Goal: Book appointment/travel/reservation

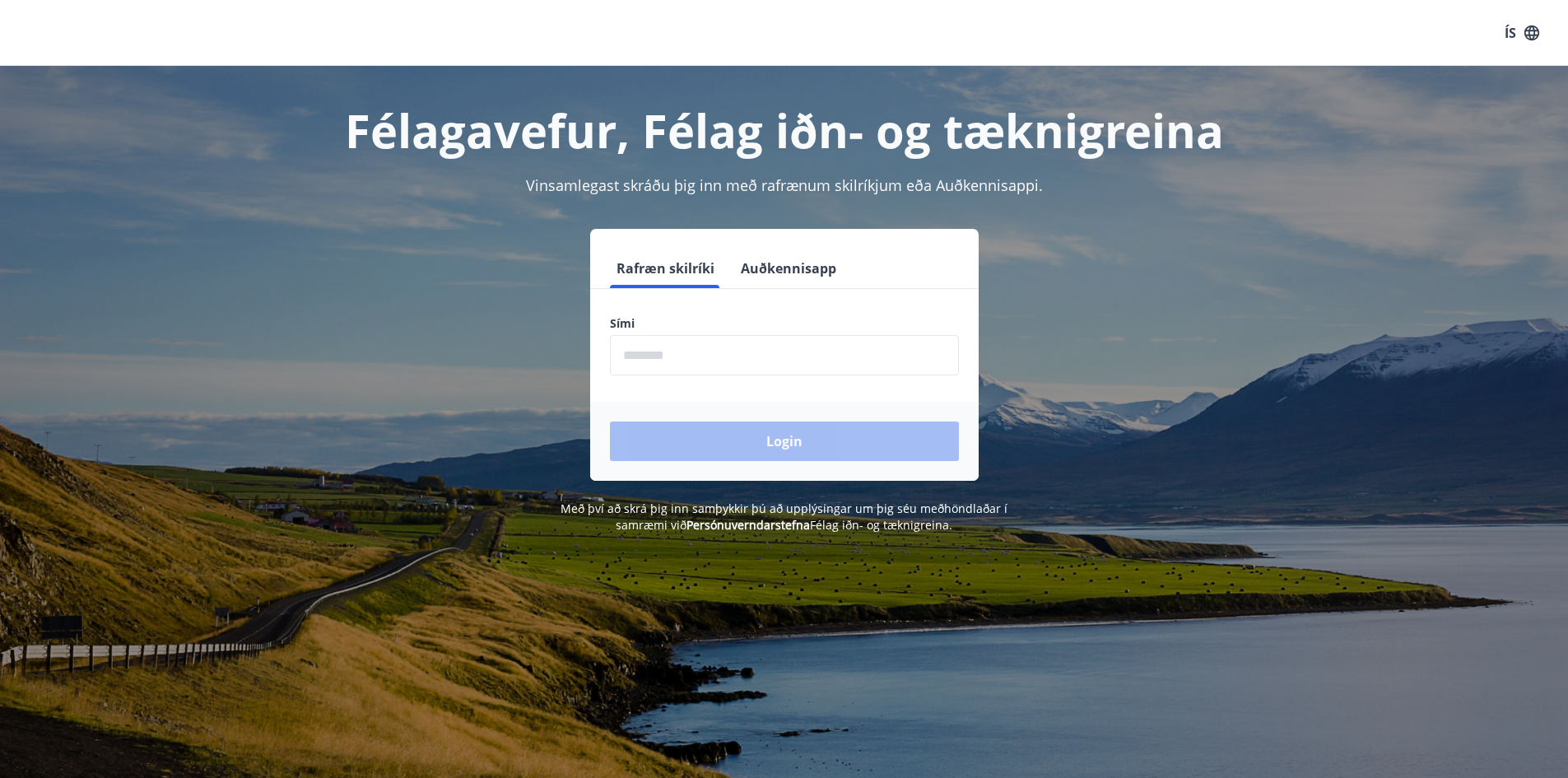
click at [786, 369] on input "phone" at bounding box center [784, 354] width 349 height 40
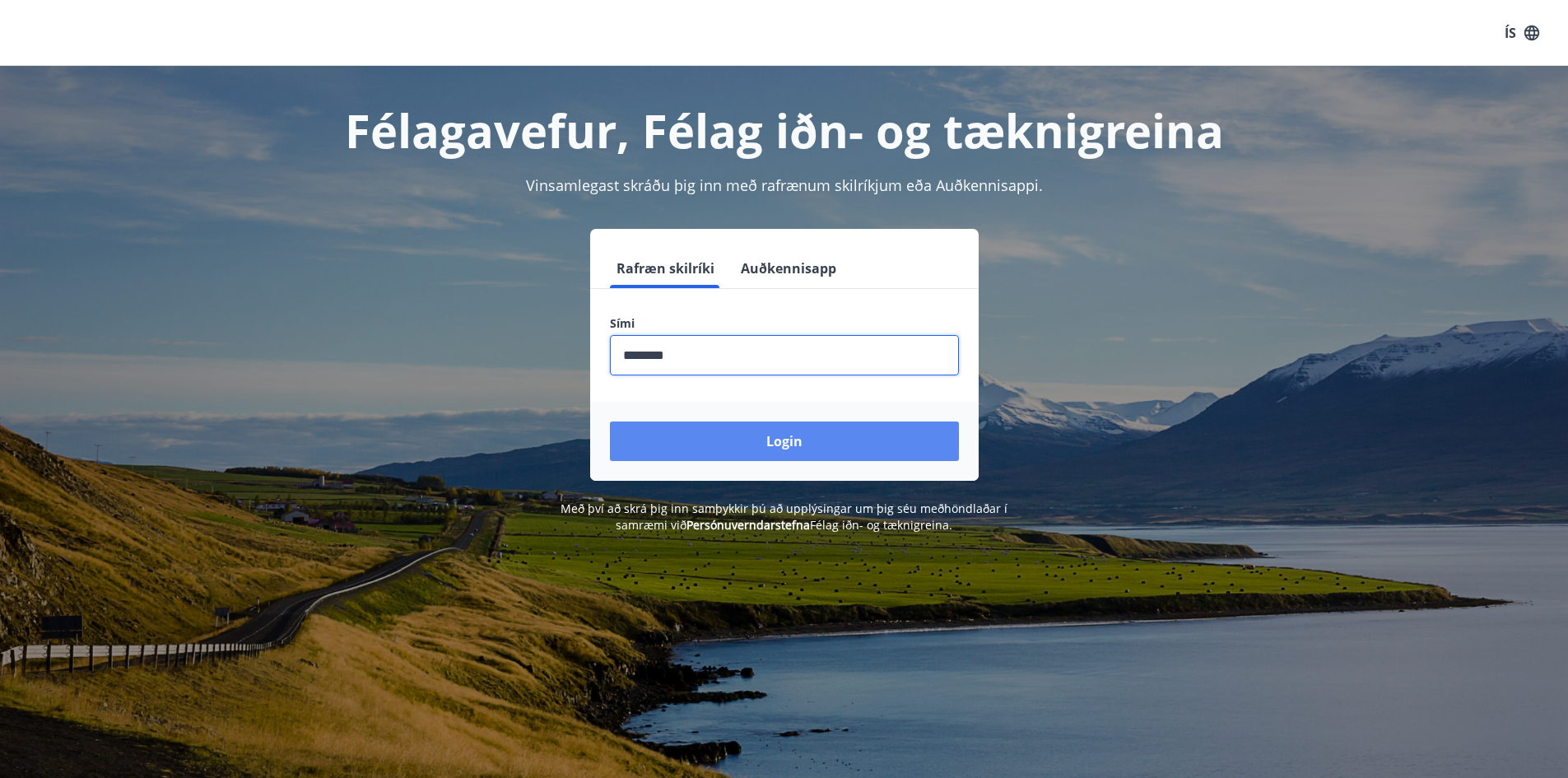
type input "********"
click at [792, 438] on button "Login" at bounding box center [784, 441] width 349 height 39
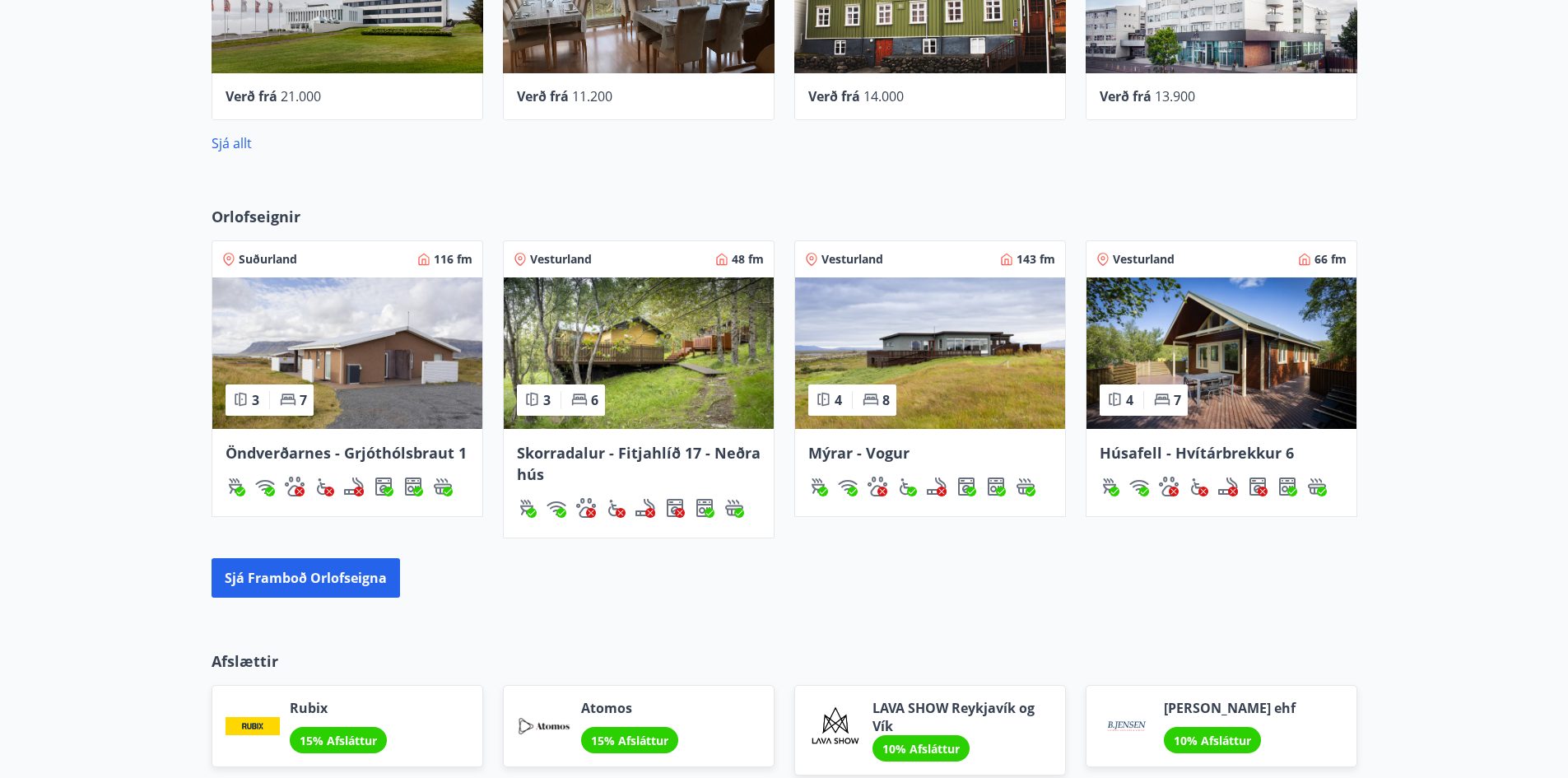
scroll to position [823, 0]
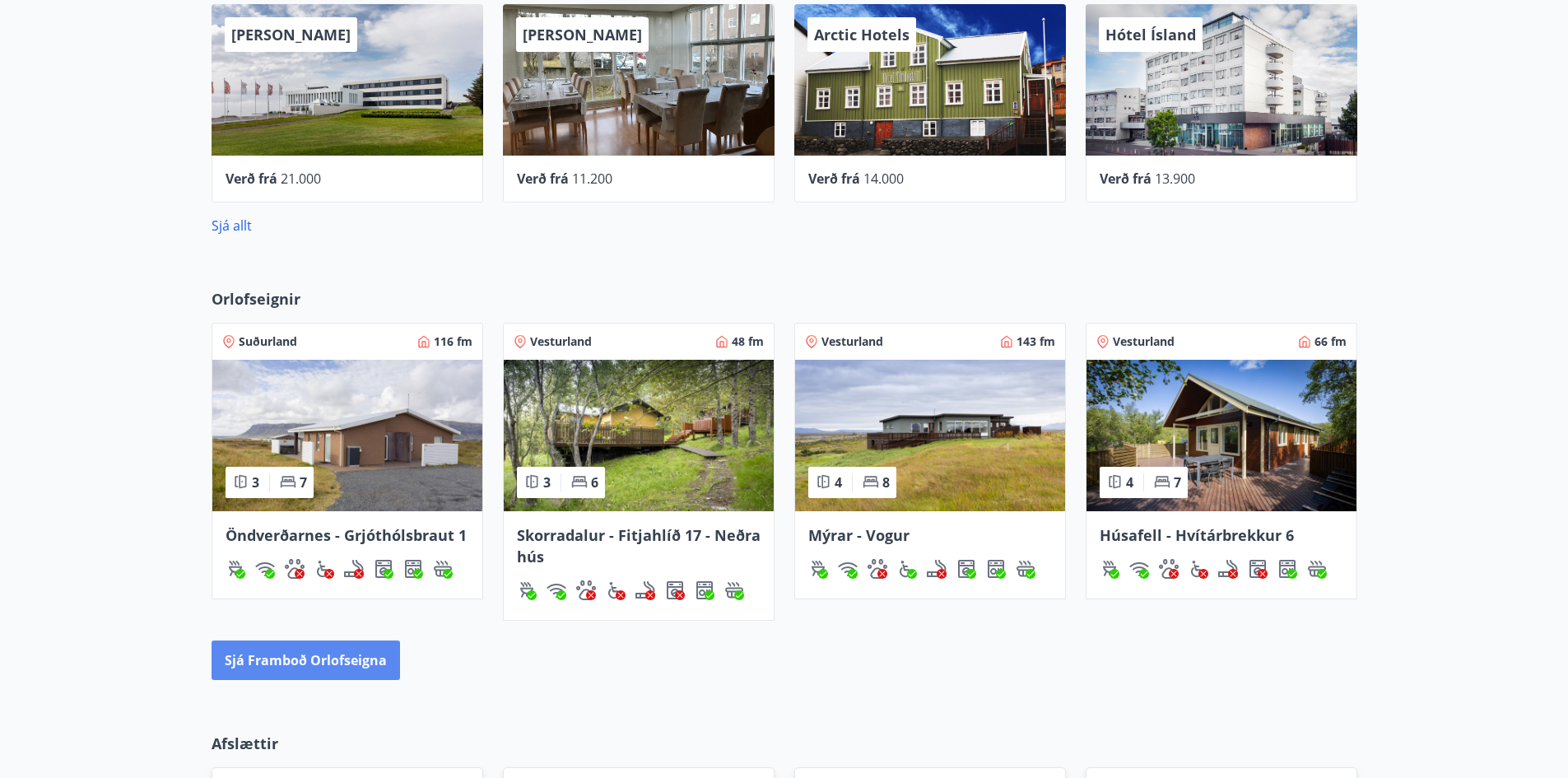
click at [330, 671] on button "Sjá framboð orlofseigna" at bounding box center [306, 660] width 189 height 39
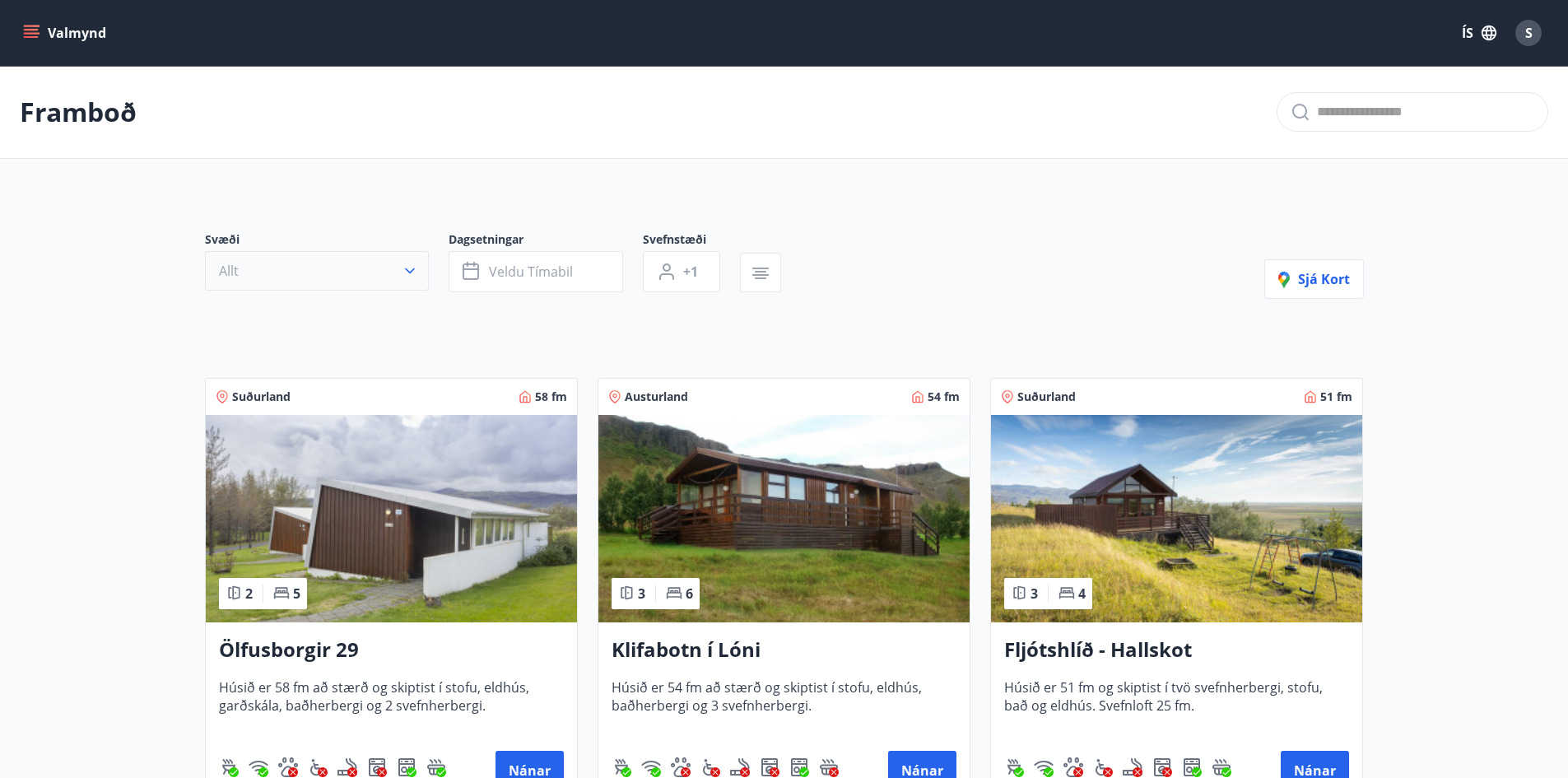
click at [360, 263] on button "Allt" at bounding box center [316, 271] width 223 height 39
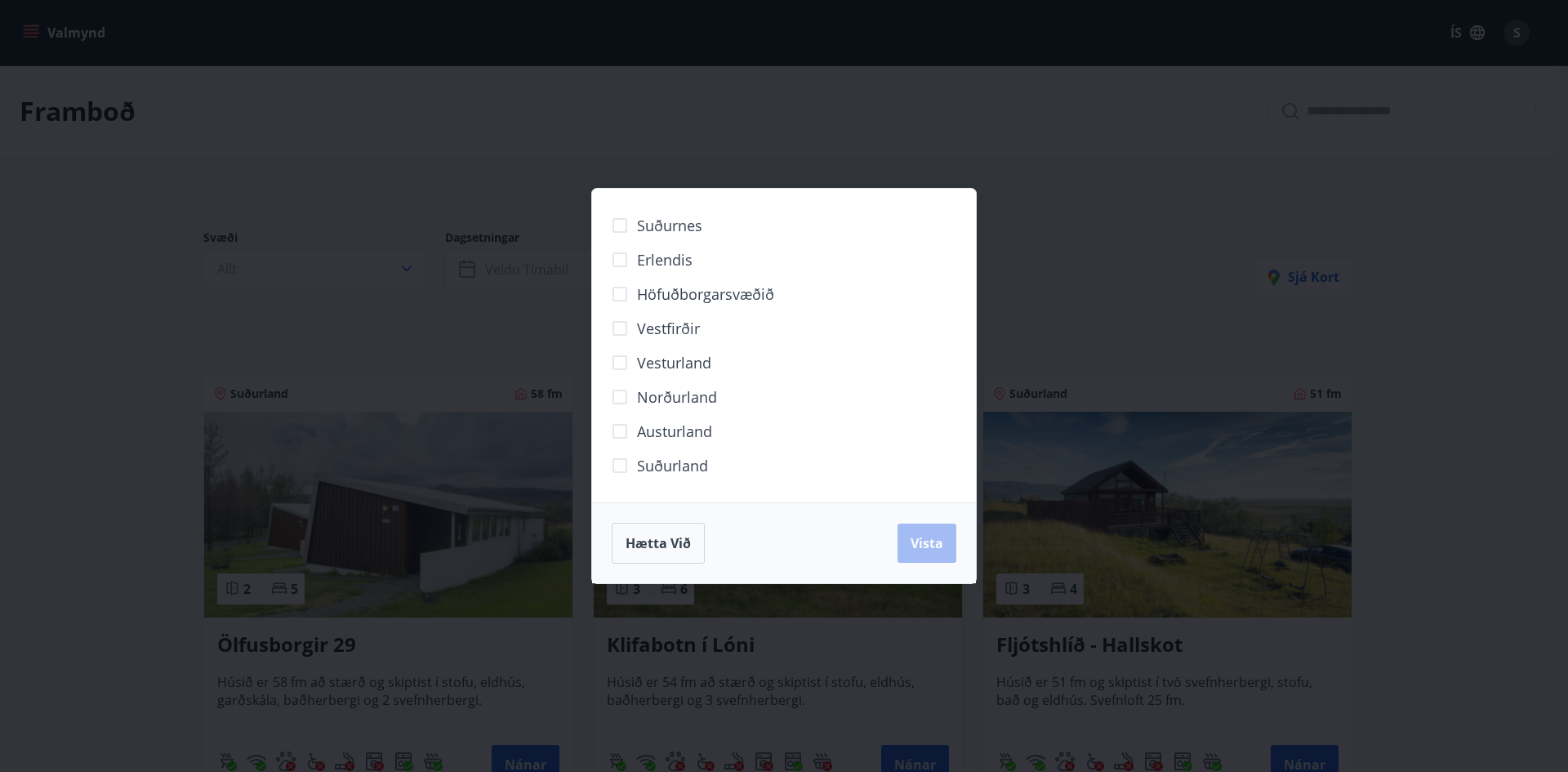
click at [519, 141] on div "Suðurnes Erlendis Höfuðborgarsvæðið Vestfirðir Vesturland Norðurland Austurland…" at bounding box center [784, 386] width 1568 height 772
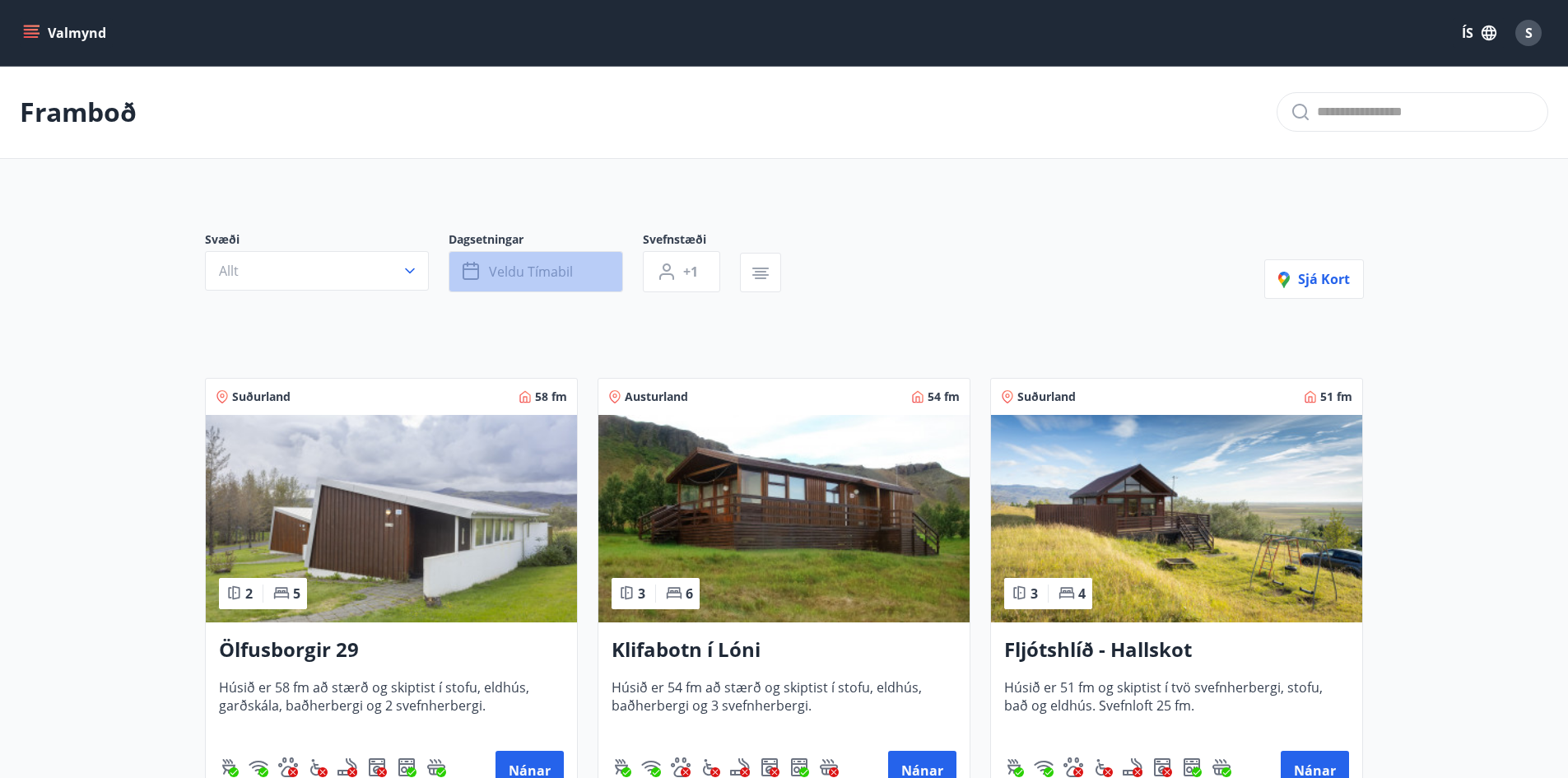
click at [531, 275] on span "Veldu tímabil" at bounding box center [531, 271] width 84 height 18
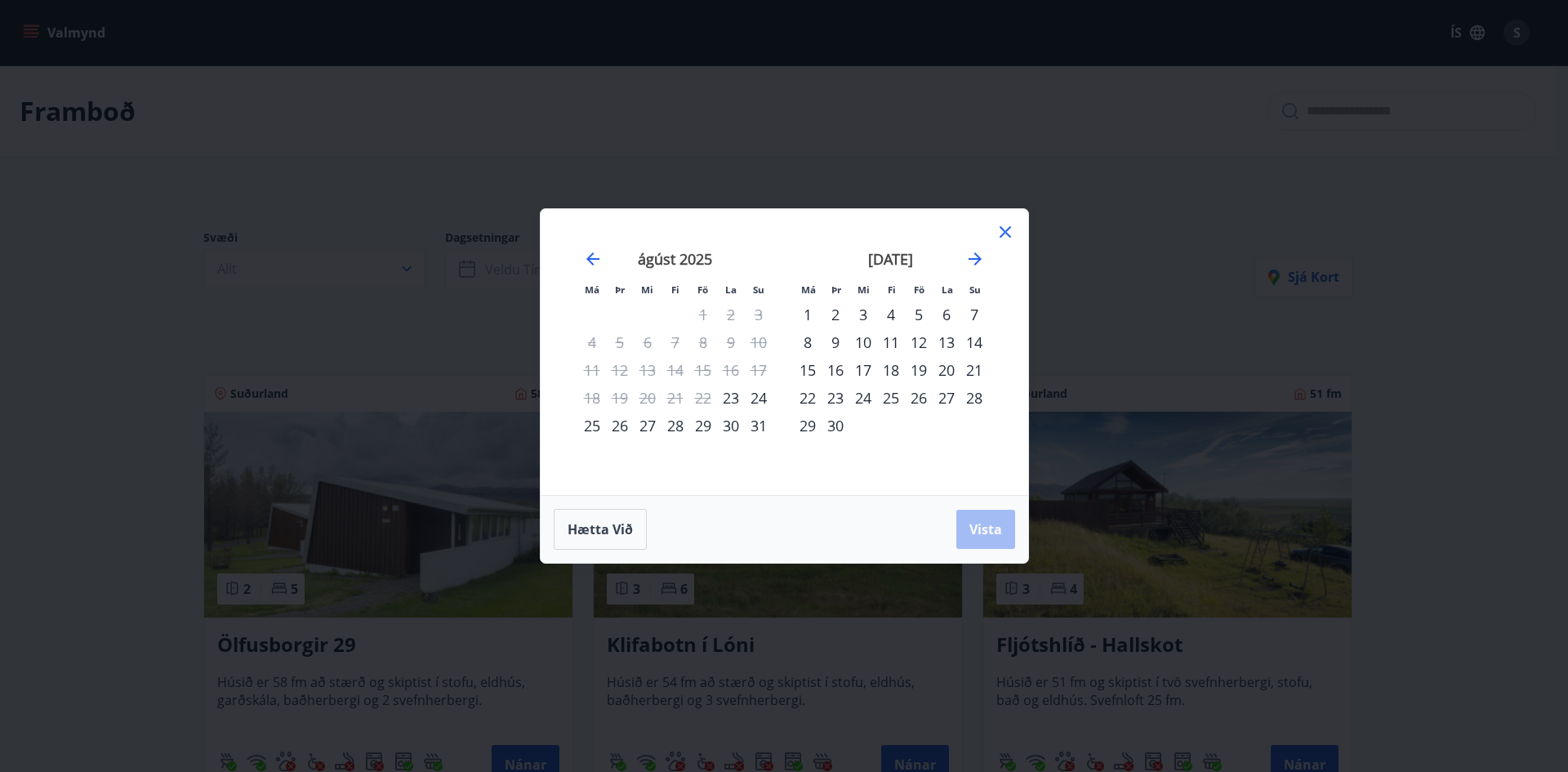
click at [915, 402] on div "26" at bounding box center [918, 397] width 27 height 27
click at [806, 423] on div "29" at bounding box center [807, 425] width 27 height 27
click at [994, 528] on span "Vista" at bounding box center [985, 529] width 33 height 18
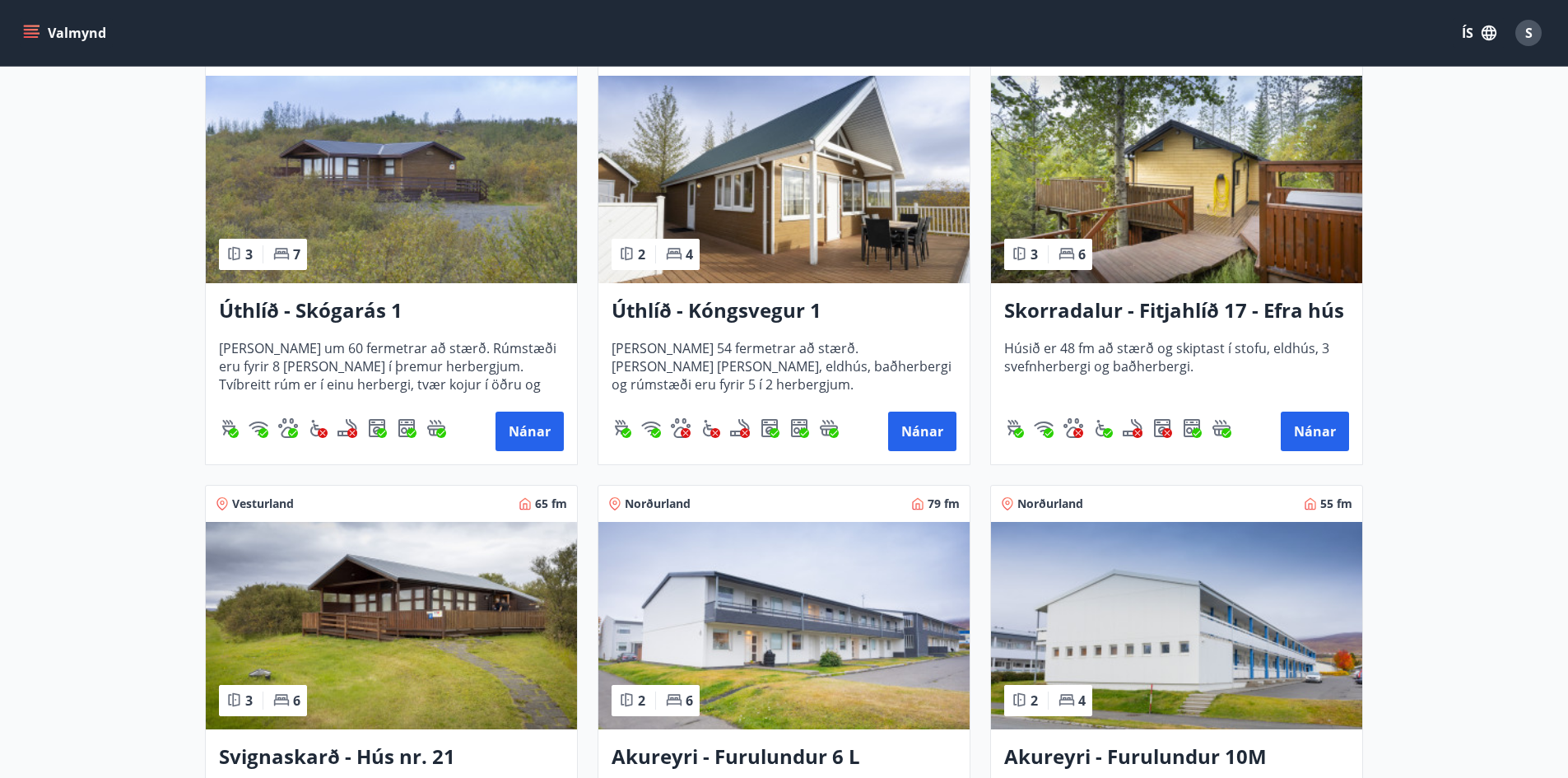
scroll to position [1070, 0]
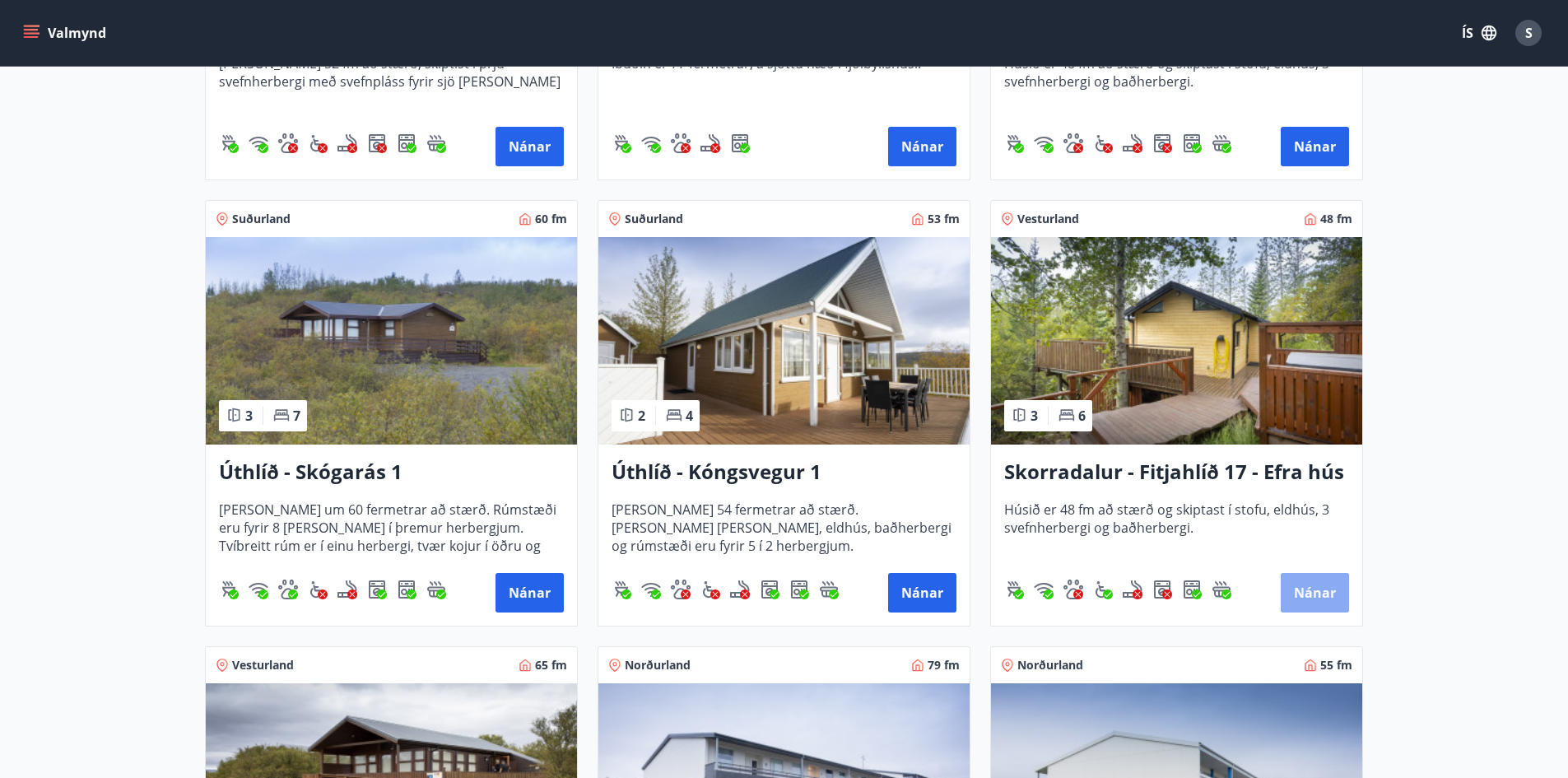
click at [1306, 597] on button "Nánar" at bounding box center [1315, 592] width 69 height 39
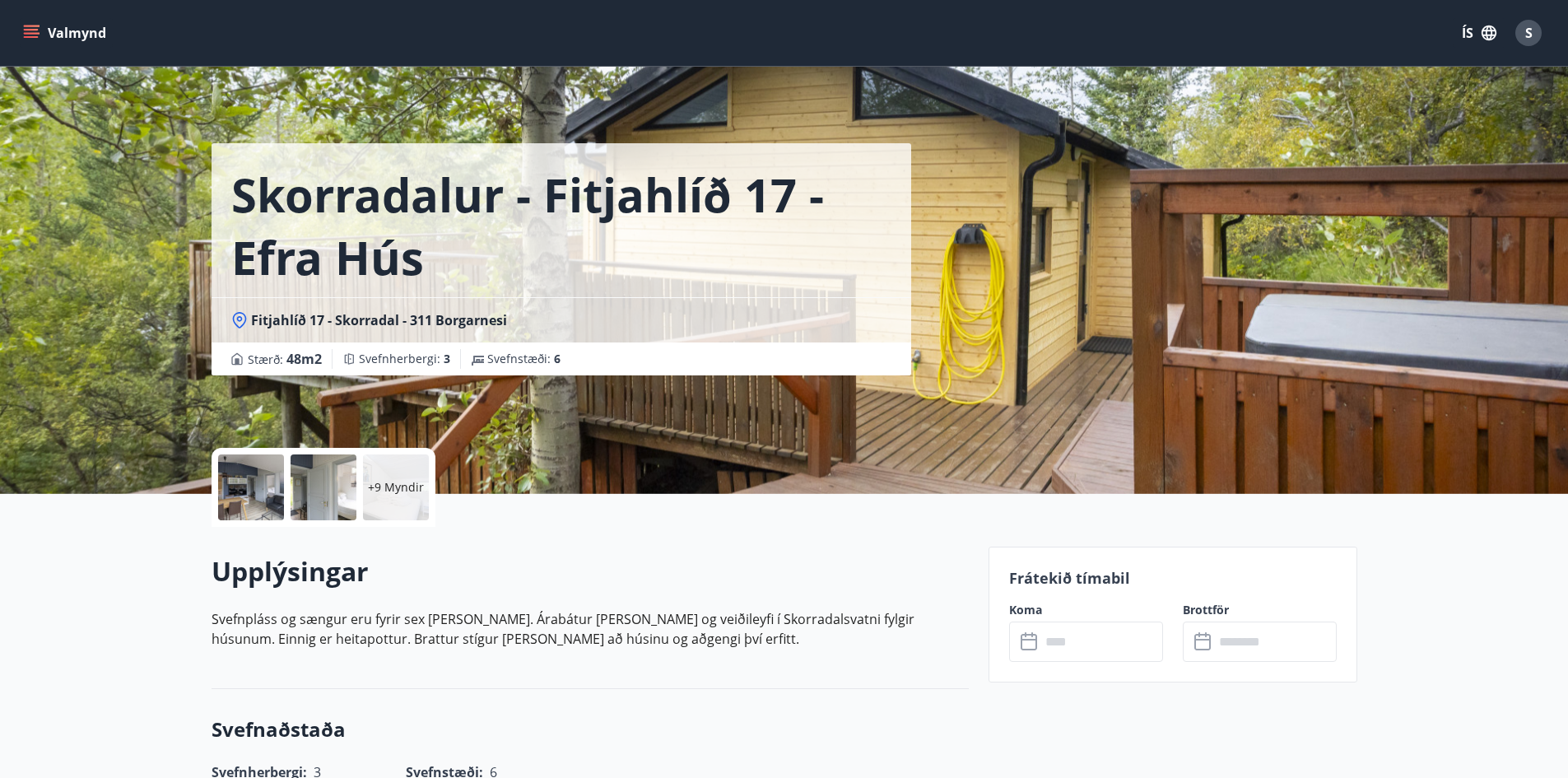
click at [241, 490] on div at bounding box center [251, 487] width 66 height 66
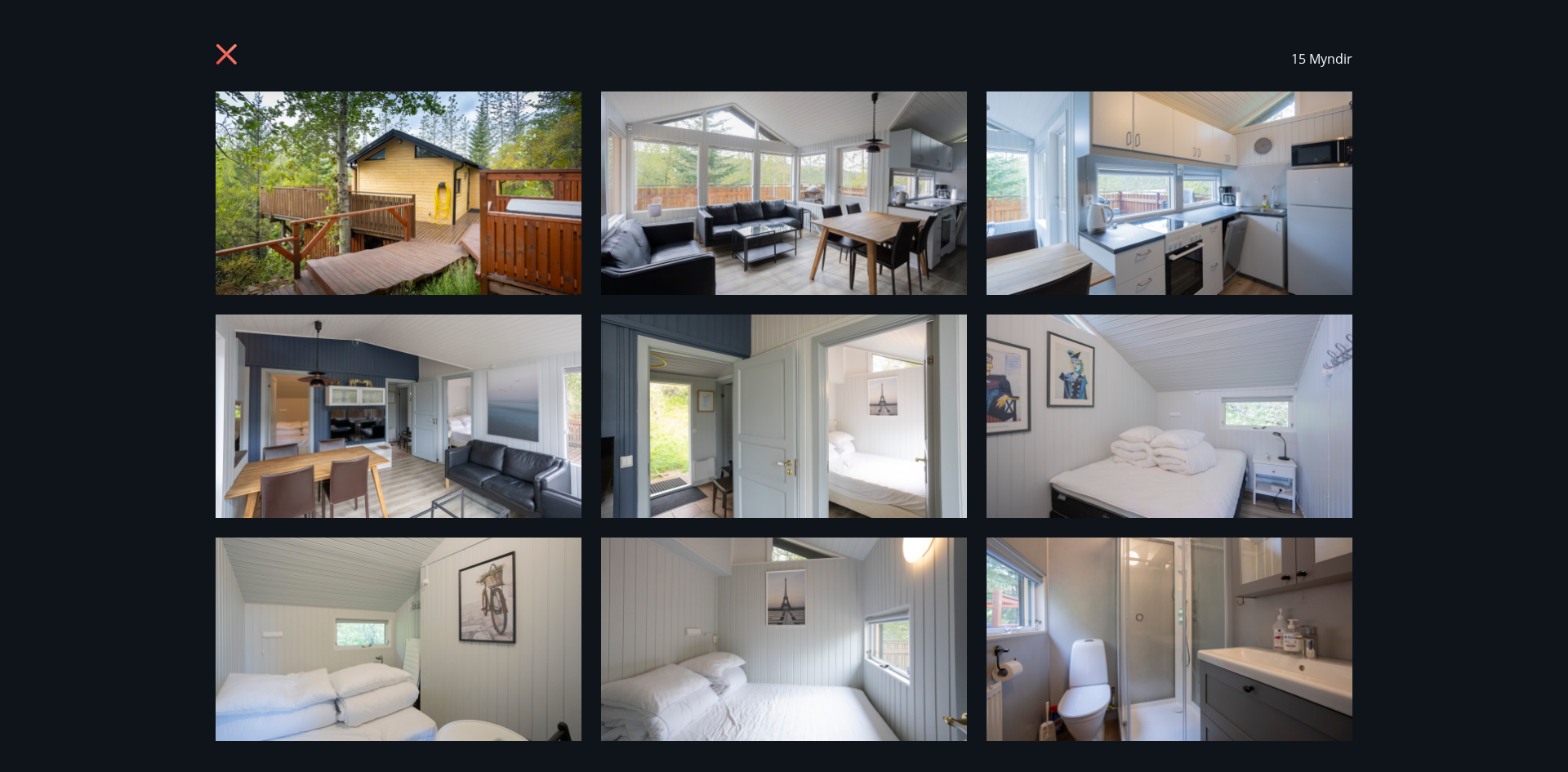
click at [223, 54] on icon at bounding box center [229, 57] width 27 height 26
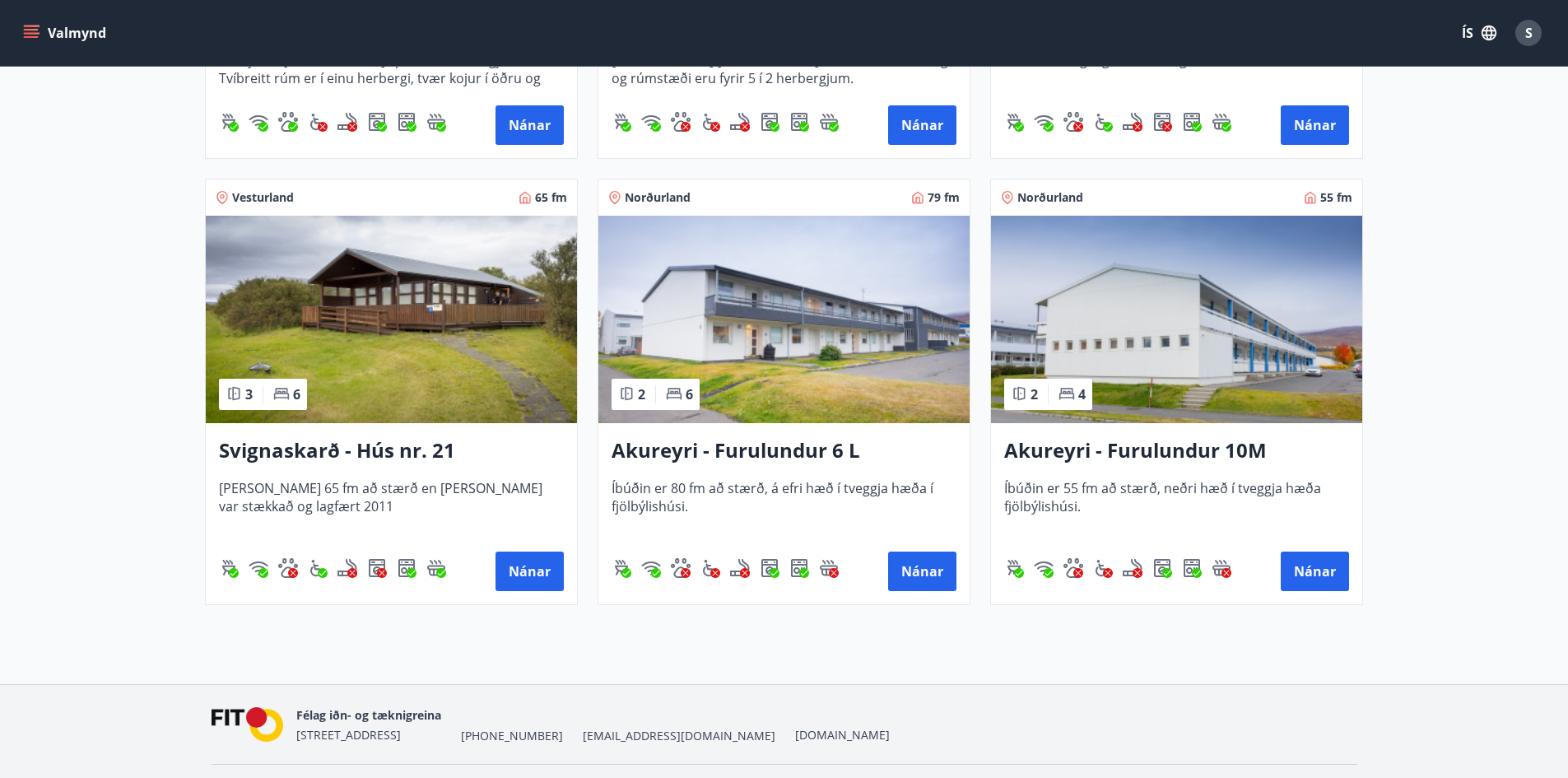
scroll to position [1582, 0]
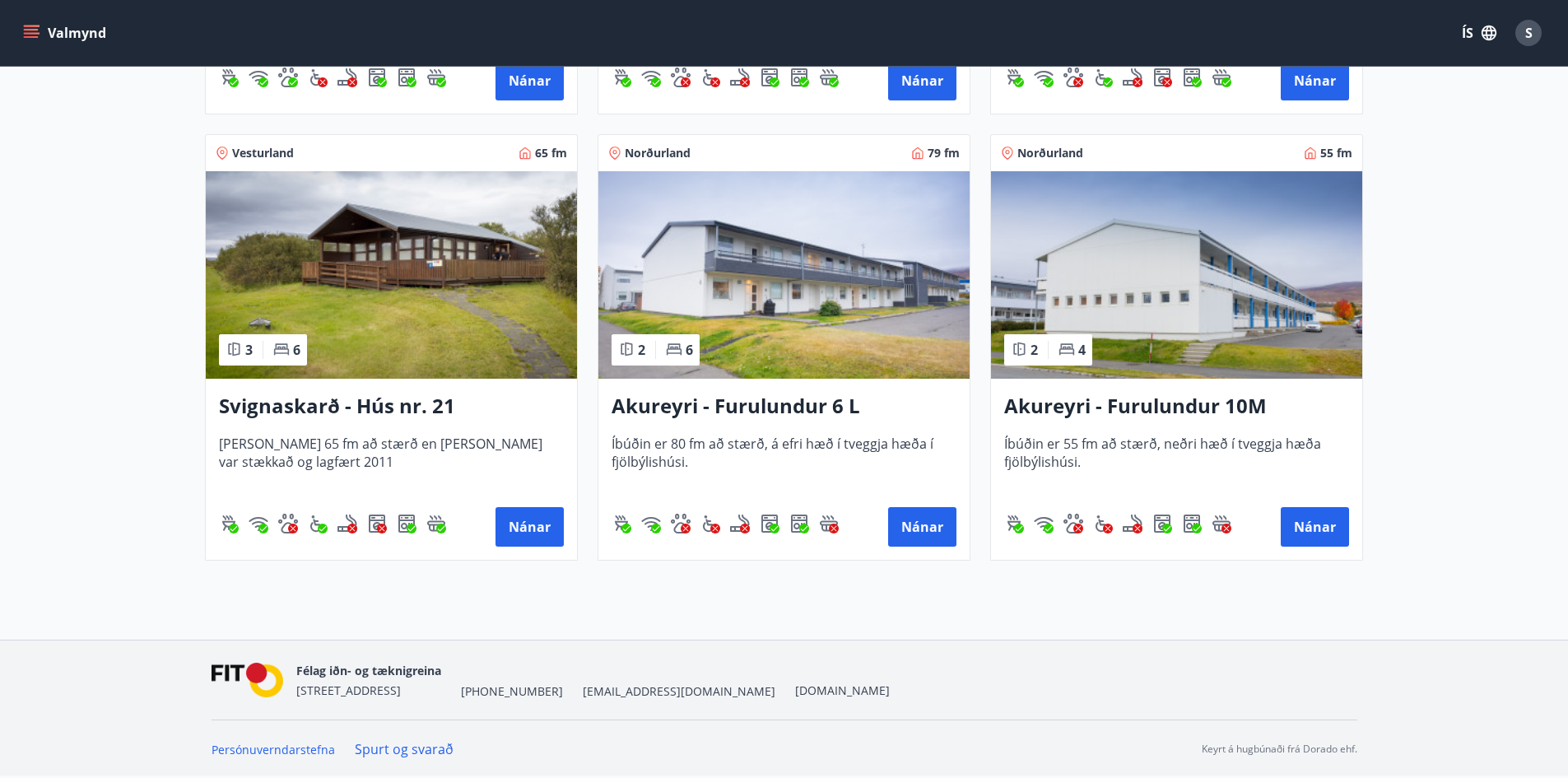
click at [380, 406] on h3 "Svignaskarð - Hús nr. 21" at bounding box center [391, 406] width 345 height 29
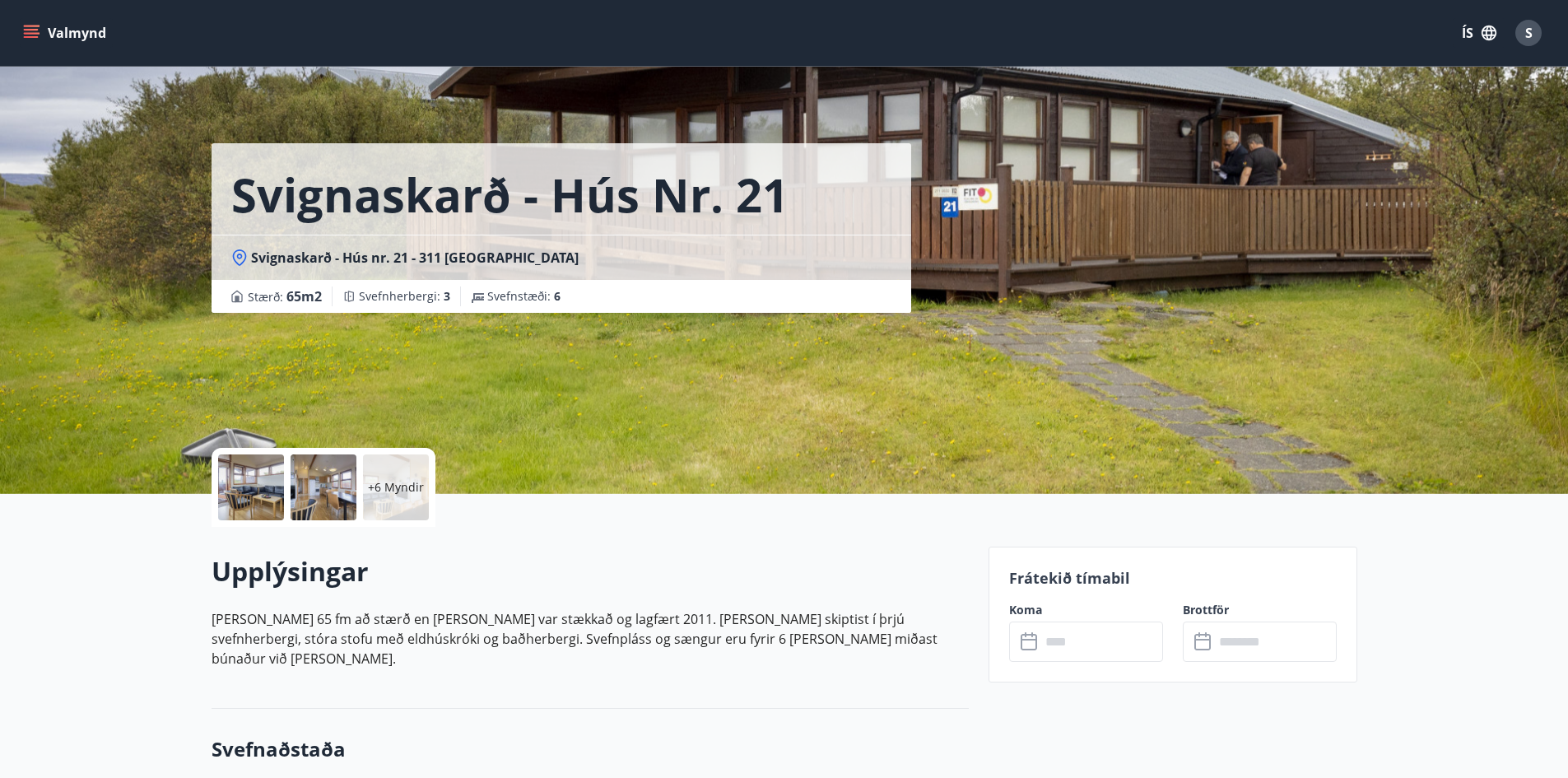
click at [248, 498] on div at bounding box center [251, 487] width 66 height 66
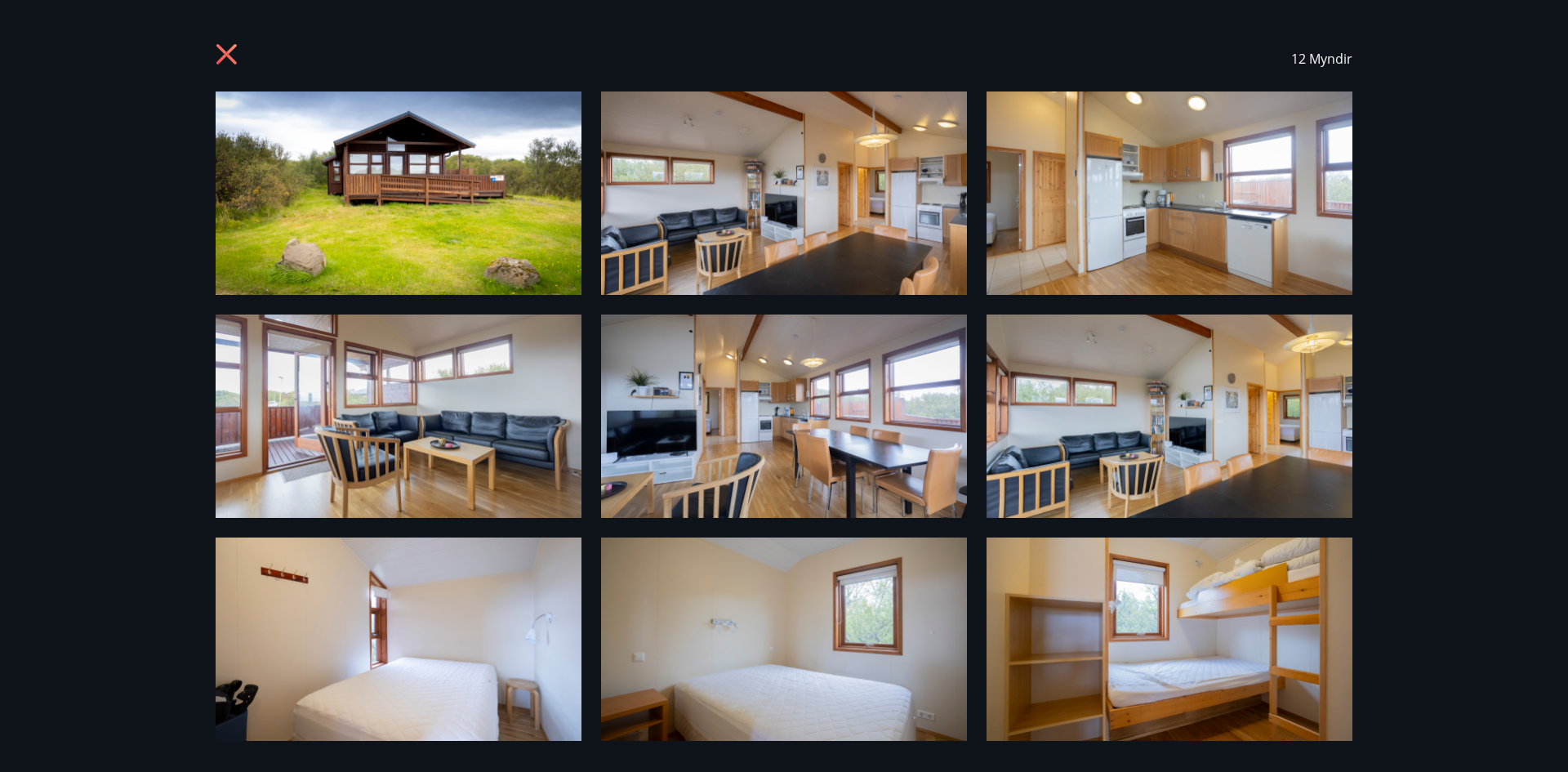
click at [233, 56] on icon at bounding box center [229, 57] width 27 height 26
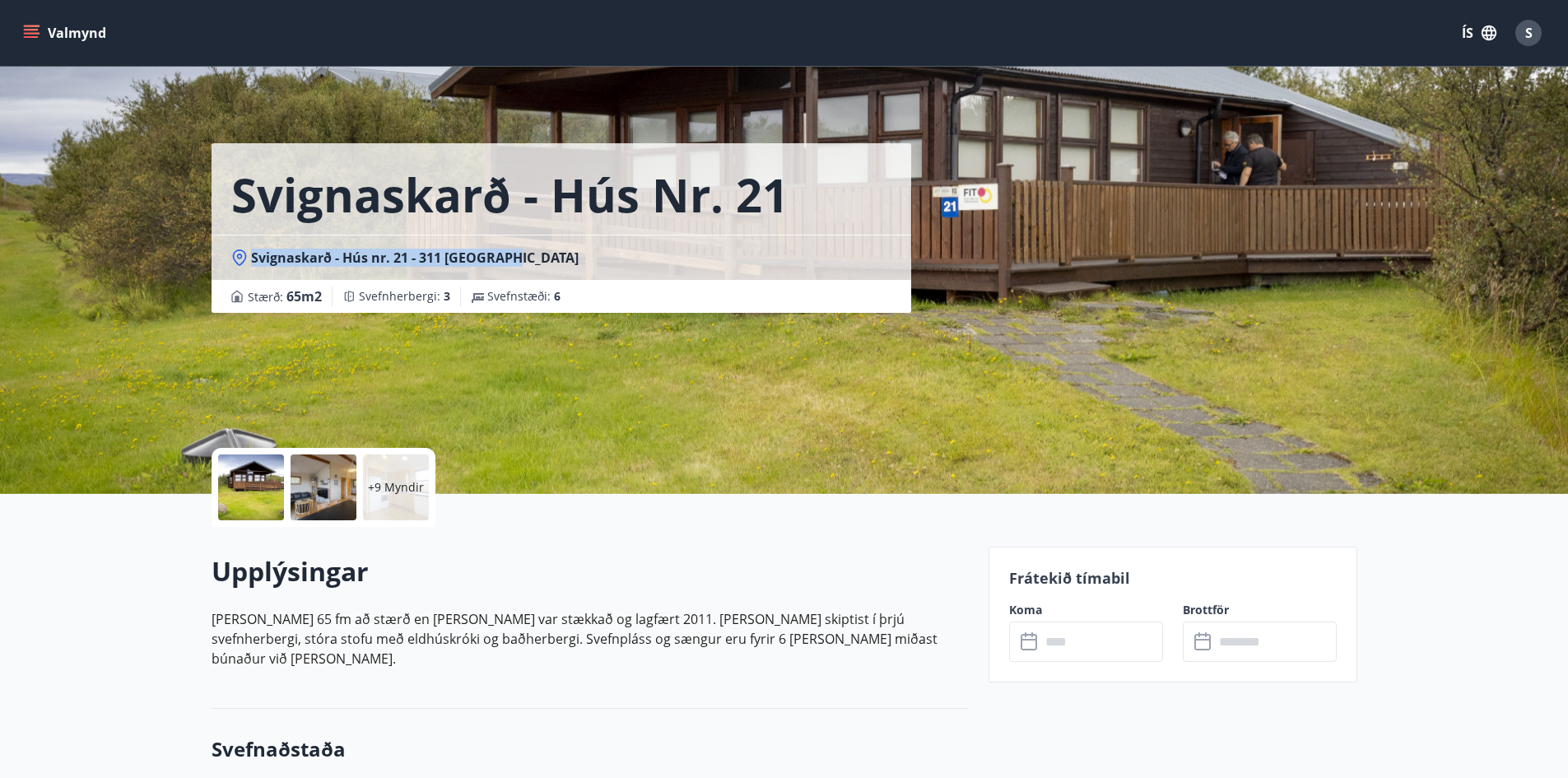
drag, startPoint x: 529, startPoint y: 255, endPoint x: 250, endPoint y: 266, distance: 279.2
click at [250, 266] on div "Svignaskarð - Hús nr. 21 - 311 Borgarnes" at bounding box center [561, 257] width 660 height 18
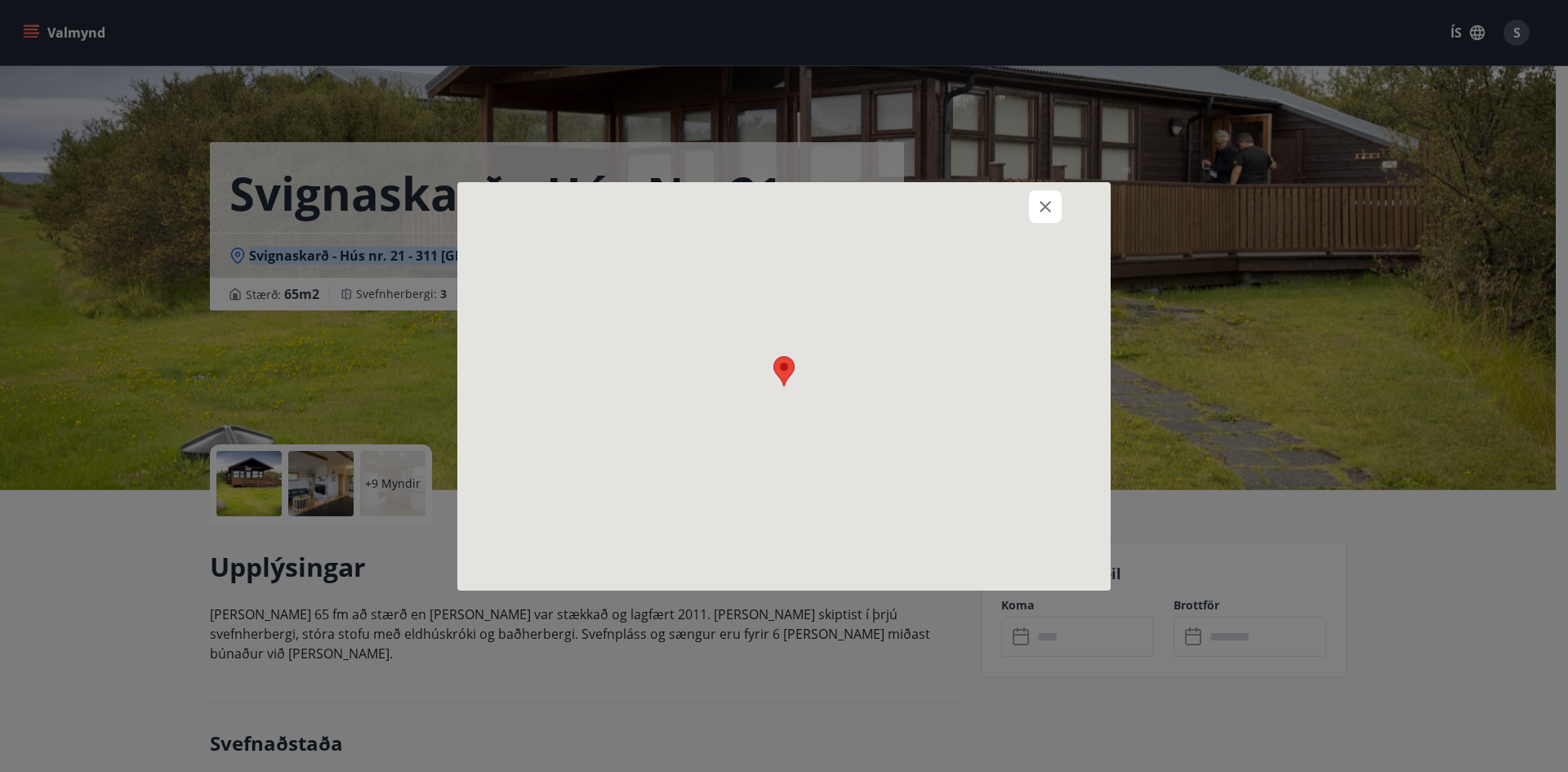
copy span "Svignaskarð - Hús nr. 21 - 311 Borgarnes"
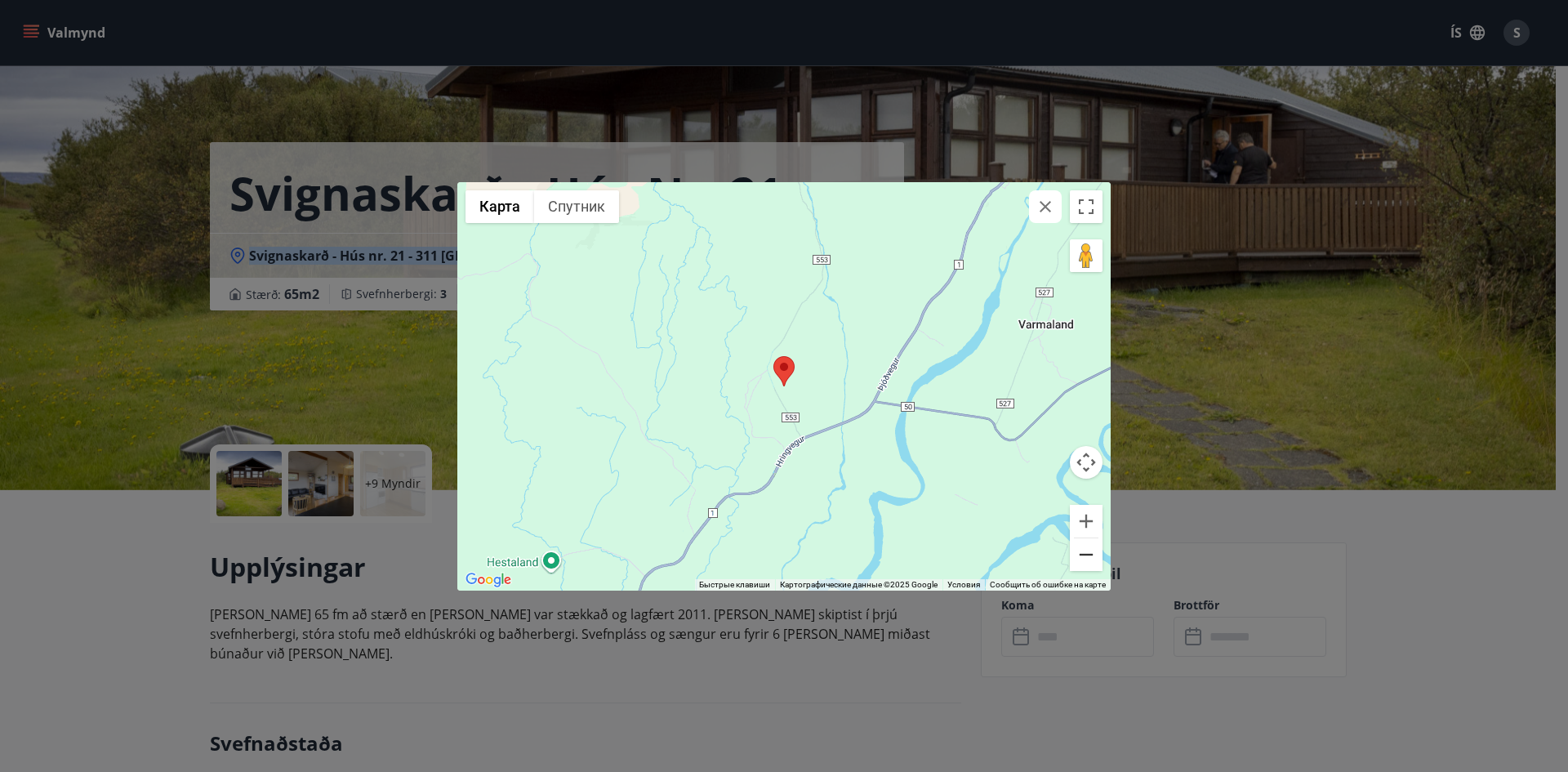
click at [1082, 564] on button "Уменьшить" at bounding box center [1086, 554] width 33 height 33
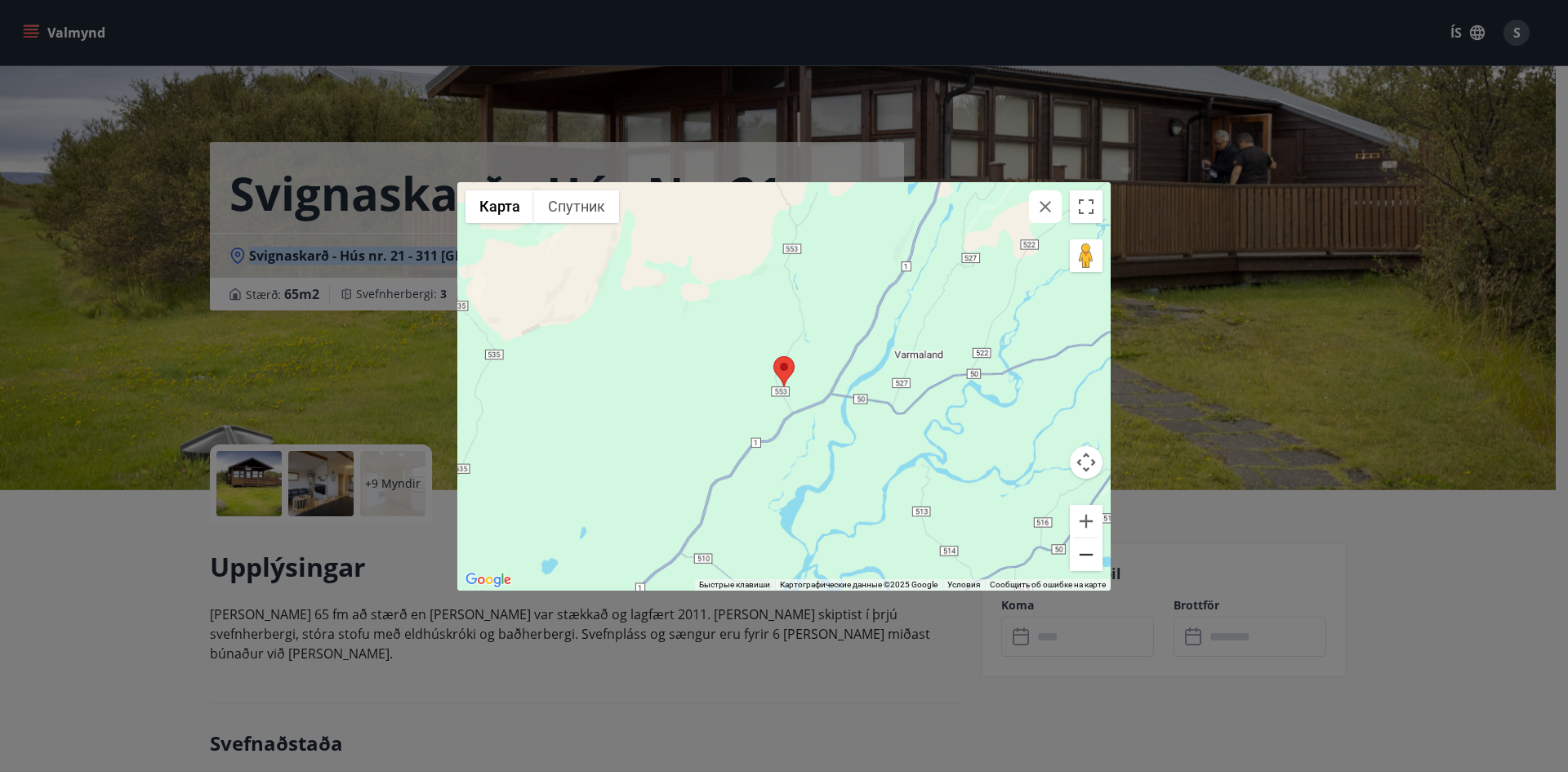
click at [1082, 564] on button "Уменьшить" at bounding box center [1086, 554] width 33 height 33
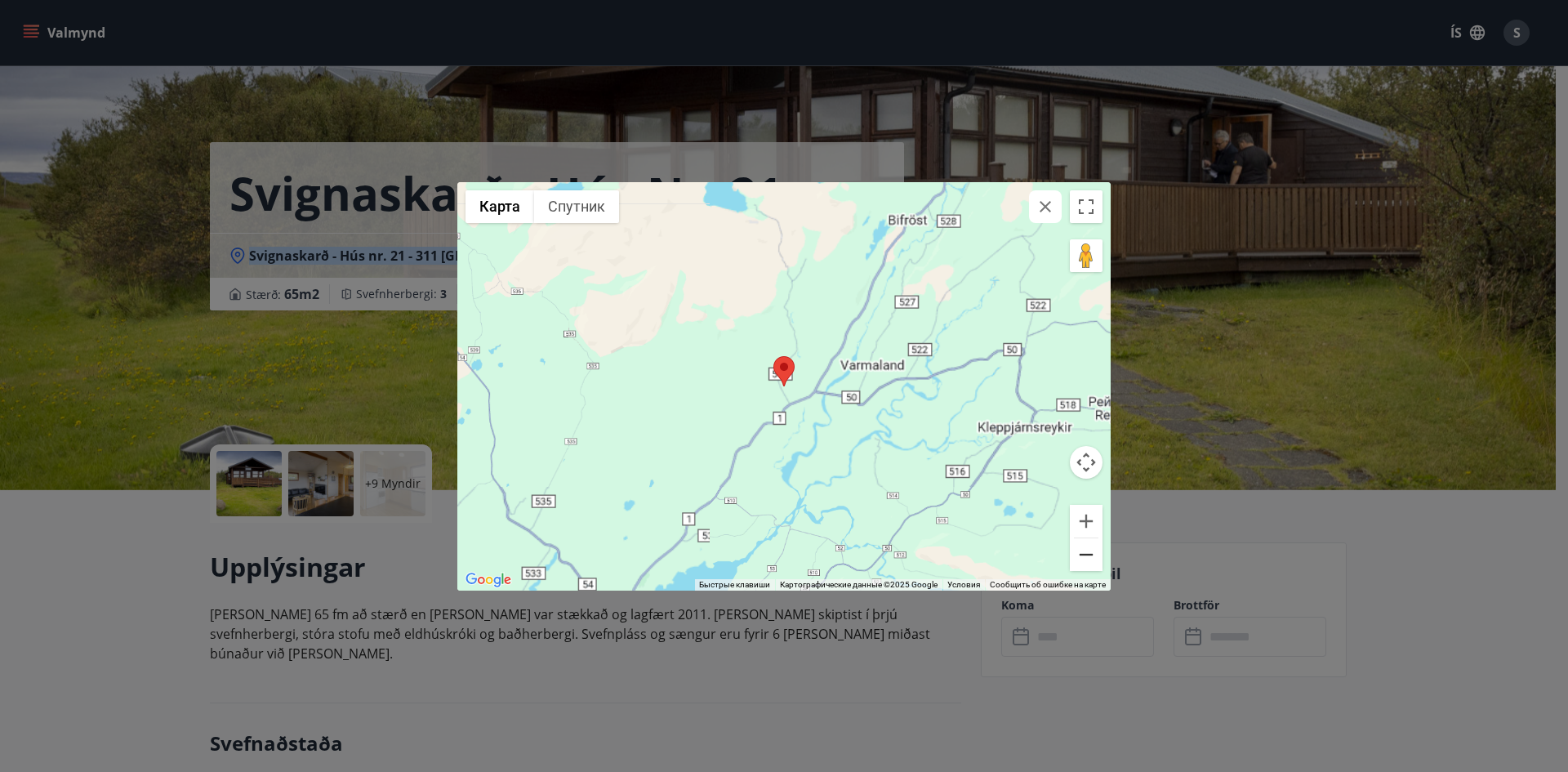
click at [1082, 564] on button "Уменьшить" at bounding box center [1086, 554] width 33 height 33
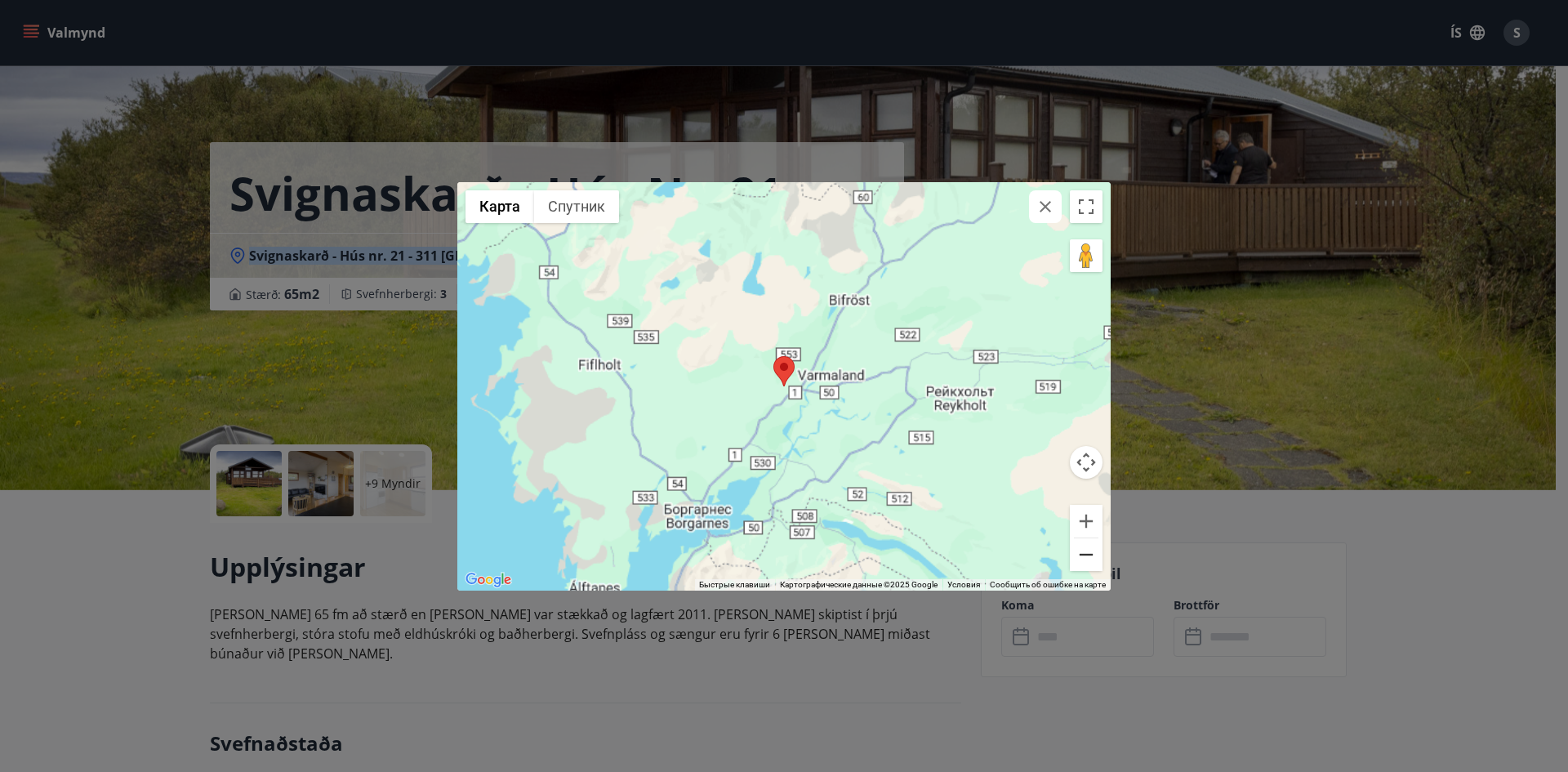
click at [1082, 564] on button "Уменьшить" at bounding box center [1086, 554] width 33 height 33
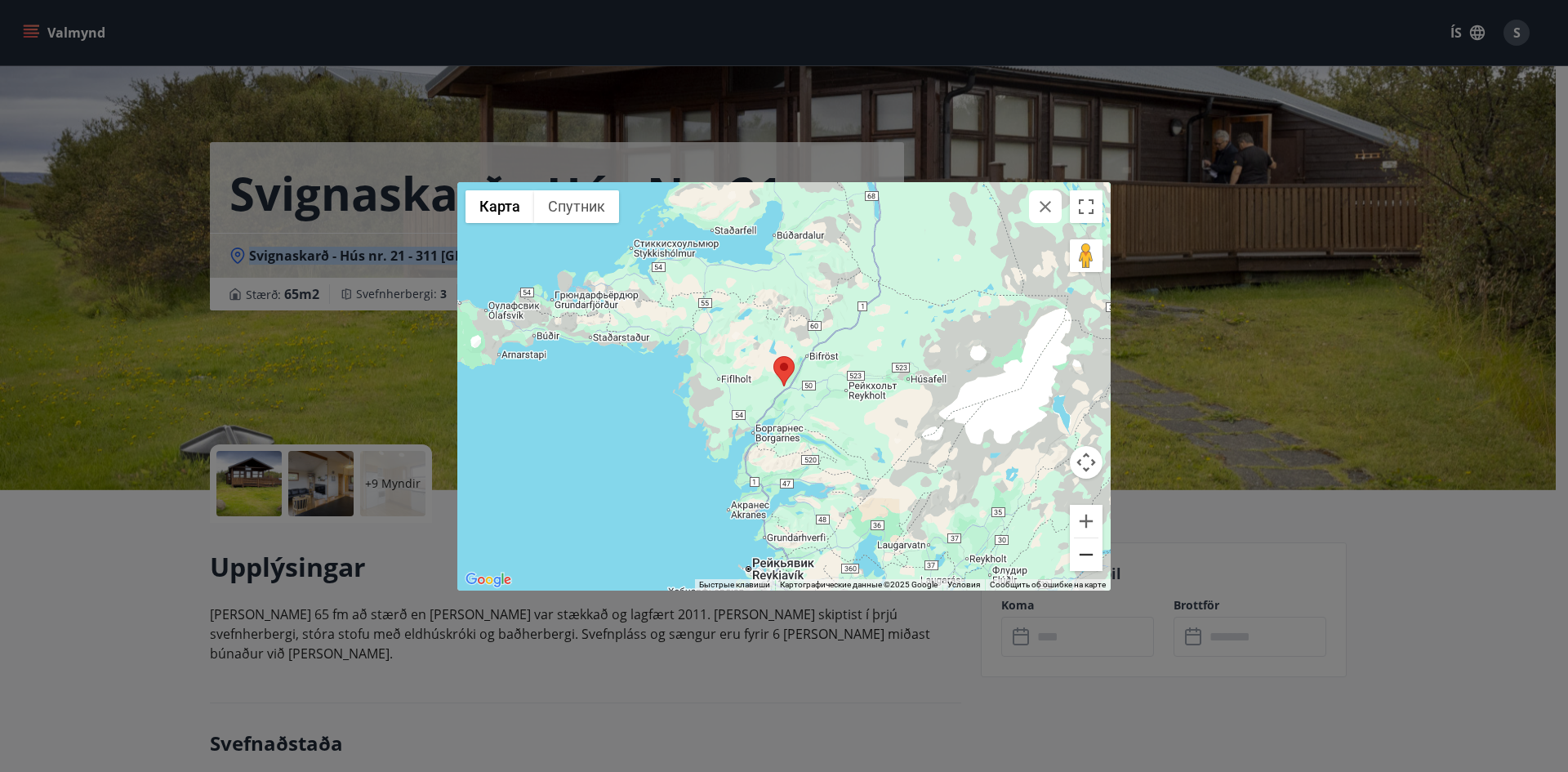
click at [1082, 564] on button "Уменьшить" at bounding box center [1086, 554] width 33 height 33
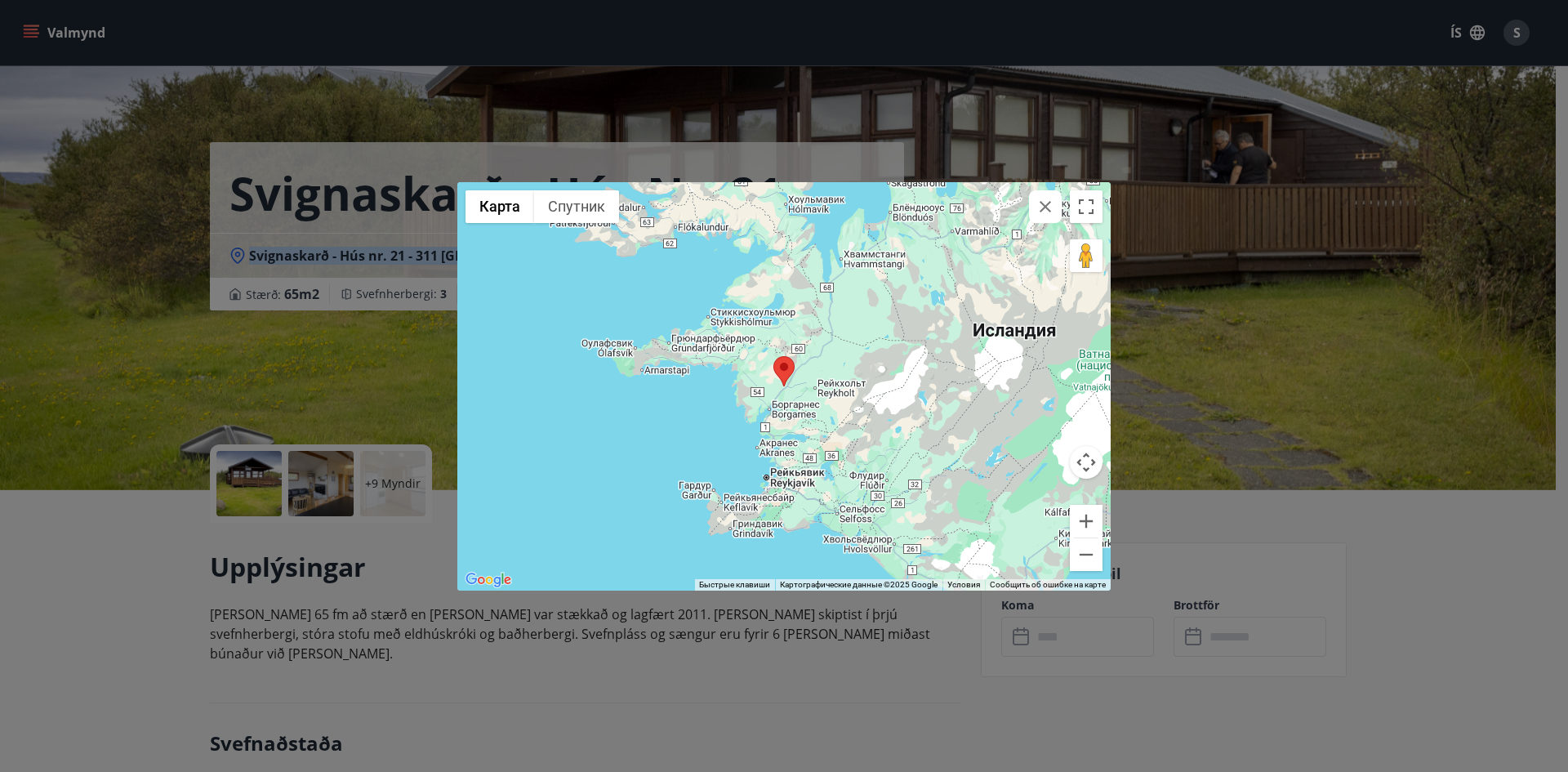
click at [1049, 205] on icon "button" at bounding box center [1045, 207] width 19 height 19
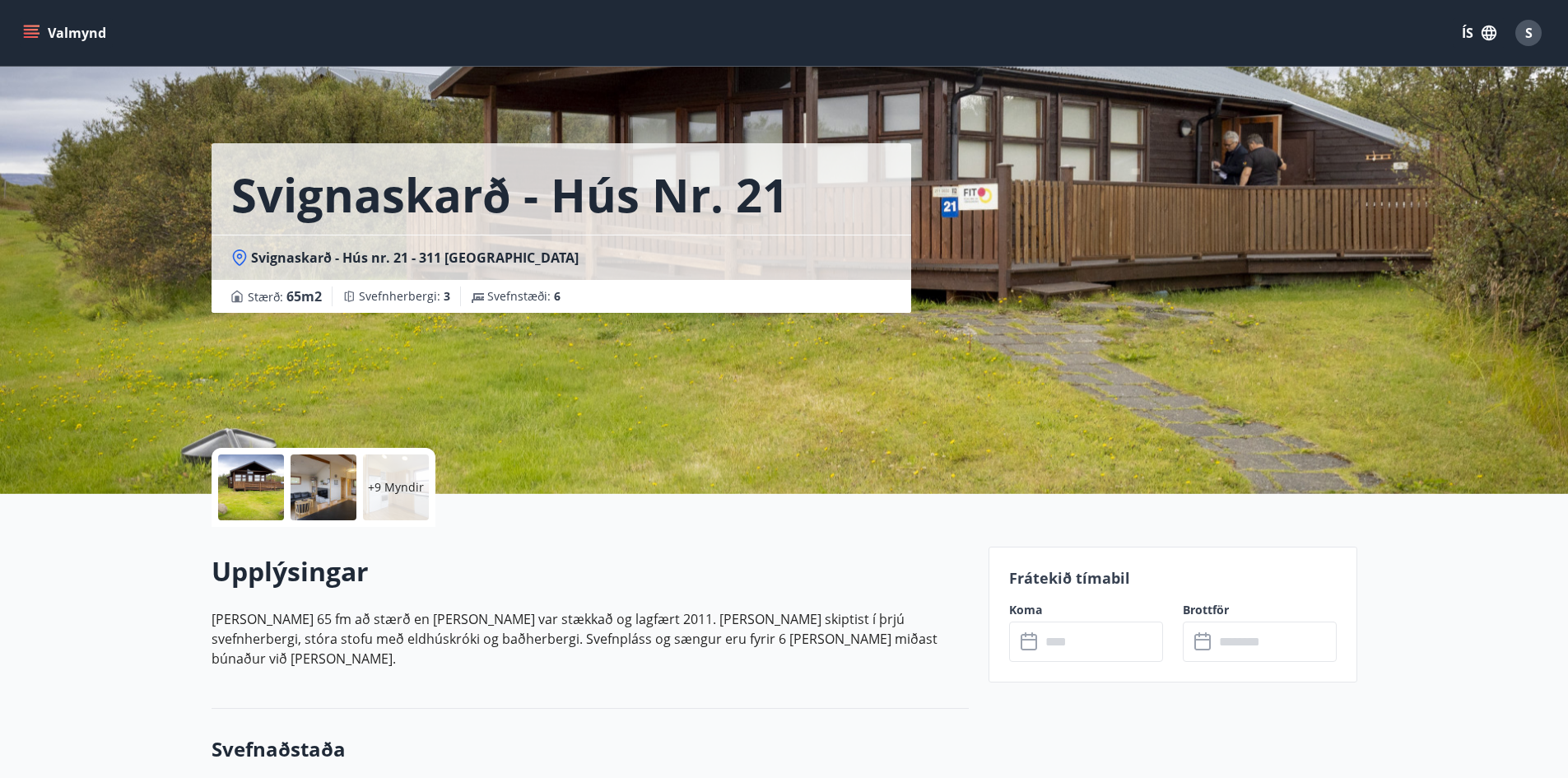
click at [337, 492] on div at bounding box center [323, 487] width 66 height 66
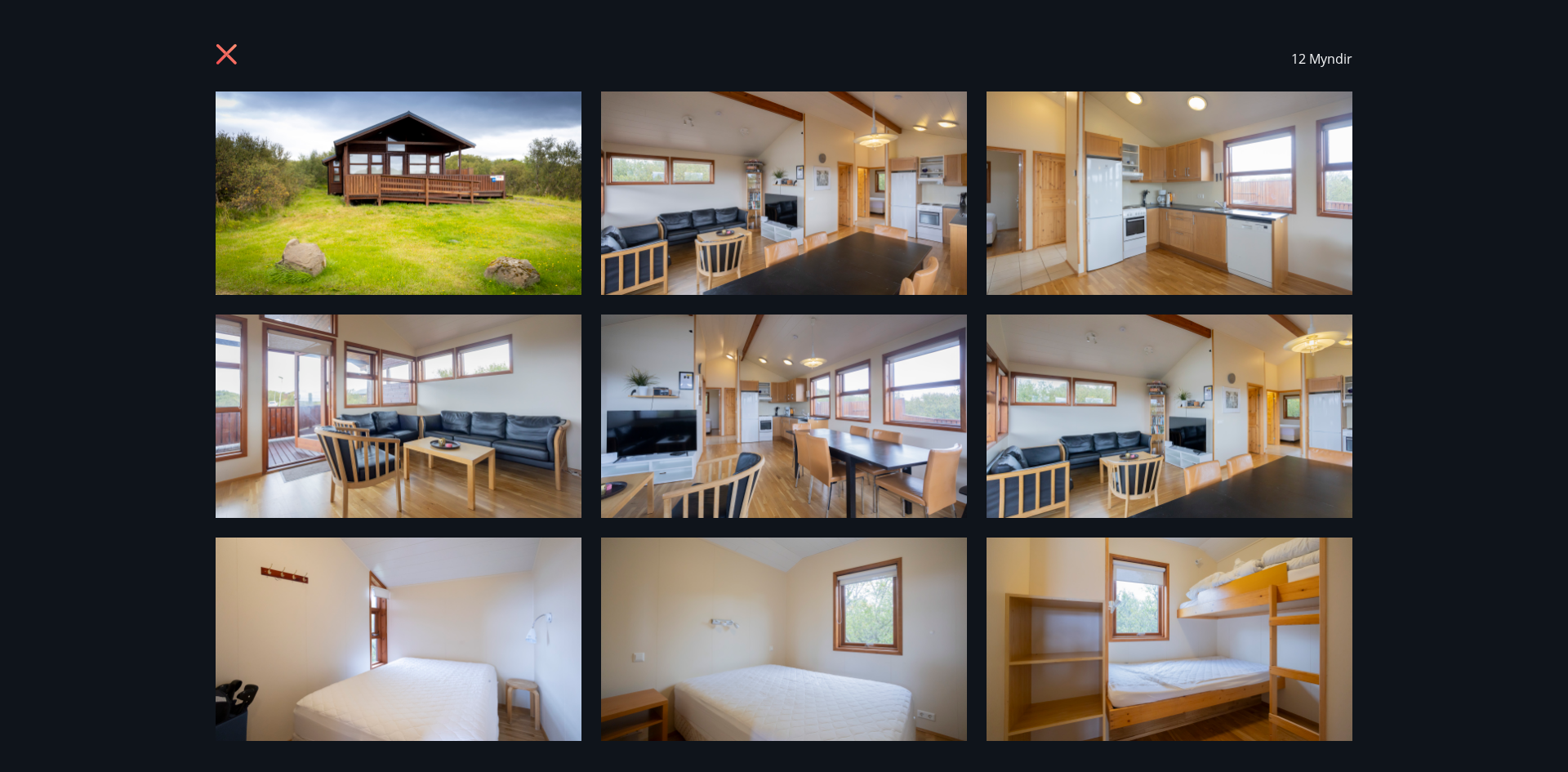
click at [225, 56] on icon at bounding box center [226, 54] width 20 height 20
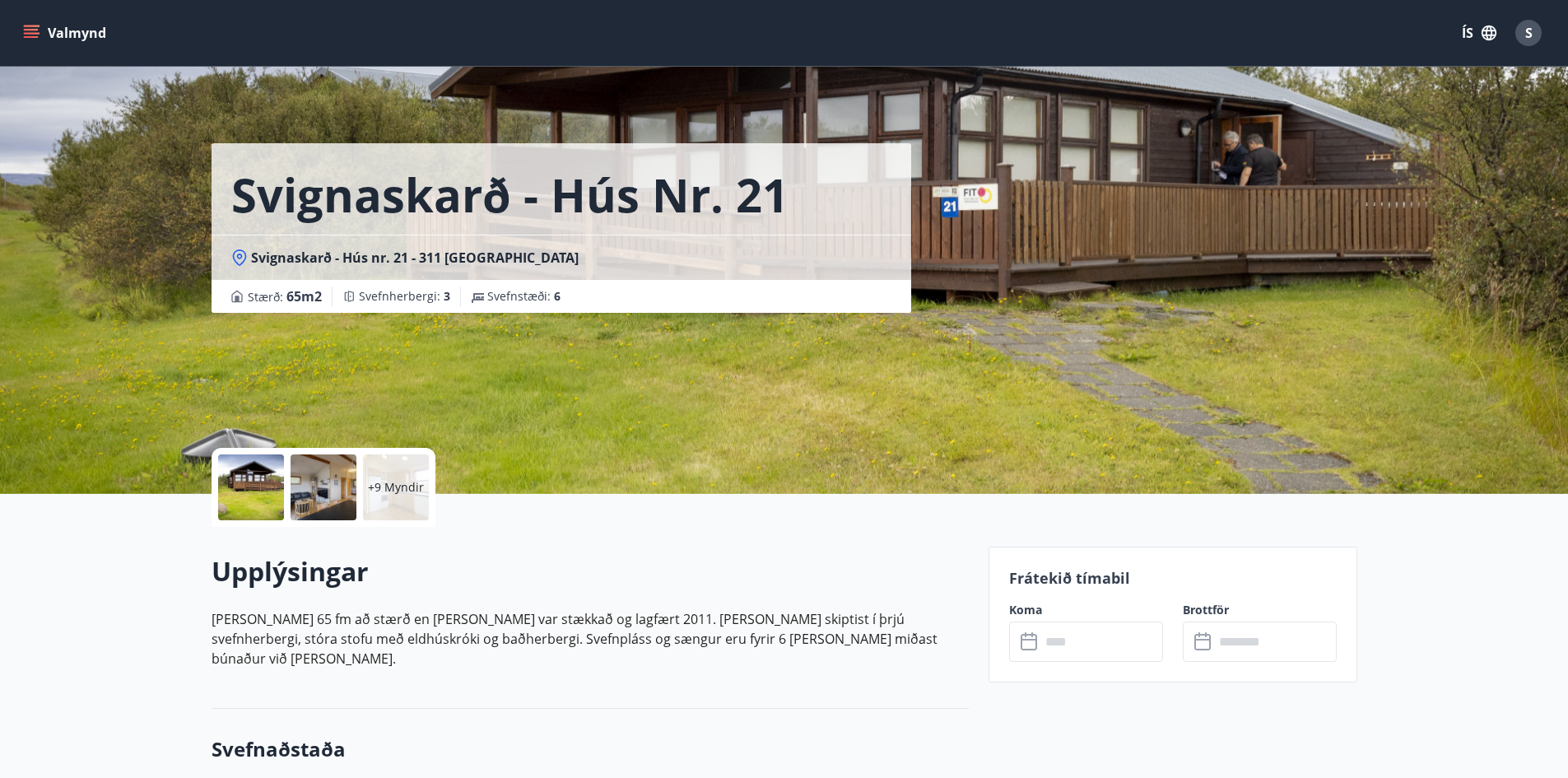
click at [256, 482] on div at bounding box center [251, 487] width 66 height 66
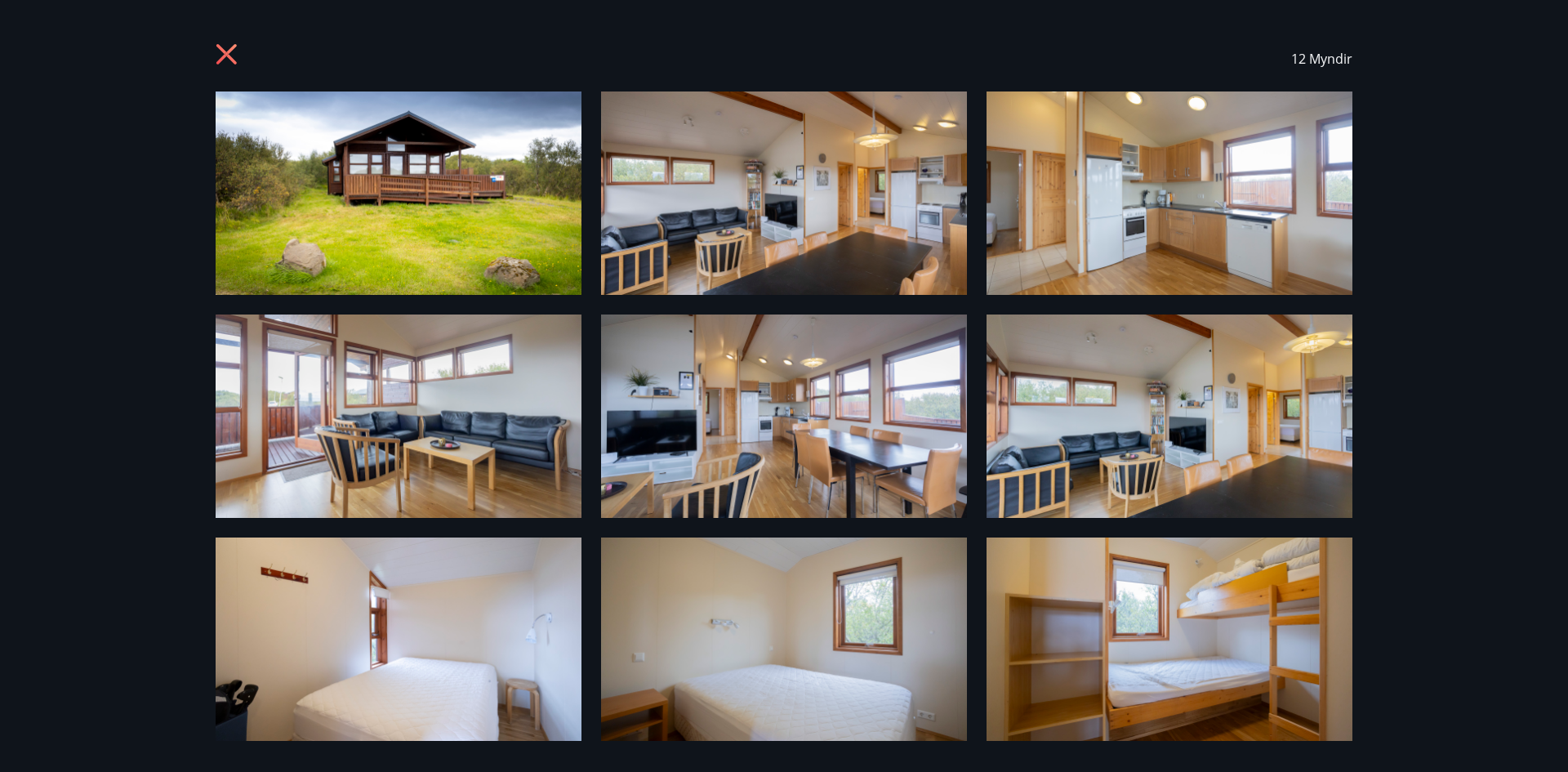
click at [226, 50] on icon at bounding box center [229, 57] width 27 height 26
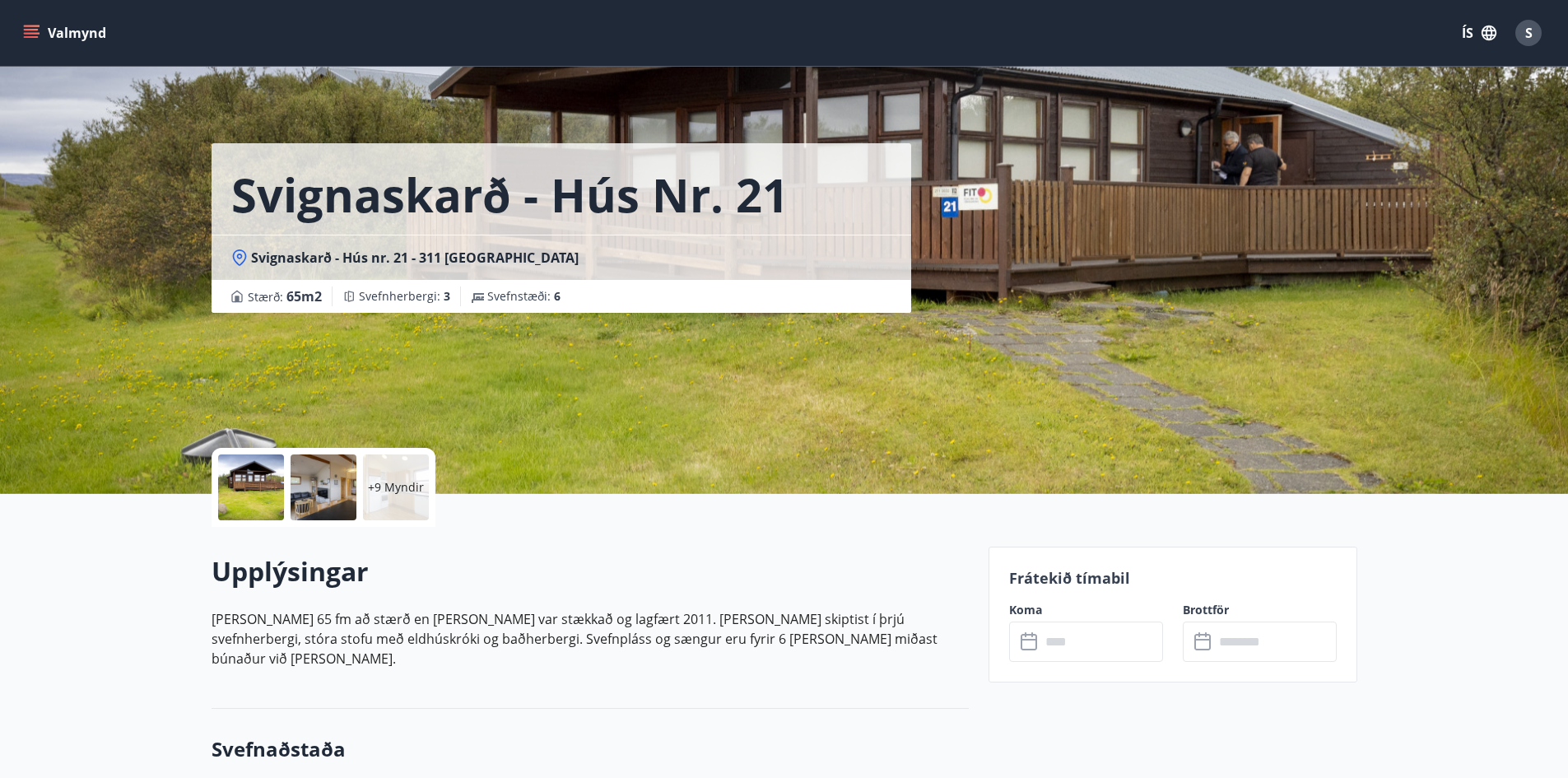
click at [73, 28] on button "Valmynd" at bounding box center [66, 32] width 93 height 29
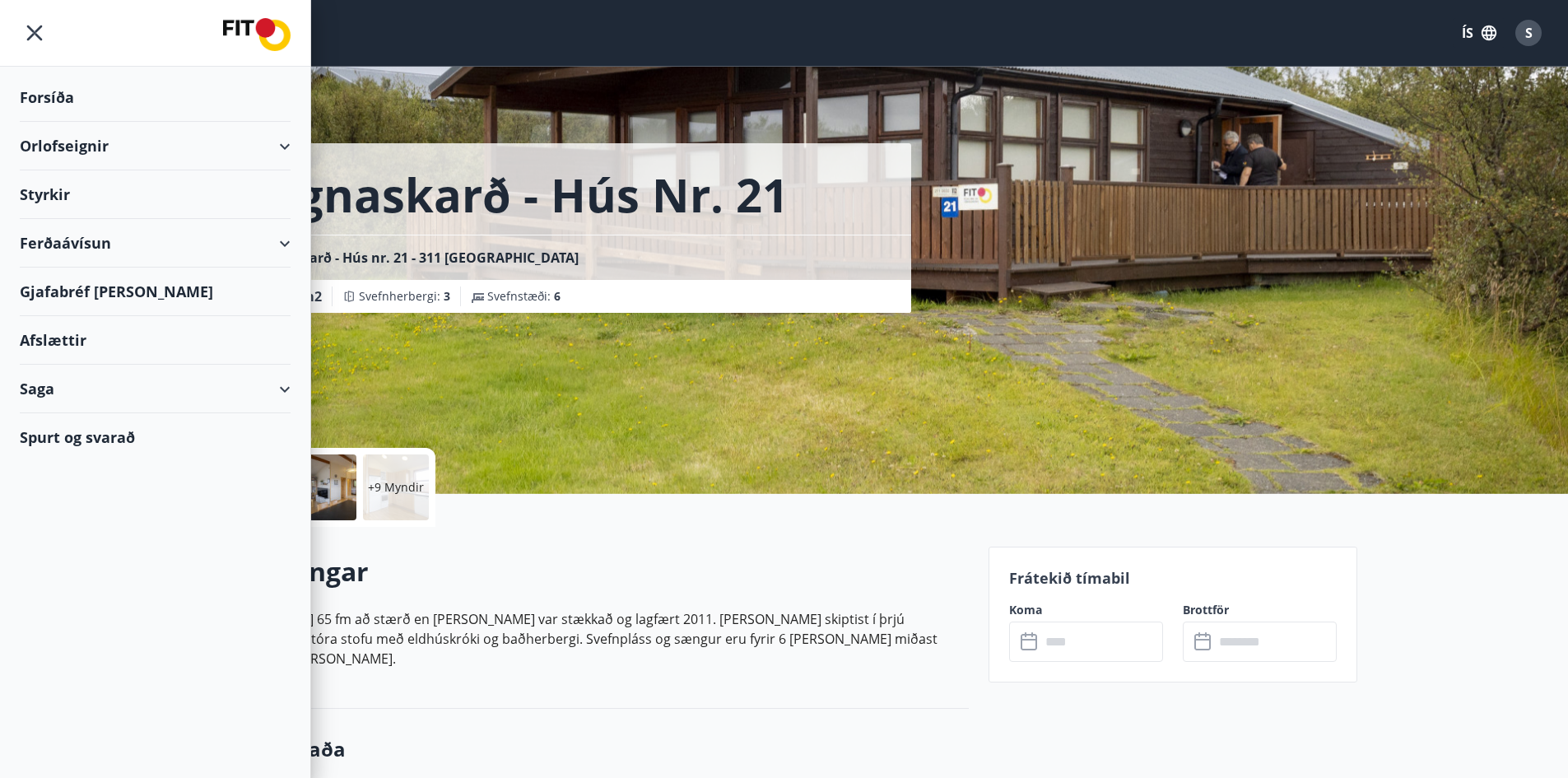
click at [22, 33] on icon "menu" at bounding box center [34, 32] width 29 height 29
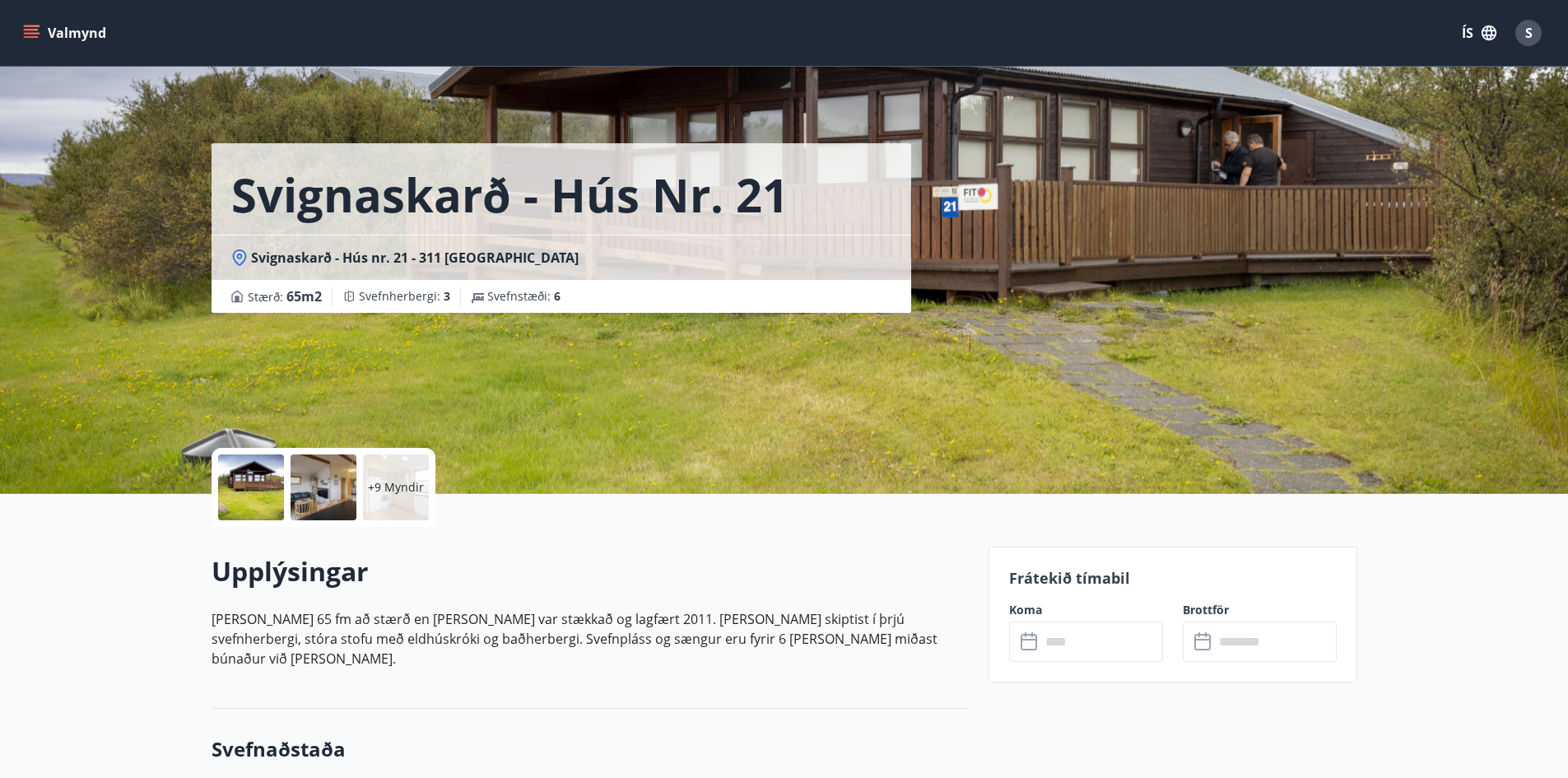
click at [91, 38] on button "Valmynd" at bounding box center [66, 32] width 93 height 29
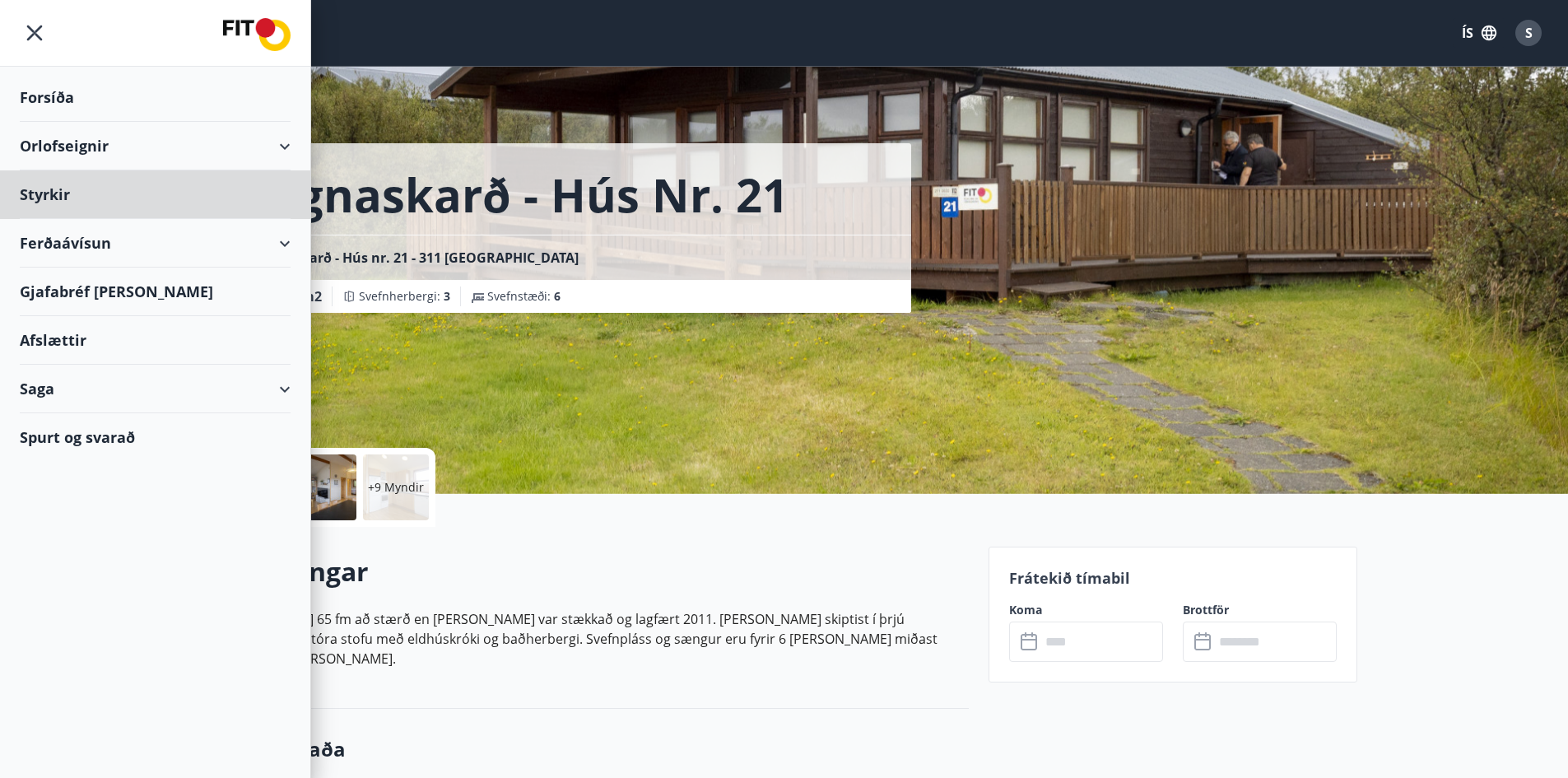
click at [31, 79] on div "Forsíða" at bounding box center [155, 97] width 271 height 49
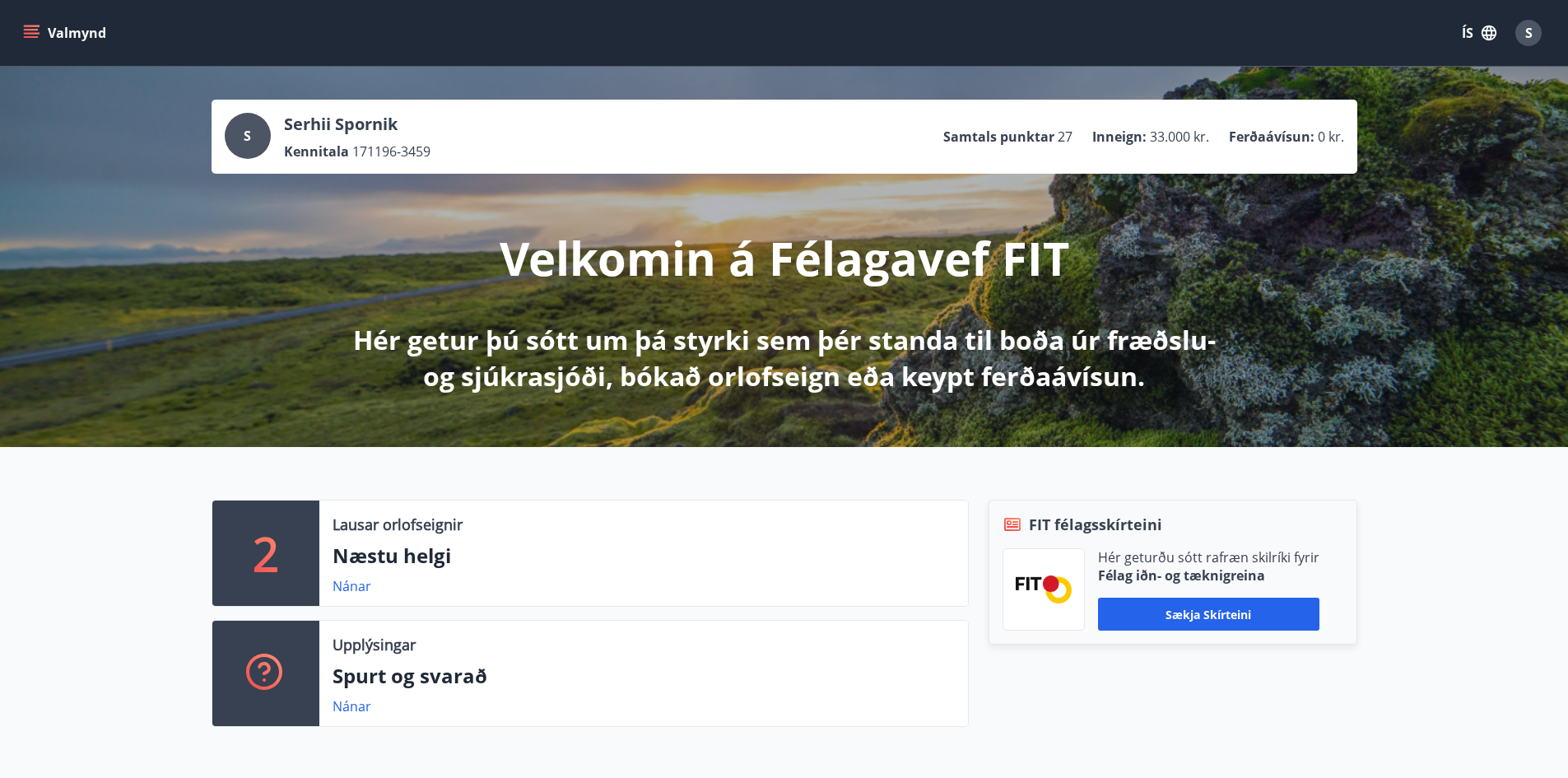
click at [371, 136] on div "Serhii Spornik Kennitala 171196-3459" at bounding box center [357, 137] width 147 height 48
click at [90, 25] on button "Valmynd" at bounding box center [66, 32] width 93 height 29
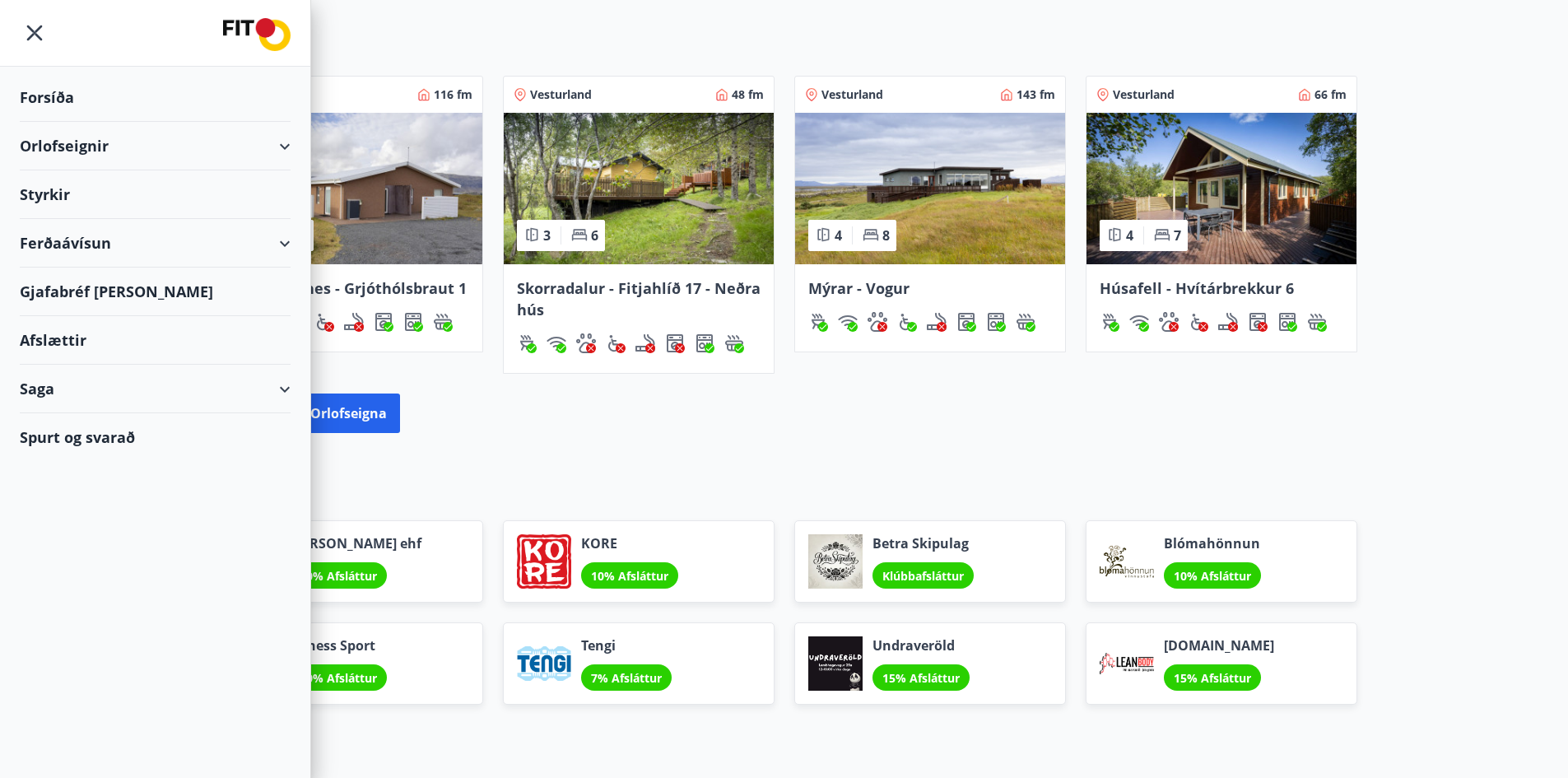
click at [1558, 450] on div "Orlofseignir Suðurland 116 fm 3 7 Öndverðarnes - Grjóthólsbraut 1 Vesturland 48…" at bounding box center [784, 237] width 1568 height 444
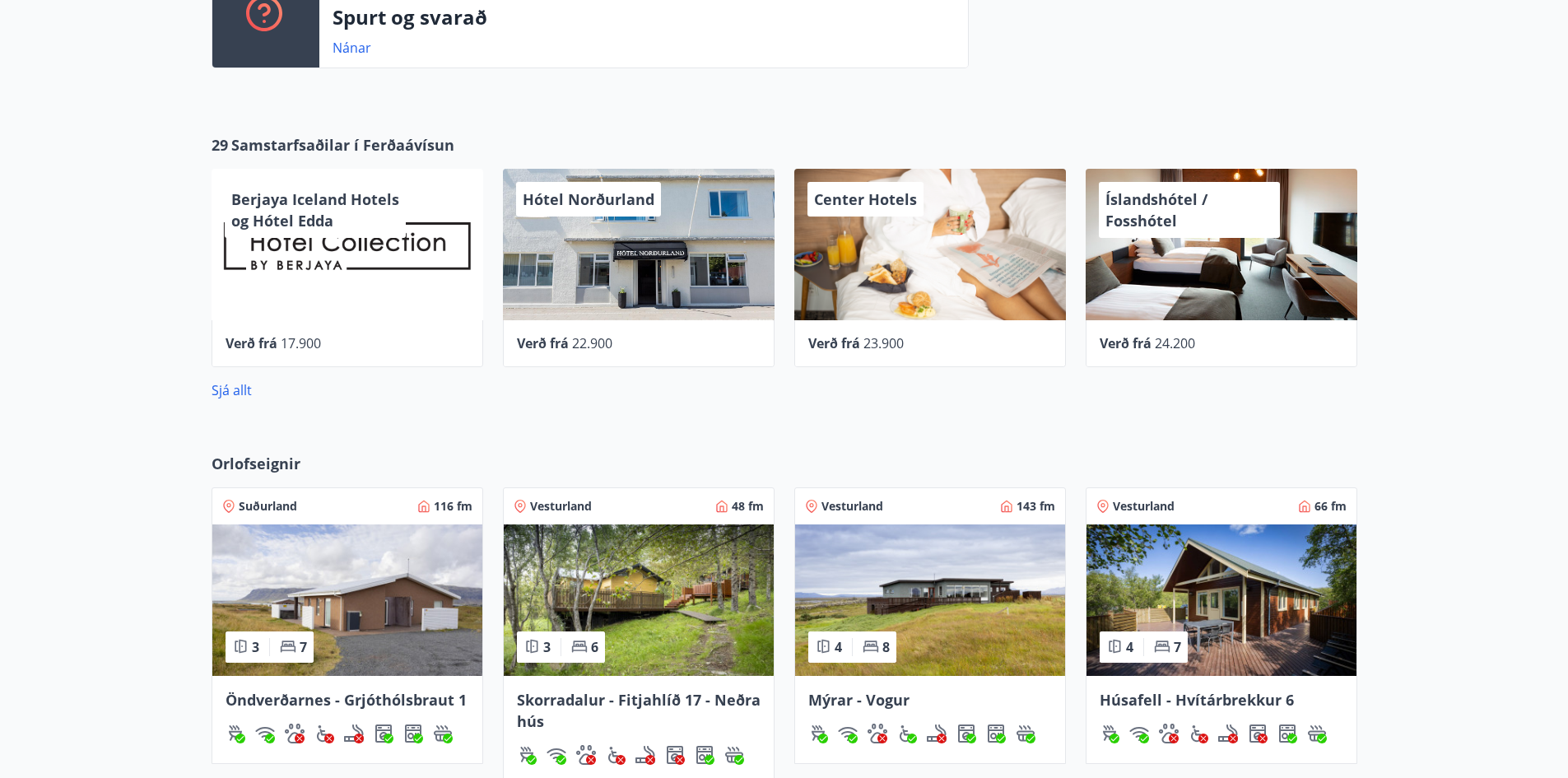
click at [287, 470] on div "Suðurland 116 fm 3 7 Öndverðarnes - Grjóthólsbraut 1" at bounding box center [337, 626] width 291 height 318
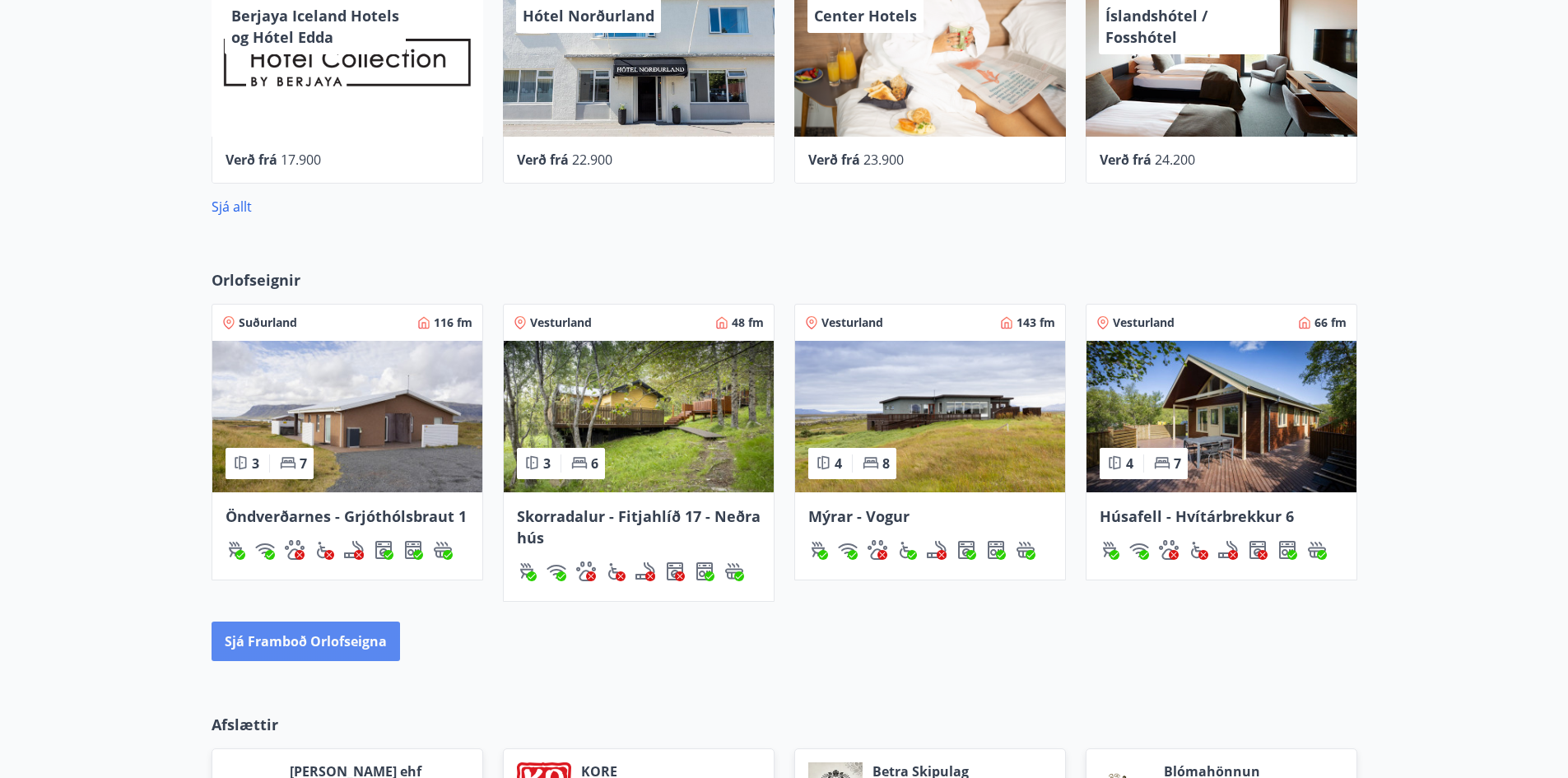
scroll to position [987, 0]
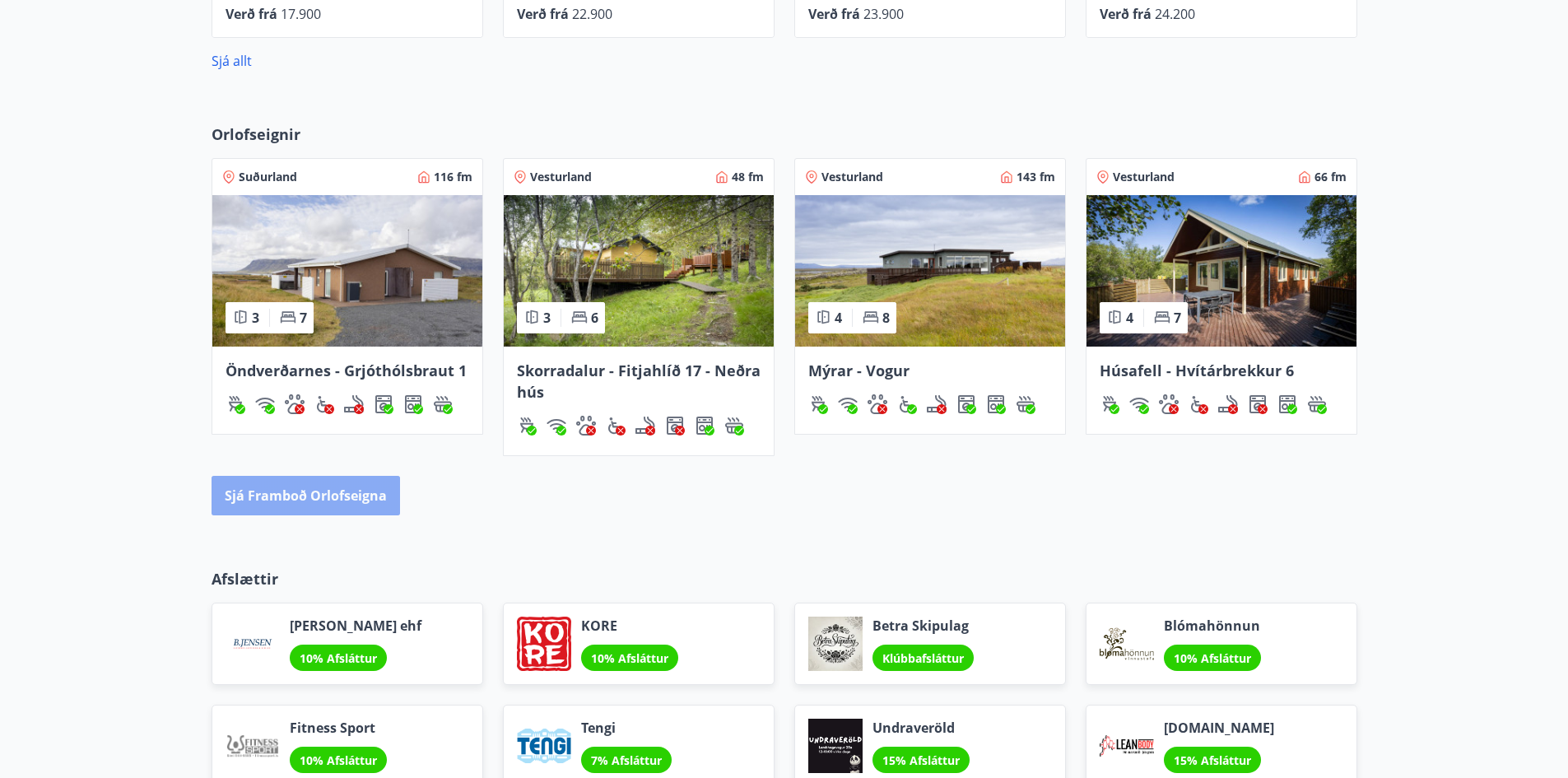
click at [313, 492] on button "Sjá framboð orlofseigna" at bounding box center [306, 495] width 189 height 39
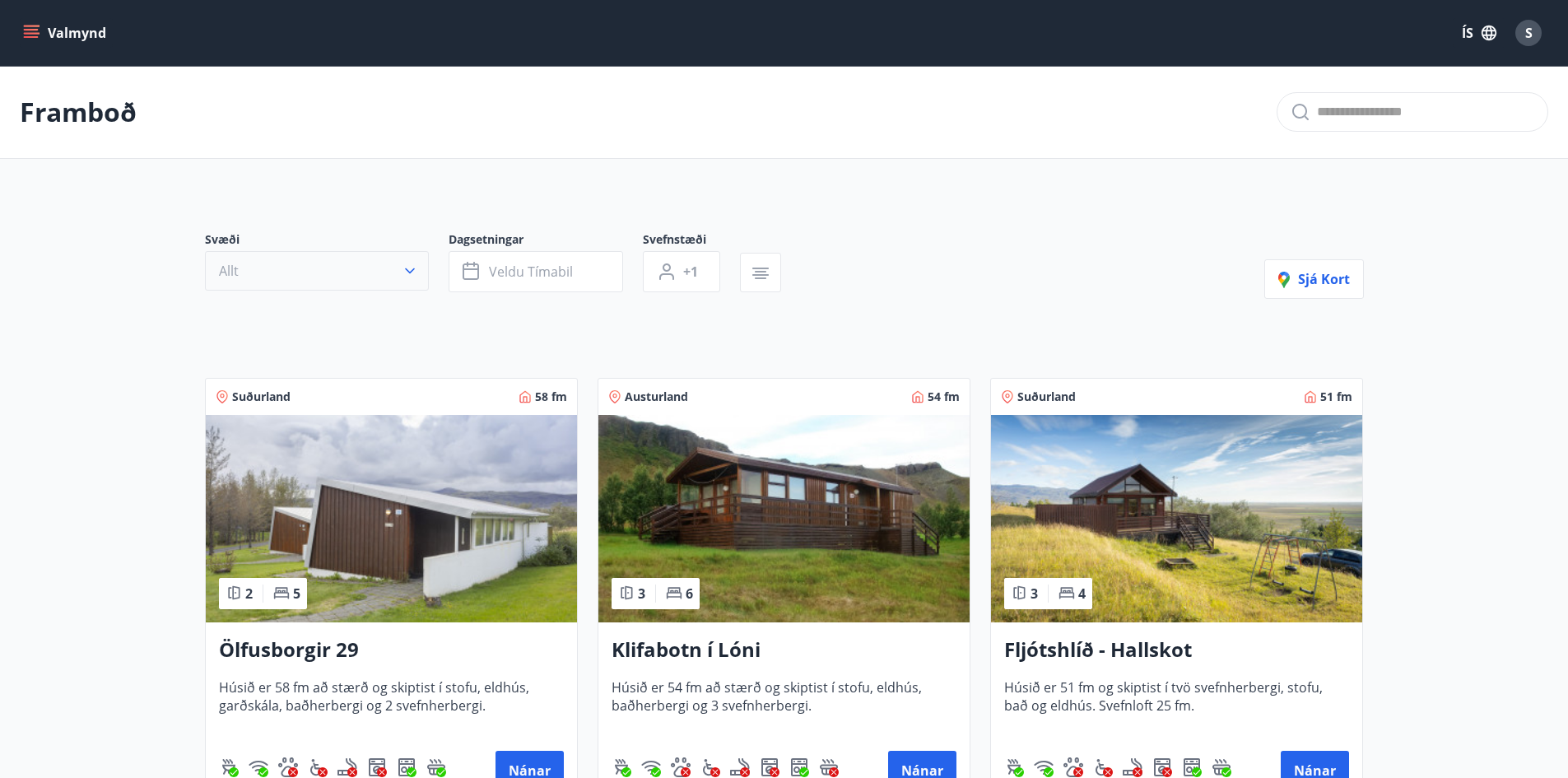
click at [360, 268] on button "Allt" at bounding box center [316, 271] width 223 height 39
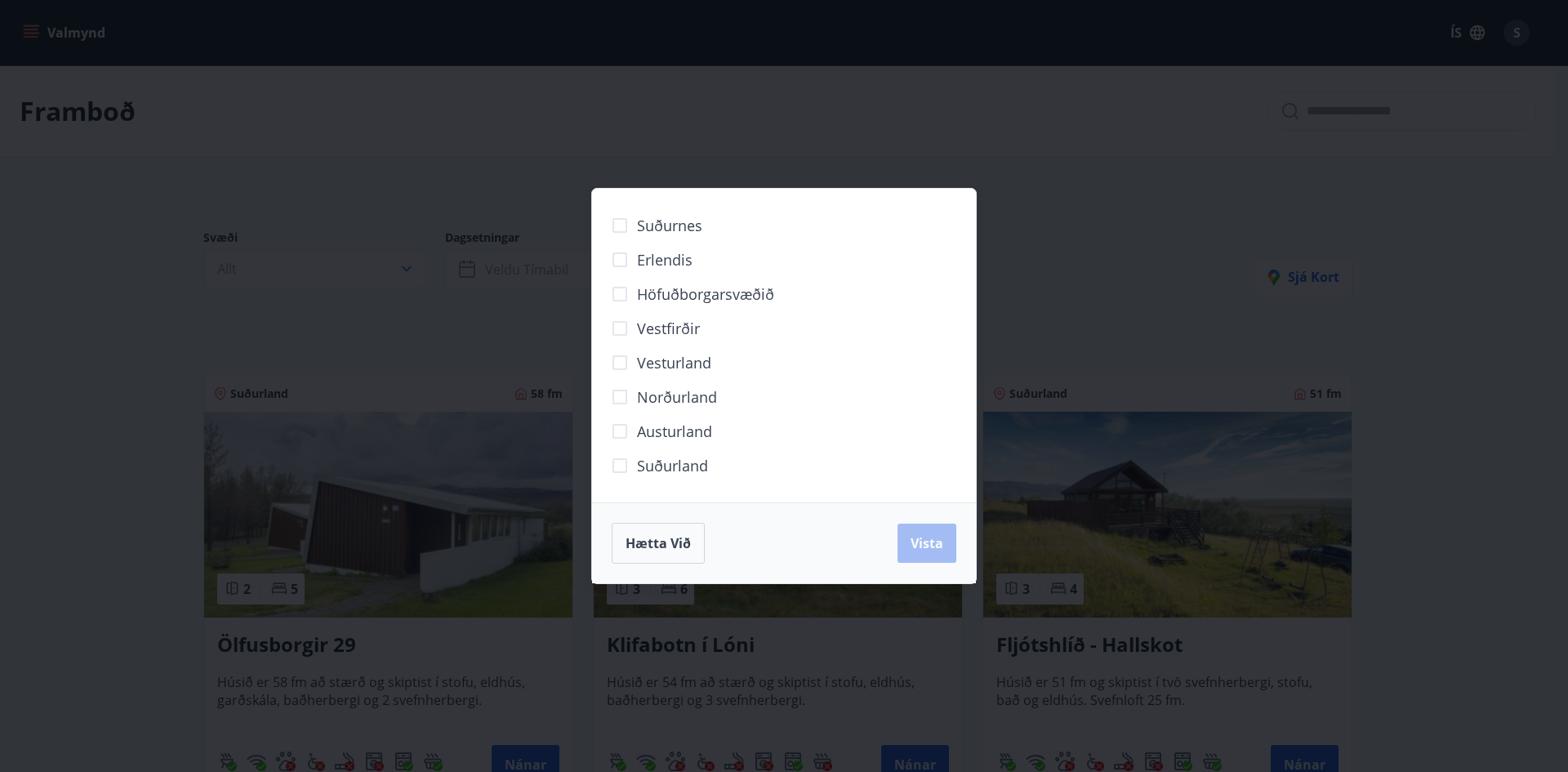
click at [493, 168] on div "Suðurnes Erlendis Höfuðborgarsvæðið Vestfirðir Vesturland Norðurland Austurland…" at bounding box center [784, 386] width 1568 height 772
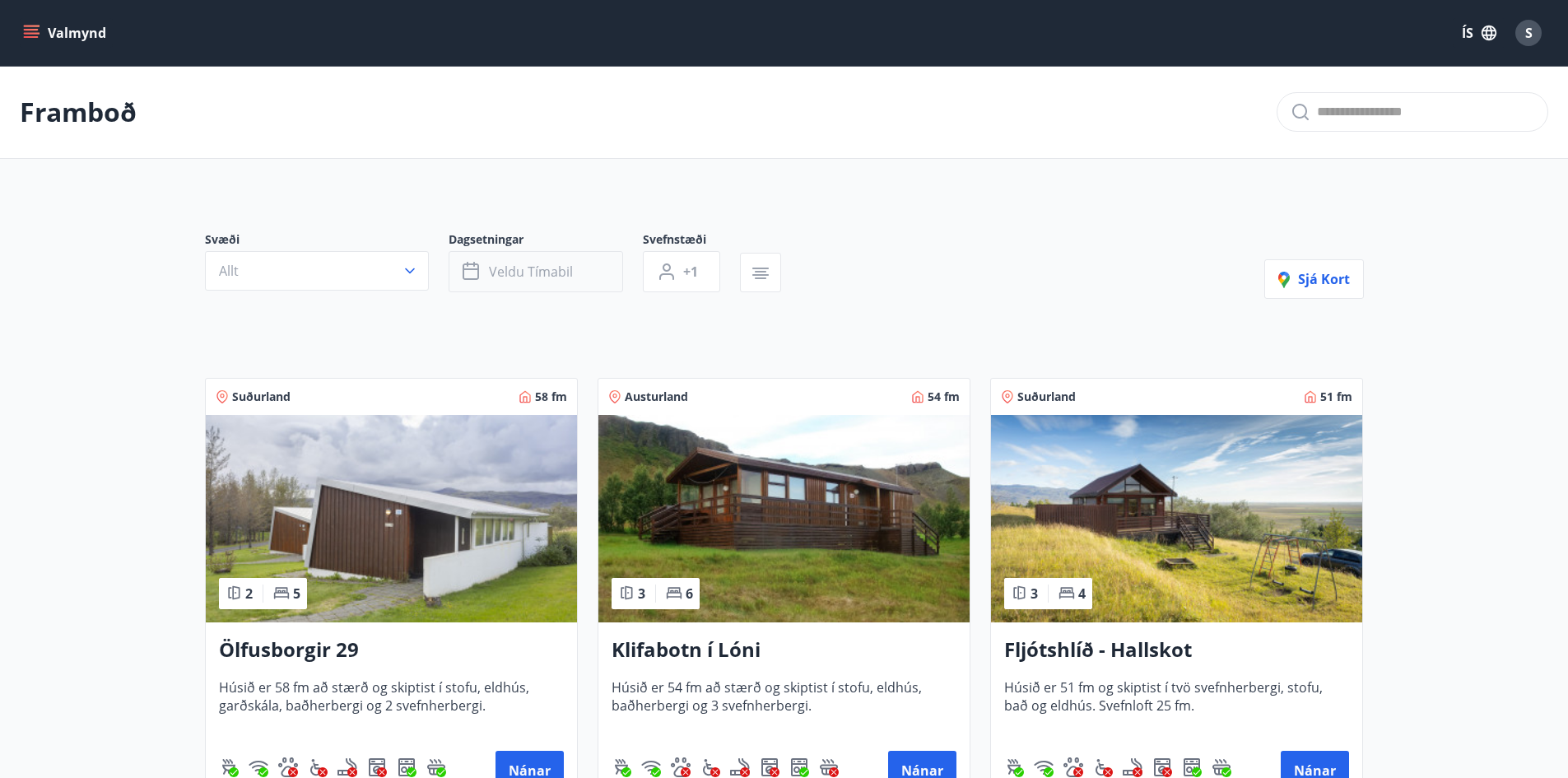
click at [589, 275] on button "Veldu tímabil" at bounding box center [536, 271] width 175 height 41
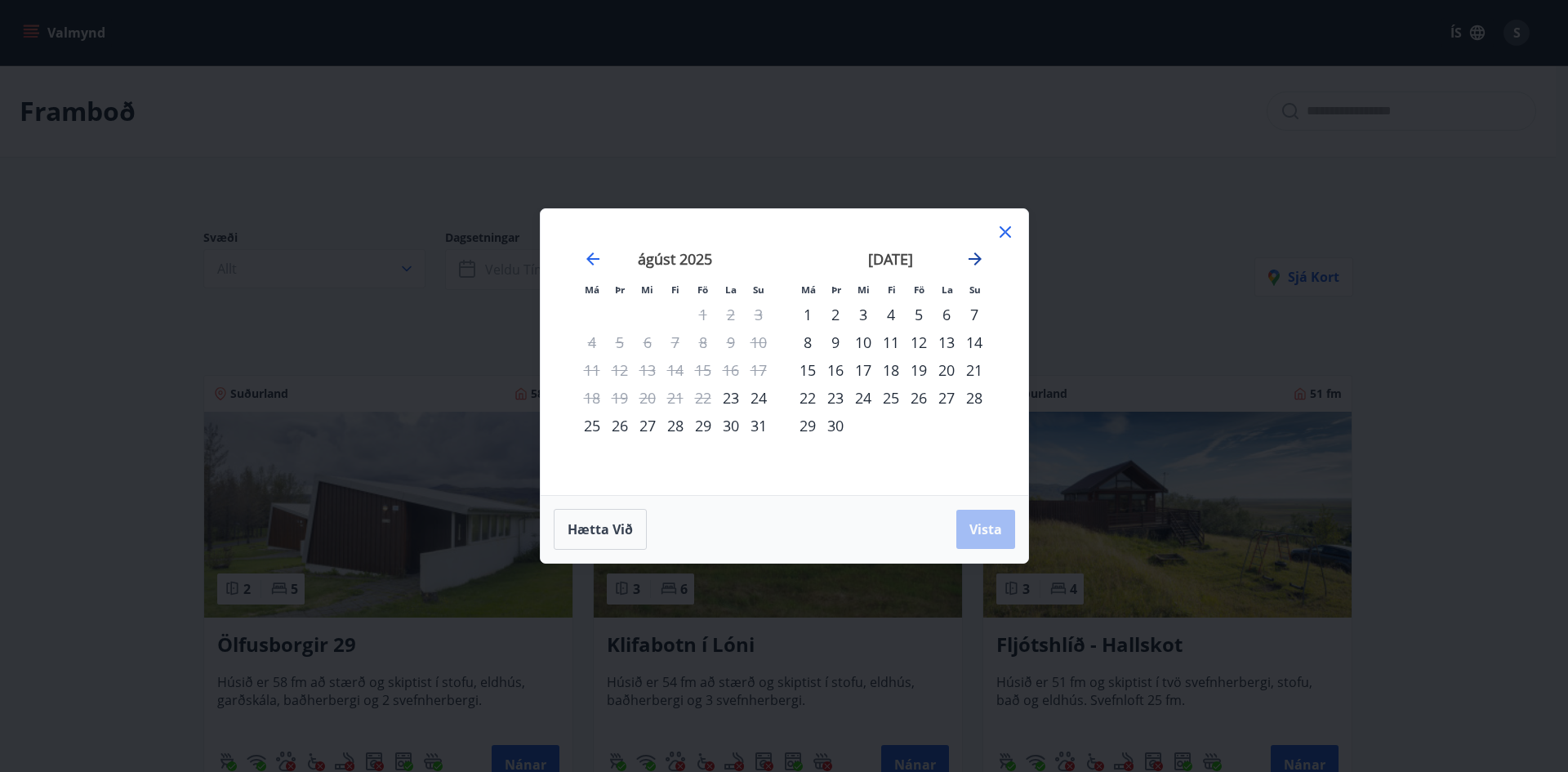
click at [975, 259] on icon "Move forward to switch to the next month." at bounding box center [975, 259] width 13 height 13
click at [974, 252] on icon "Move forward to switch to the next month." at bounding box center [975, 259] width 19 height 19
click at [979, 259] on icon "Move forward to switch to the next month." at bounding box center [975, 259] width 13 height 13
click at [806, 427] on div "29" at bounding box center [807, 425] width 27 height 27
click at [832, 426] on div "30" at bounding box center [835, 425] width 27 height 27
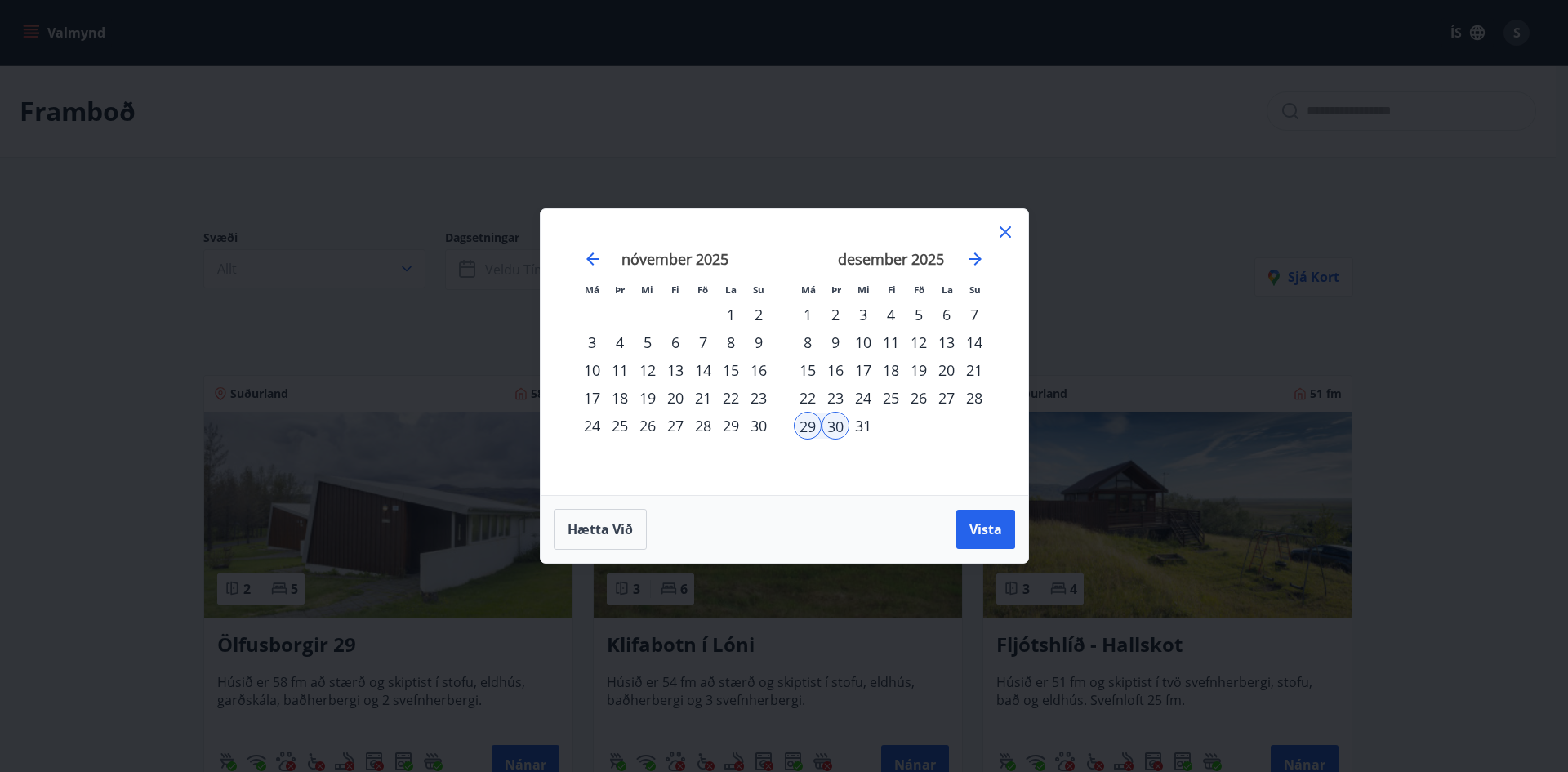
drag, startPoint x: 814, startPoint y: 425, endPoint x: 828, endPoint y: 428, distance: 14.3
click at [813, 425] on div "29" at bounding box center [807, 425] width 27 height 27
click at [833, 427] on div "30" at bounding box center [835, 425] width 27 height 27
click at [967, 261] on icon "Move forward to switch to the next month." at bounding box center [975, 259] width 19 height 19
click at [947, 312] on div "3" at bounding box center [946, 314] width 27 height 27
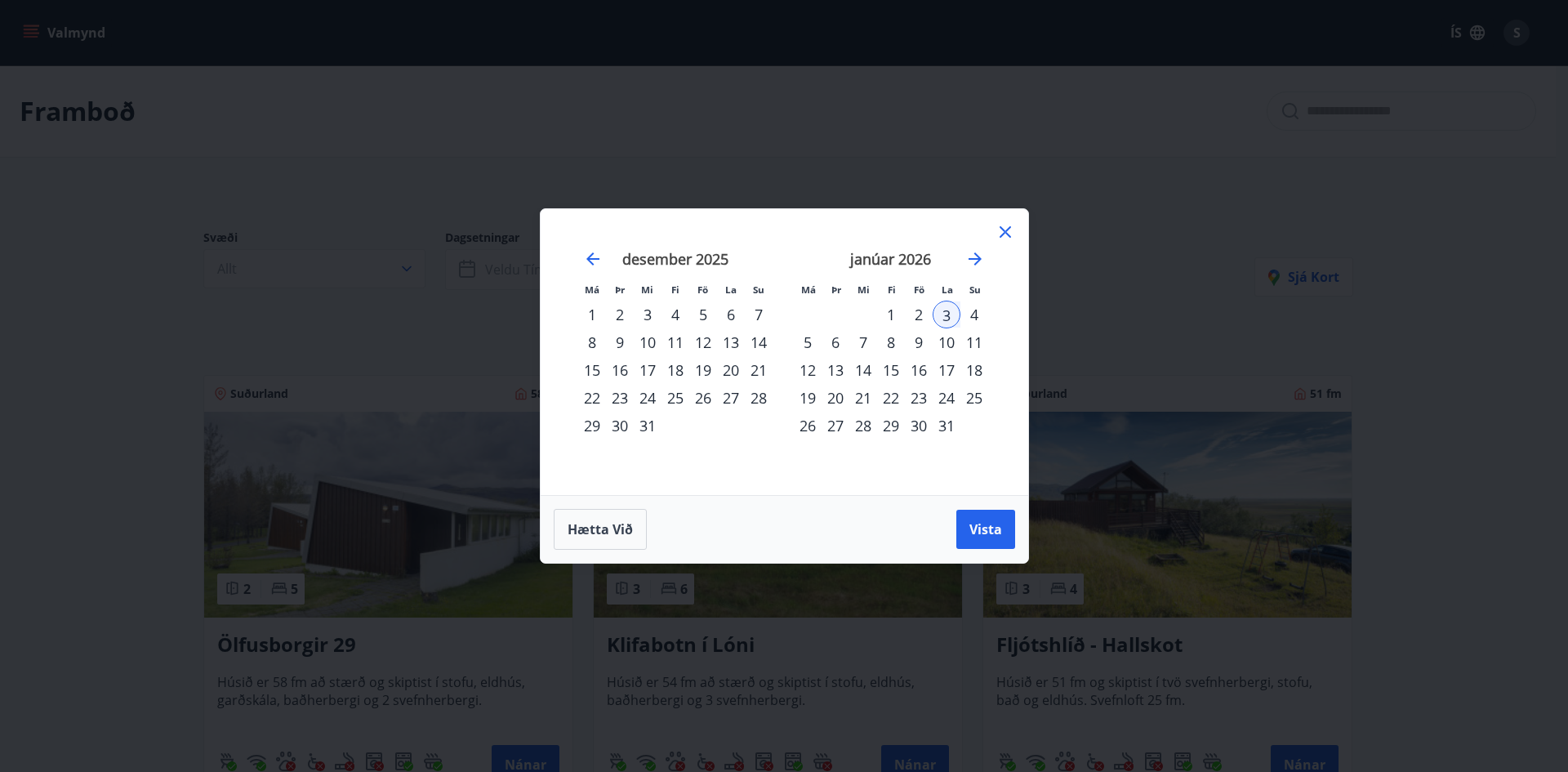
click at [619, 426] on div "30" at bounding box center [619, 425] width 27 height 27
click at [952, 322] on div "3" at bounding box center [946, 314] width 27 height 27
click at [975, 526] on span "Vista" at bounding box center [985, 529] width 33 height 18
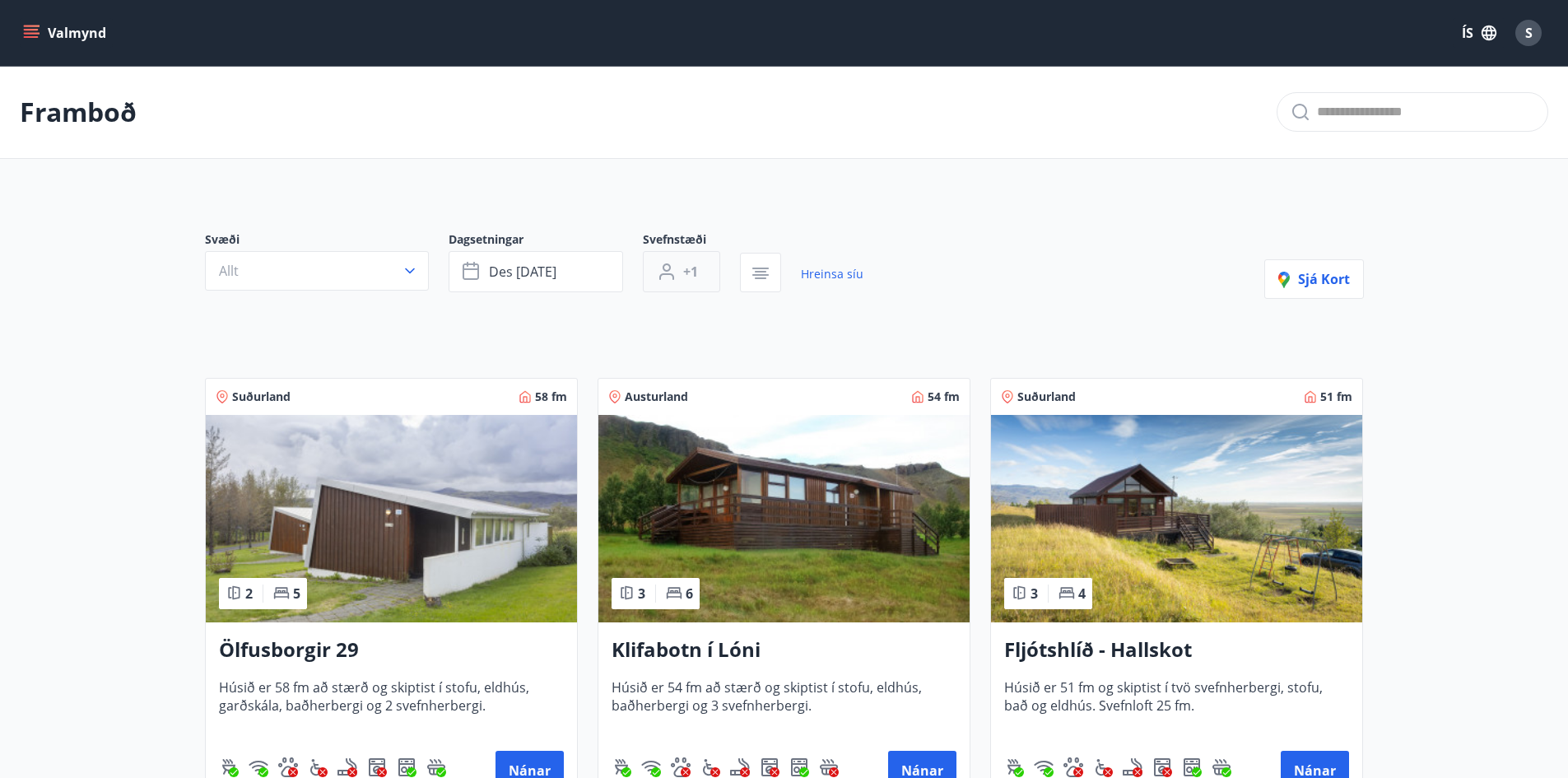
click at [677, 257] on button "+1" at bounding box center [681, 271] width 77 height 41
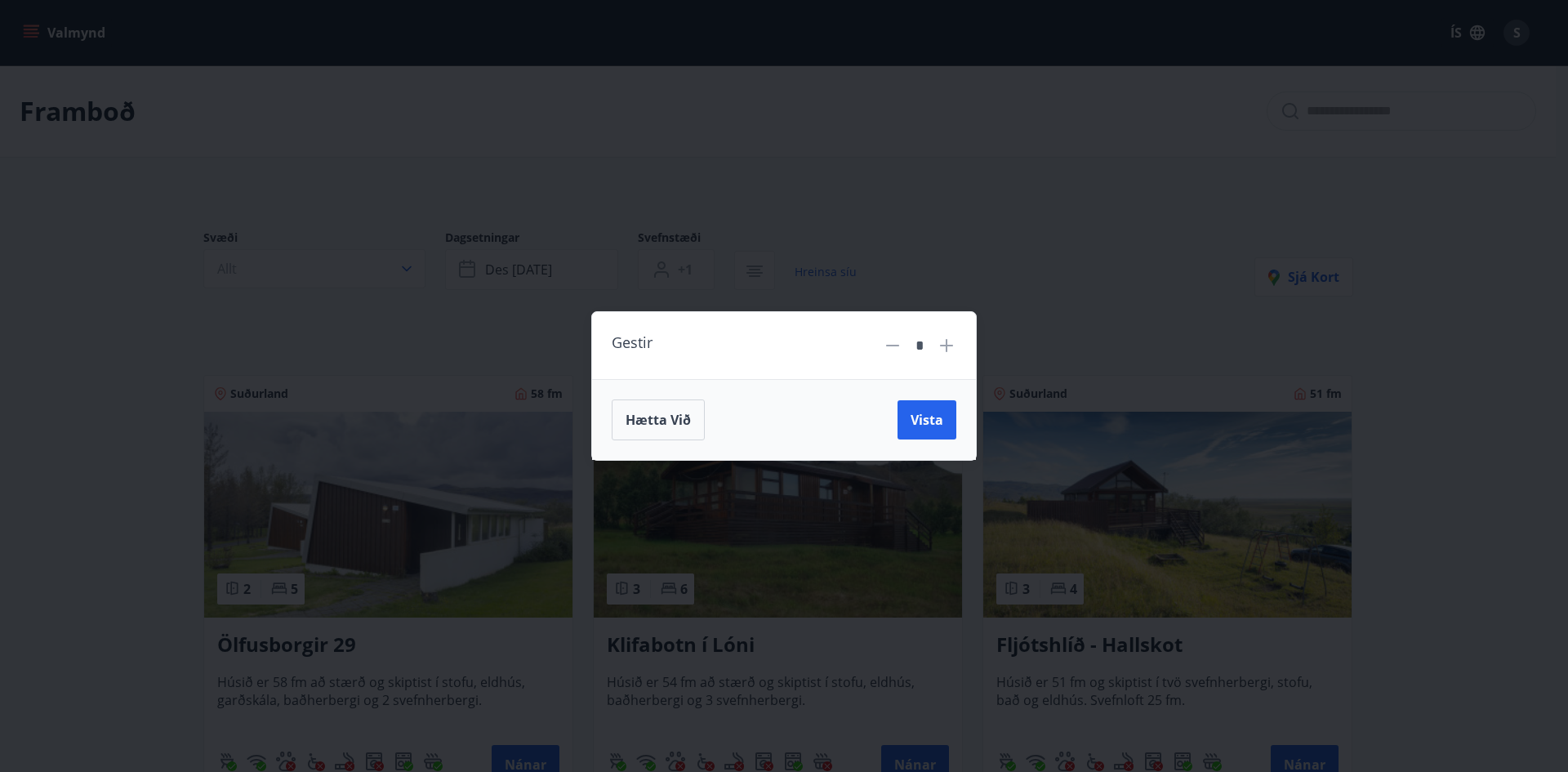
click at [813, 187] on div "Gestir * Hætta við Vista" at bounding box center [784, 386] width 1568 height 772
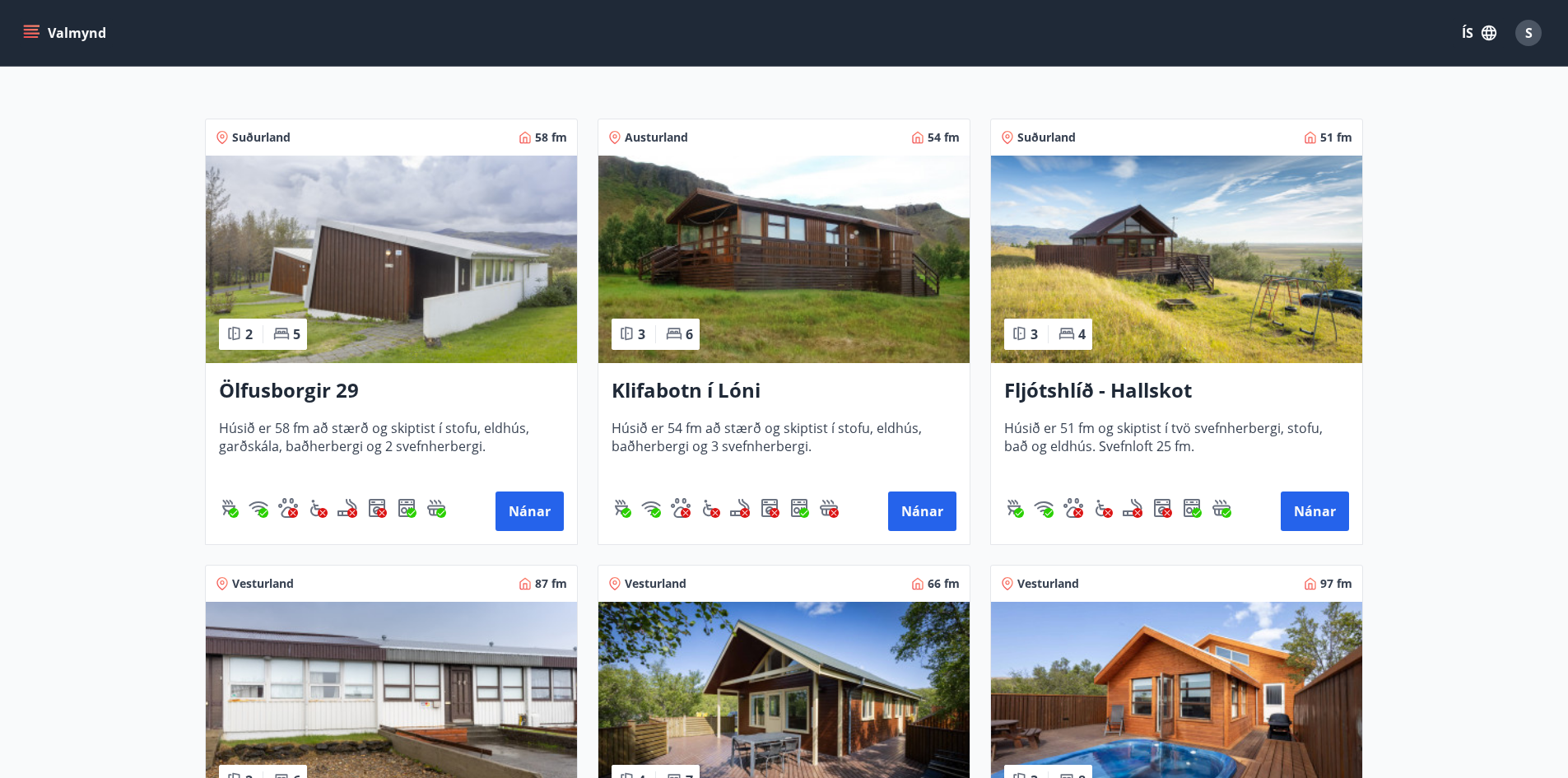
scroll to position [576, 0]
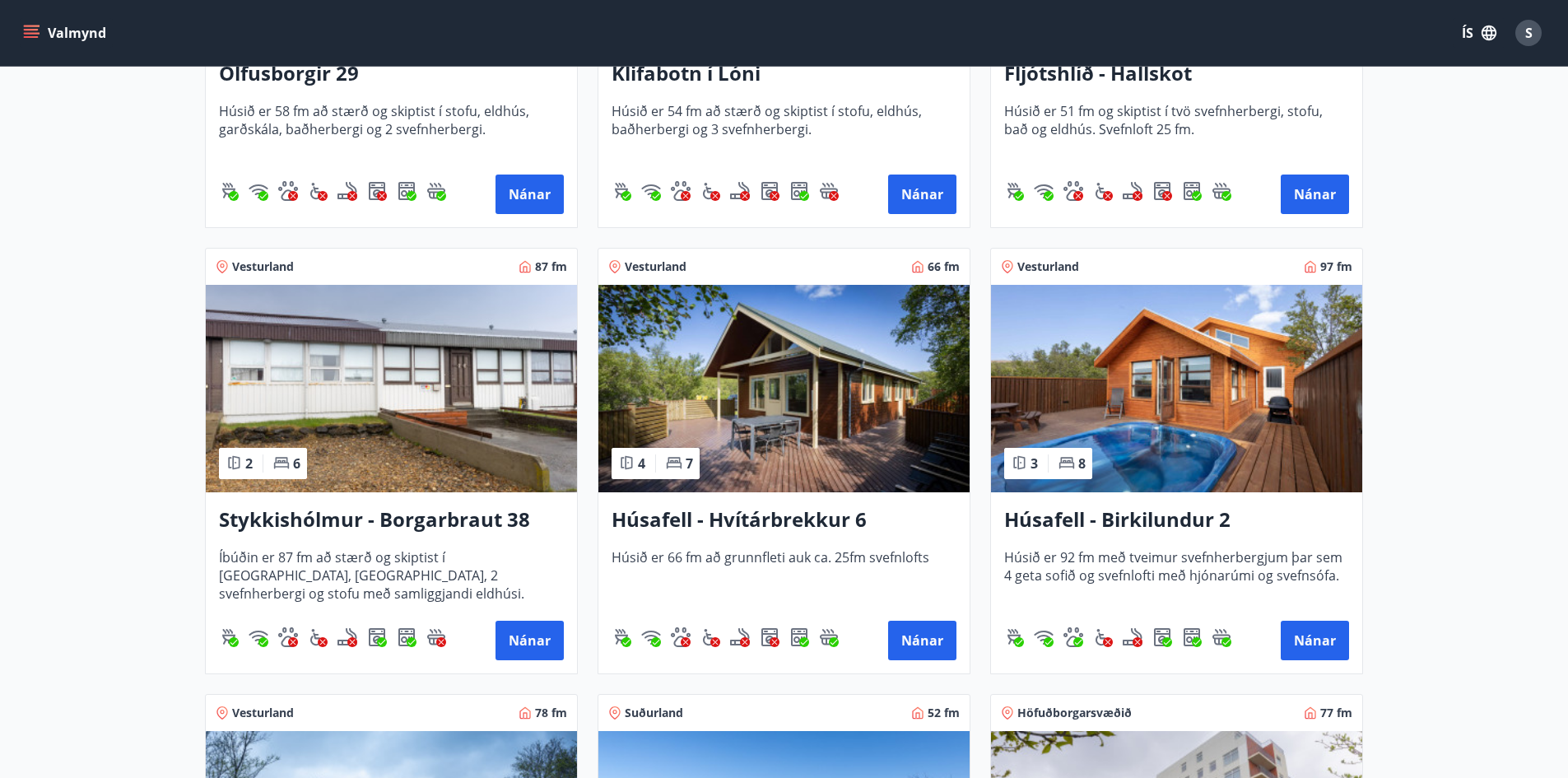
click at [824, 521] on h3 "Húsafell - Hvítárbrekkur 6" at bounding box center [784, 520] width 345 height 29
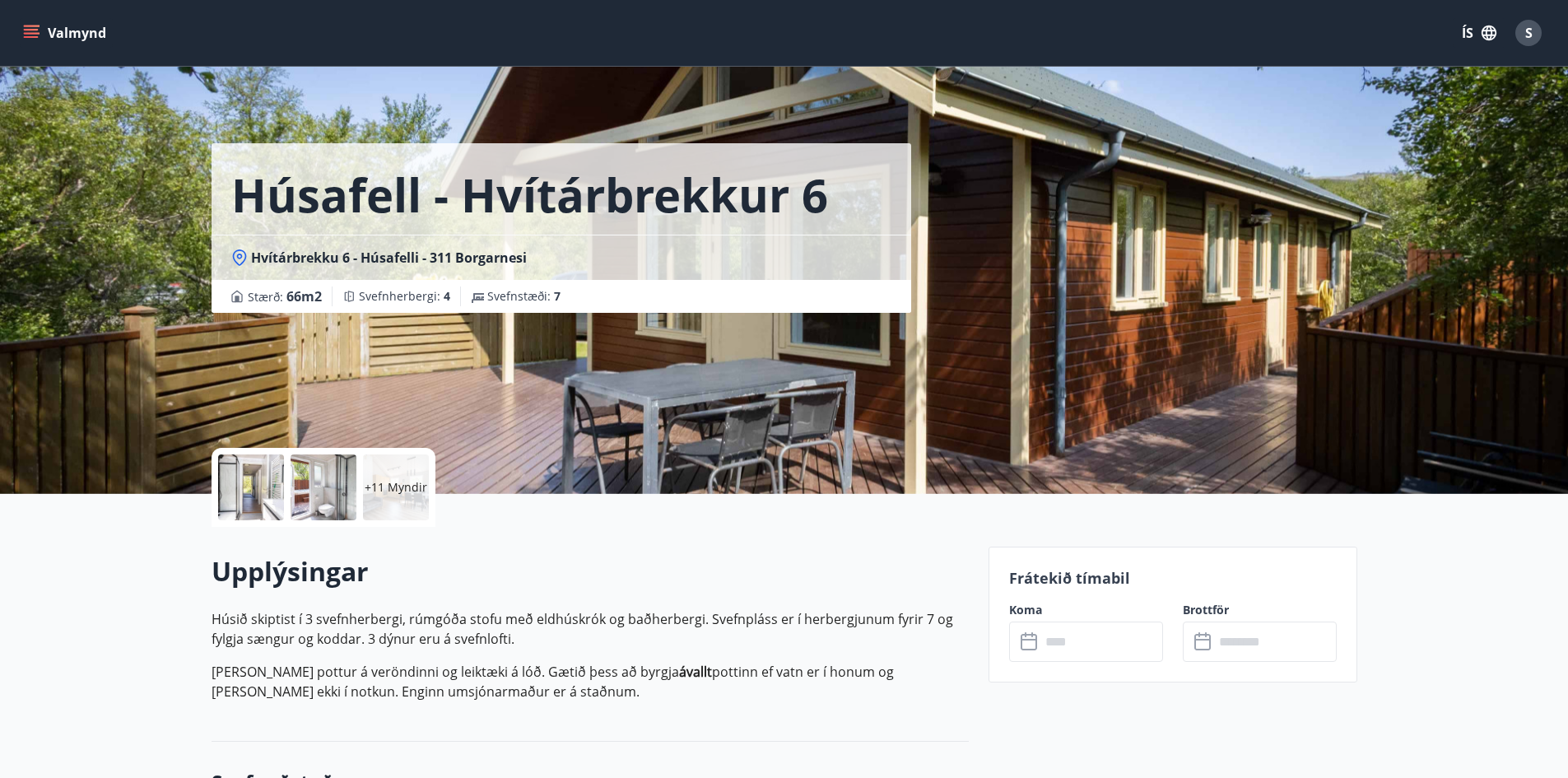
click at [848, 420] on div "Húsafell - Hvítárbrekkur 6 Hvítárbrekku 6 - Húsafelli - 311 Borgarnesi Stærð : …" at bounding box center [594, 247] width 764 height 494
click at [267, 474] on div at bounding box center [251, 487] width 66 height 66
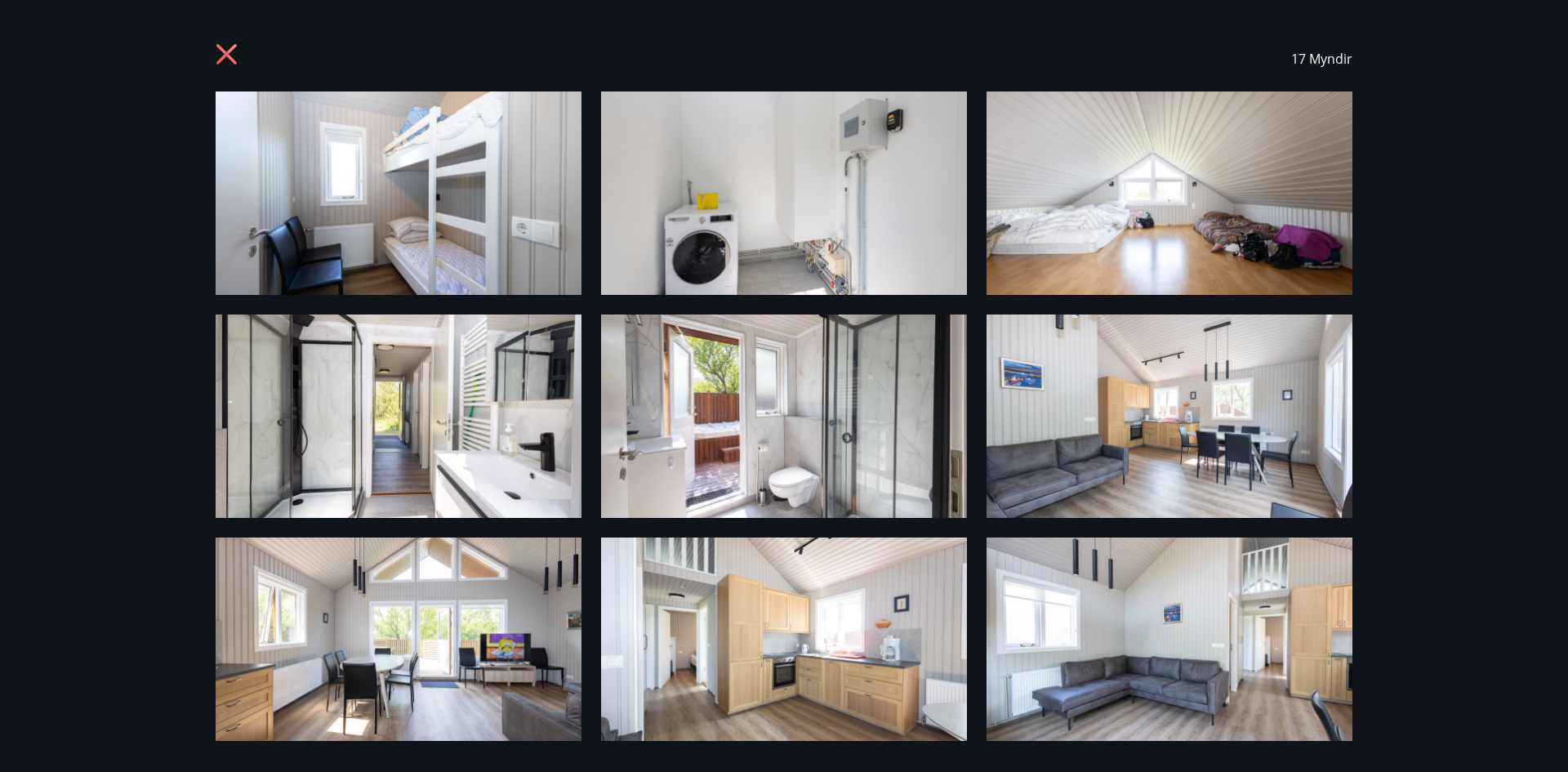
click at [230, 50] on icon at bounding box center [226, 54] width 20 height 20
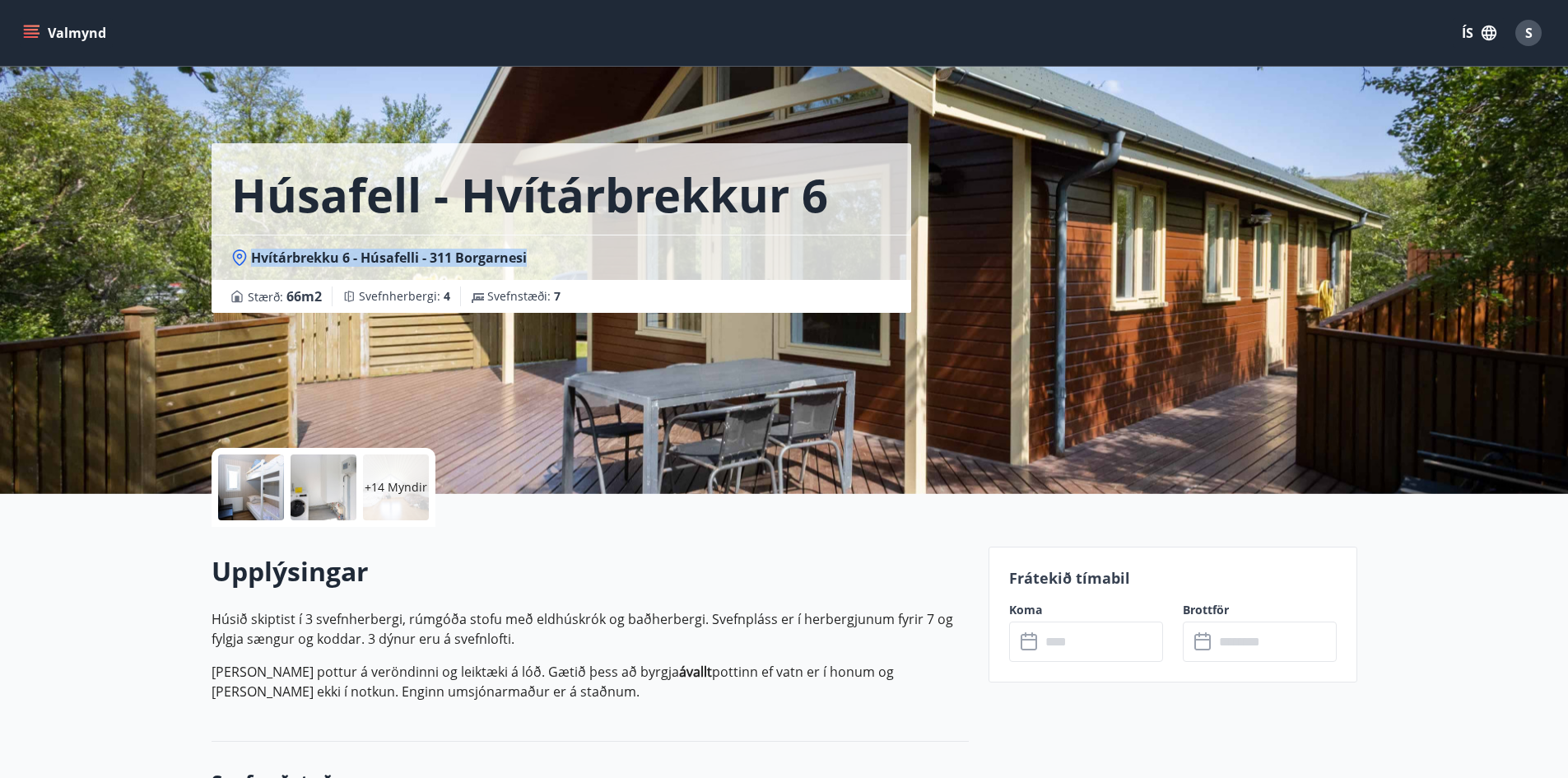
drag, startPoint x: 558, startPoint y: 261, endPoint x: 255, endPoint y: 266, distance: 303.0
click at [255, 266] on div "Hvítárbrekku 6 - Húsafelli - 311 Borgarnesi" at bounding box center [561, 257] width 660 height 18
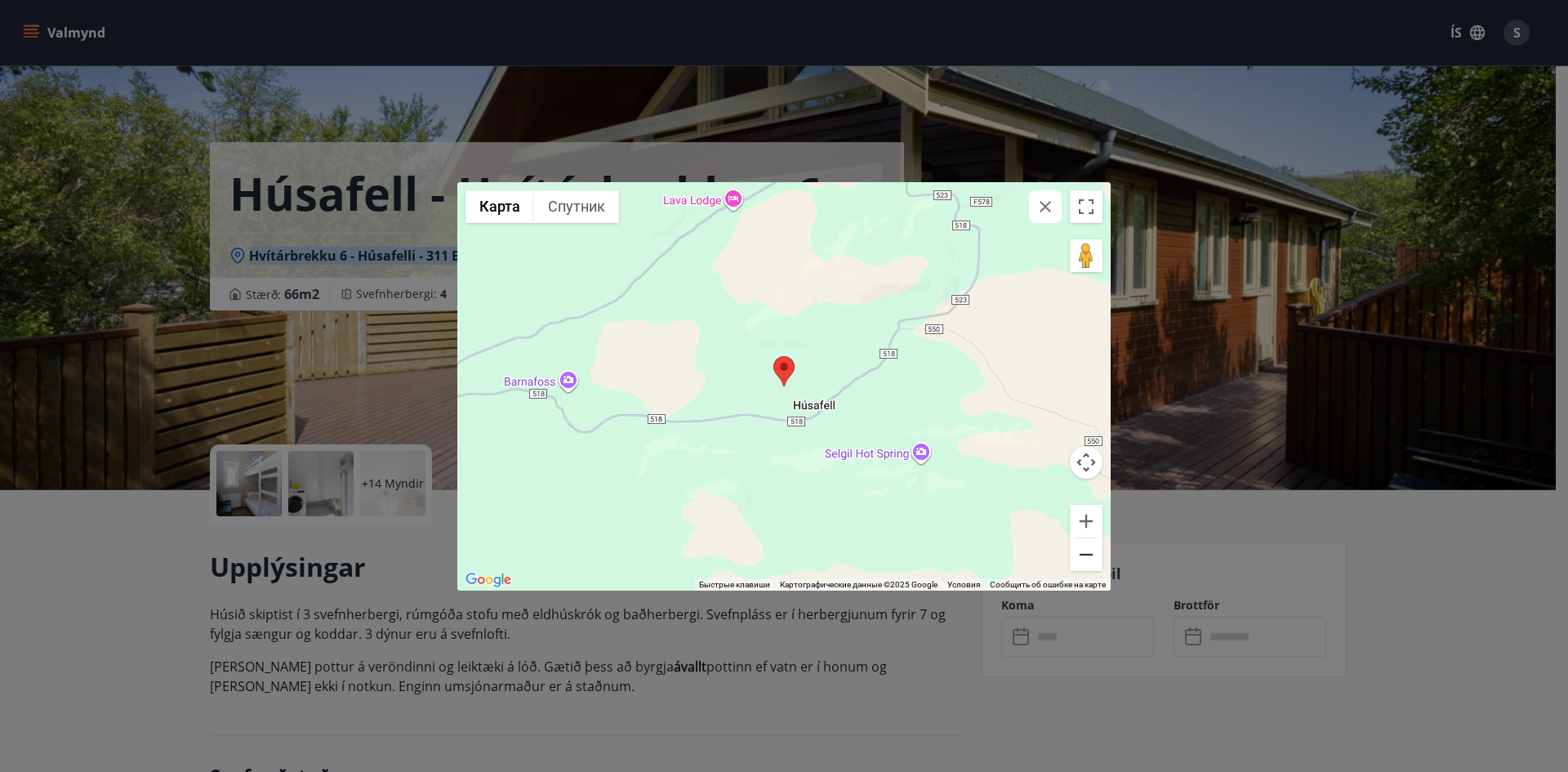
click at [1097, 553] on button "Уменьшить" at bounding box center [1086, 554] width 33 height 33
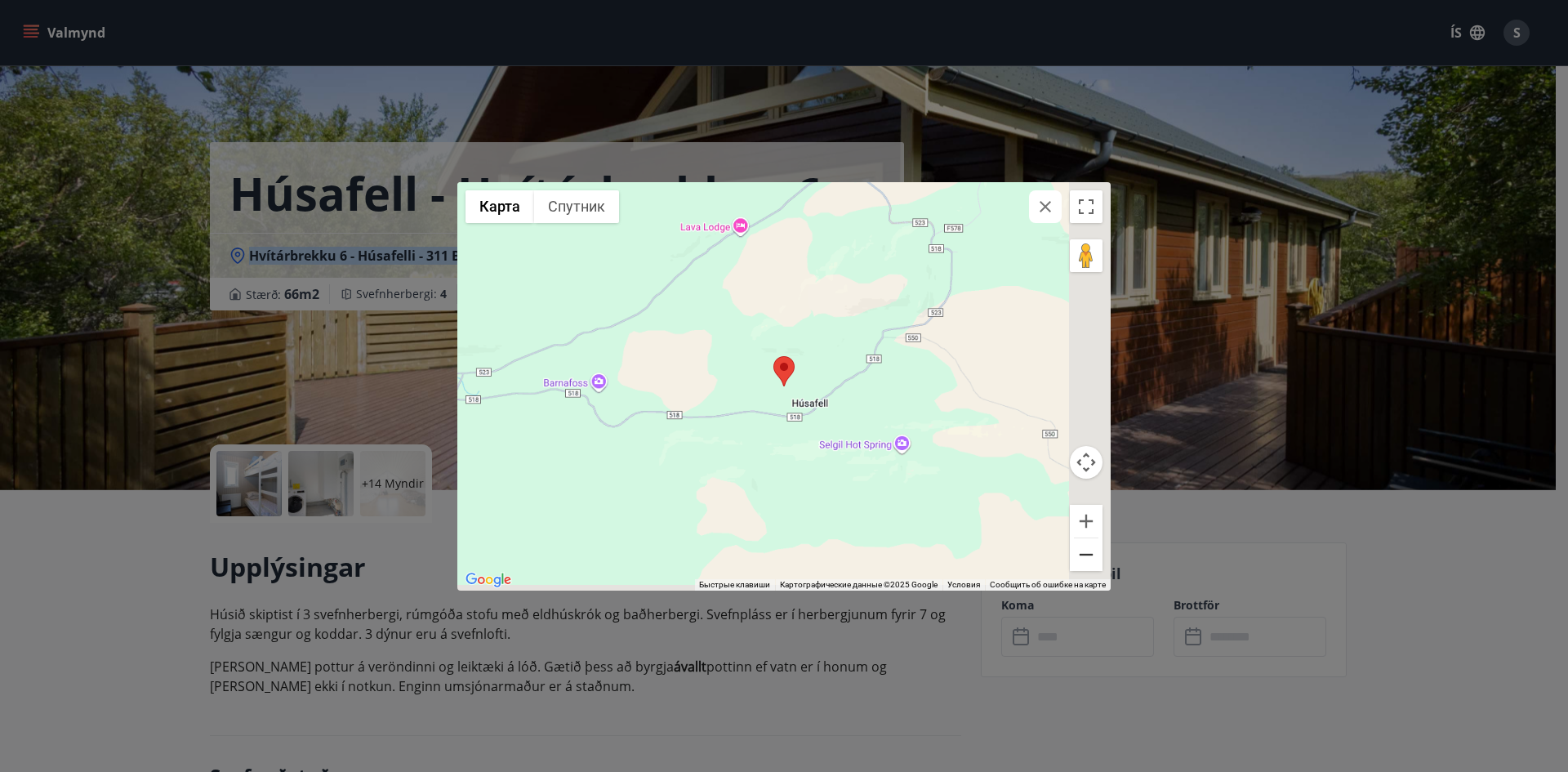
click at [1096, 553] on button "Уменьшить" at bounding box center [1086, 554] width 33 height 33
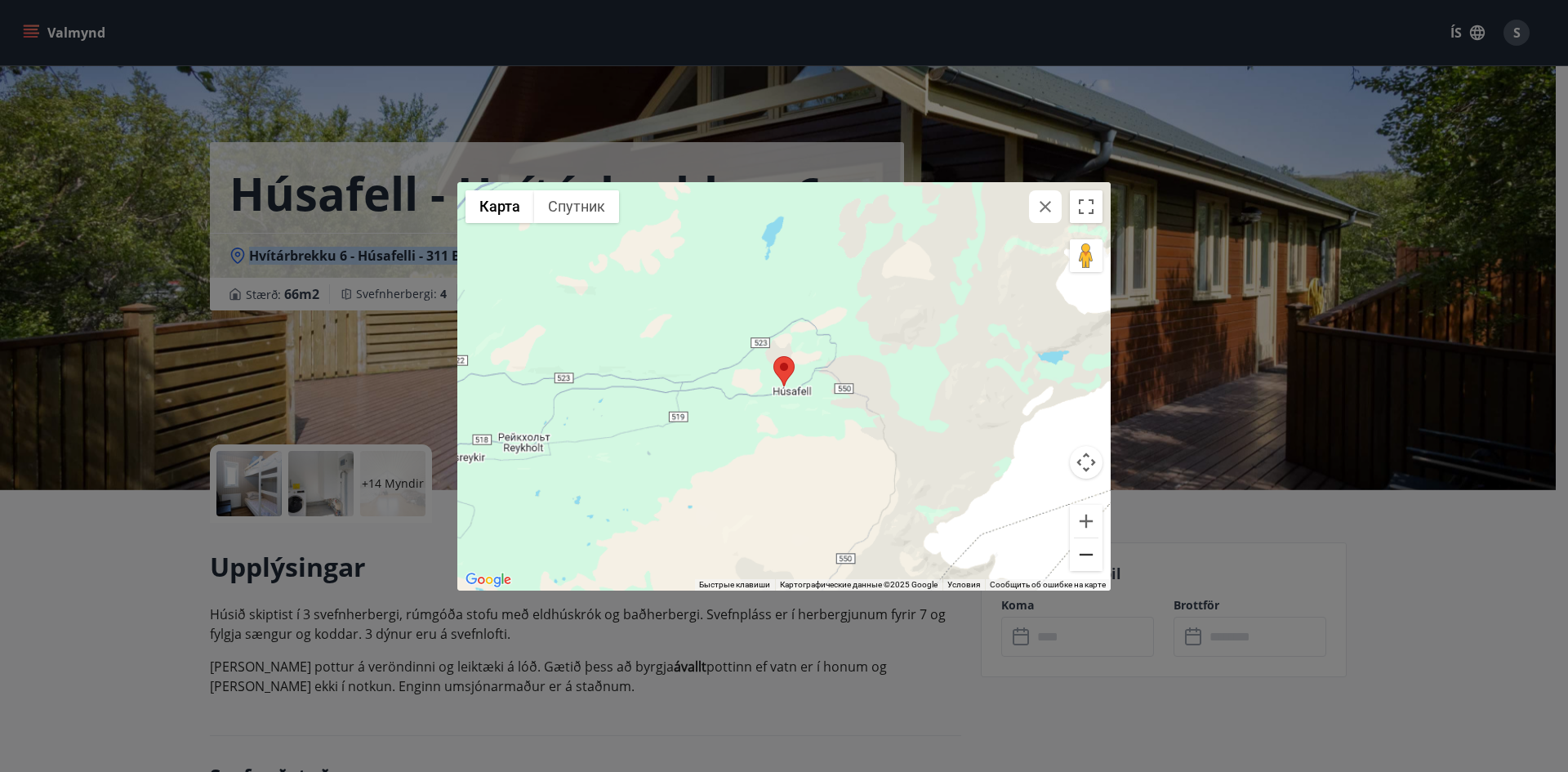
click at [1096, 553] on button "Уменьшить" at bounding box center [1086, 554] width 33 height 33
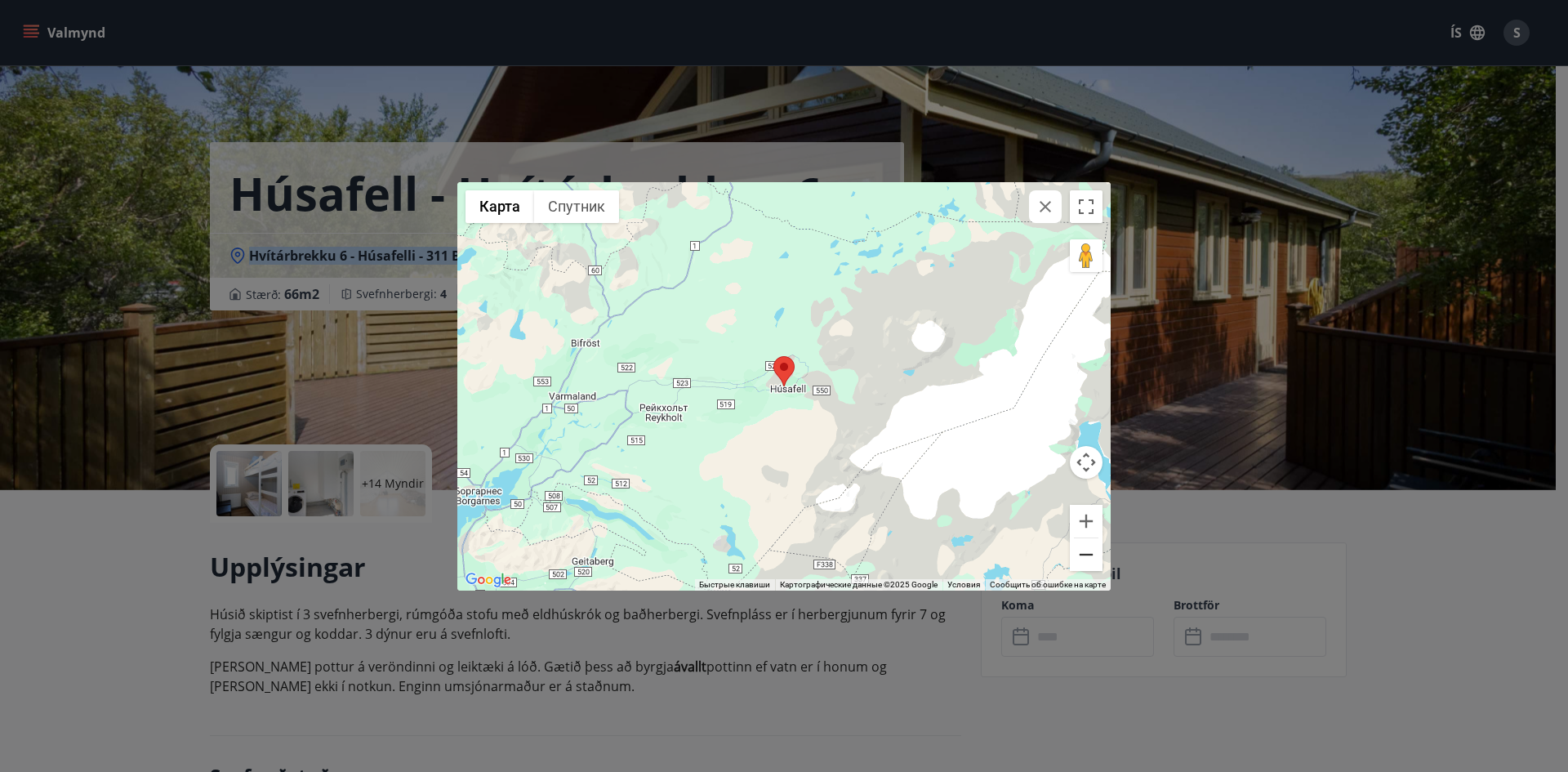
click at [1096, 552] on button "Уменьшить" at bounding box center [1086, 554] width 33 height 33
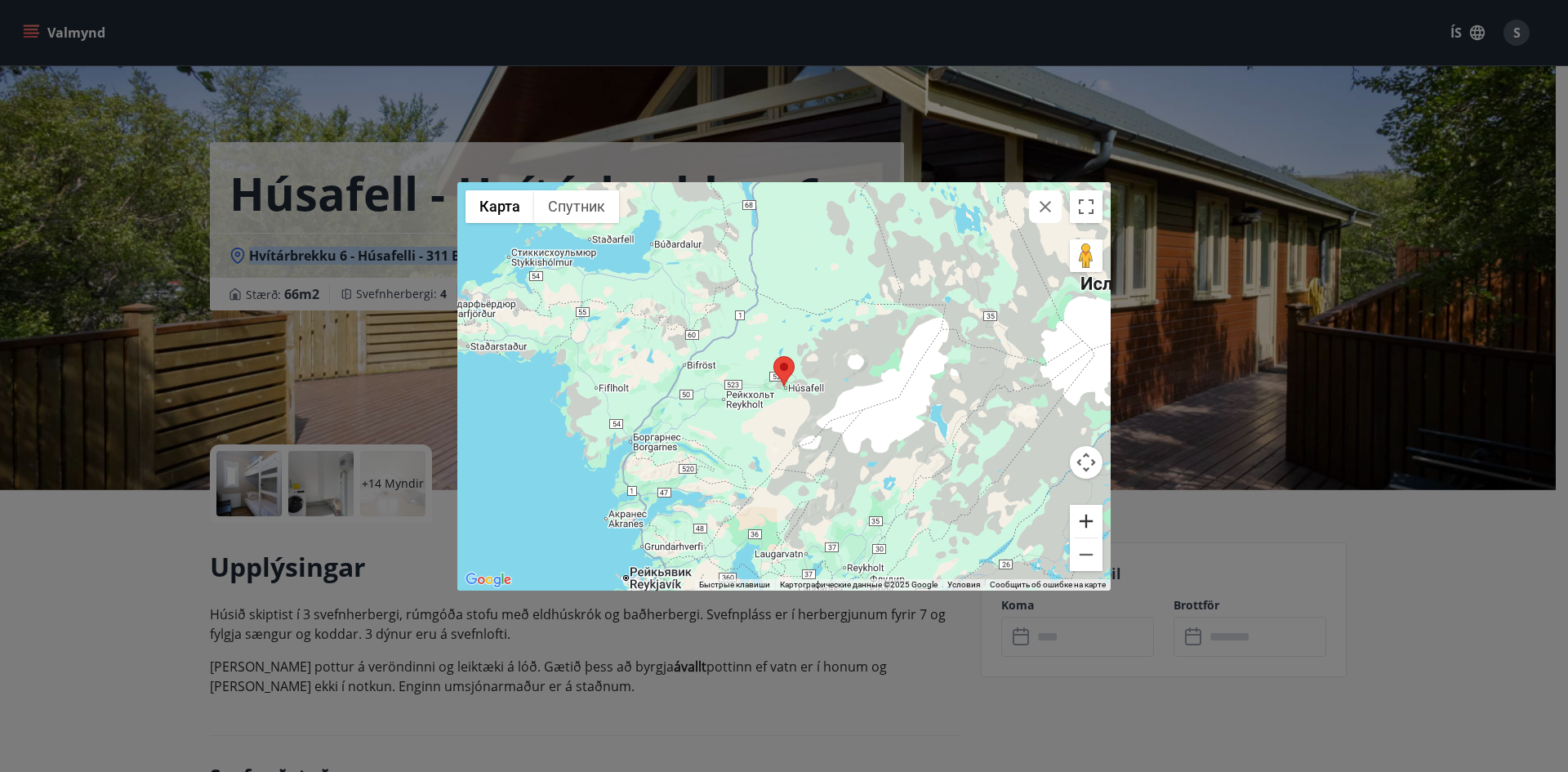
click at [1089, 520] on button "Увеличить" at bounding box center [1086, 520] width 33 height 33
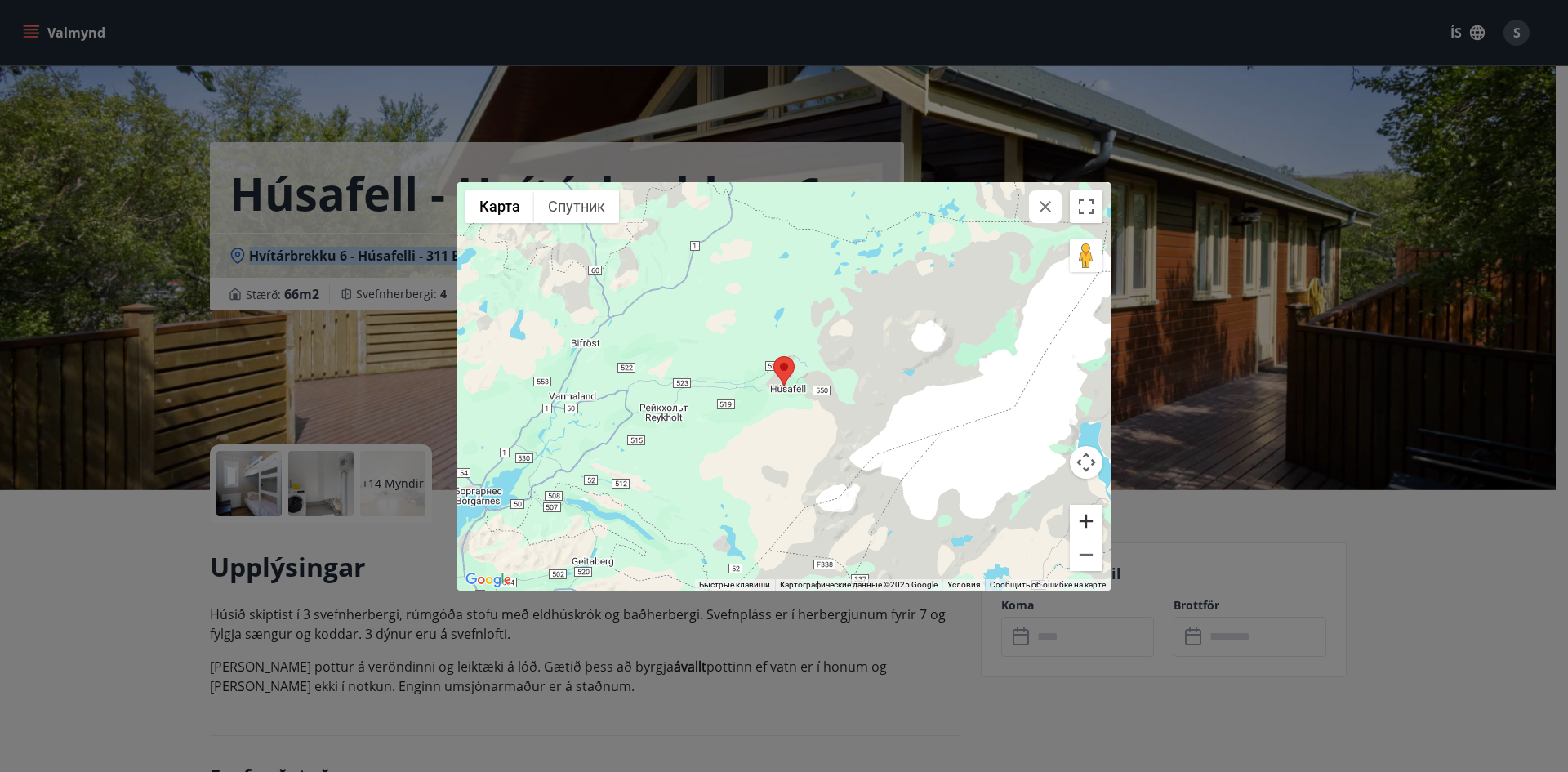
click at [1089, 520] on button "Увеличить" at bounding box center [1086, 520] width 33 height 33
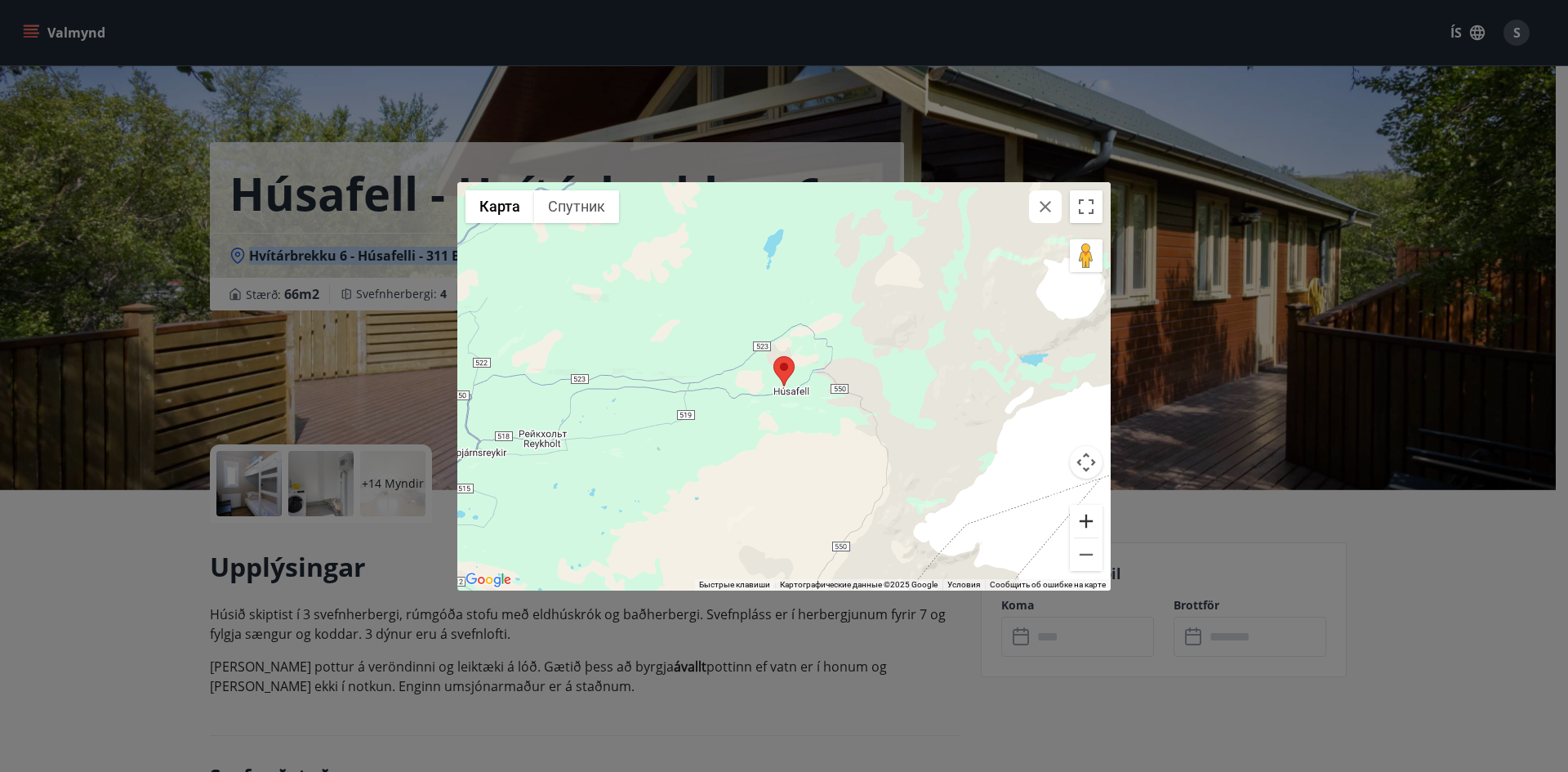
click at [1089, 520] on button "Увеличить" at bounding box center [1086, 520] width 33 height 33
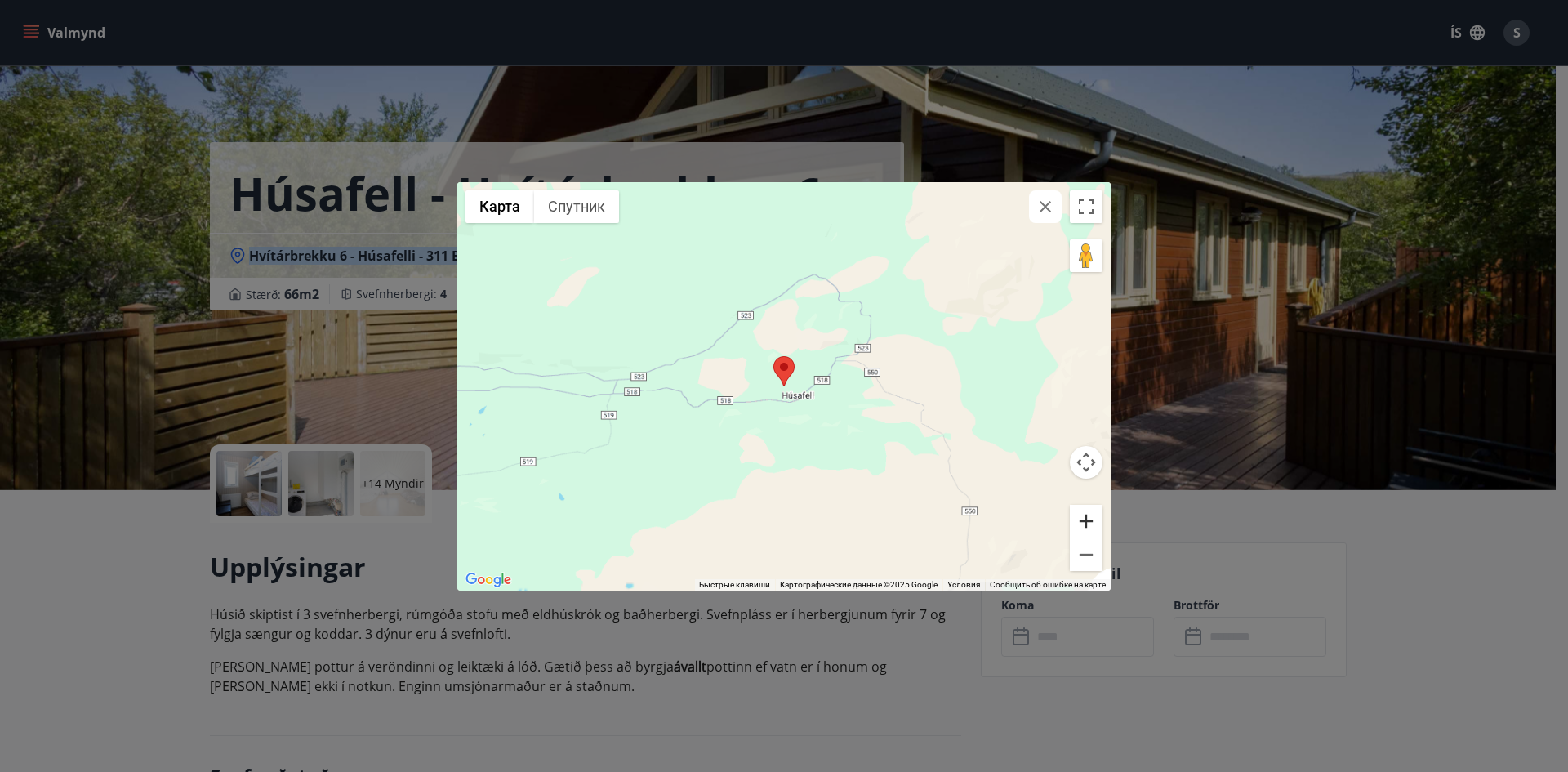
click at [1089, 520] on button "Увеличить" at bounding box center [1086, 520] width 33 height 33
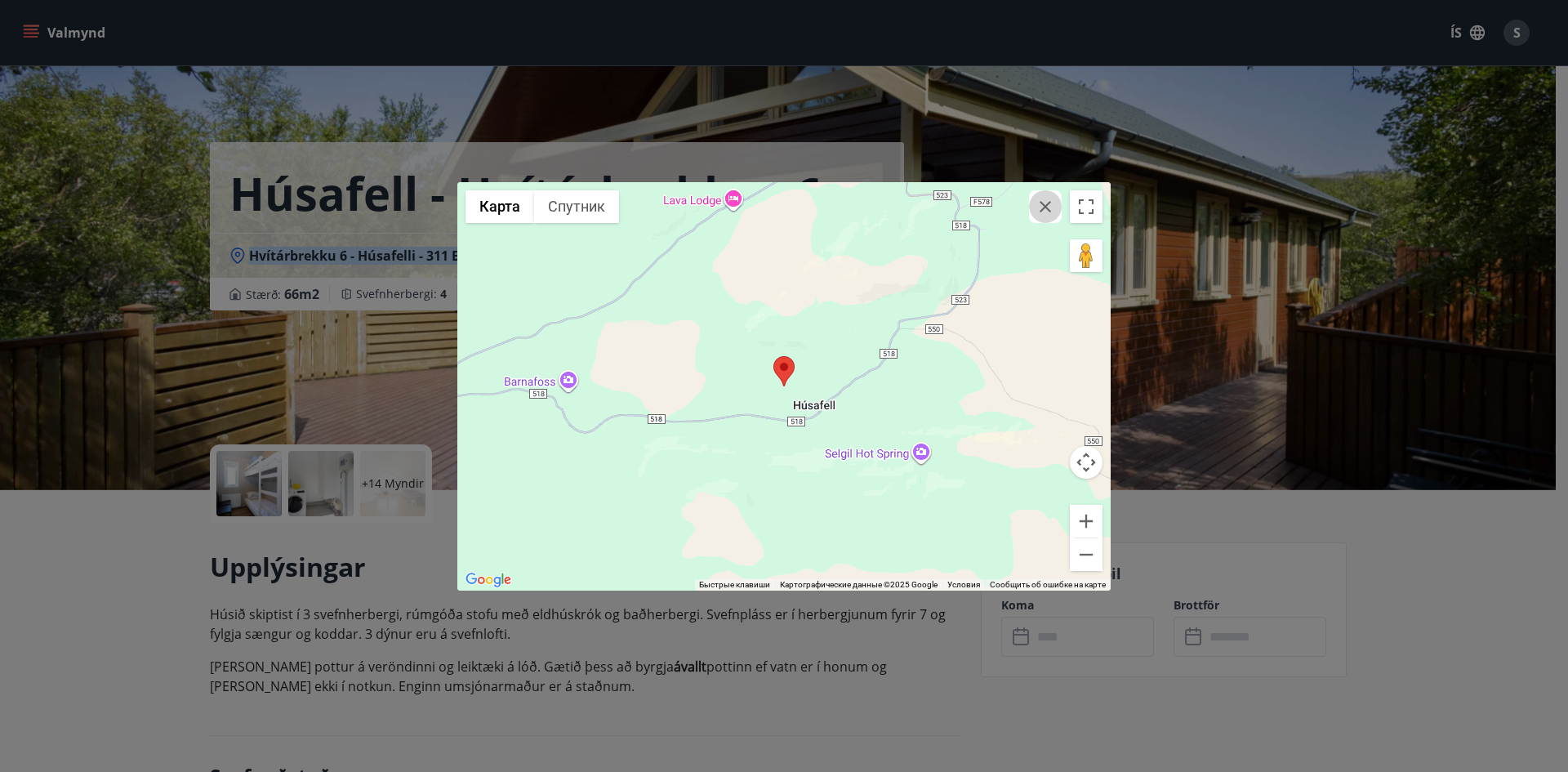
click at [1044, 207] on icon "button" at bounding box center [1045, 207] width 19 height 19
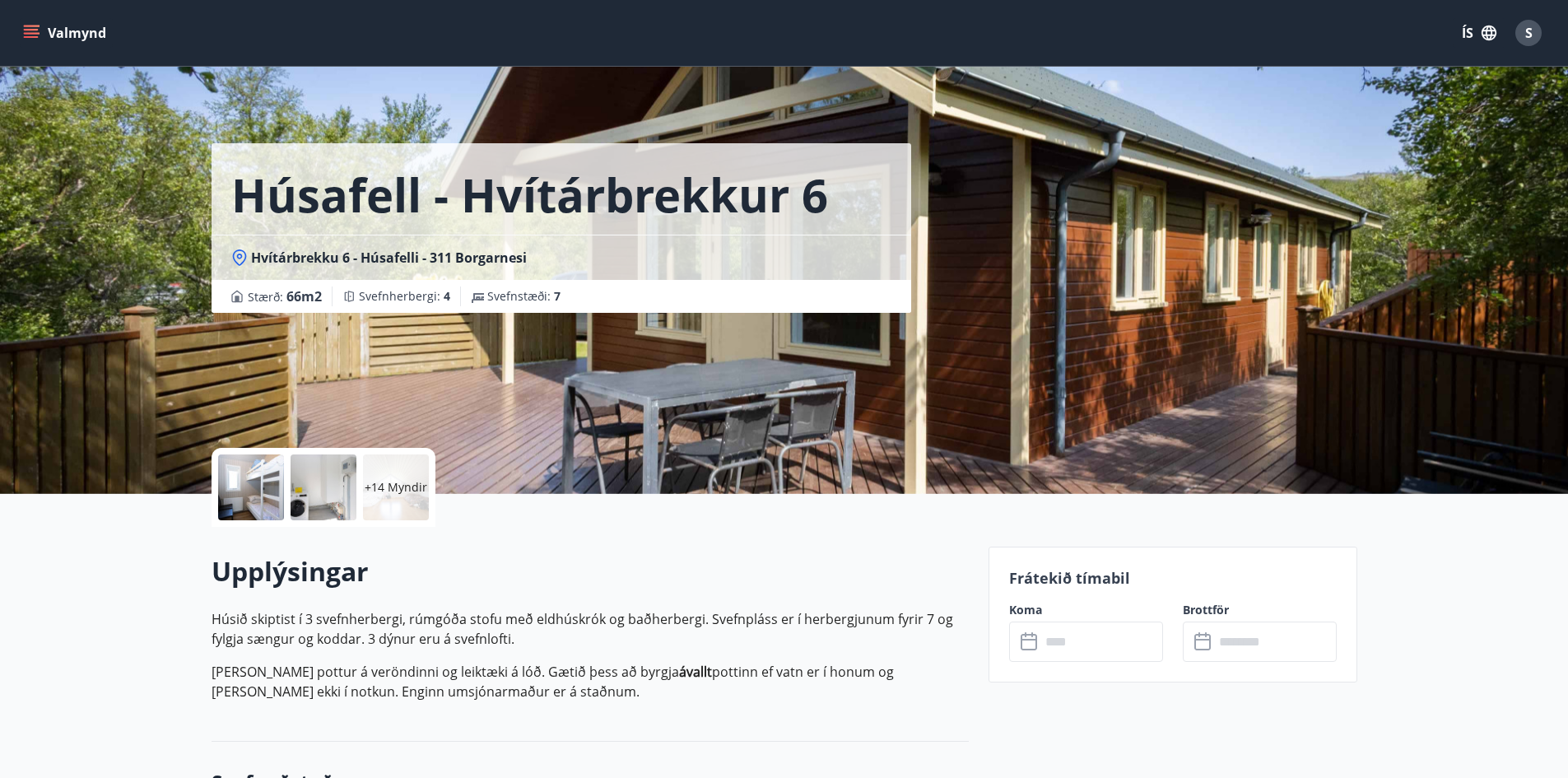
click at [557, 636] on p "Húsið skiptist í 3 svefnherbergi, rúmgóða stofu með eldhúskrók og baðherbergi. …" at bounding box center [590, 628] width 758 height 39
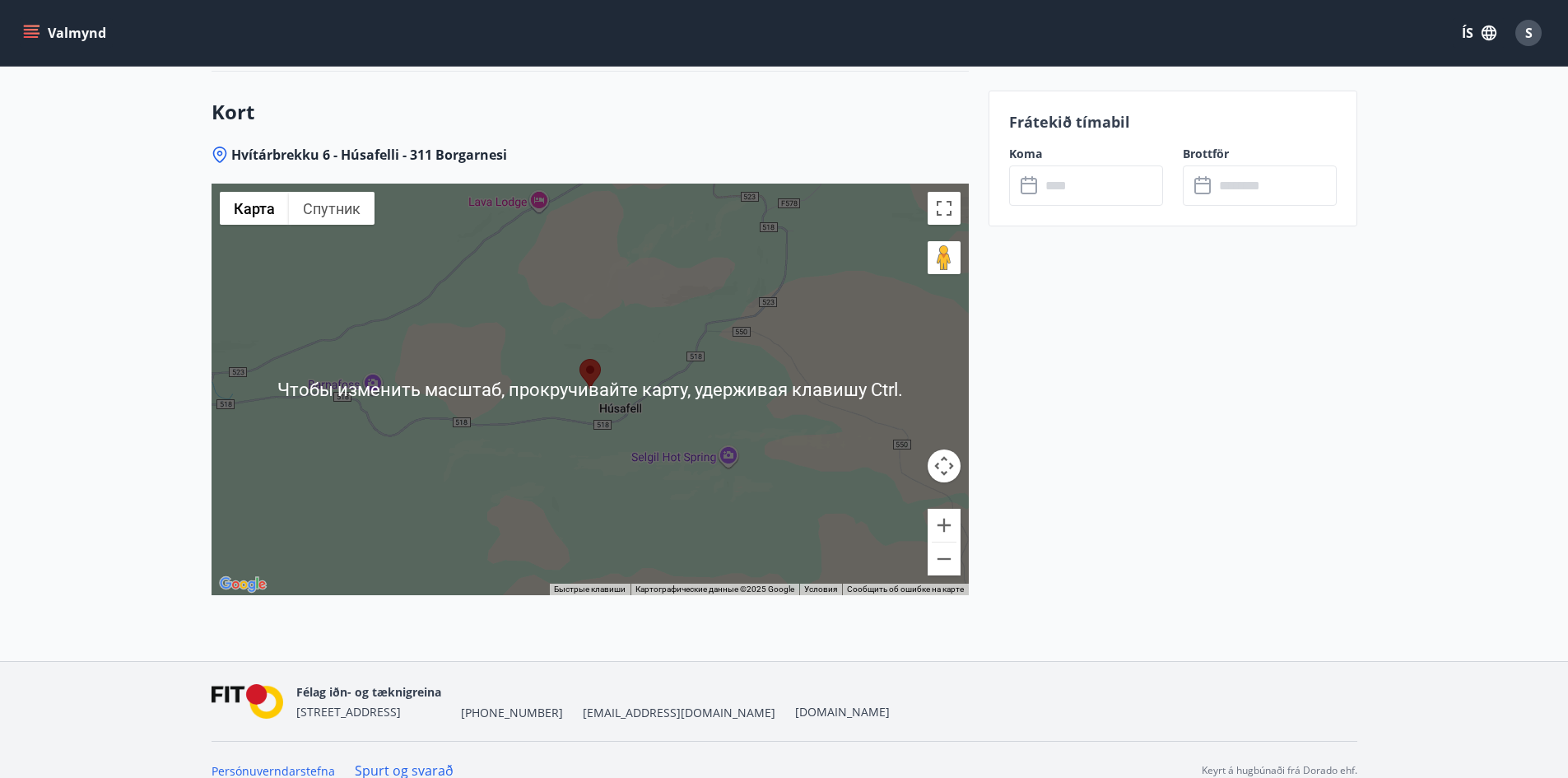
scroll to position [2295, 0]
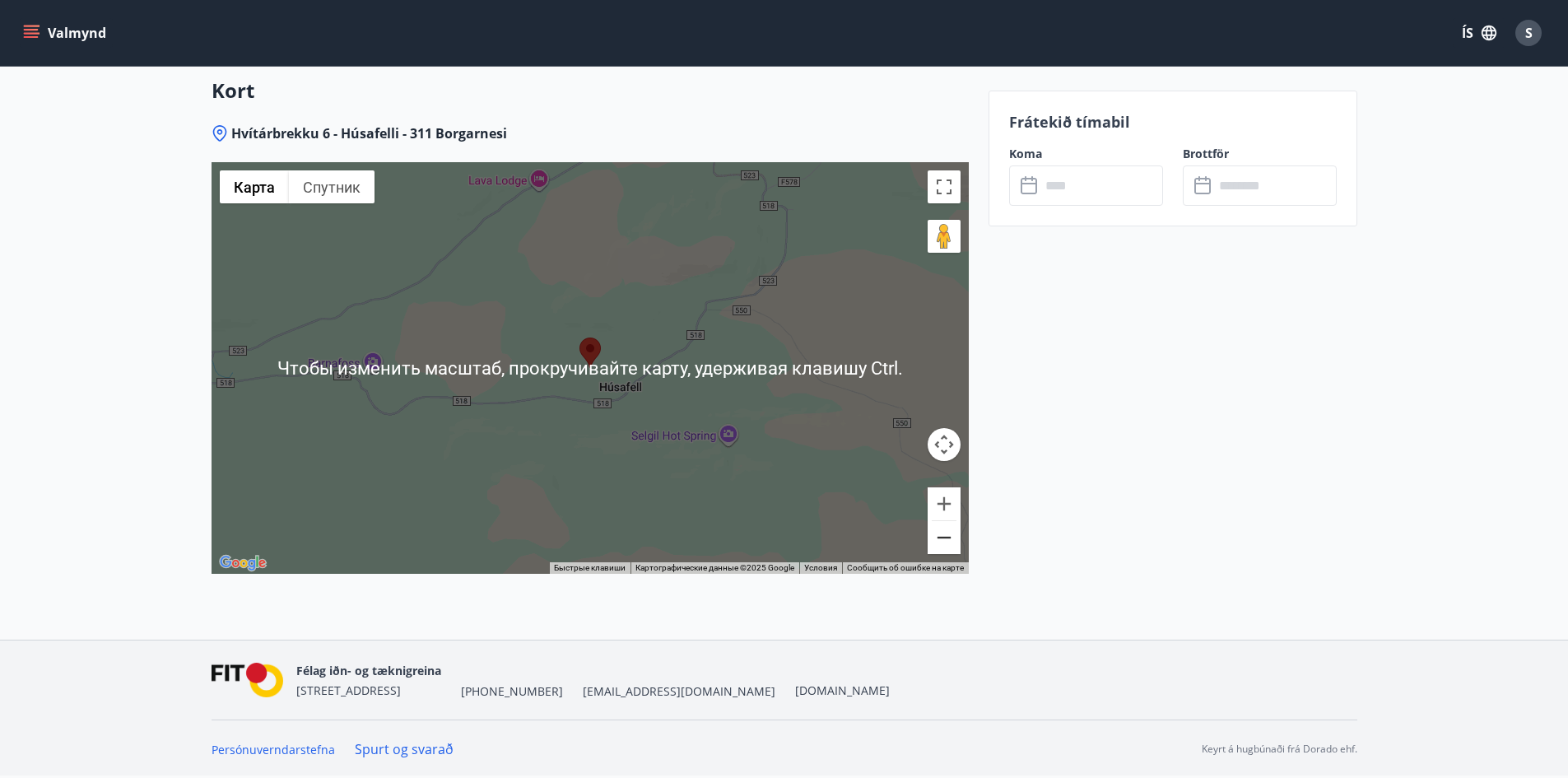
click at [948, 540] on button "Уменьшить" at bounding box center [944, 537] width 33 height 33
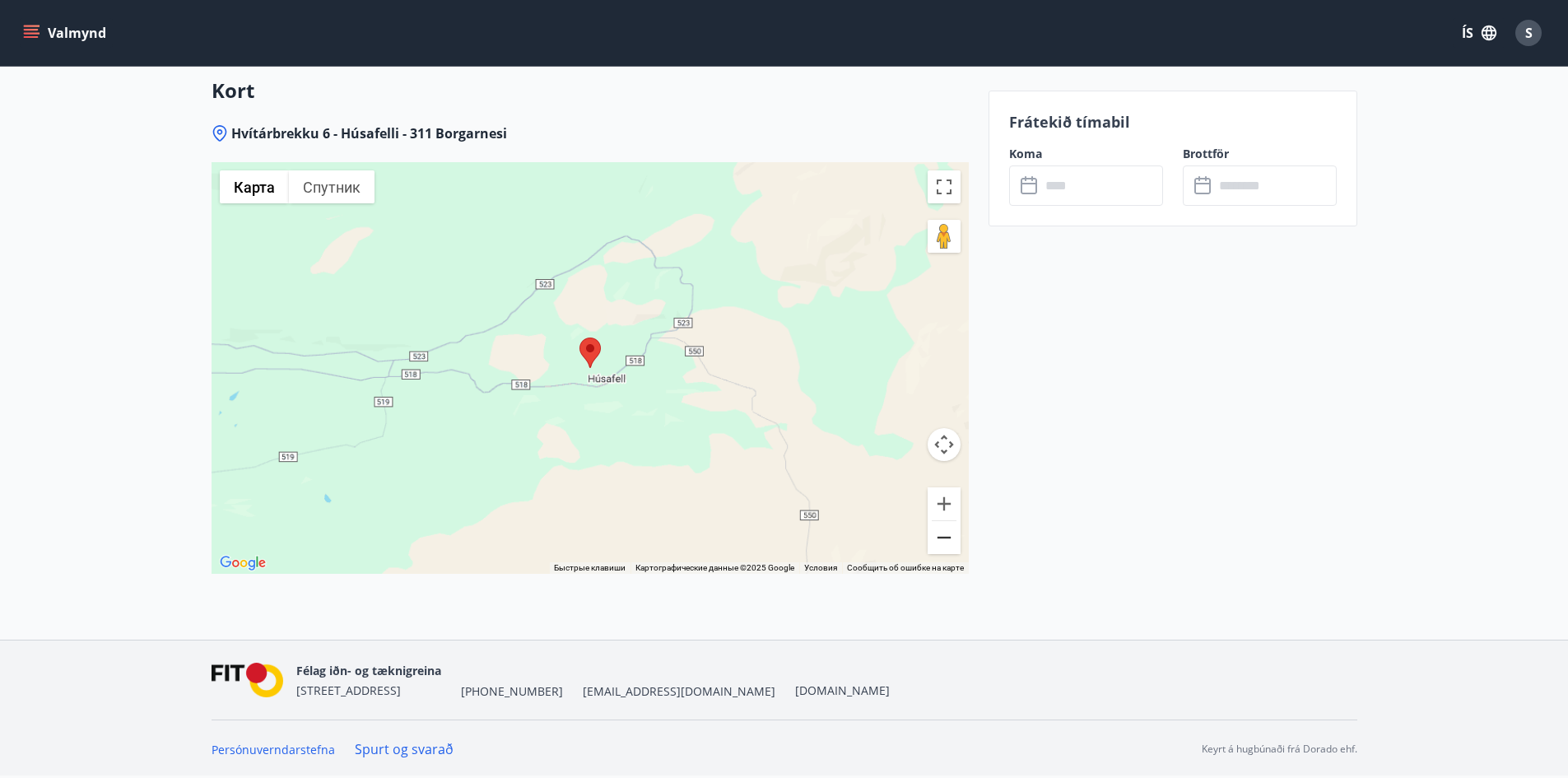
click at [948, 540] on button "Уменьшить" at bounding box center [944, 537] width 33 height 33
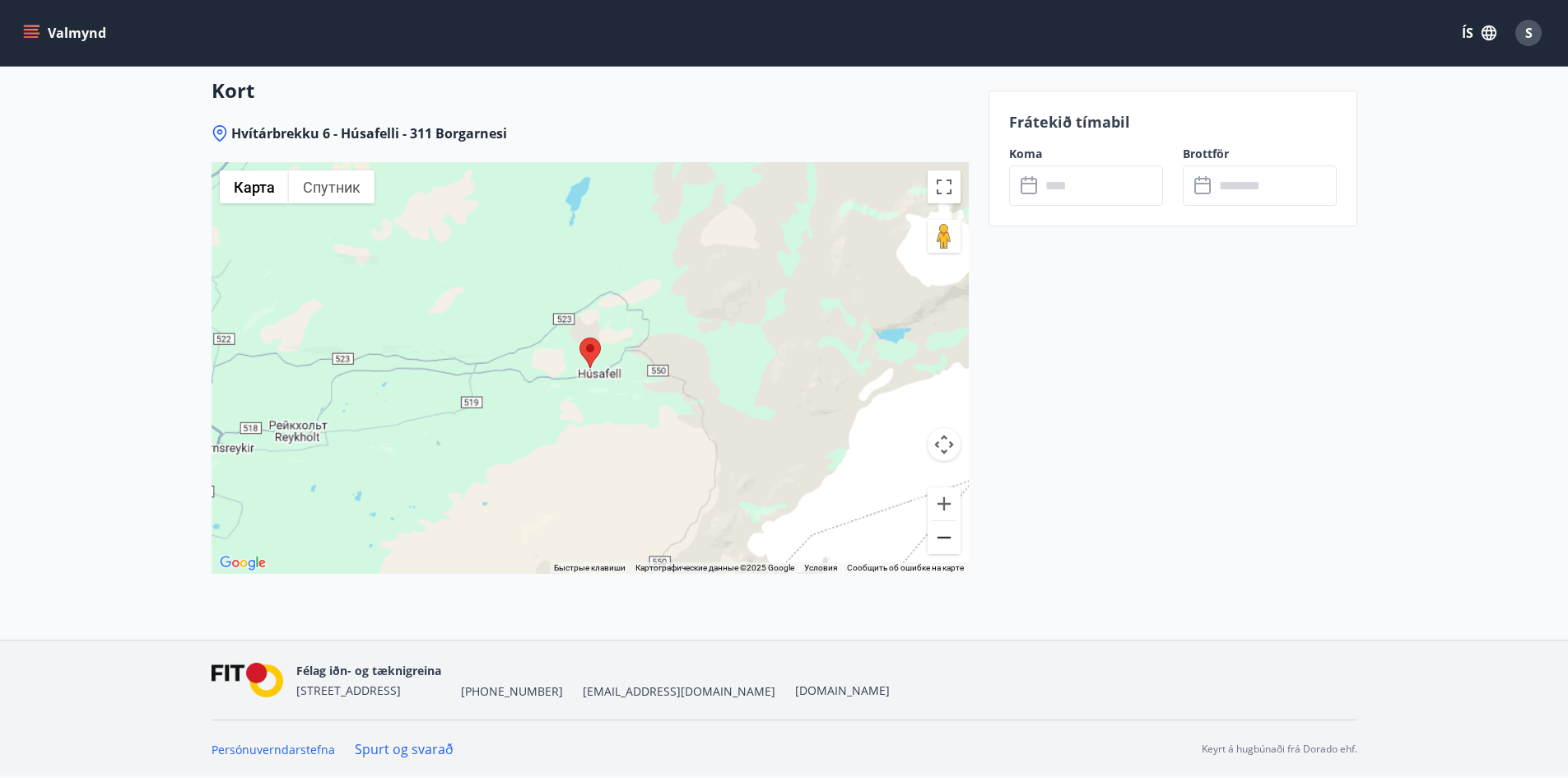
click at [948, 540] on button "Уменьшить" at bounding box center [944, 537] width 33 height 33
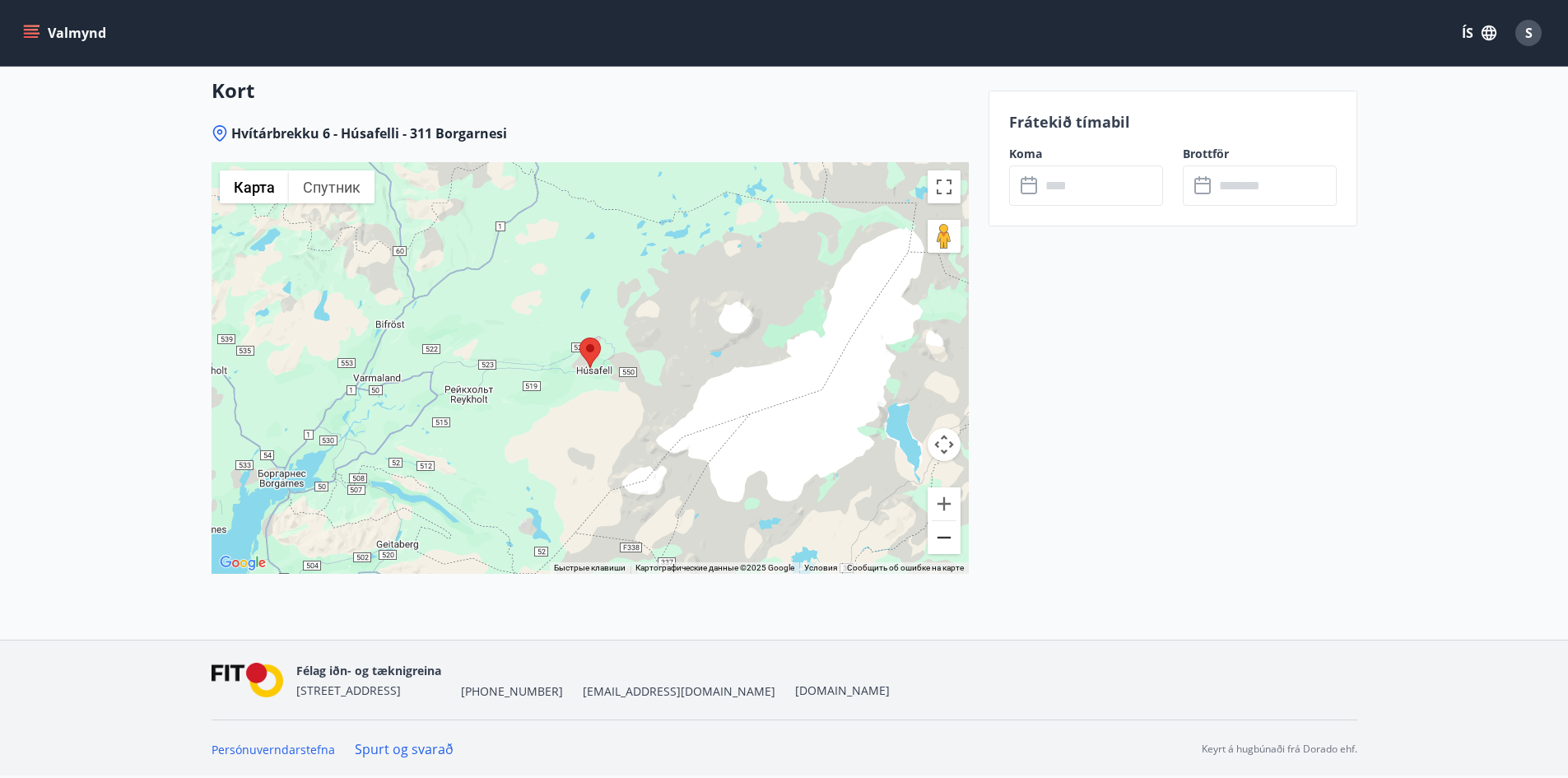
click at [948, 540] on button "Уменьшить" at bounding box center [944, 537] width 33 height 33
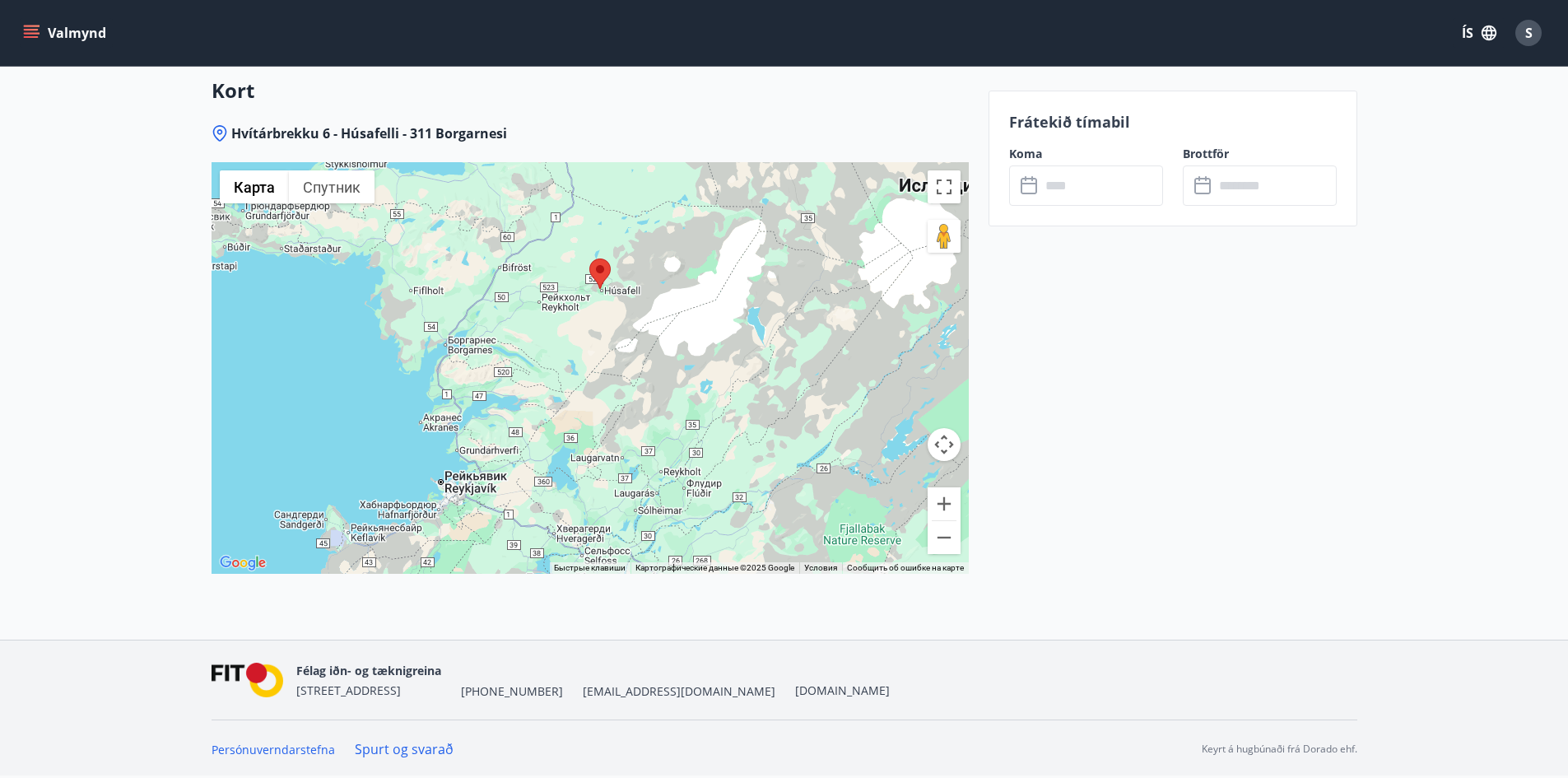
drag, startPoint x: 493, startPoint y: 506, endPoint x: 497, endPoint y: 470, distance: 36.2
click at [497, 470] on div at bounding box center [590, 368] width 758 height 411
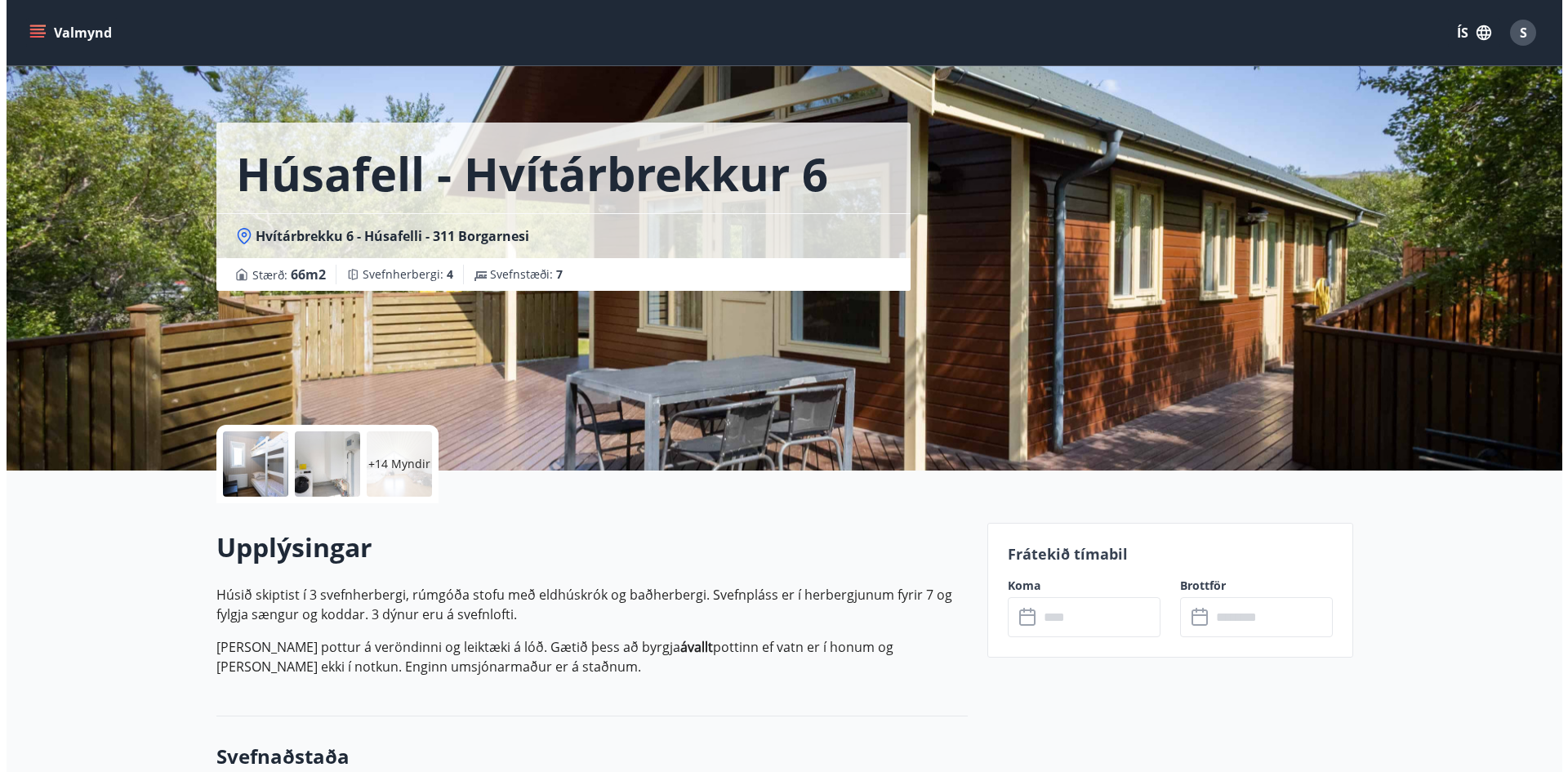
scroll to position [0, 0]
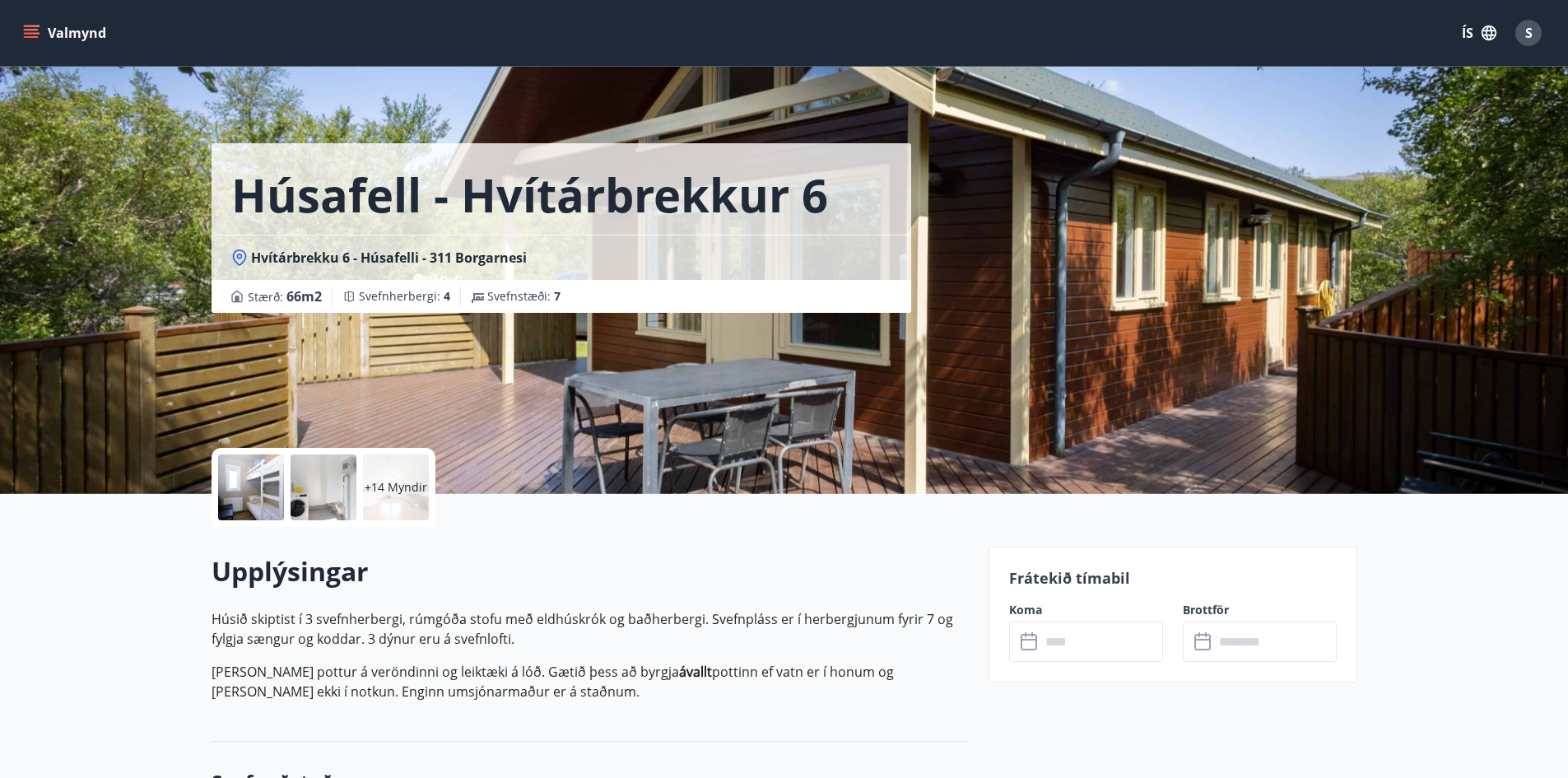
click at [238, 483] on div at bounding box center [251, 487] width 66 height 66
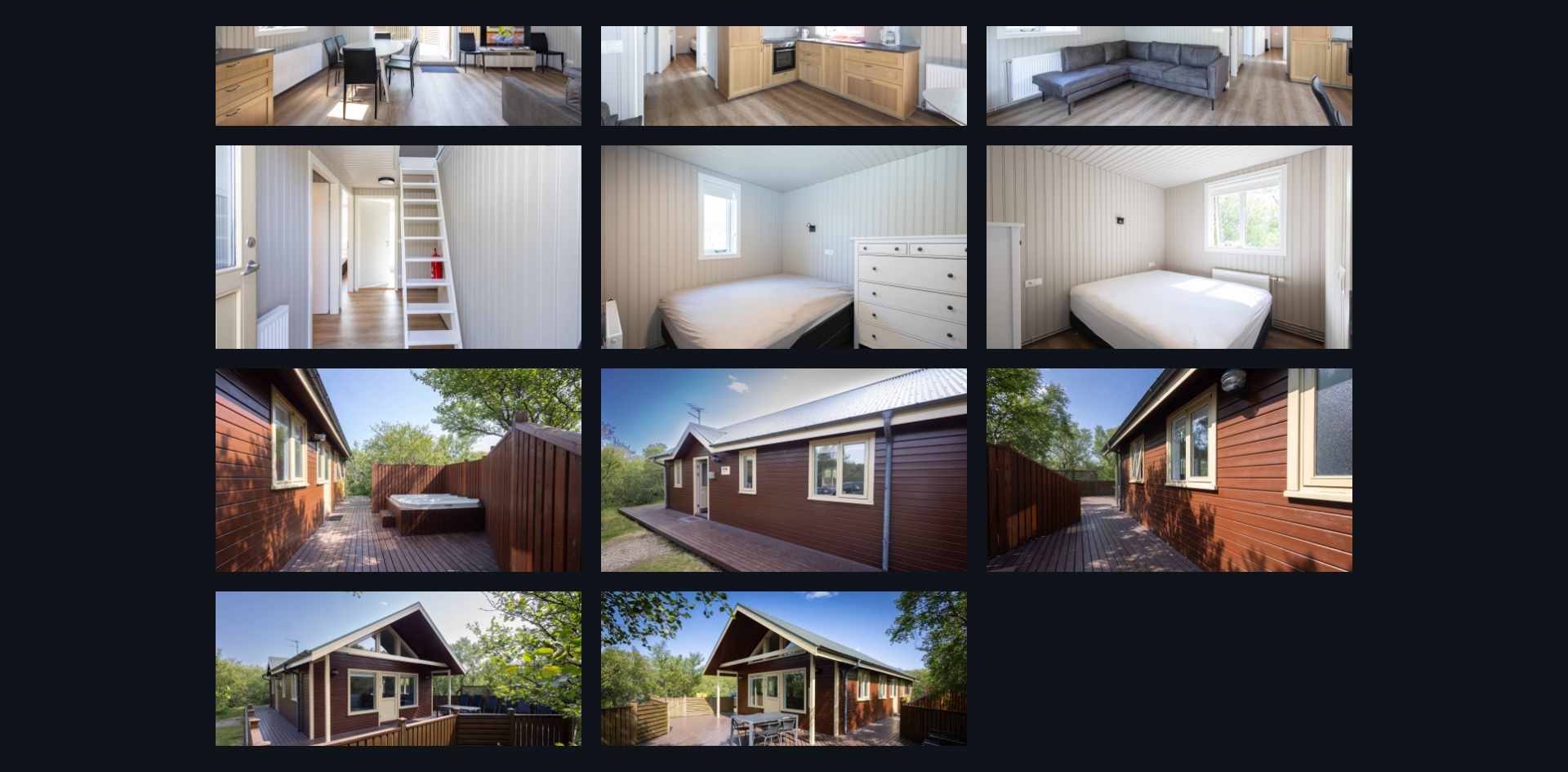
scroll to position [261, 0]
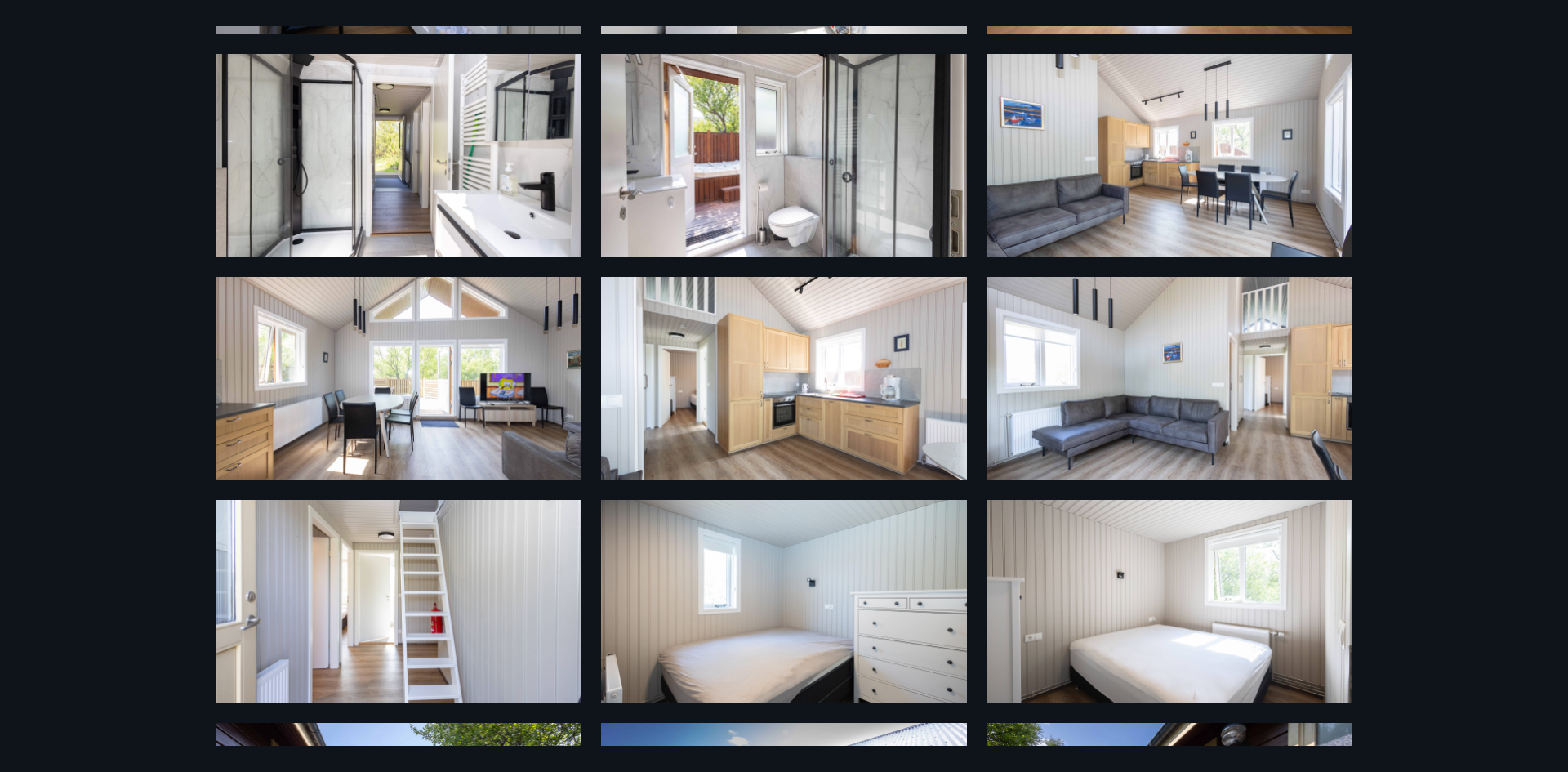
click at [483, 563] on img at bounding box center [398, 602] width 366 height 203
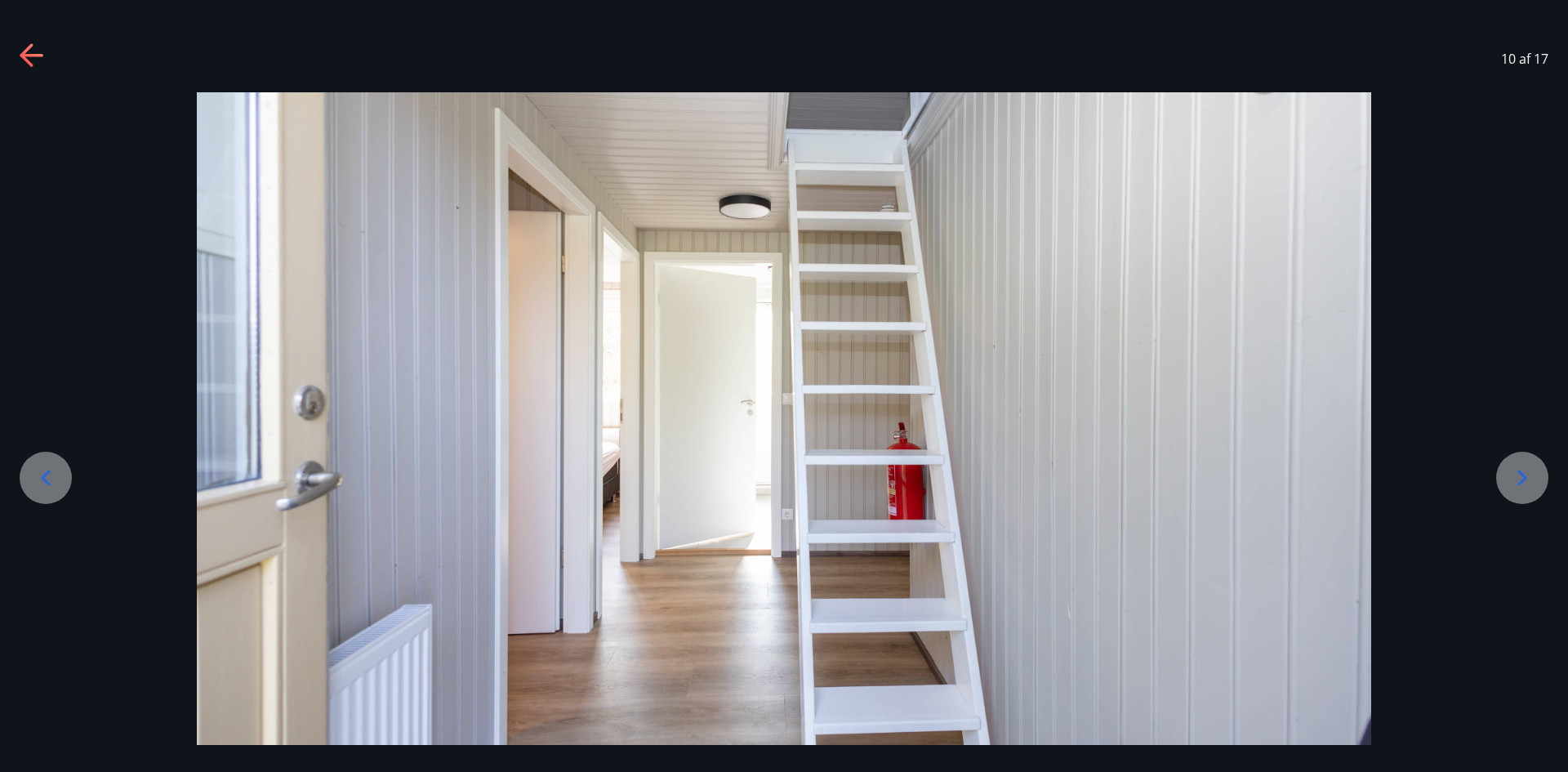
click at [1534, 480] on icon at bounding box center [1523, 478] width 27 height 26
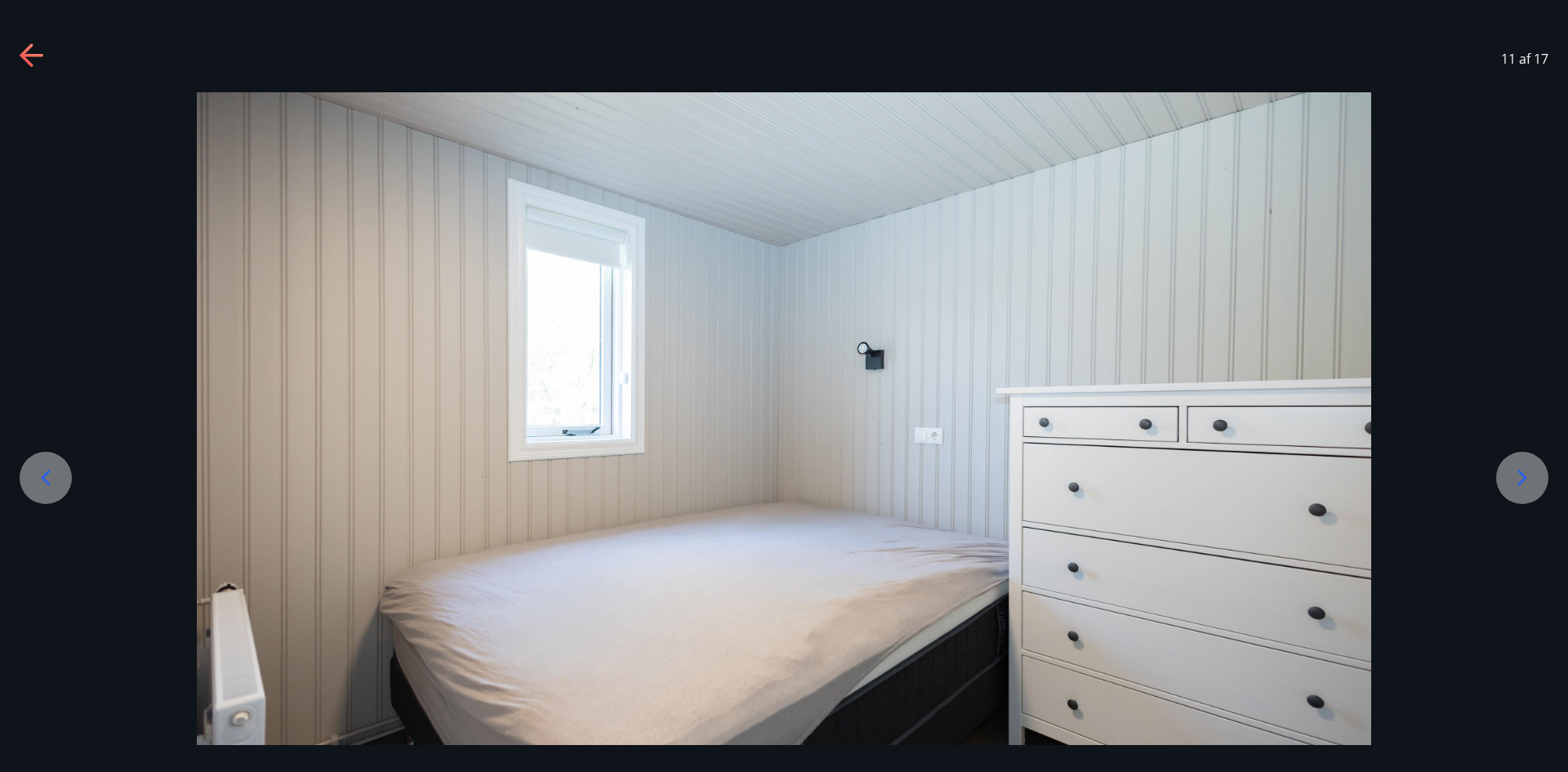
click at [1534, 480] on icon at bounding box center [1523, 478] width 27 height 26
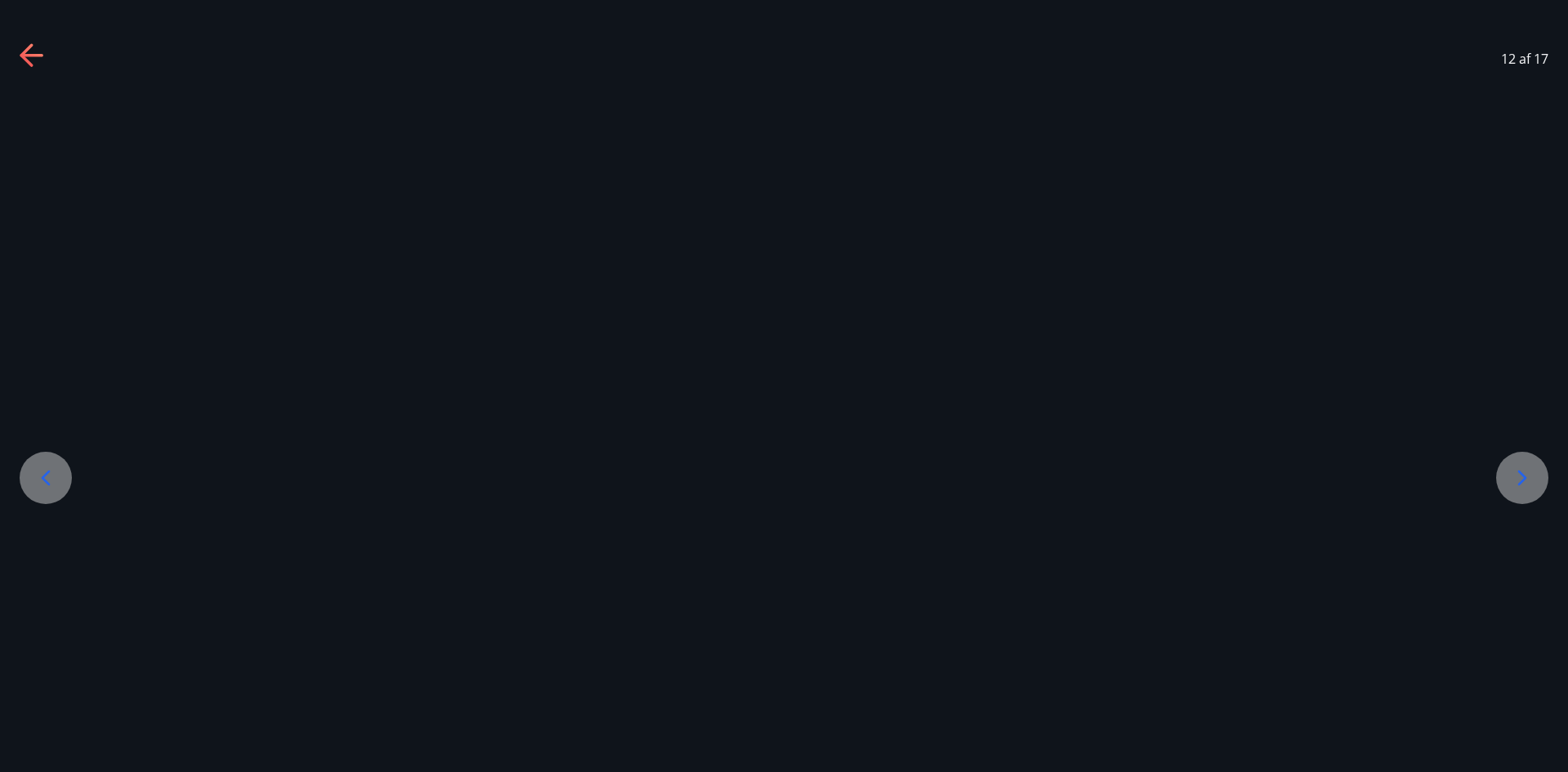
click at [1534, 480] on icon at bounding box center [1523, 478] width 27 height 26
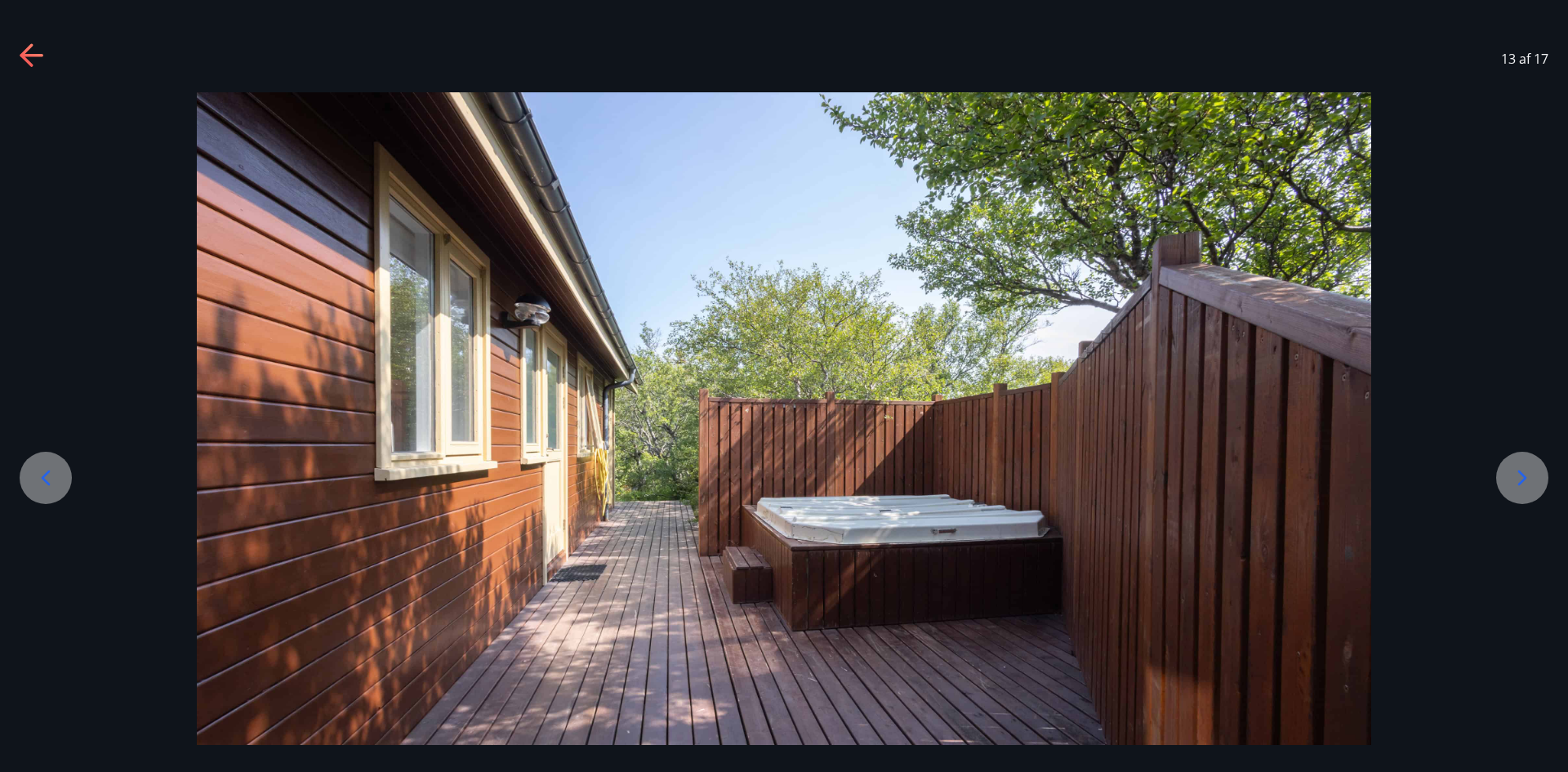
click at [1534, 480] on icon at bounding box center [1523, 478] width 27 height 26
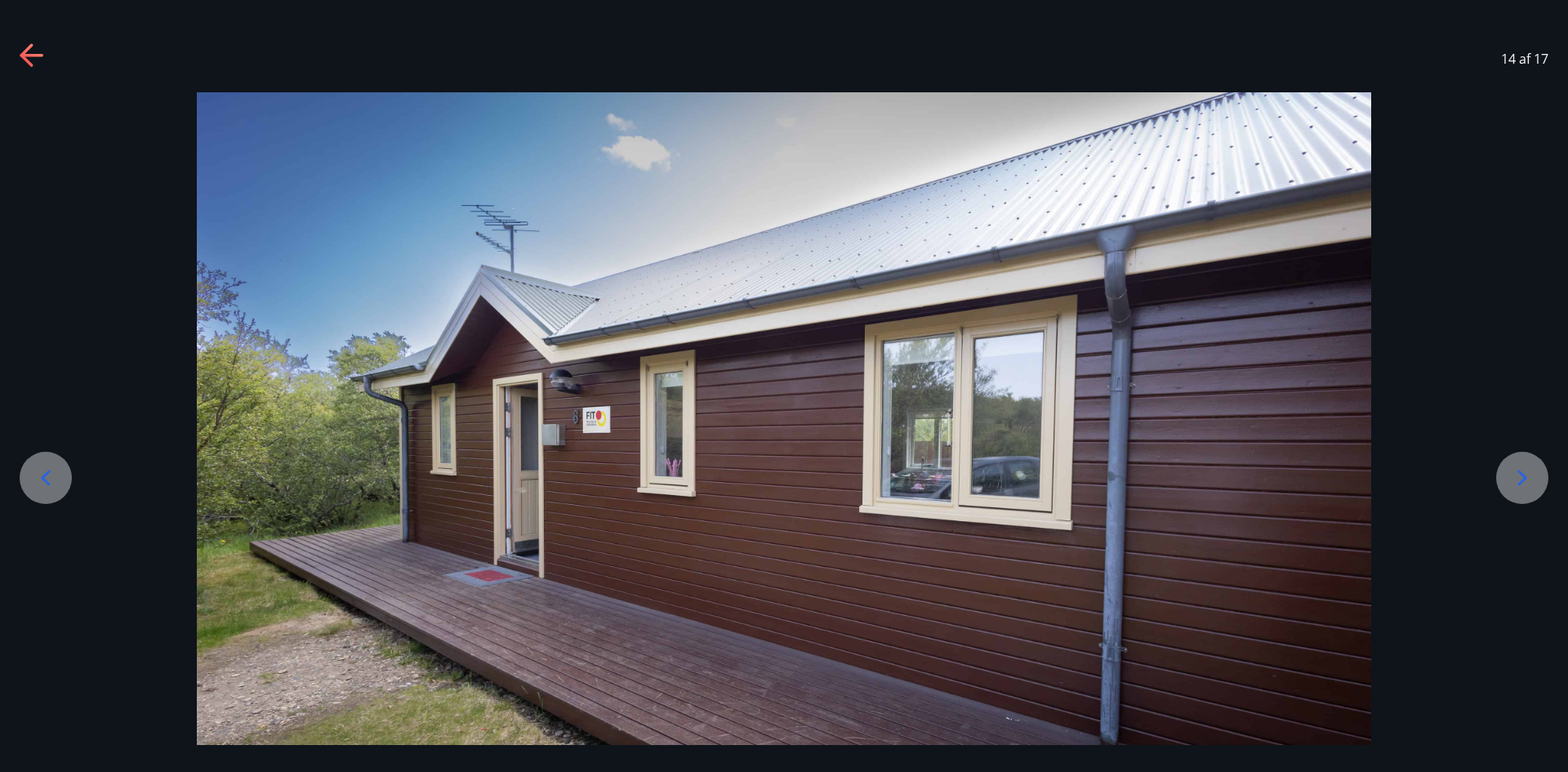
click at [1531, 479] on icon at bounding box center [1523, 478] width 27 height 26
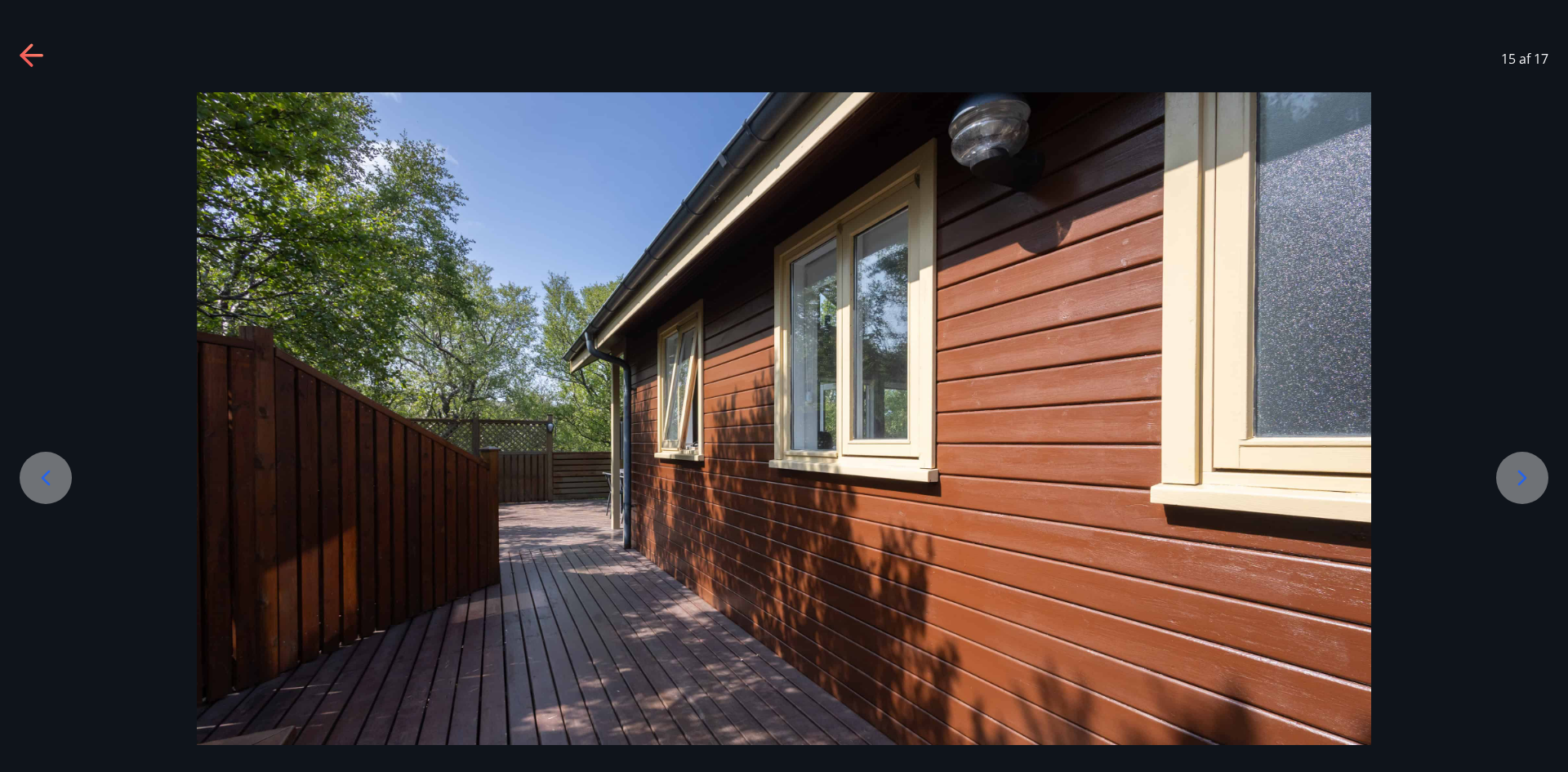
click at [1531, 479] on icon at bounding box center [1523, 478] width 27 height 26
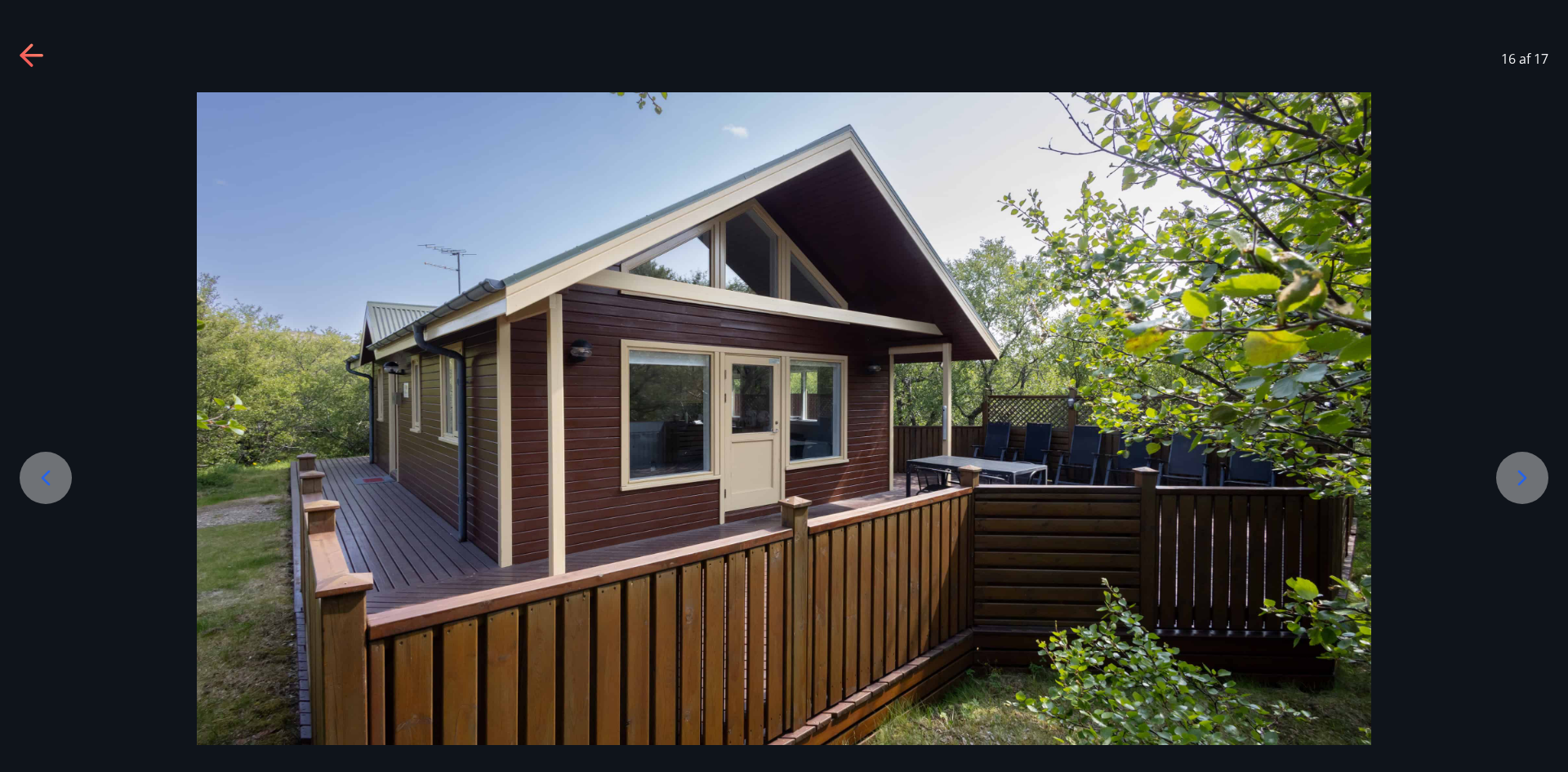
click at [1531, 479] on icon at bounding box center [1523, 478] width 27 height 26
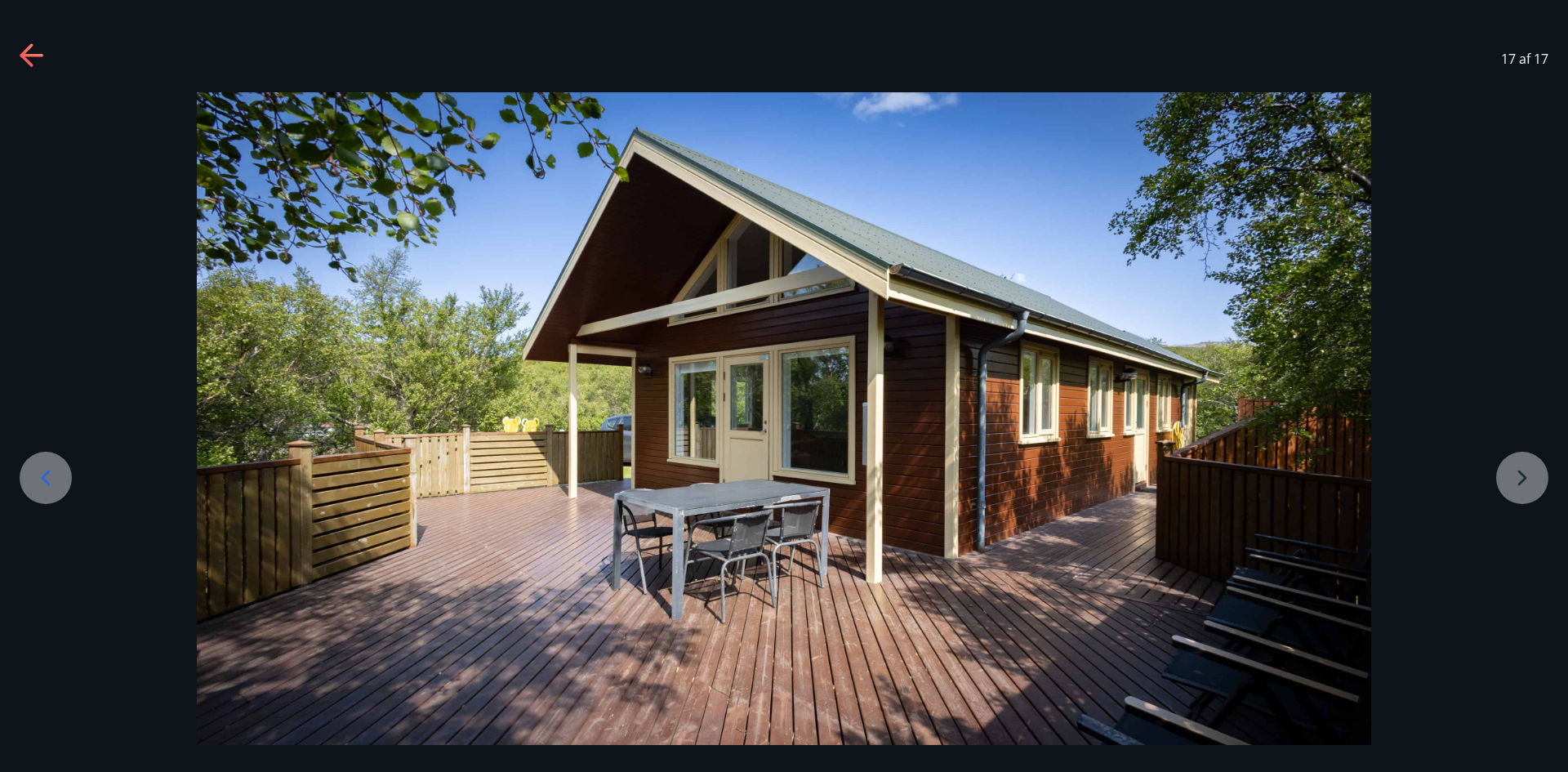
click at [1531, 479] on div at bounding box center [784, 418] width 1568 height 653
click at [32, 59] on icon at bounding box center [33, 57] width 27 height 26
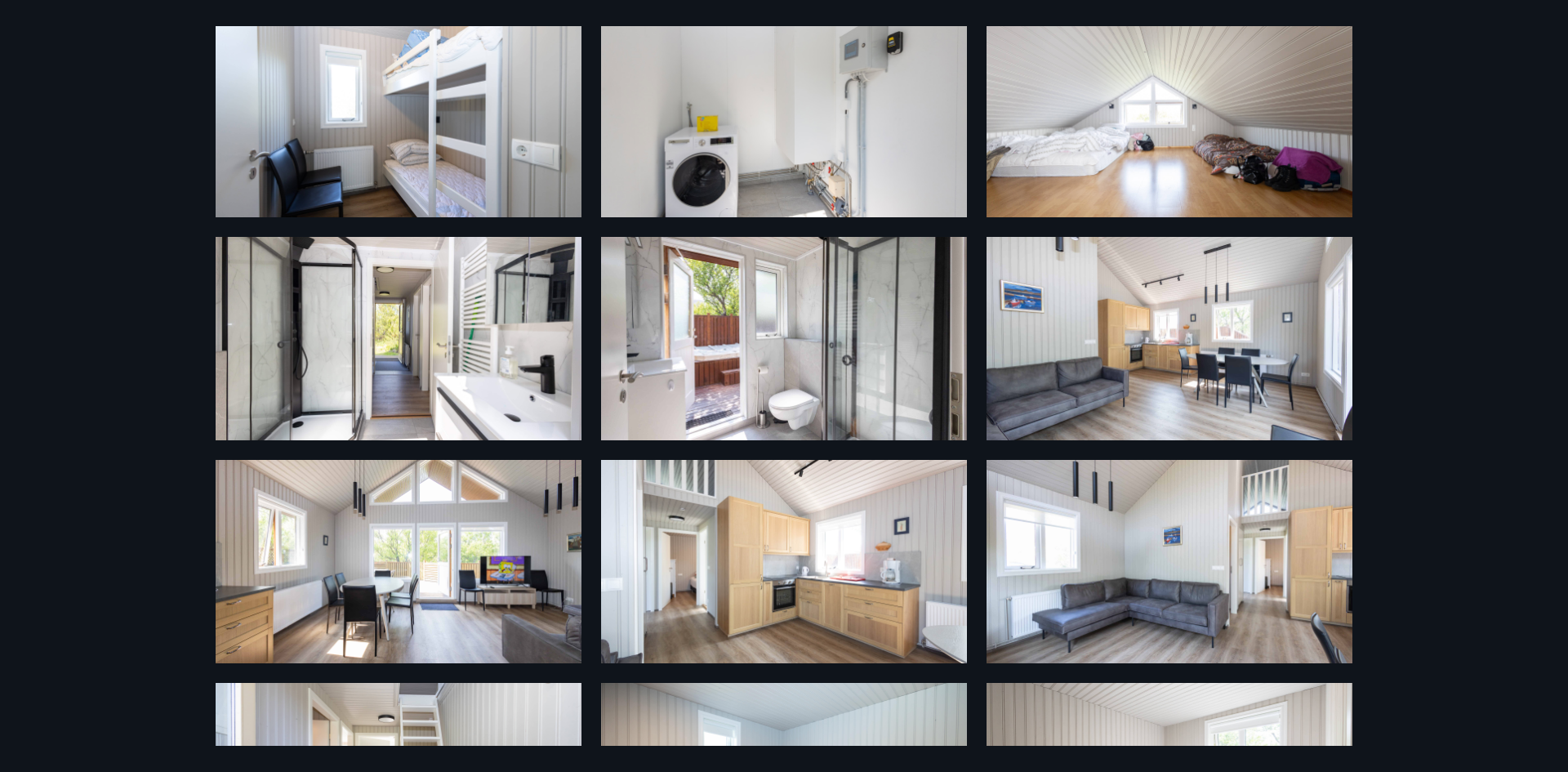
scroll to position [0, 0]
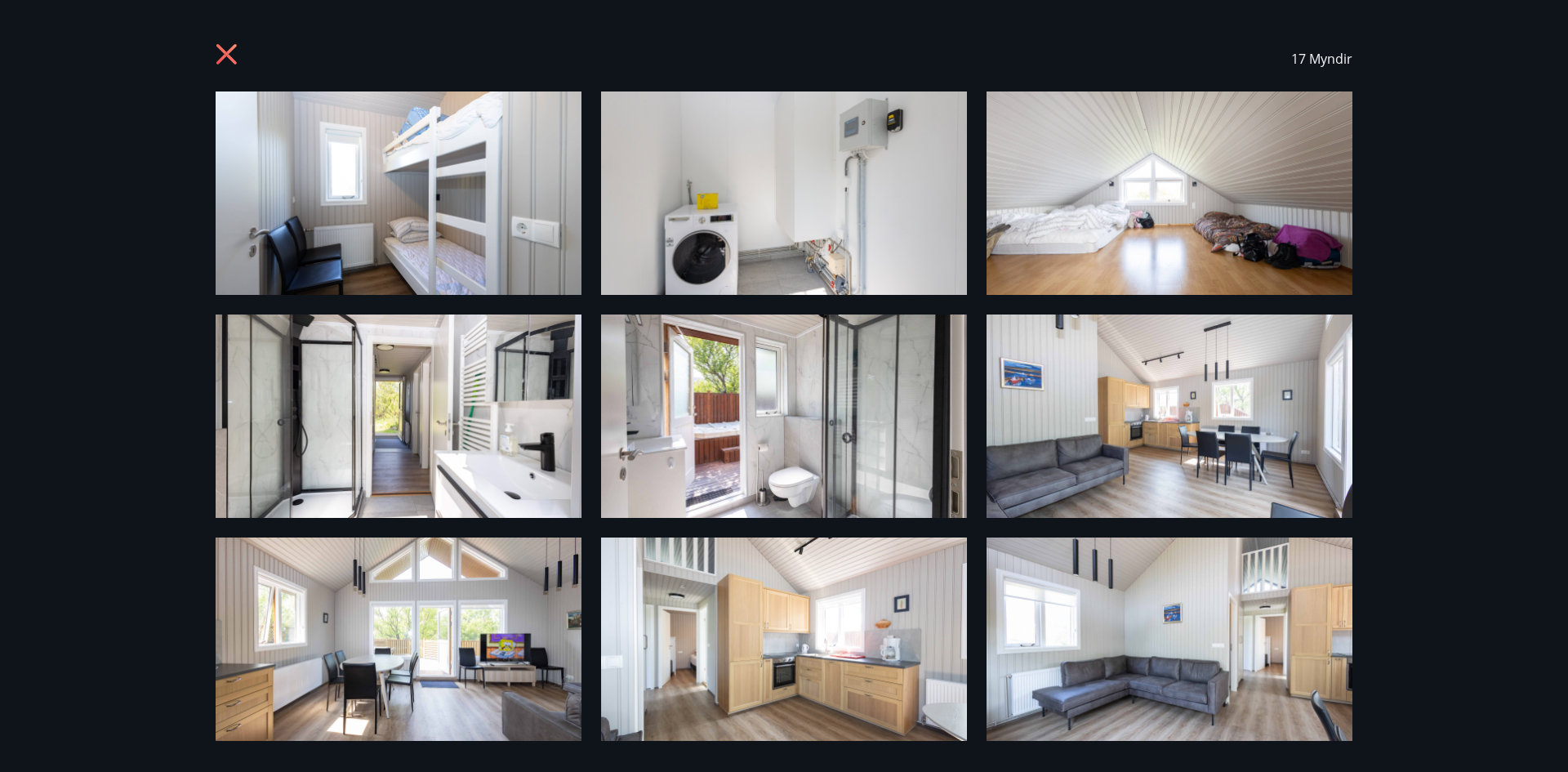
click at [1111, 255] on img at bounding box center [1170, 193] width 366 height 203
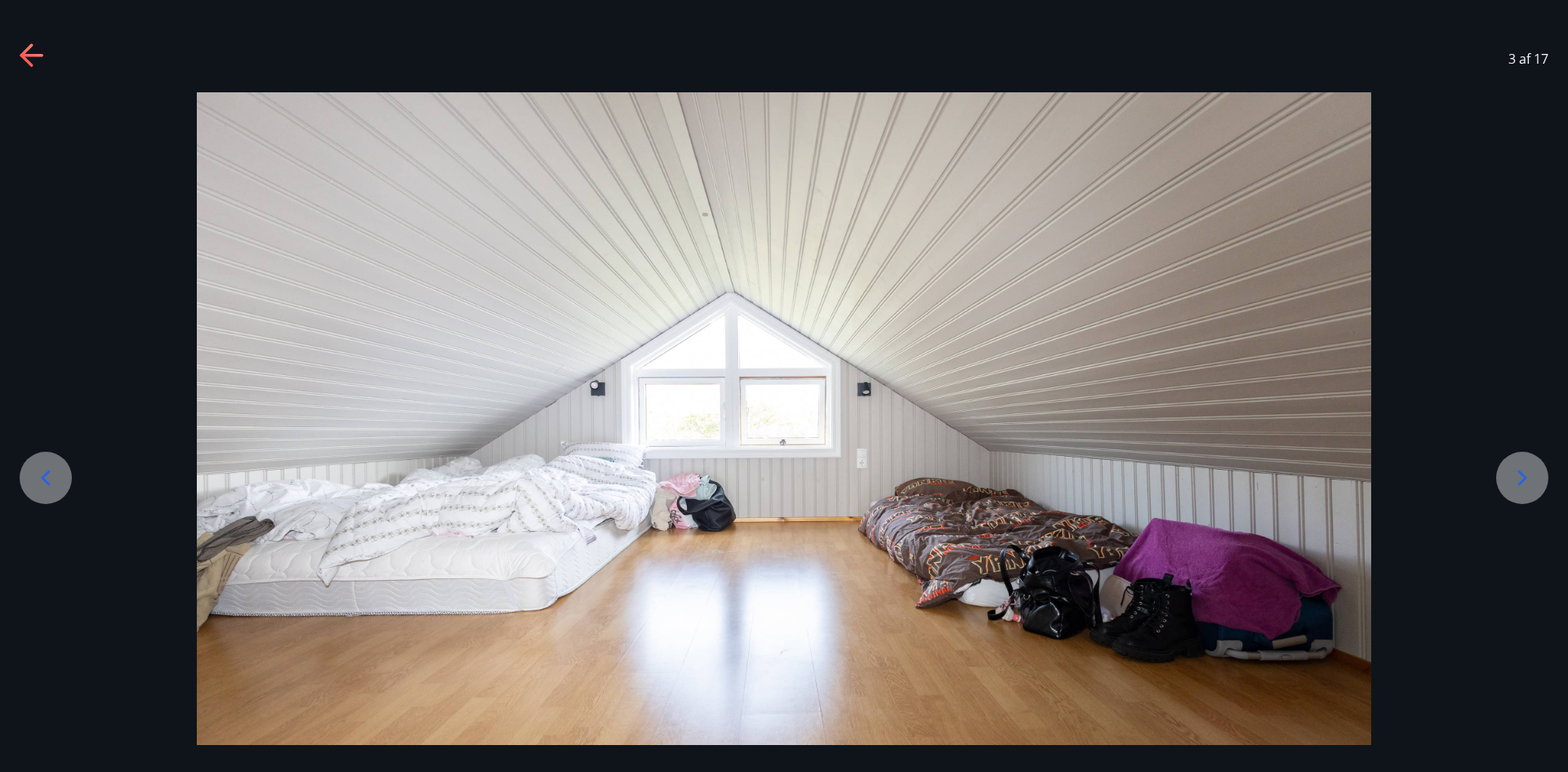
click at [23, 61] on icon at bounding box center [33, 57] width 27 height 26
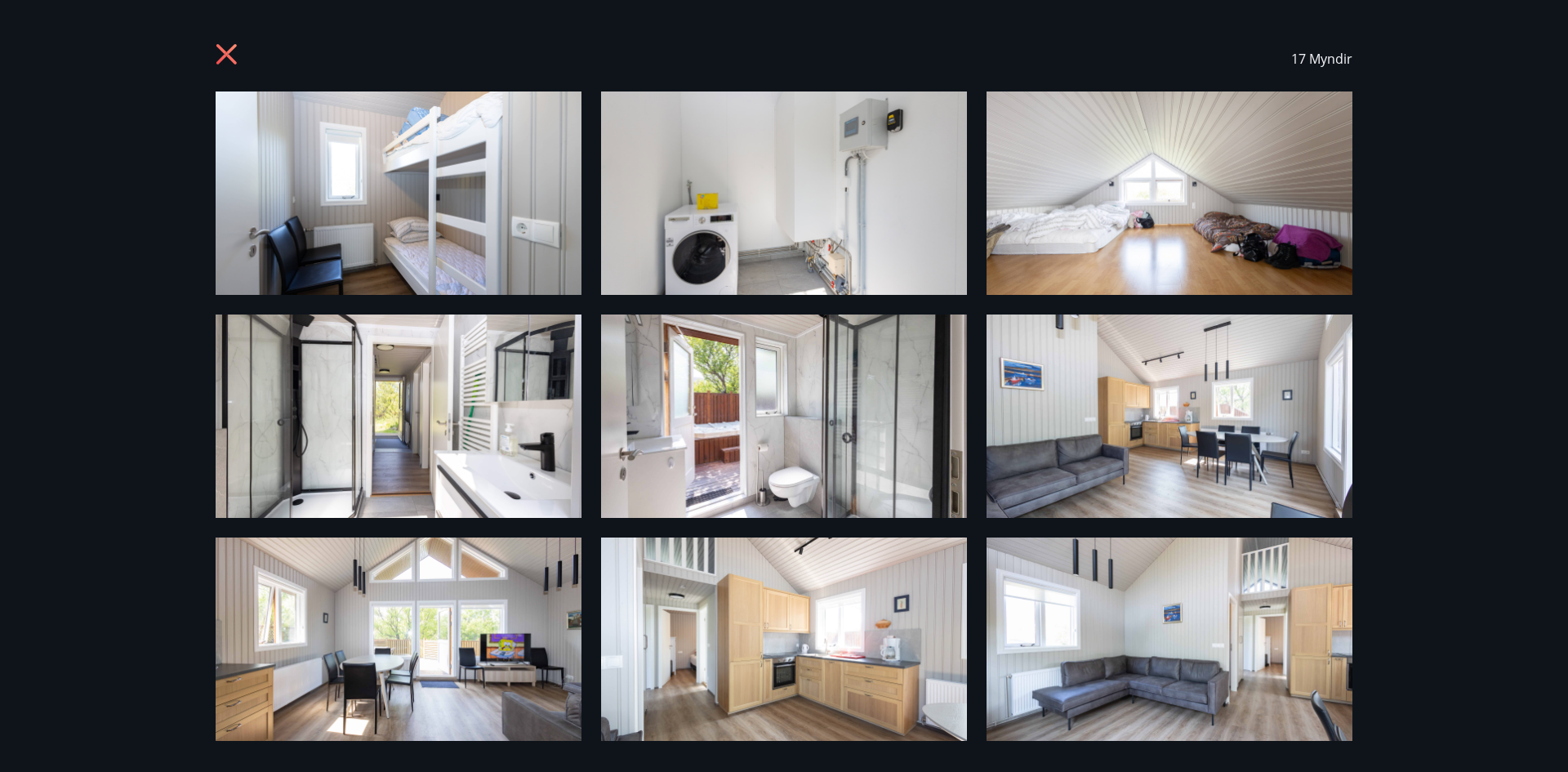
click at [227, 62] on icon at bounding box center [229, 57] width 27 height 26
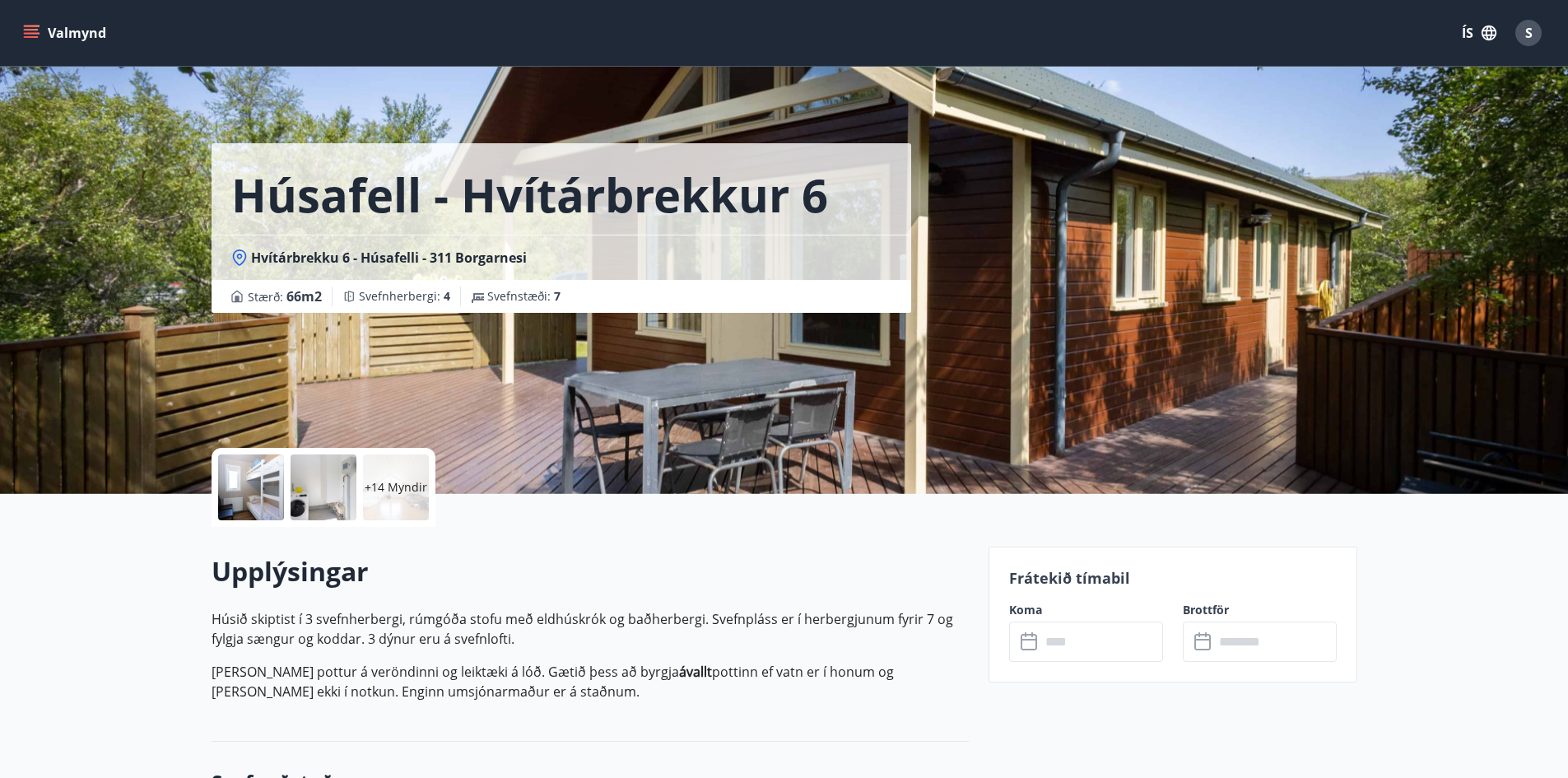
click at [777, 423] on div "Húsafell - Hvítárbrekkur 6 Hvítárbrekku 6 - Húsafelli - 311 Borgarnesi Stærð : …" at bounding box center [594, 247] width 764 height 494
click at [260, 498] on div at bounding box center [251, 487] width 66 height 66
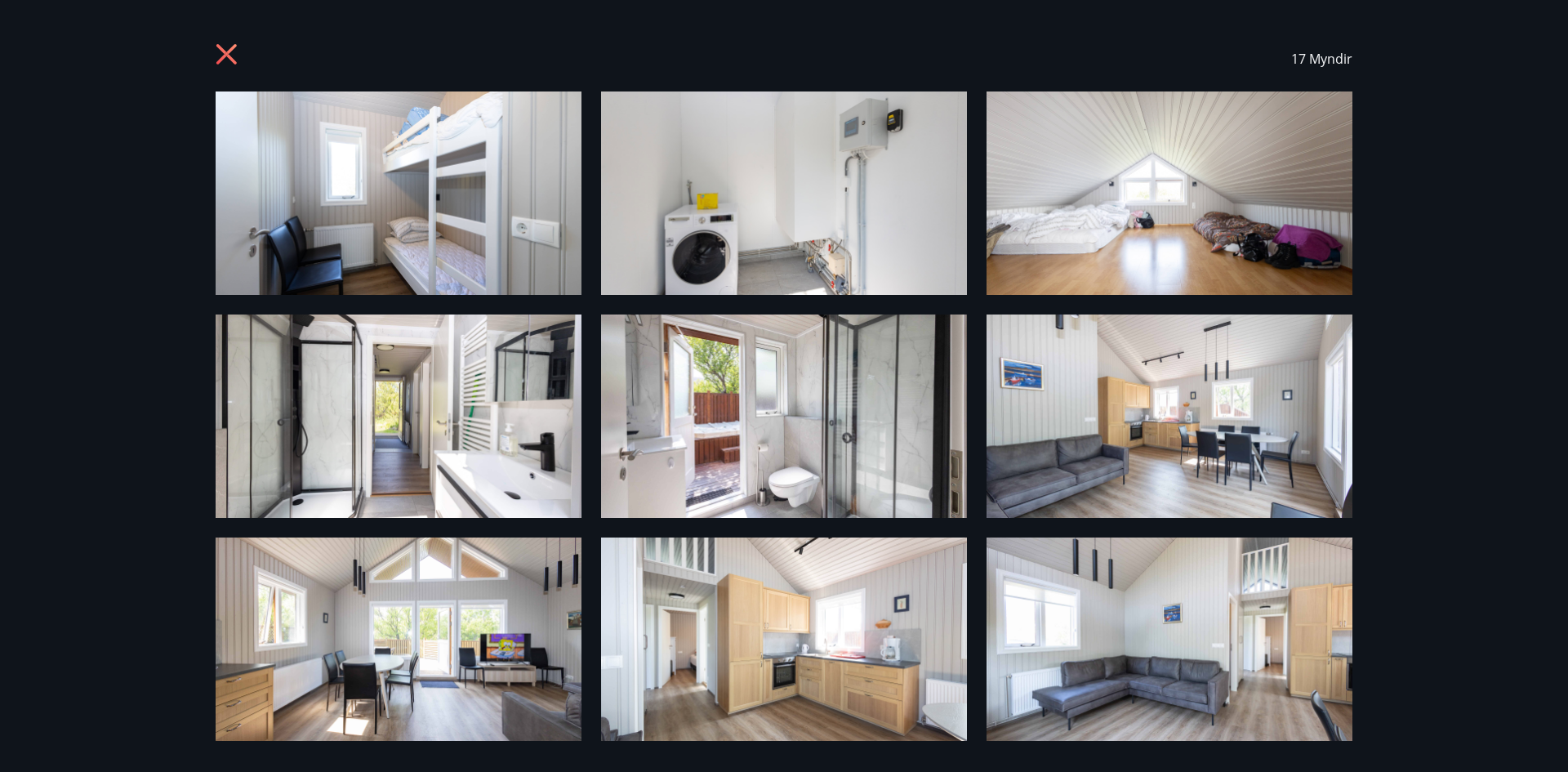
click at [219, 57] on icon at bounding box center [229, 57] width 27 height 26
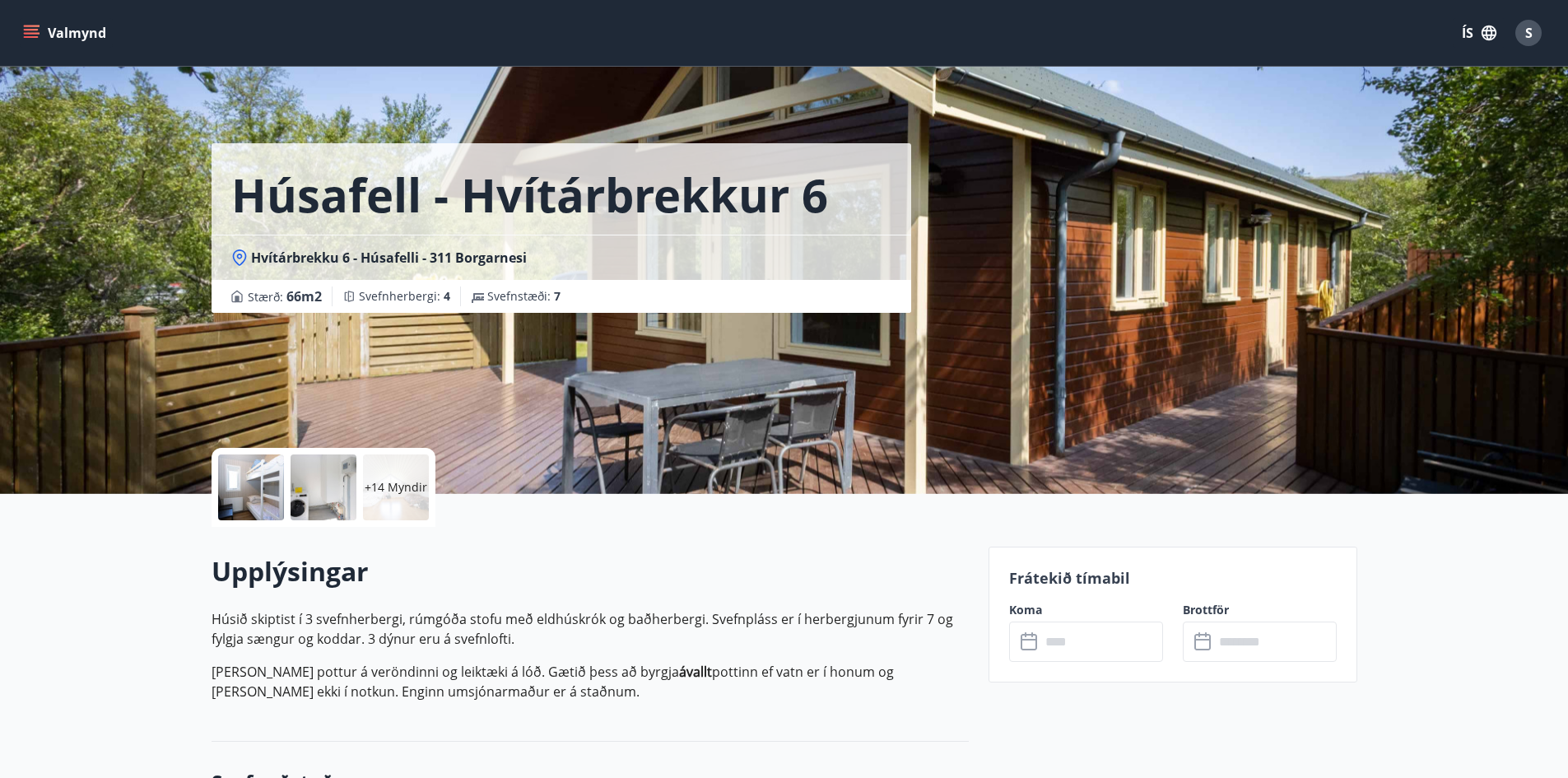
click at [721, 420] on div "Húsafell - Hvítárbrekkur 6 Hvítárbrekku 6 - Húsafelli - 311 Borgarnesi Stærð : …" at bounding box center [594, 247] width 764 height 494
click at [589, 338] on div "Húsafell - Hvítárbrekkur 6 Hvítárbrekku 6 - Húsafelli - 311 Borgarnesi Stærð : …" at bounding box center [594, 247] width 764 height 494
click at [260, 479] on div at bounding box center [251, 487] width 66 height 66
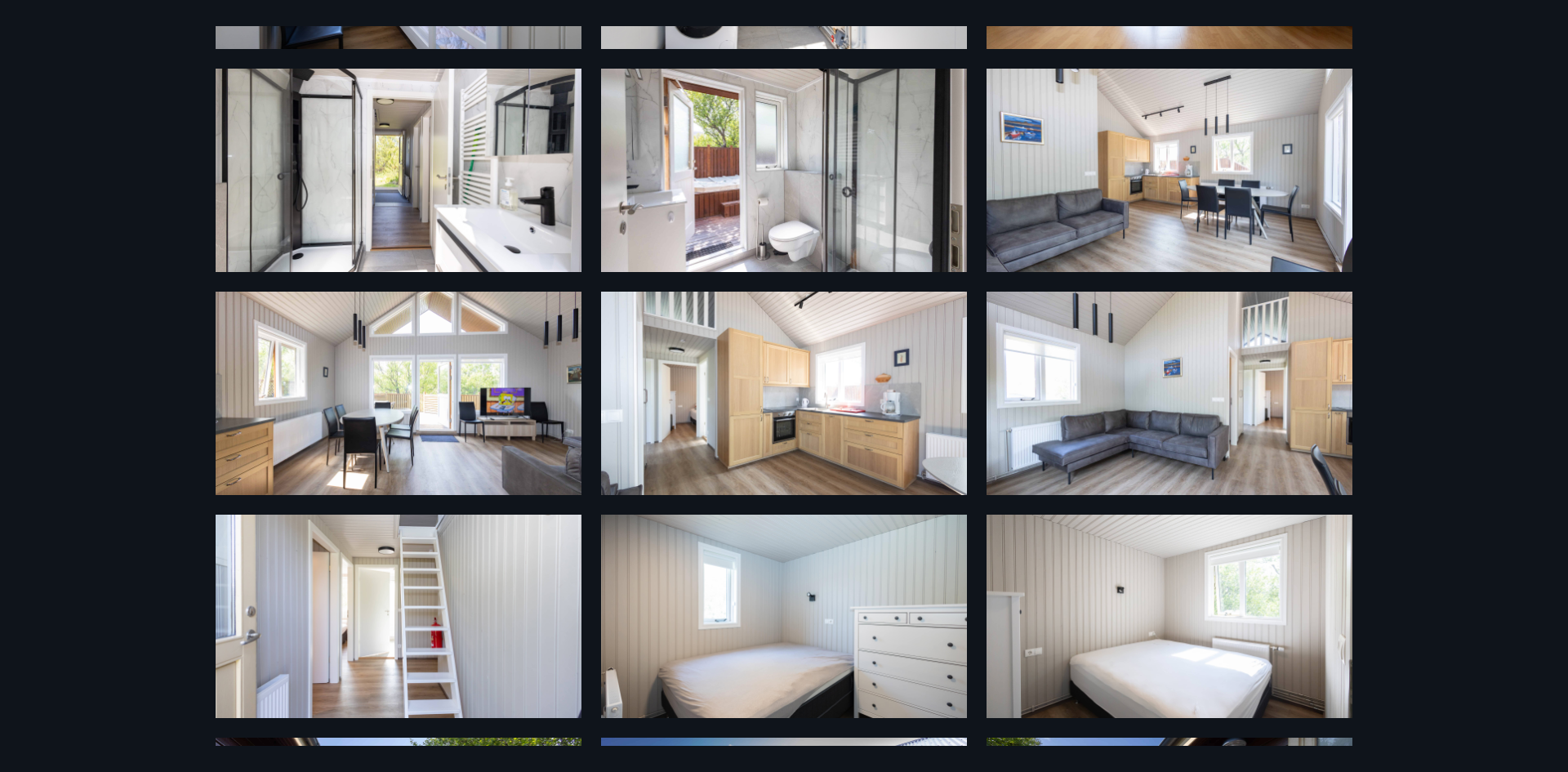
scroll to position [669, 0]
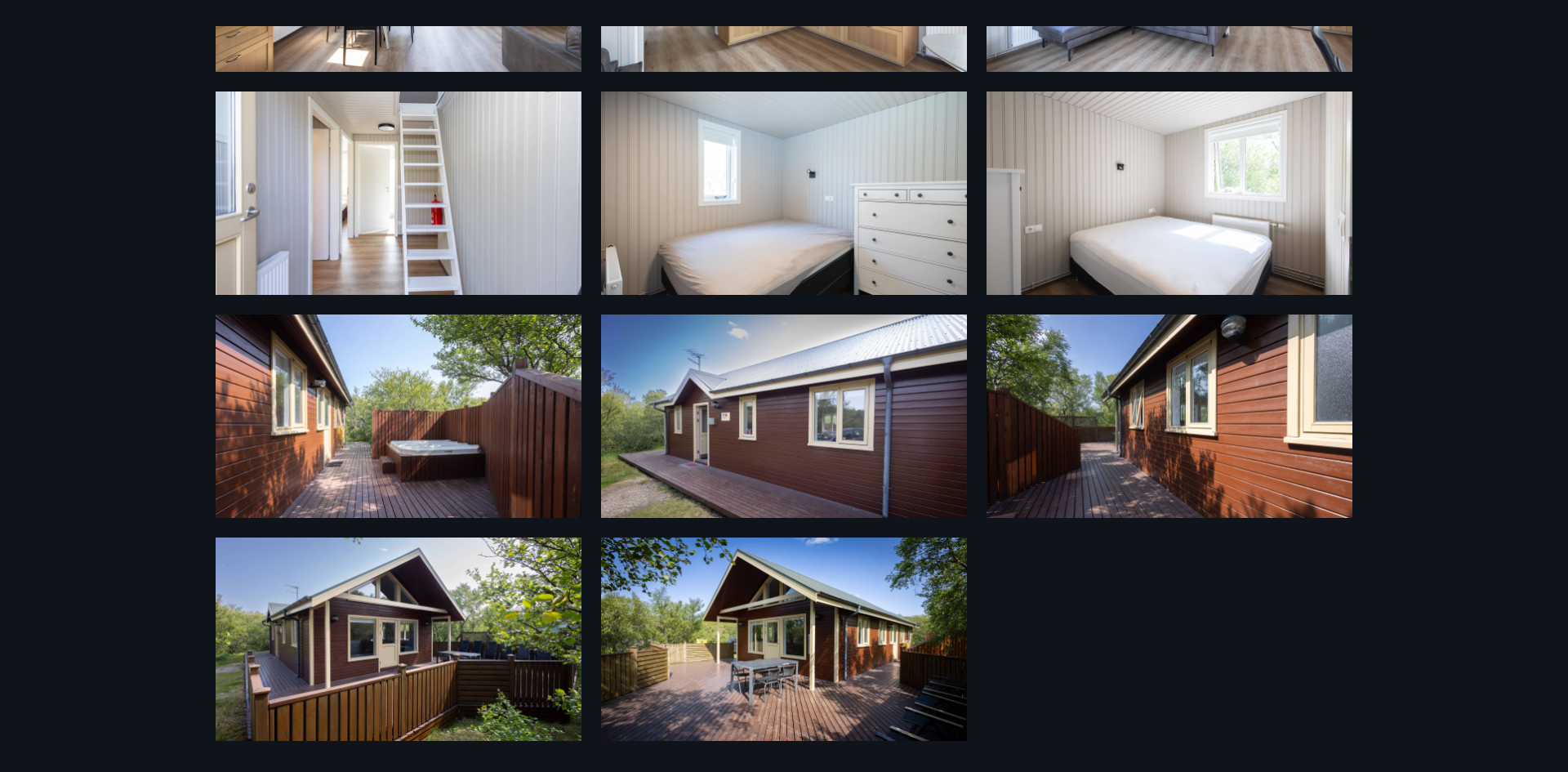
click at [498, 699] on img at bounding box center [398, 639] width 366 height 203
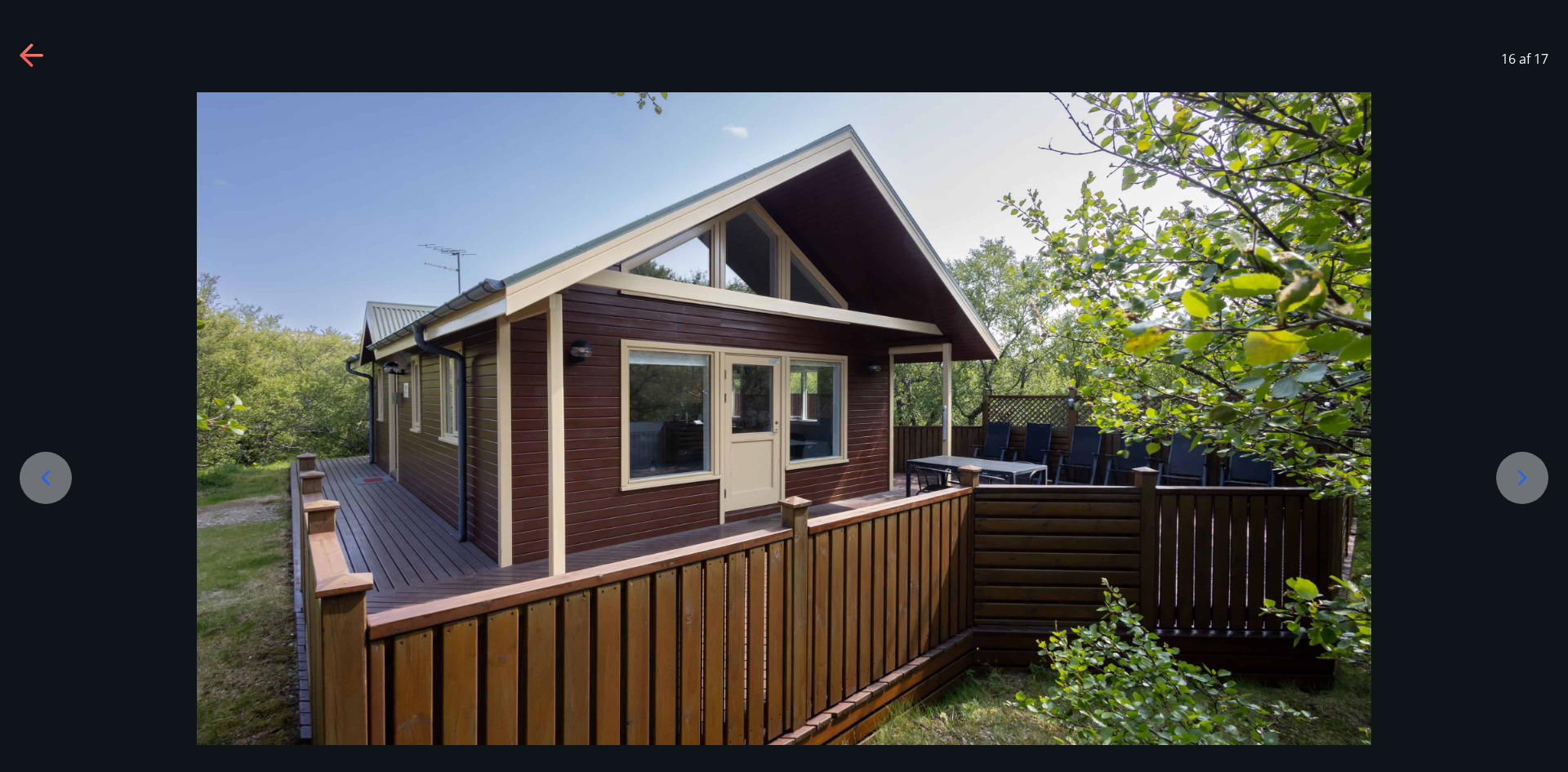
click at [1542, 470] on div at bounding box center [1522, 477] width 52 height 52
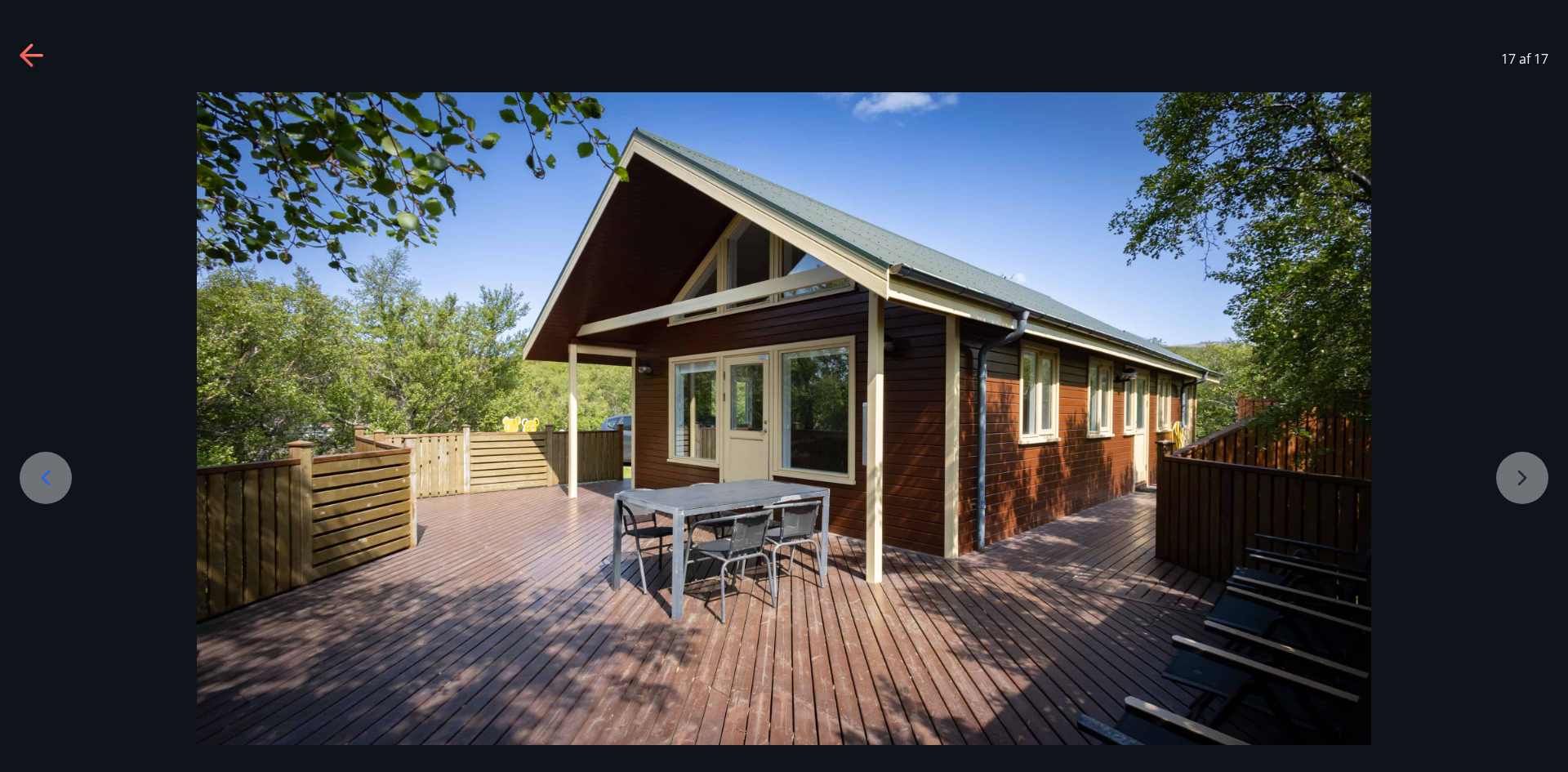
click at [1541, 470] on div at bounding box center [784, 418] width 1568 height 653
click at [30, 54] on icon at bounding box center [31, 56] width 23 height 4
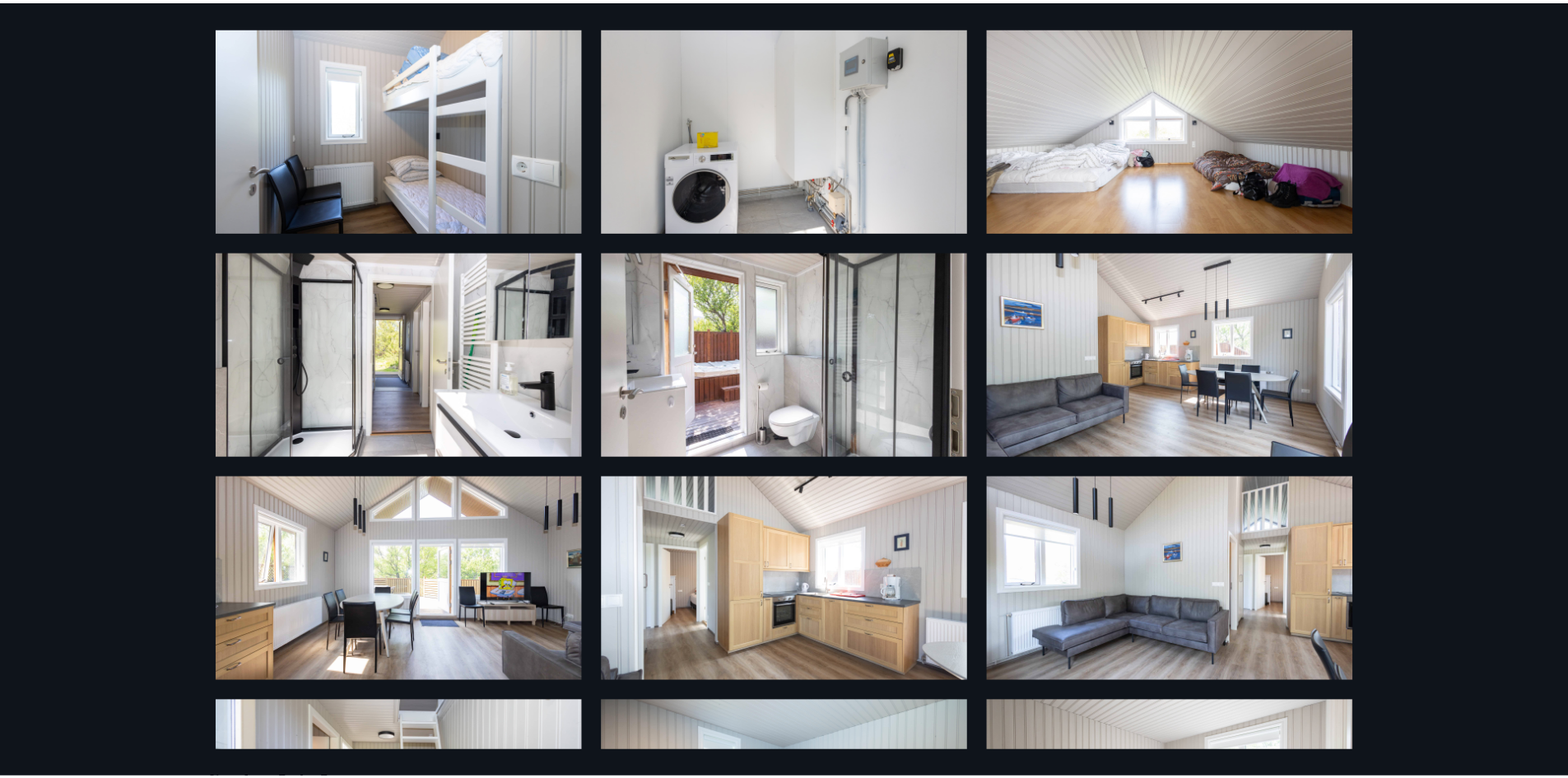
scroll to position [0, 0]
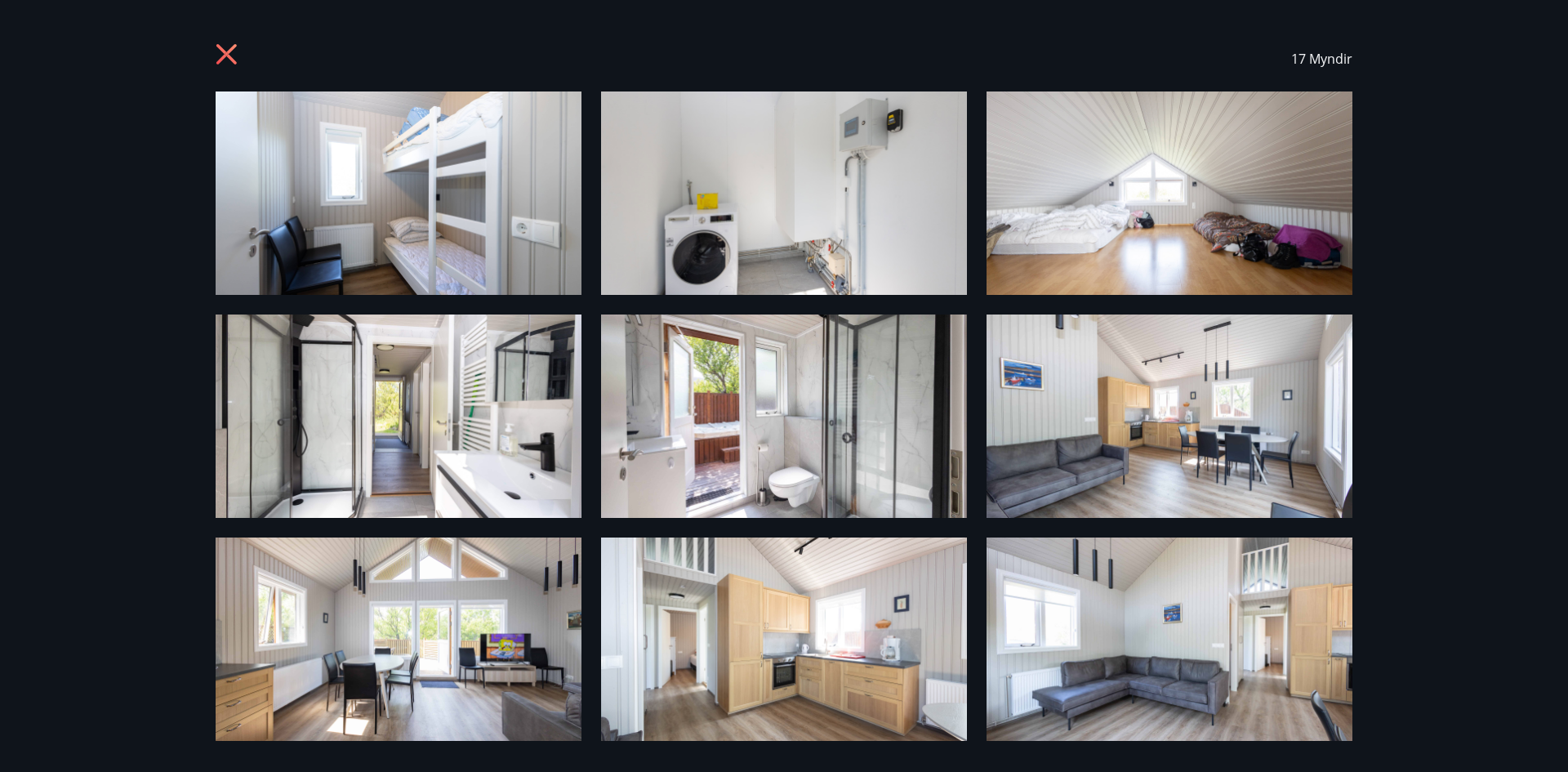
click at [1321, 59] on span "17 Myndir" at bounding box center [1322, 58] width 61 height 18
click at [231, 49] on icon at bounding box center [229, 57] width 27 height 26
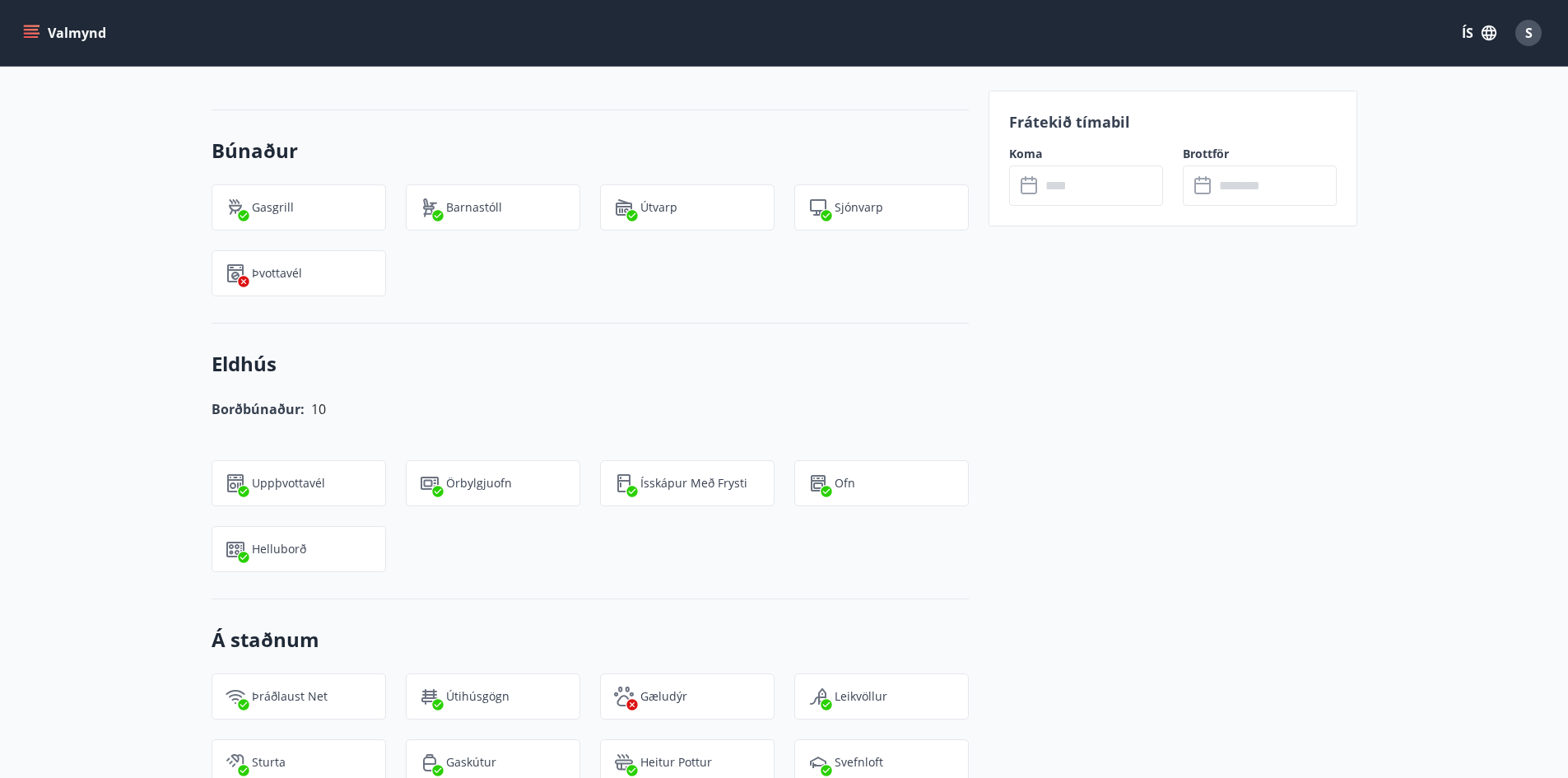
scroll to position [1152, 0]
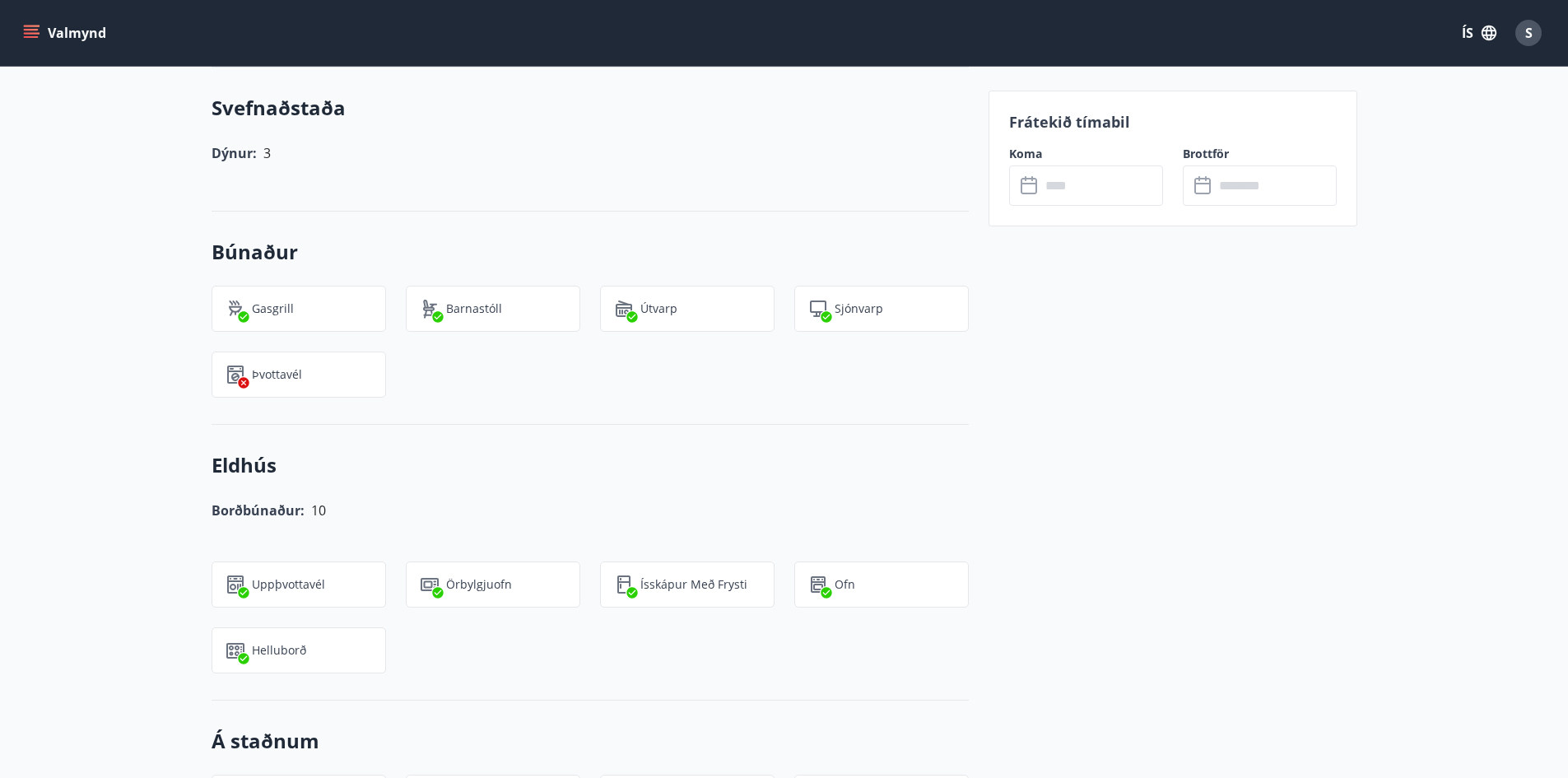
drag, startPoint x: 1195, startPoint y: 69, endPoint x: 1077, endPoint y: 515, distance: 461.3
click at [1077, 515] on div "Frátekið tímabil Koma ​ ​ Brottför ​ ​" at bounding box center [1173, 614] width 369 height 2440
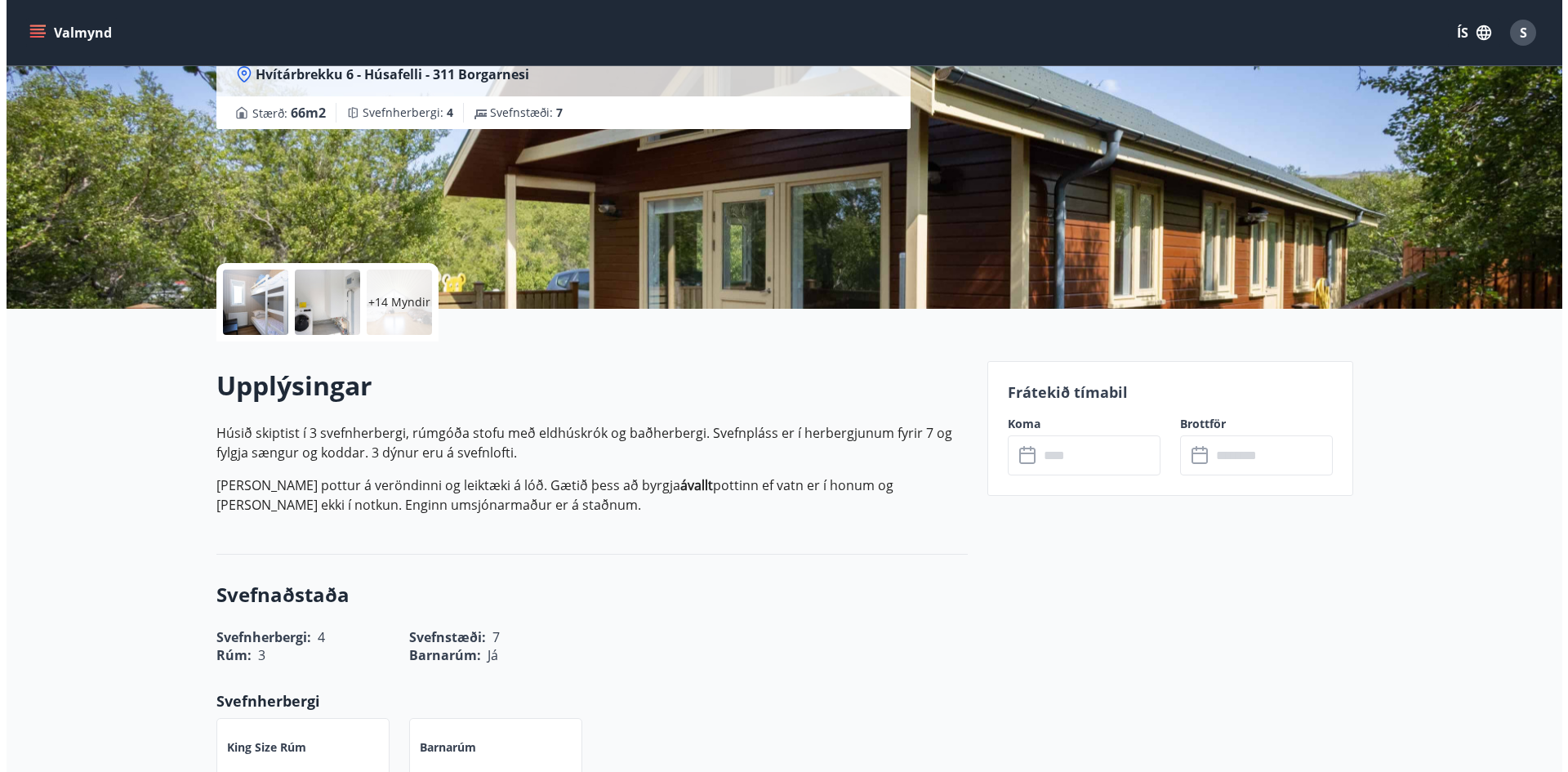
scroll to position [0, 0]
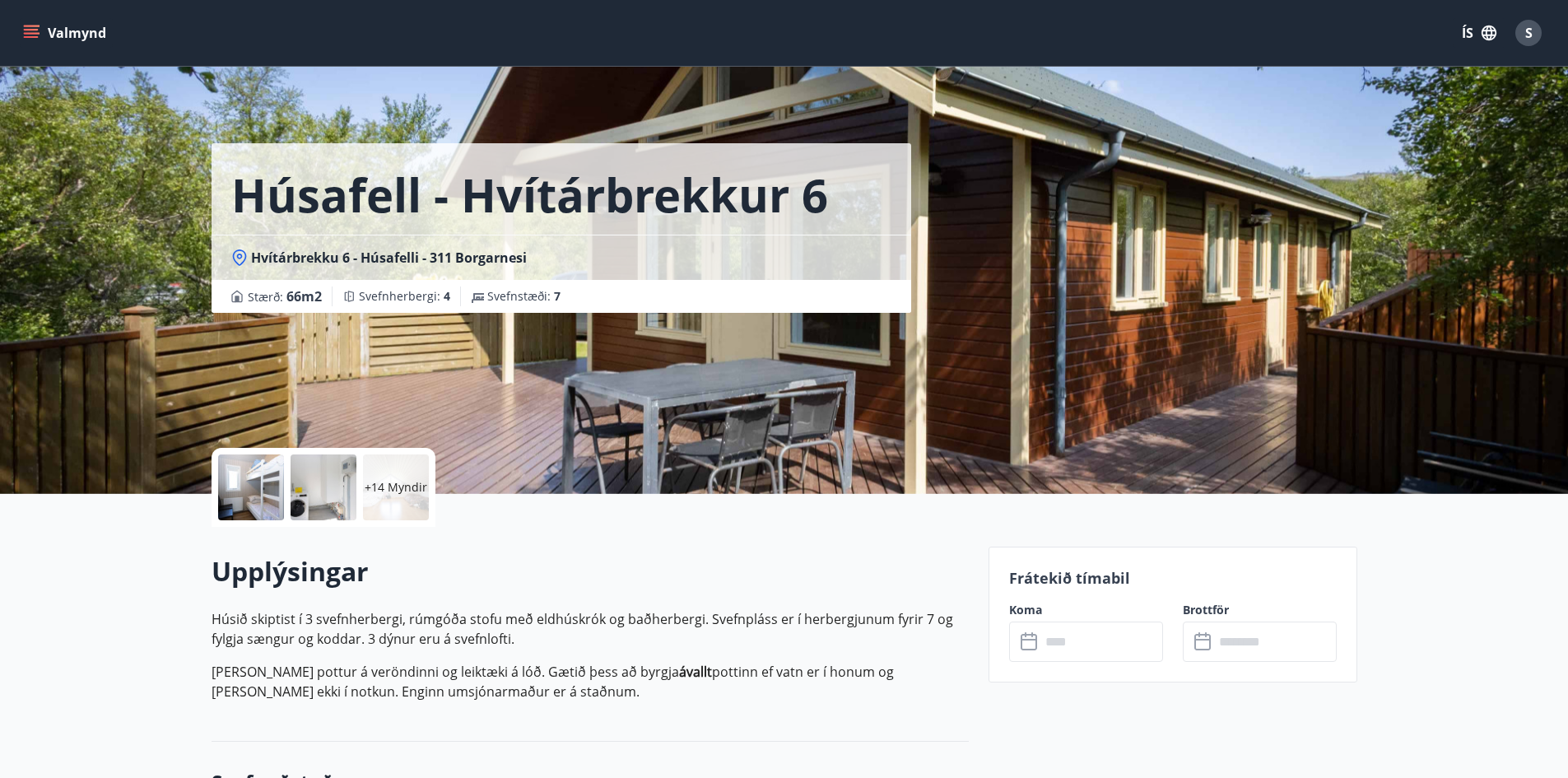
click at [241, 485] on div at bounding box center [251, 487] width 66 height 66
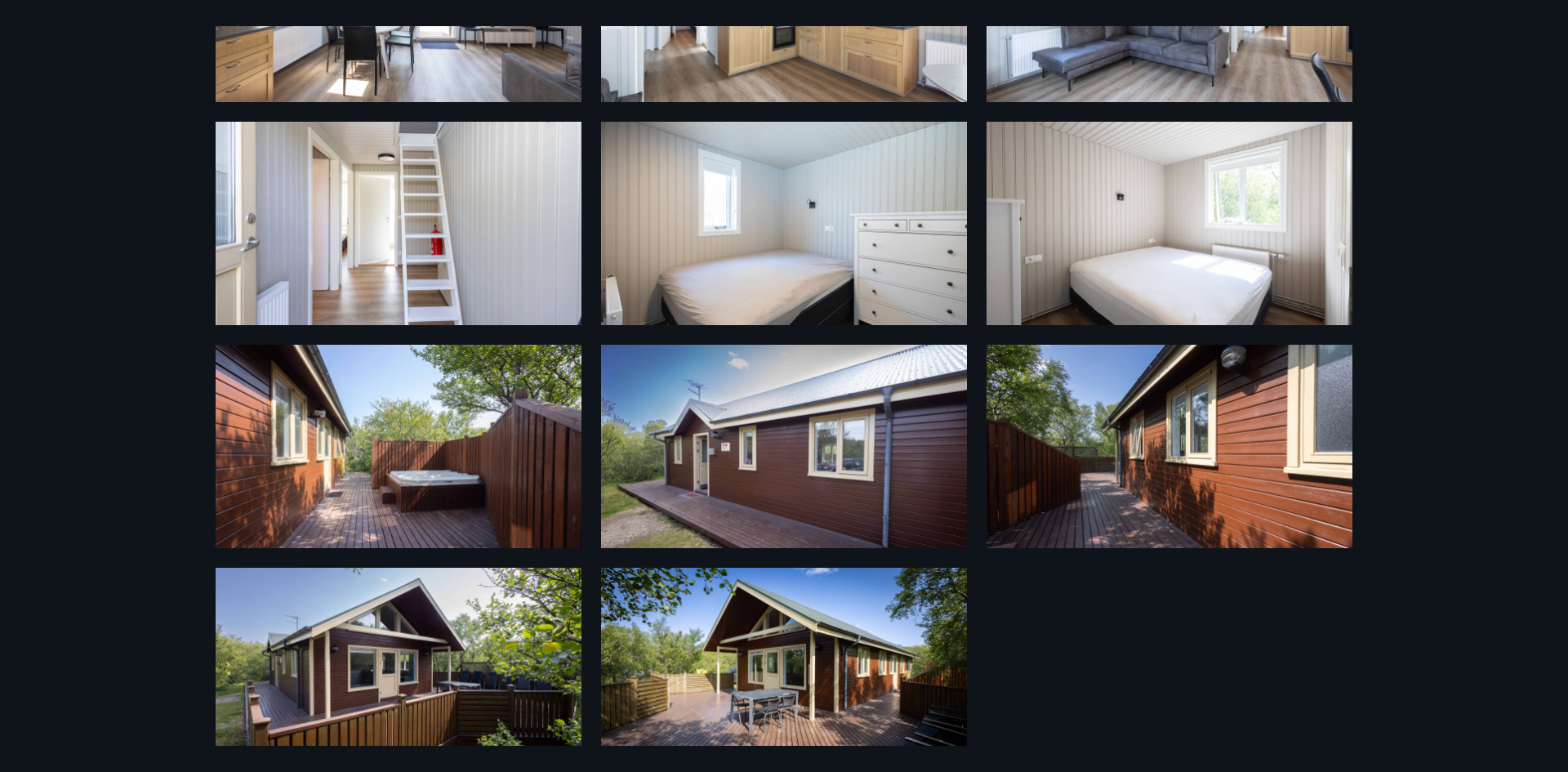
scroll to position [669, 0]
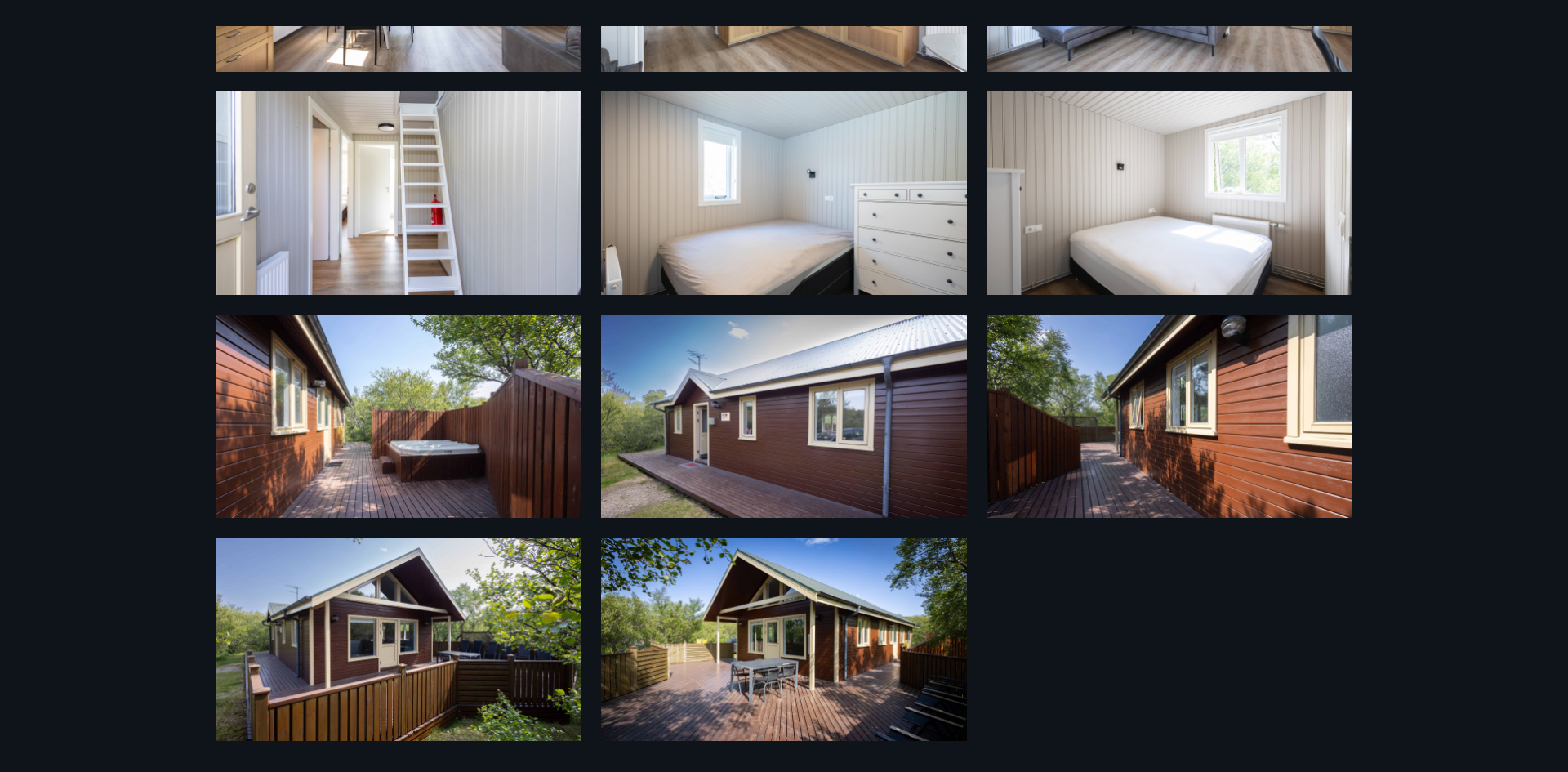
click at [487, 477] on img at bounding box center [398, 416] width 366 height 203
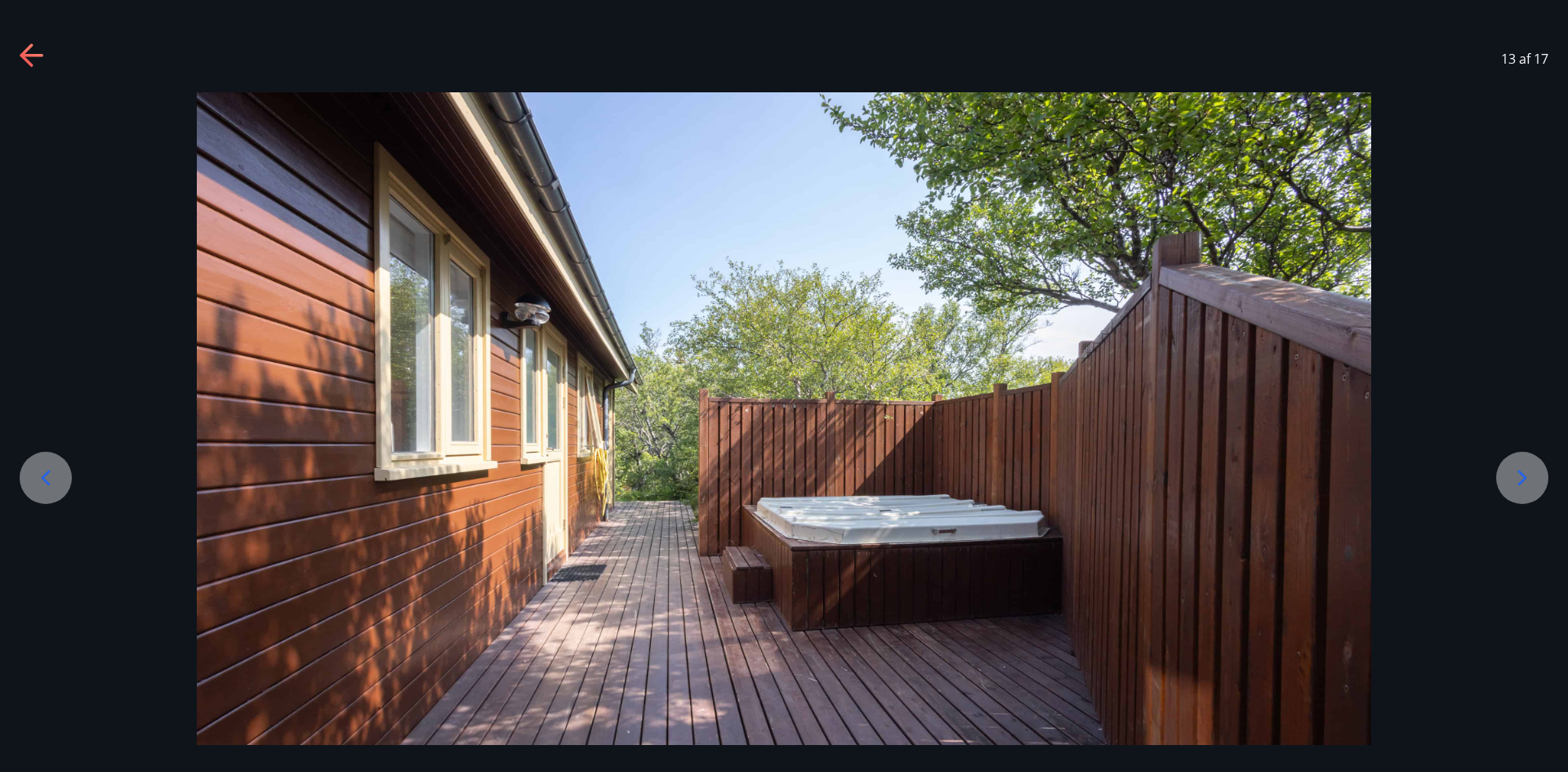
click at [26, 56] on icon at bounding box center [31, 56] width 23 height 4
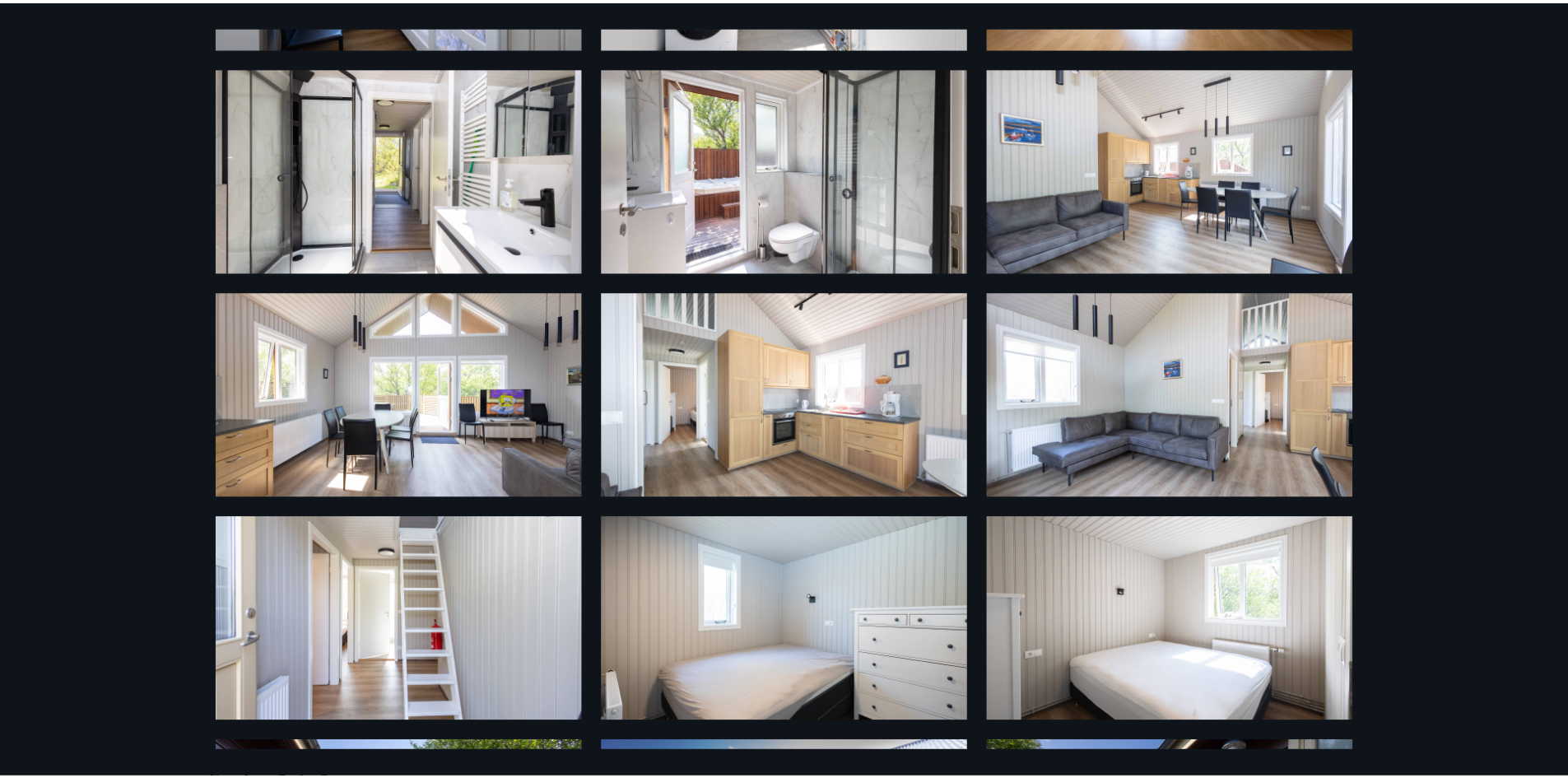
scroll to position [0, 0]
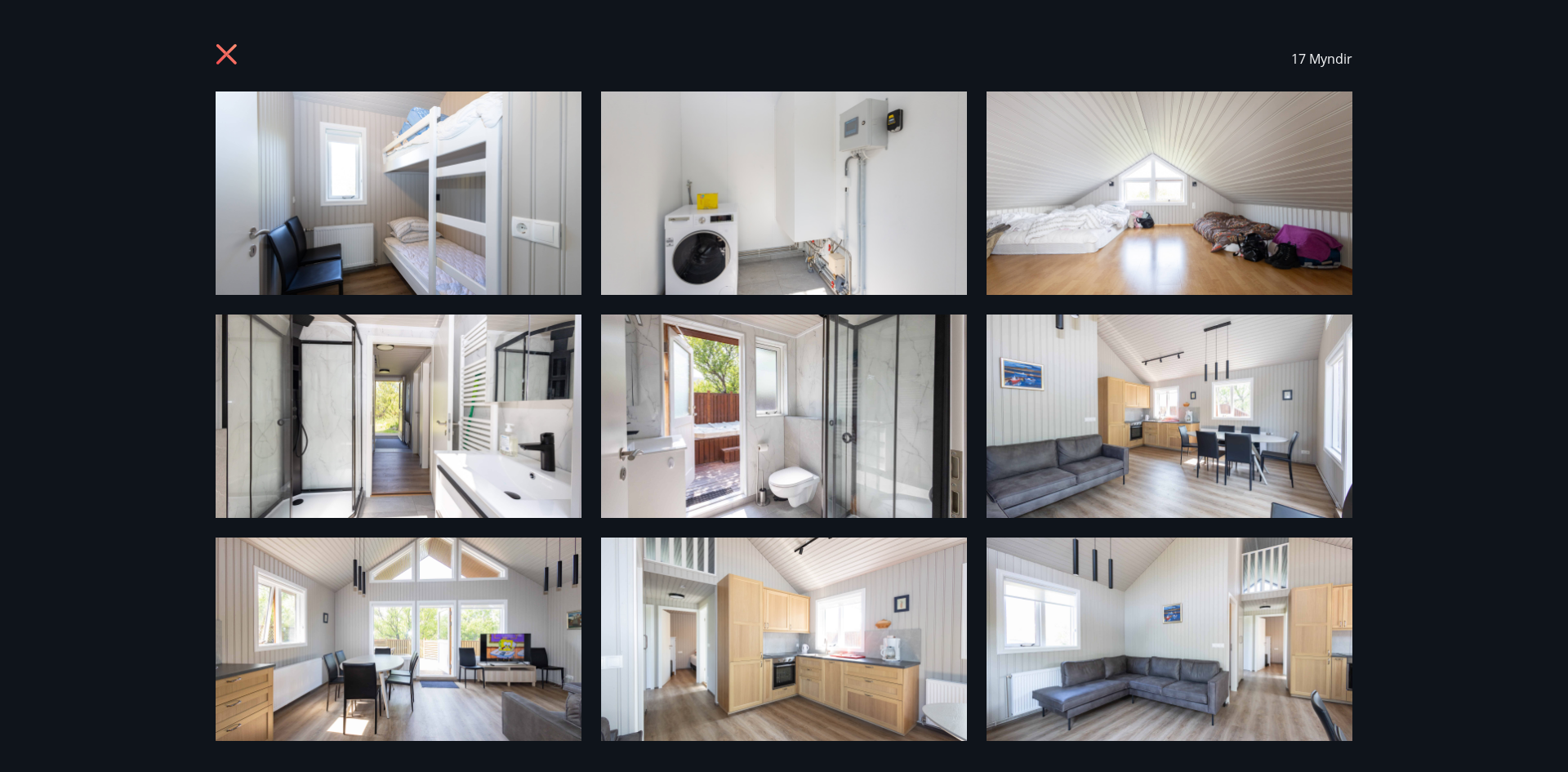
click at [234, 57] on icon at bounding box center [229, 57] width 27 height 26
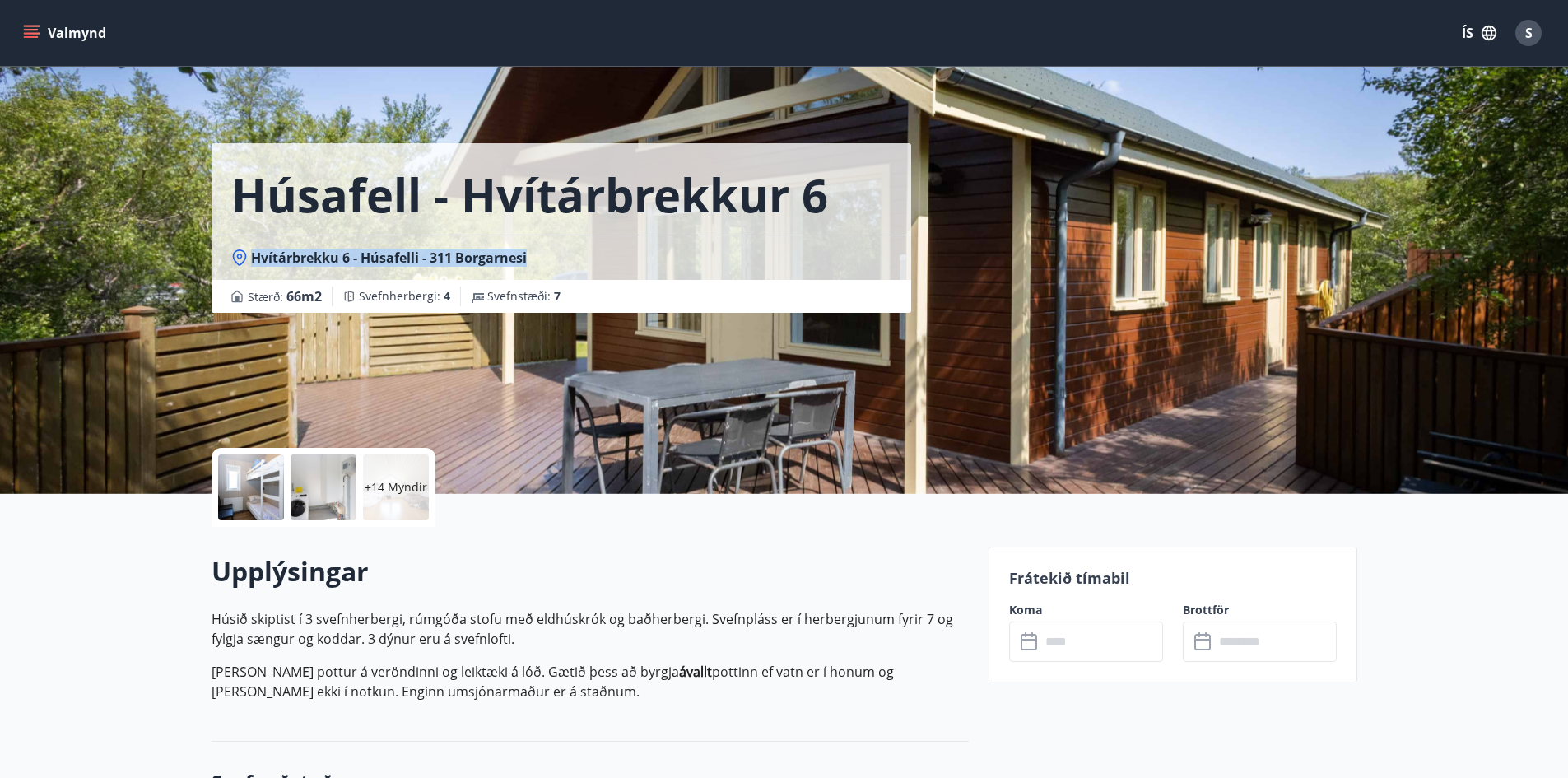
drag, startPoint x: 446, startPoint y: 267, endPoint x: 241, endPoint y: 265, distance: 205.0
click at [241, 265] on div "Hvítárbrekku 6 - Húsafelli - 311 Borgarnesi" at bounding box center [561, 257] width 660 height 18
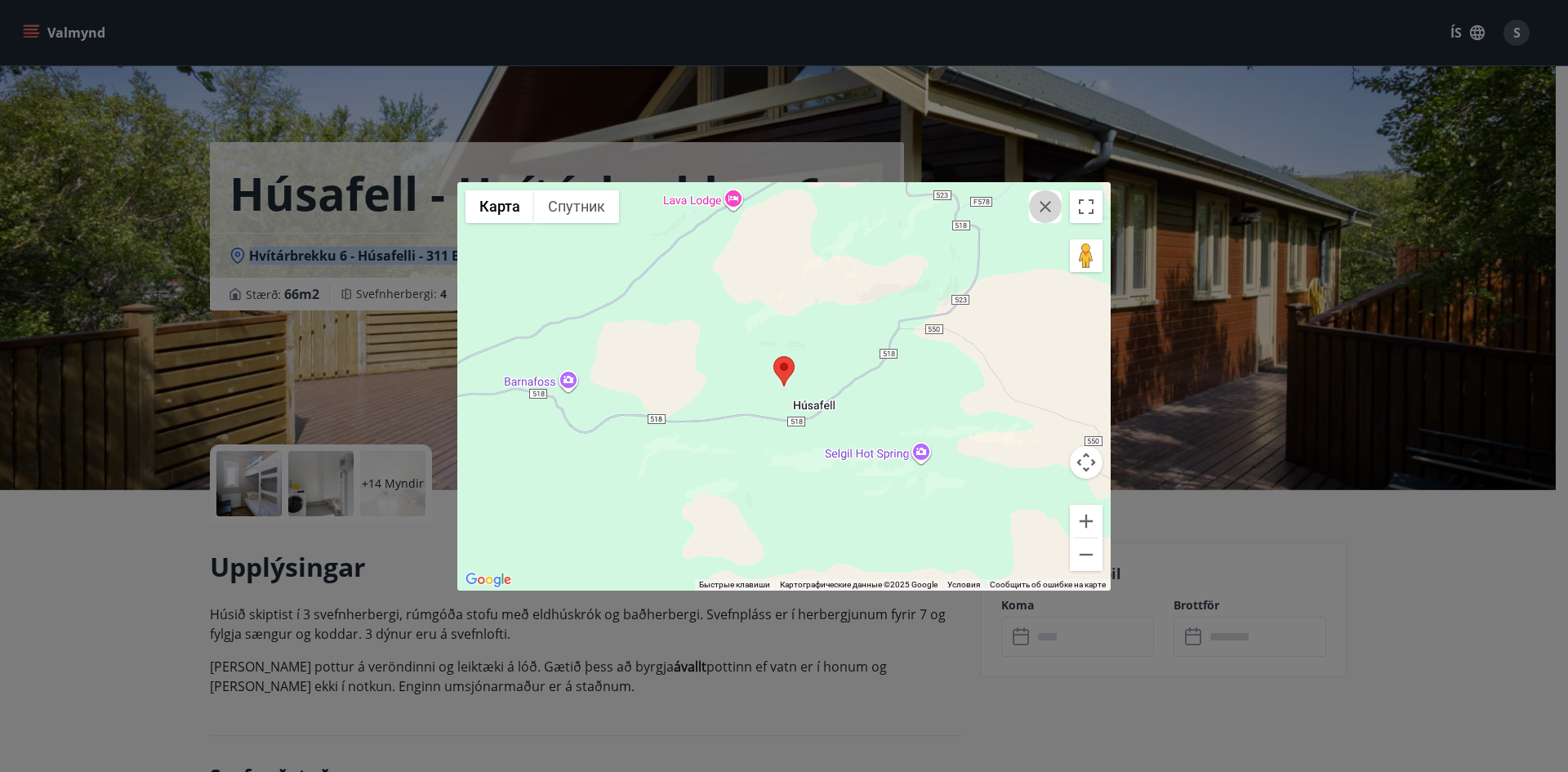
click at [1047, 206] on icon "button" at bounding box center [1045, 207] width 19 height 19
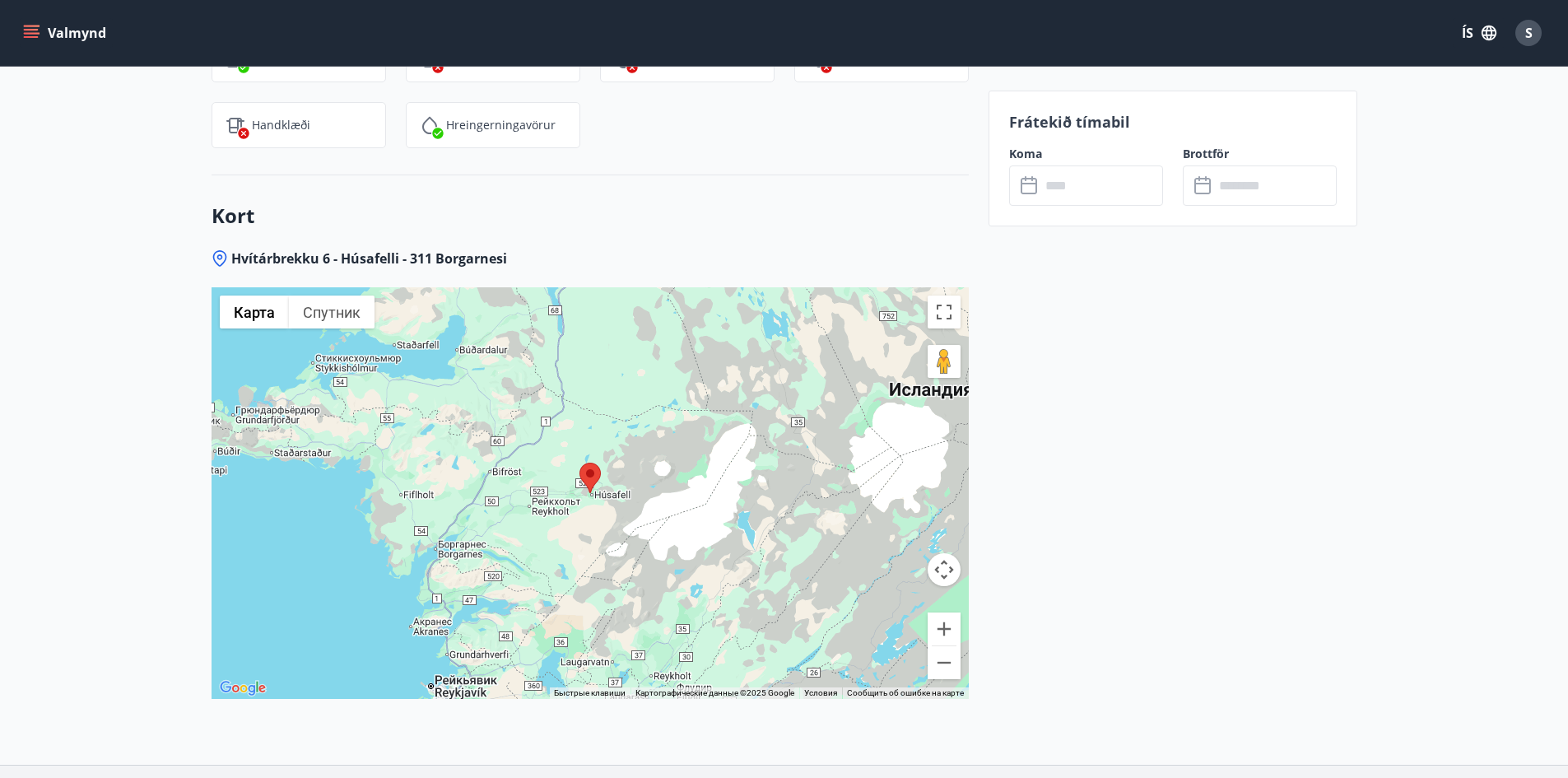
scroll to position [2295, 0]
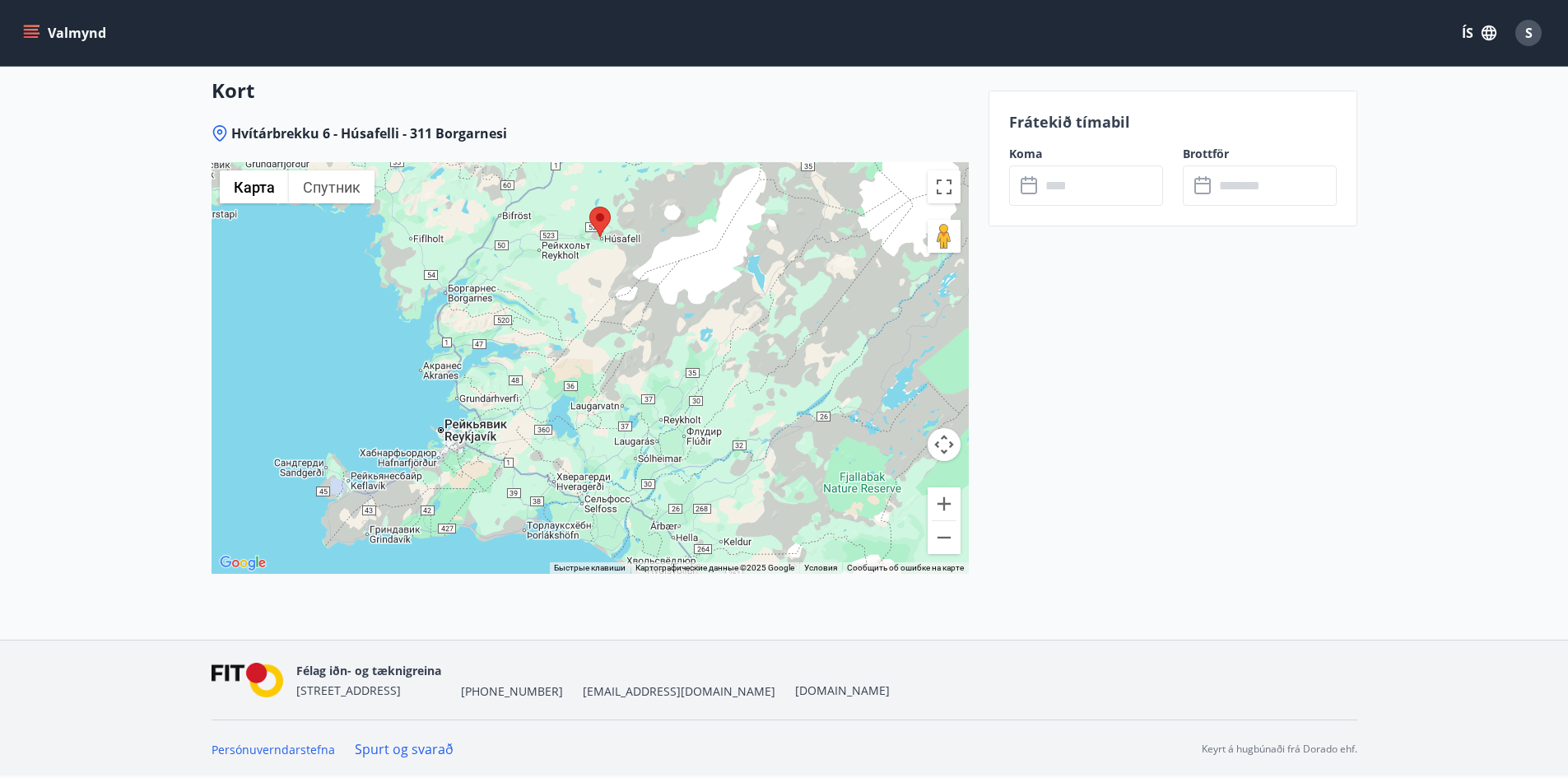
drag, startPoint x: 593, startPoint y: 479, endPoint x: 608, endPoint y: 314, distance: 165.7
click at [608, 314] on div at bounding box center [590, 368] width 758 height 411
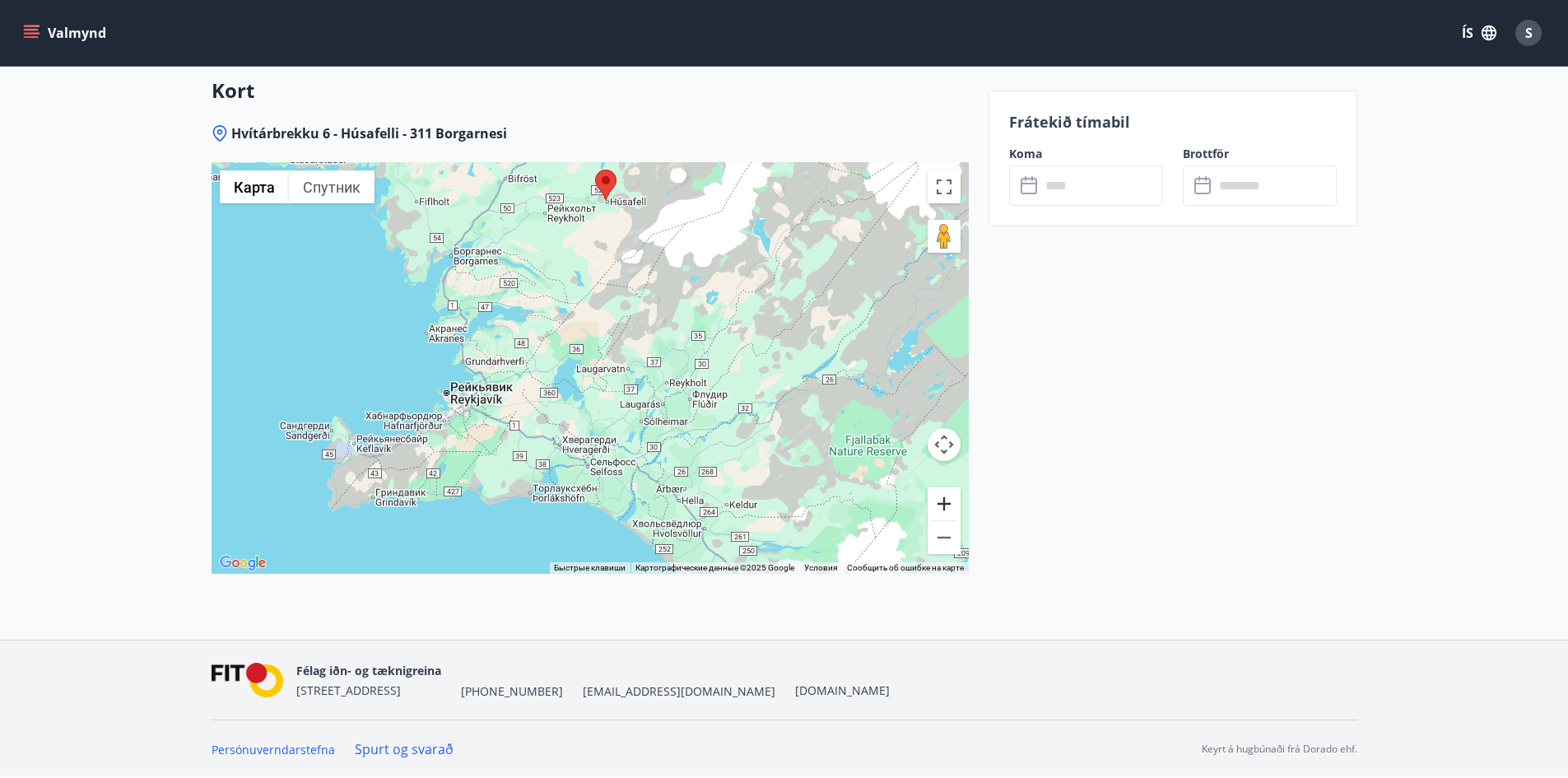
click at [946, 507] on button "Увеличить" at bounding box center [944, 503] width 33 height 33
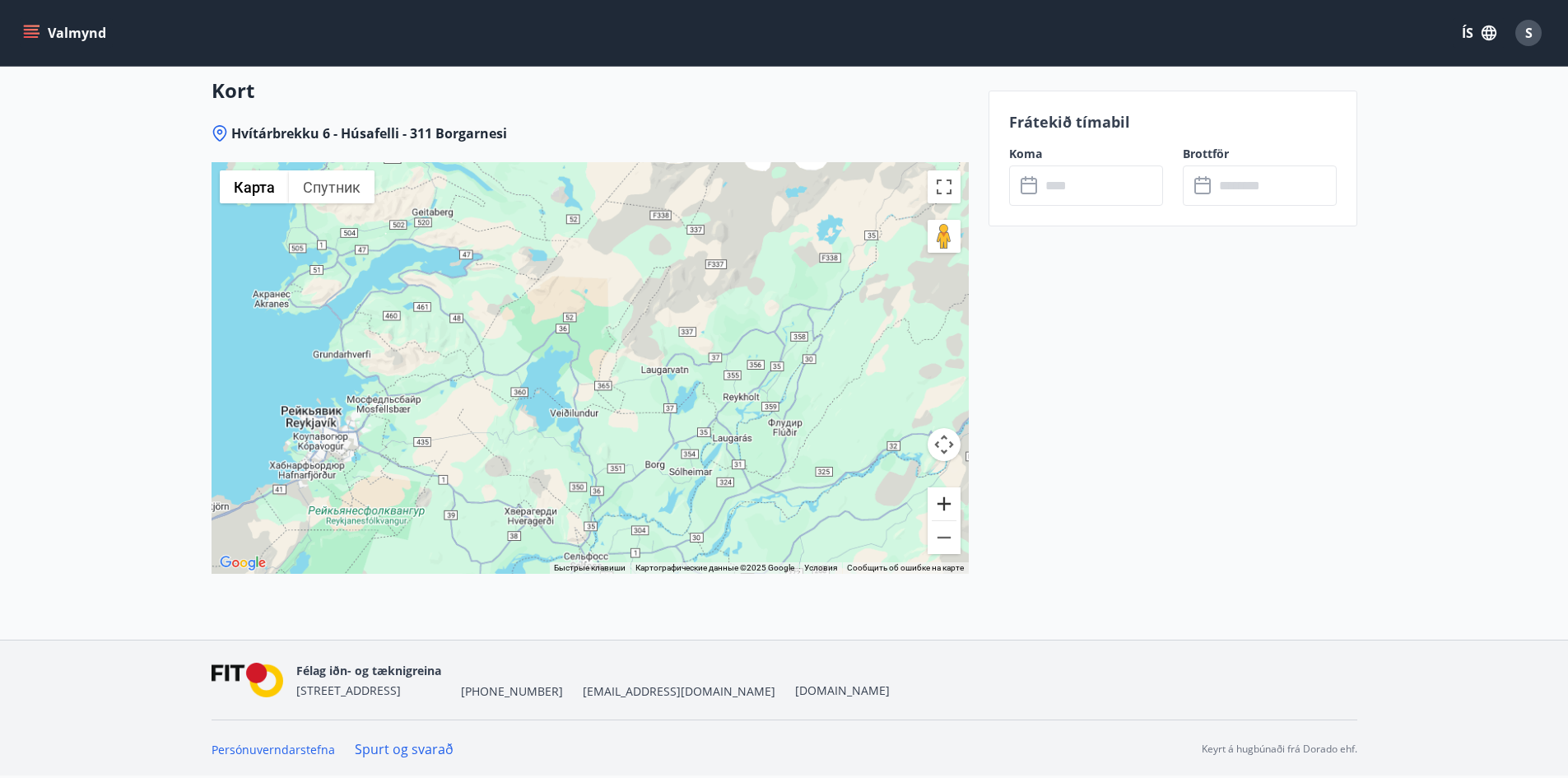
click at [946, 507] on button "Увеличить" at bounding box center [944, 503] width 33 height 33
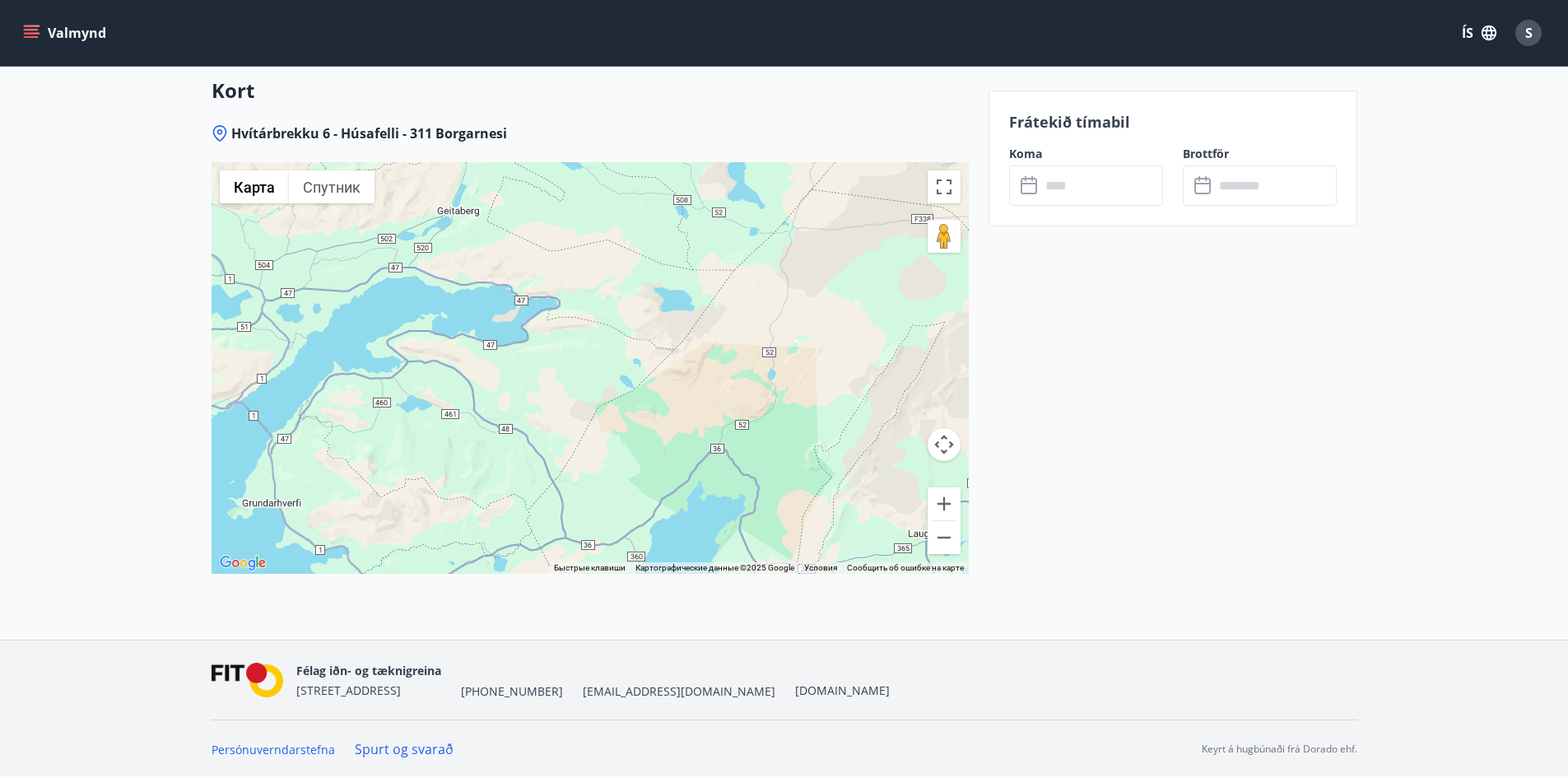
drag, startPoint x: 428, startPoint y: 343, endPoint x: 632, endPoint y: 501, distance: 258.0
click at [620, 507] on div at bounding box center [590, 368] width 758 height 411
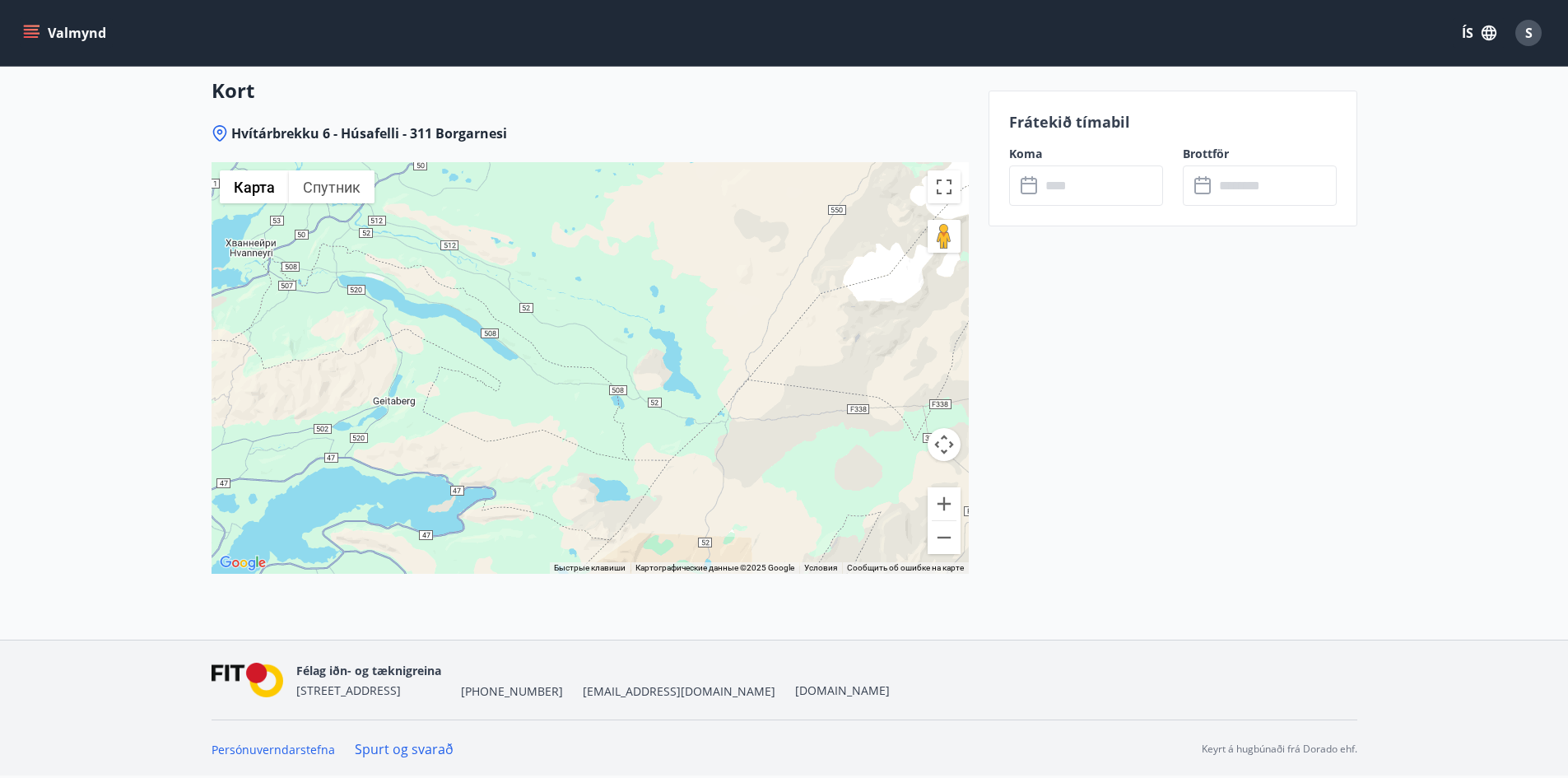
drag, startPoint x: 651, startPoint y: 190, endPoint x: 580, endPoint y: 433, distance: 253.2
click at [580, 433] on div at bounding box center [590, 368] width 758 height 411
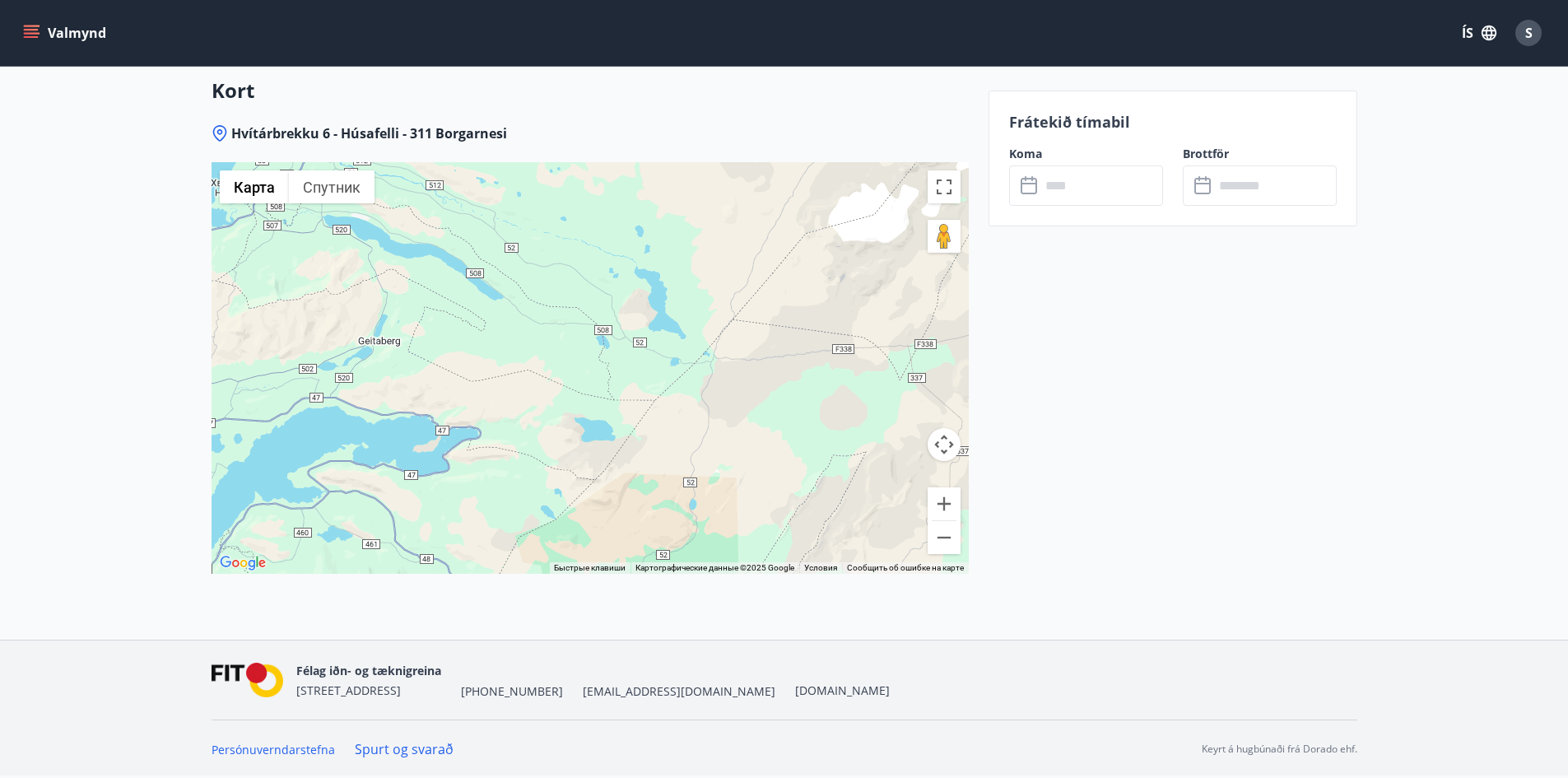
drag, startPoint x: 628, startPoint y: 443, endPoint x: 622, endPoint y: 294, distance: 149.1
click at [622, 294] on div at bounding box center [590, 368] width 758 height 411
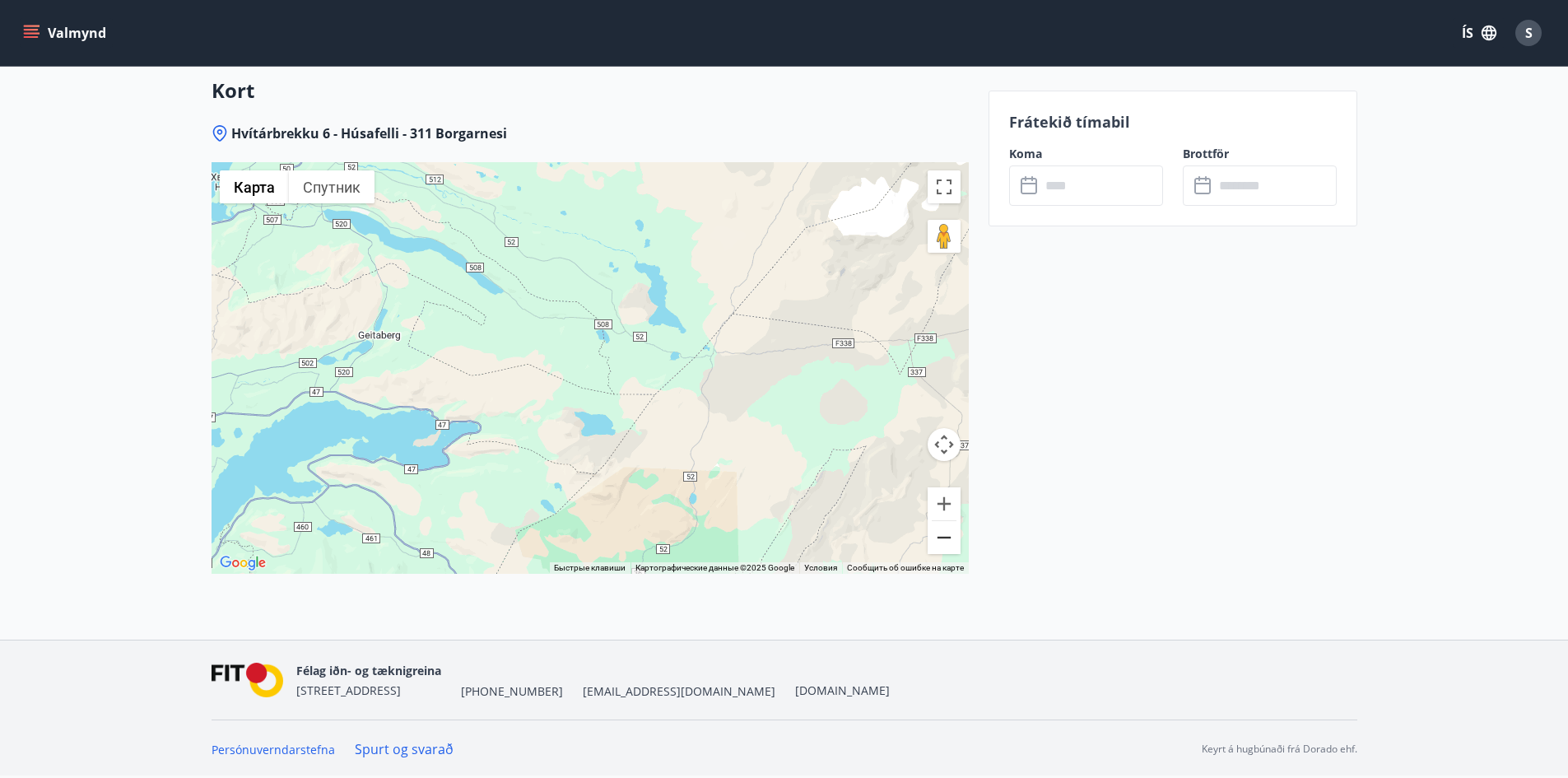
click at [946, 541] on button "Уменьшить" at bounding box center [944, 537] width 33 height 33
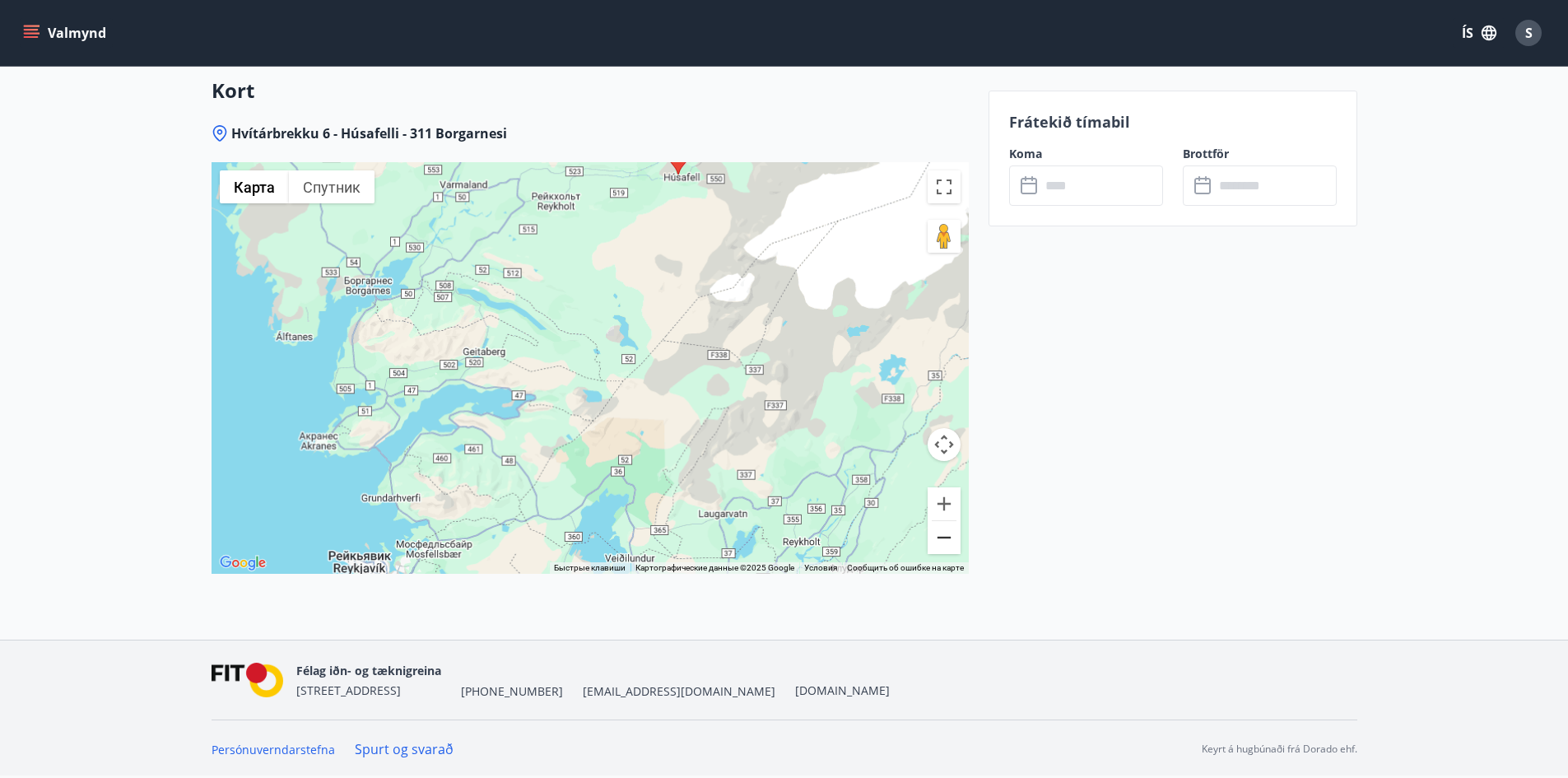
click at [946, 540] on button "Уменьшить" at bounding box center [944, 537] width 33 height 33
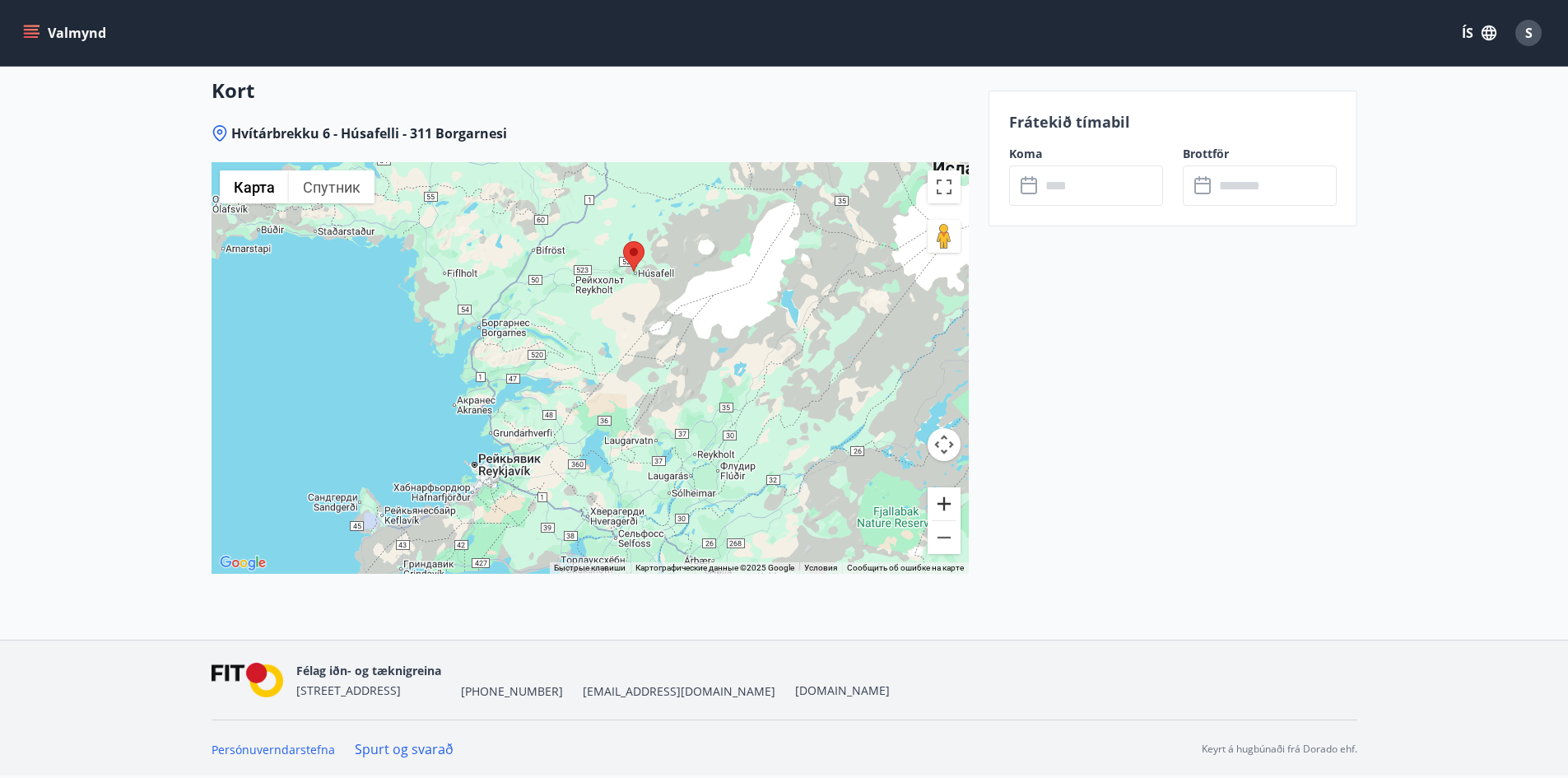
click at [947, 497] on button "Увеличить" at bounding box center [944, 503] width 33 height 33
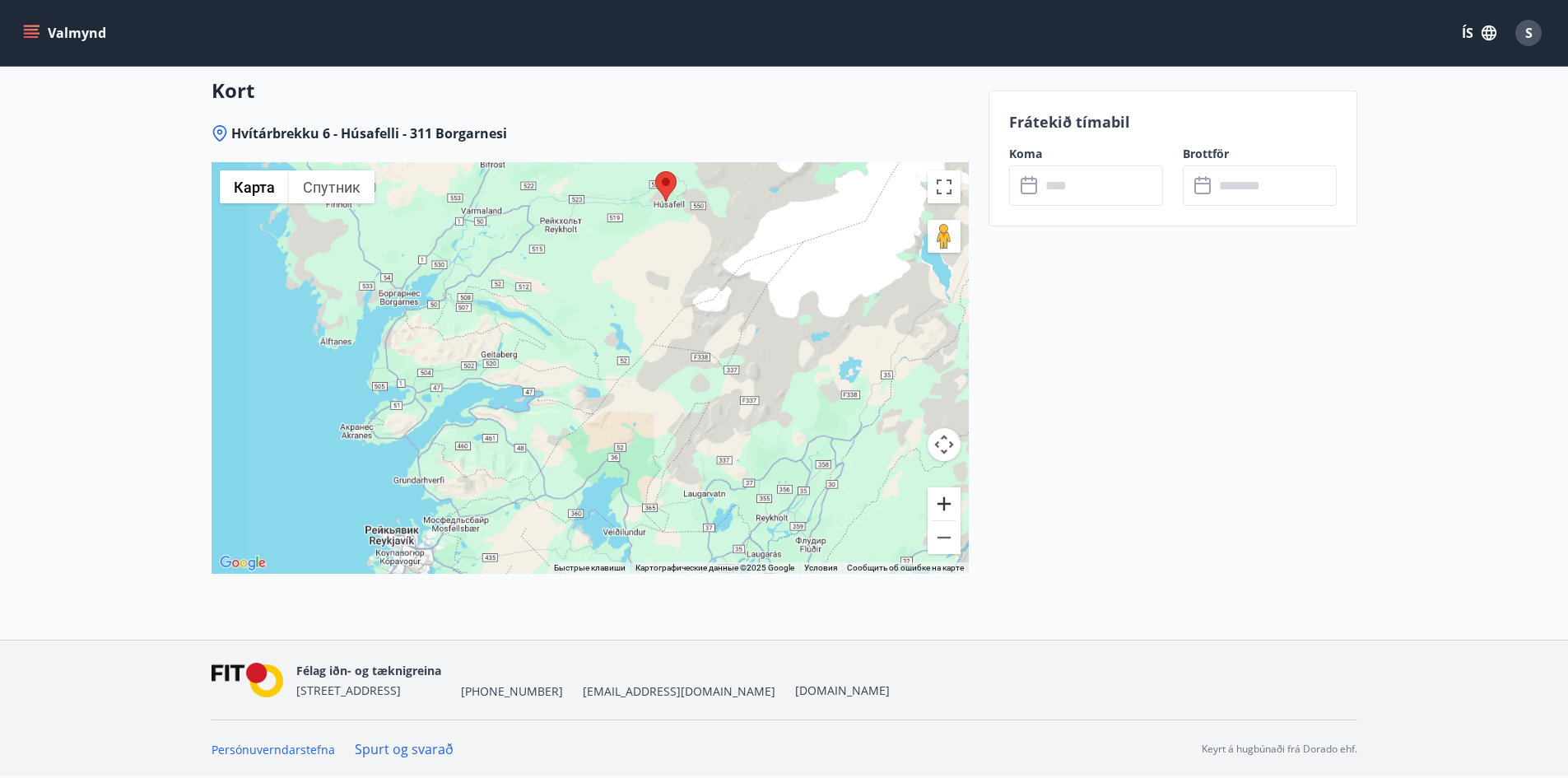
click at [947, 497] on button "Увеличить" at bounding box center [944, 503] width 33 height 33
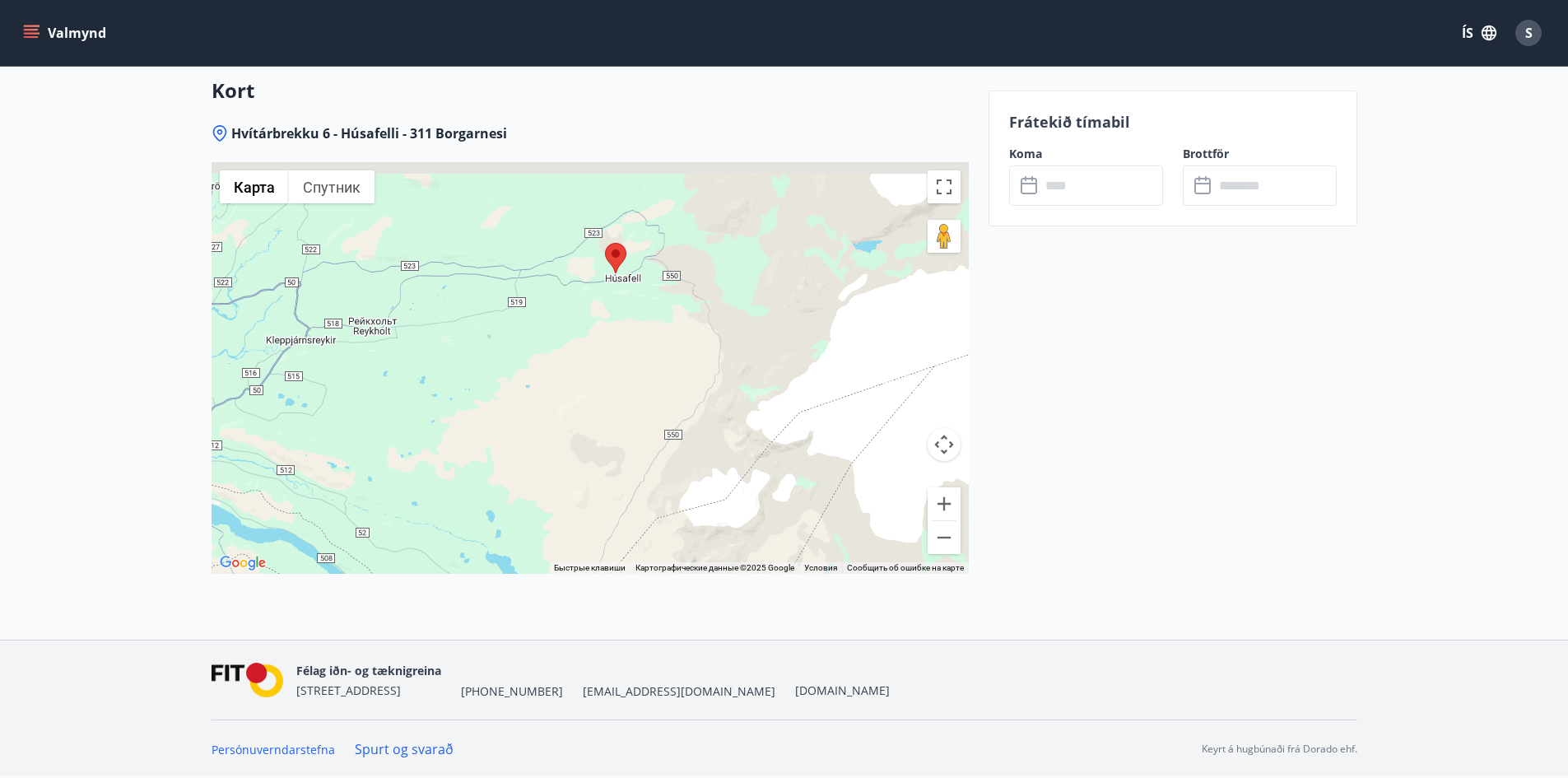
drag, startPoint x: 756, startPoint y: 247, endPoint x: 599, endPoint y: 556, distance: 346.6
click at [599, 556] on div at bounding box center [590, 368] width 758 height 411
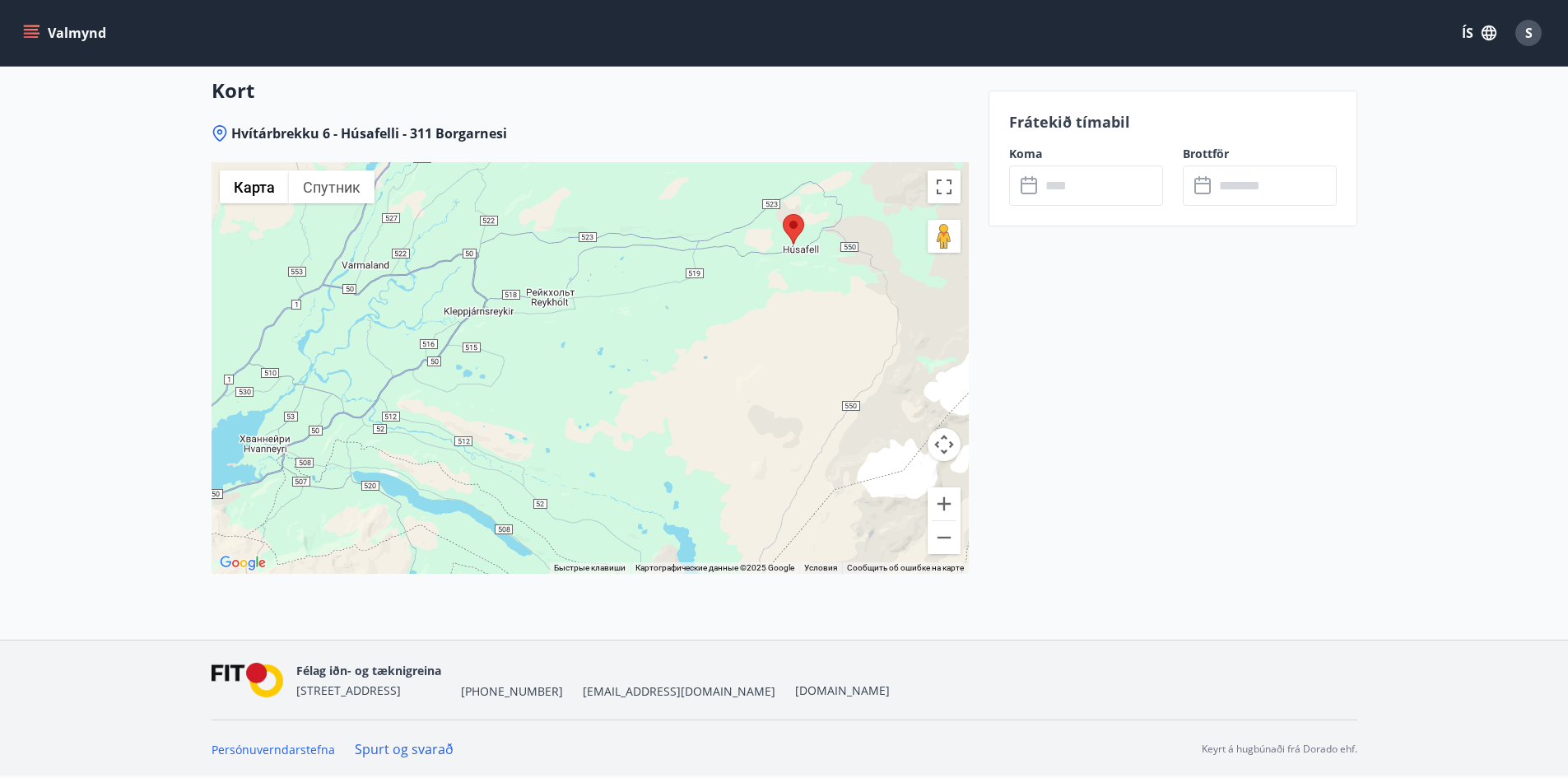
drag, startPoint x: 383, startPoint y: 397, endPoint x: 566, endPoint y: 352, distance: 188.5
click at [566, 352] on div at bounding box center [590, 368] width 758 height 411
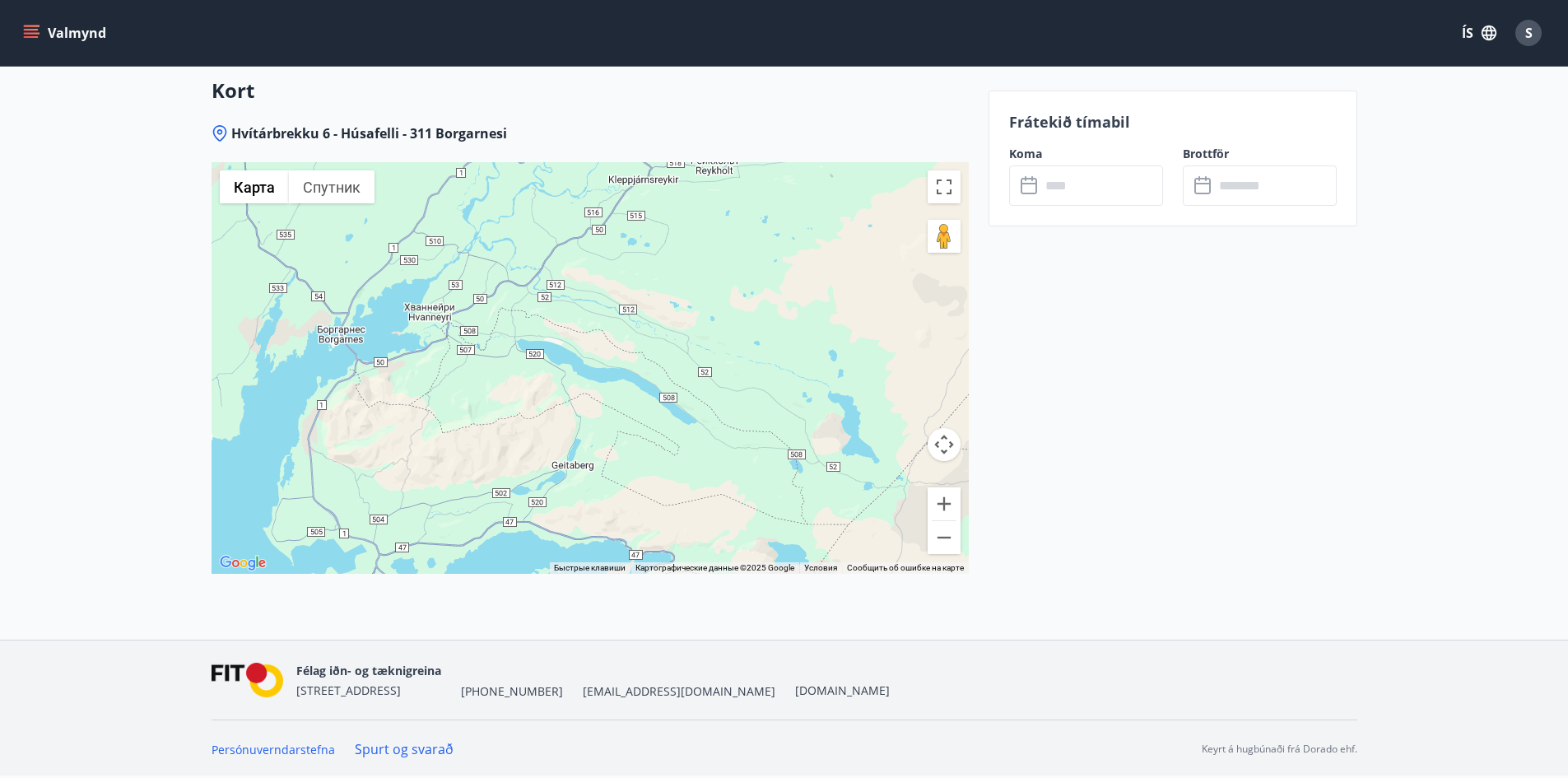
drag, startPoint x: 405, startPoint y: 461, endPoint x: 599, endPoint y: 296, distance: 254.7
click at [599, 296] on div at bounding box center [590, 368] width 758 height 411
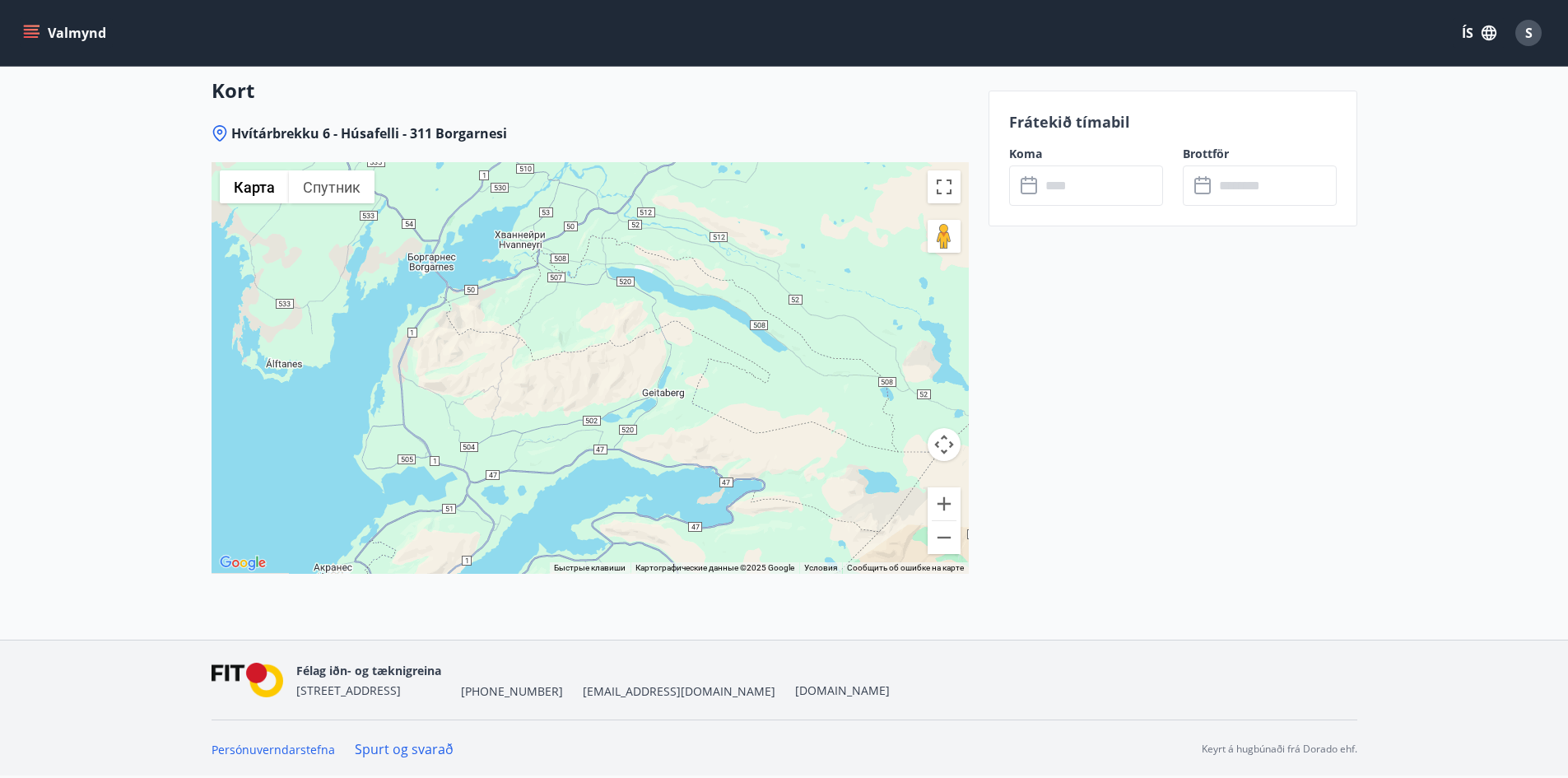
drag, startPoint x: 433, startPoint y: 333, endPoint x: 478, endPoint y: 239, distance: 104.2
click at [480, 241] on div at bounding box center [590, 368] width 758 height 411
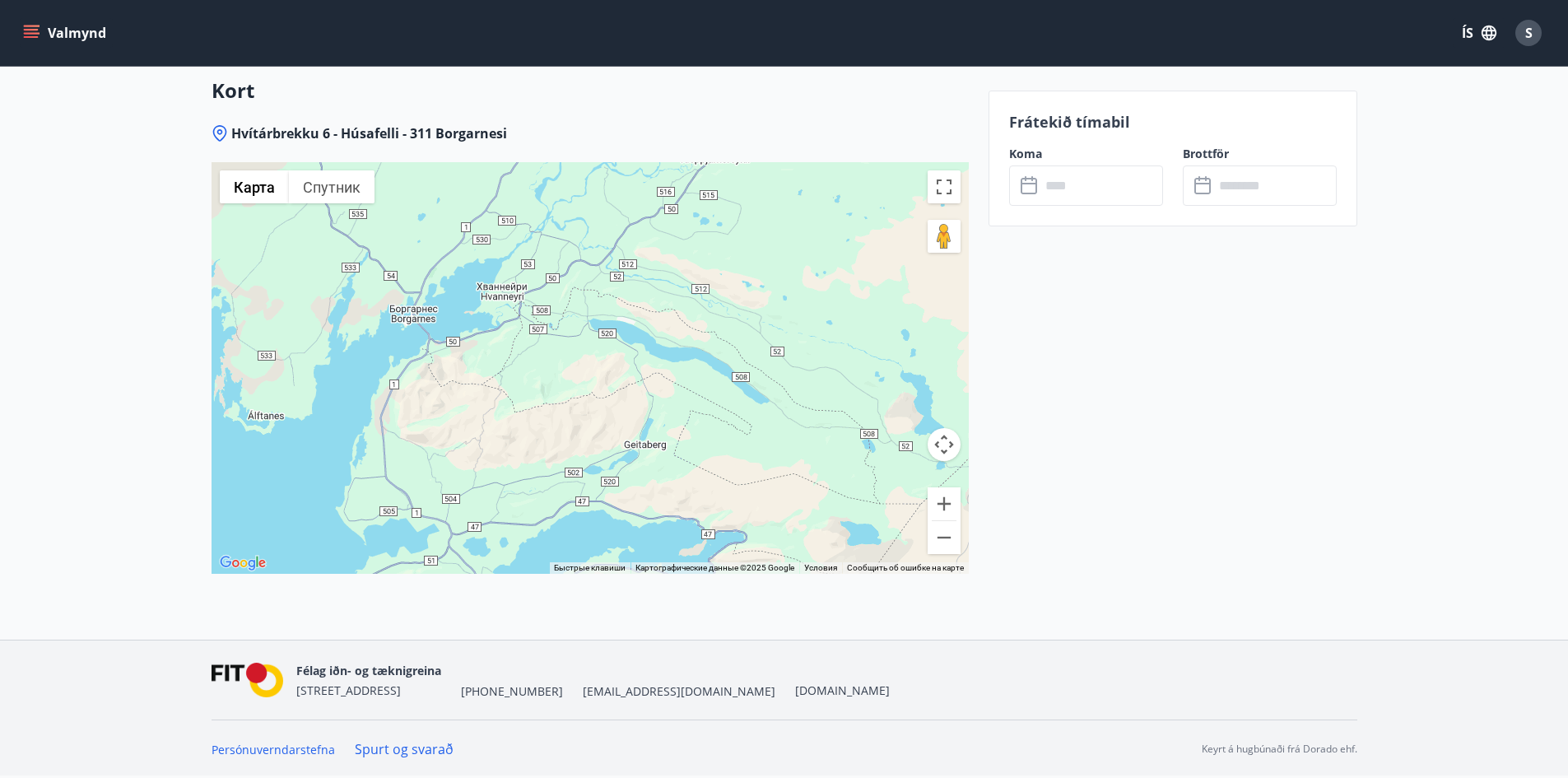
drag, startPoint x: 565, startPoint y: 369, endPoint x: 585, endPoint y: 506, distance: 138.5
click at [584, 531] on div at bounding box center [590, 368] width 758 height 411
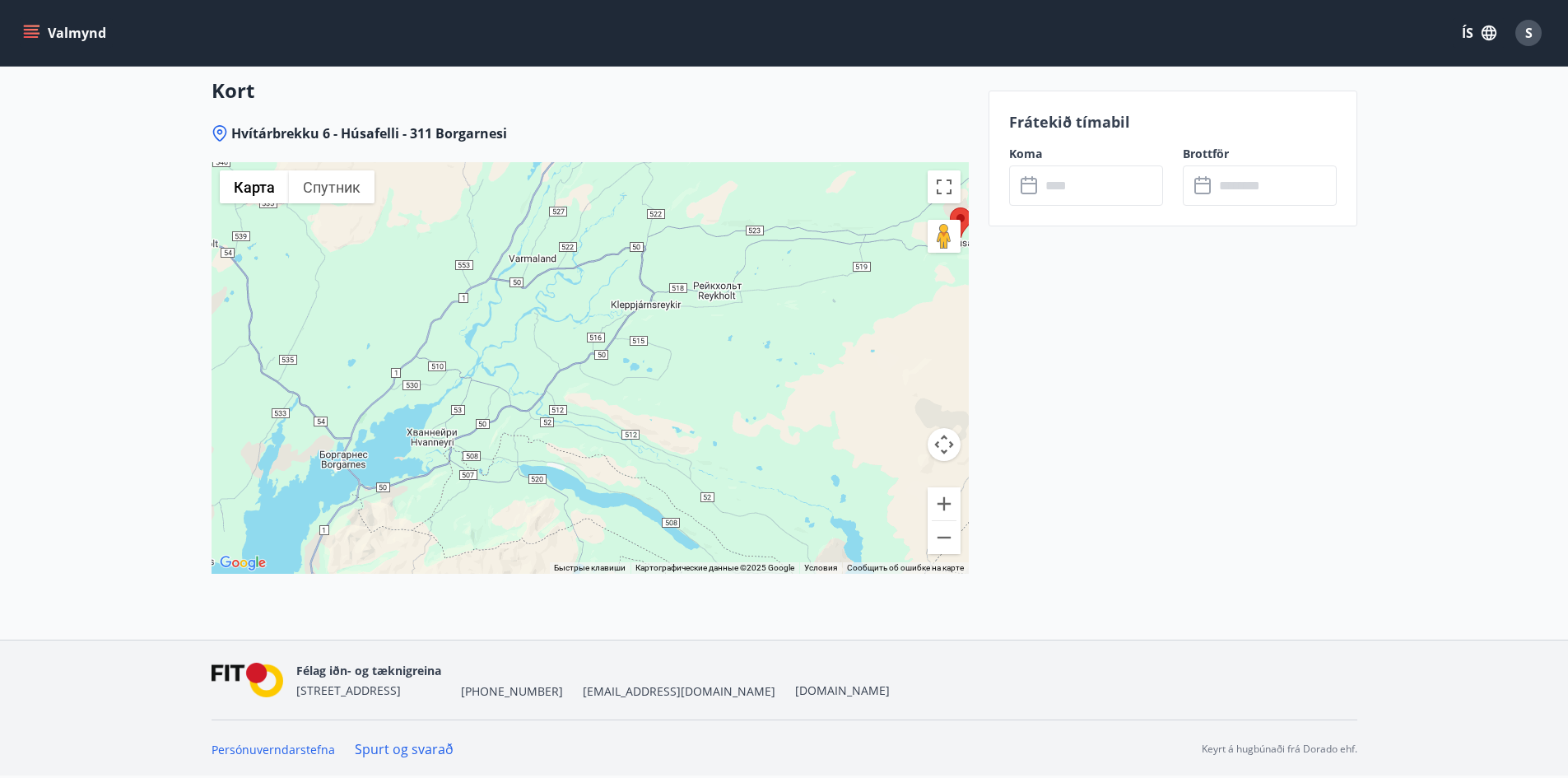
drag, startPoint x: 624, startPoint y: 387, endPoint x: 543, endPoint y: 523, distance: 158.3
click at [543, 523] on div at bounding box center [590, 368] width 758 height 411
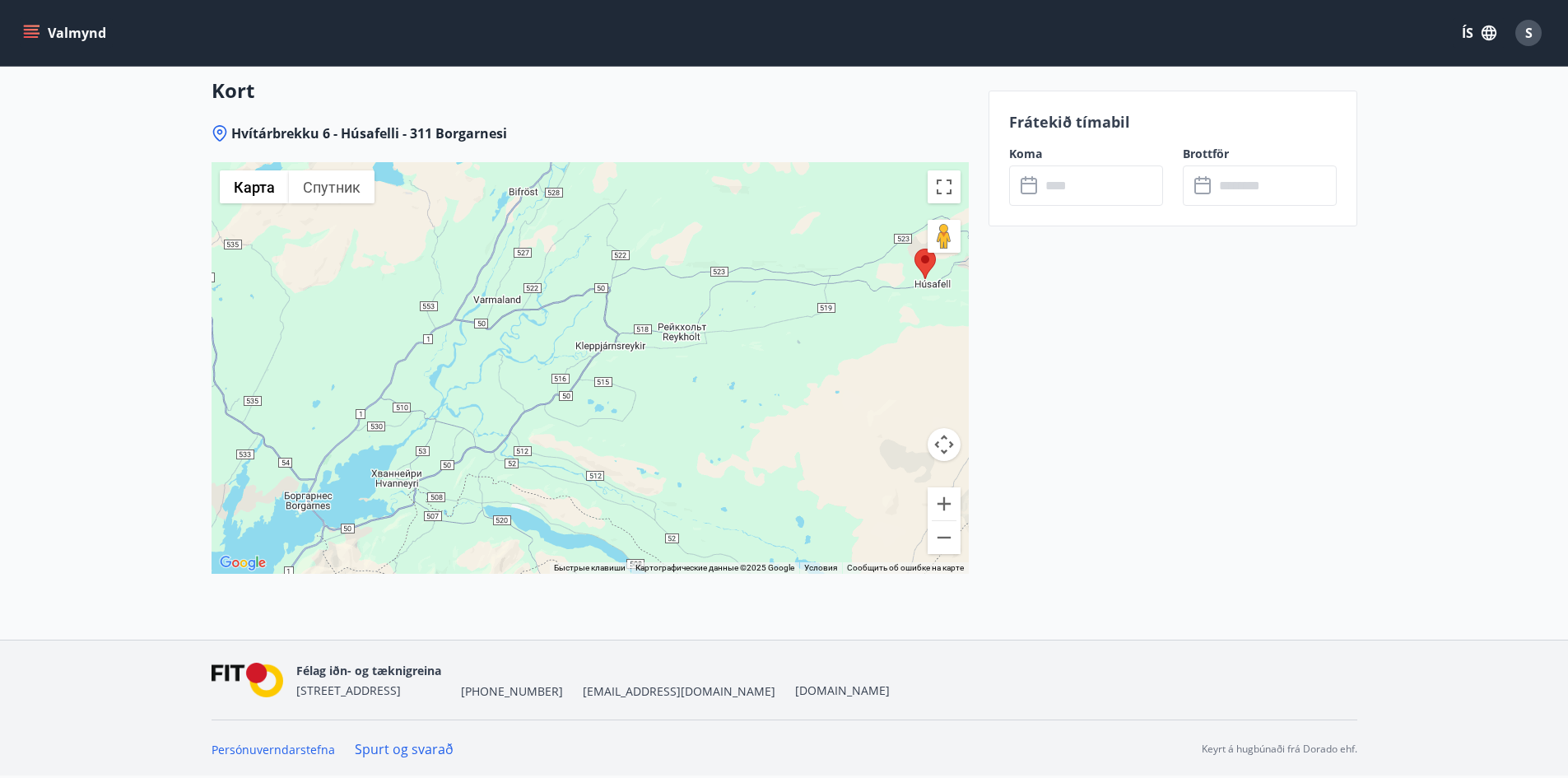
drag, startPoint x: 596, startPoint y: 376, endPoint x: 571, endPoint y: 405, distance: 38.3
click at [571, 405] on div at bounding box center [590, 368] width 758 height 411
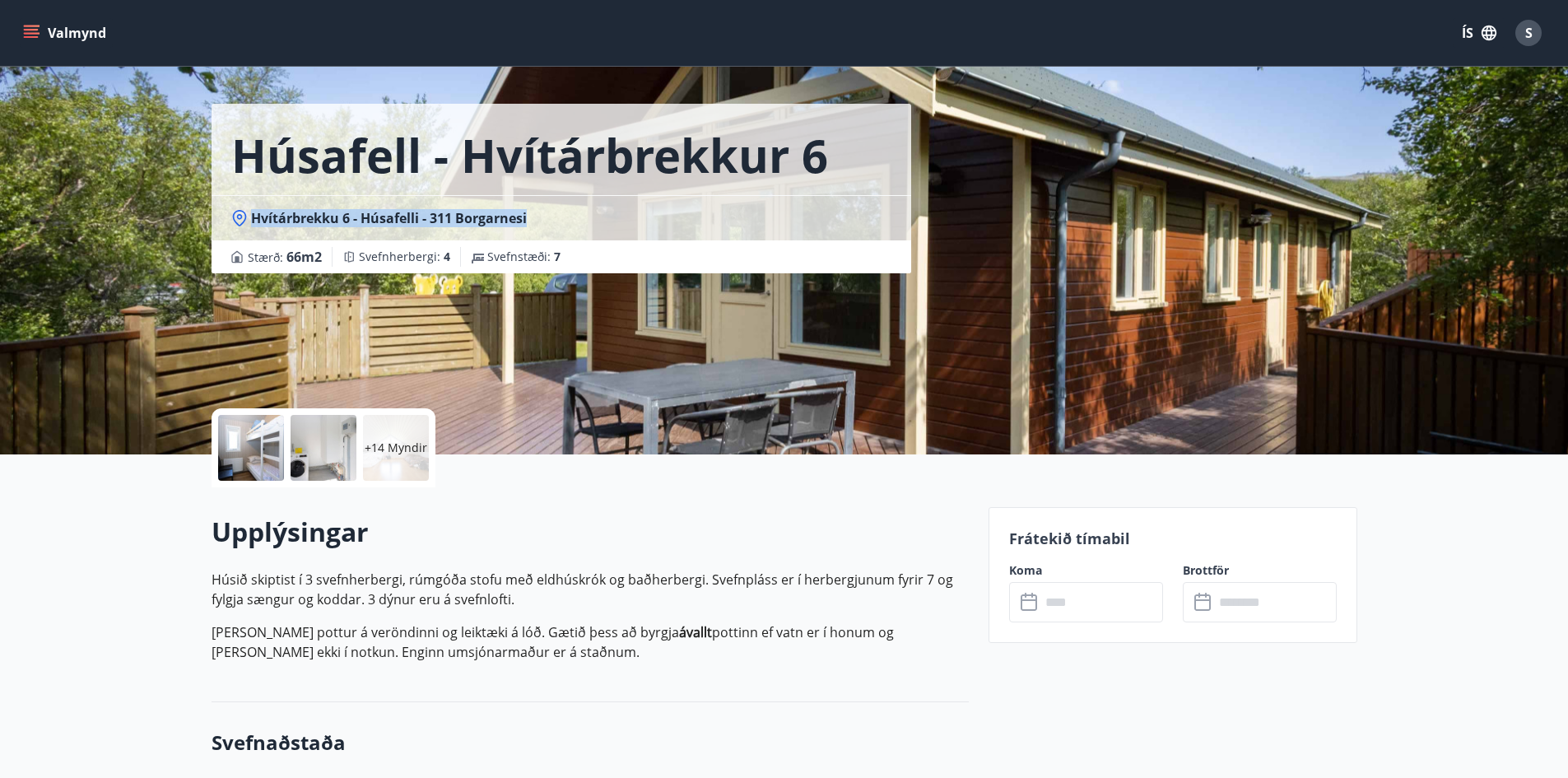
scroll to position [0, 0]
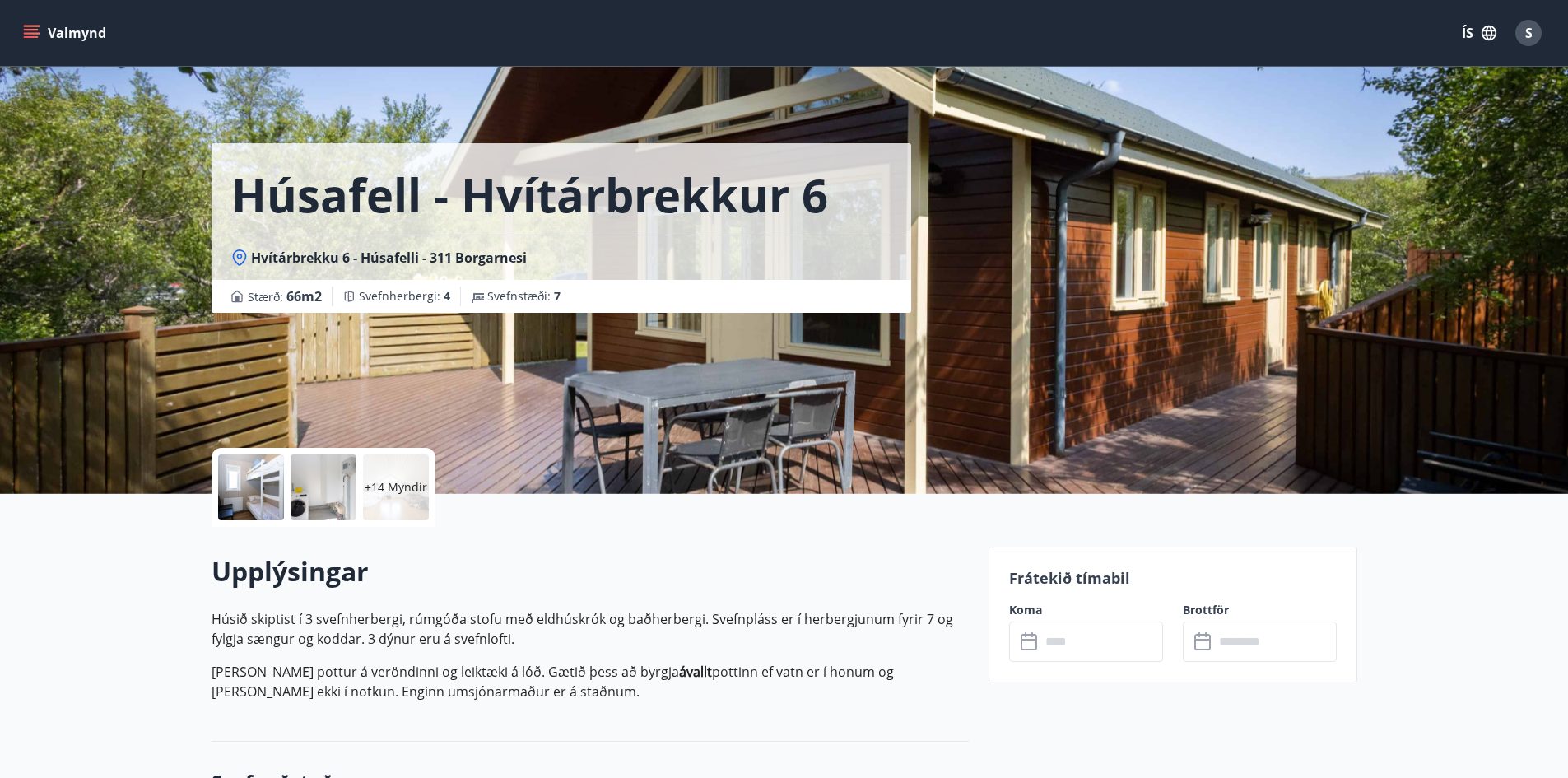
click at [496, 384] on div "Húsafell - Hvítárbrekkur 6 Hvítárbrekku 6 - Húsafelli - 311 Borgarnesi Stærð : …" at bounding box center [594, 247] width 764 height 494
click at [1109, 644] on input "text" at bounding box center [1102, 641] width 123 height 40
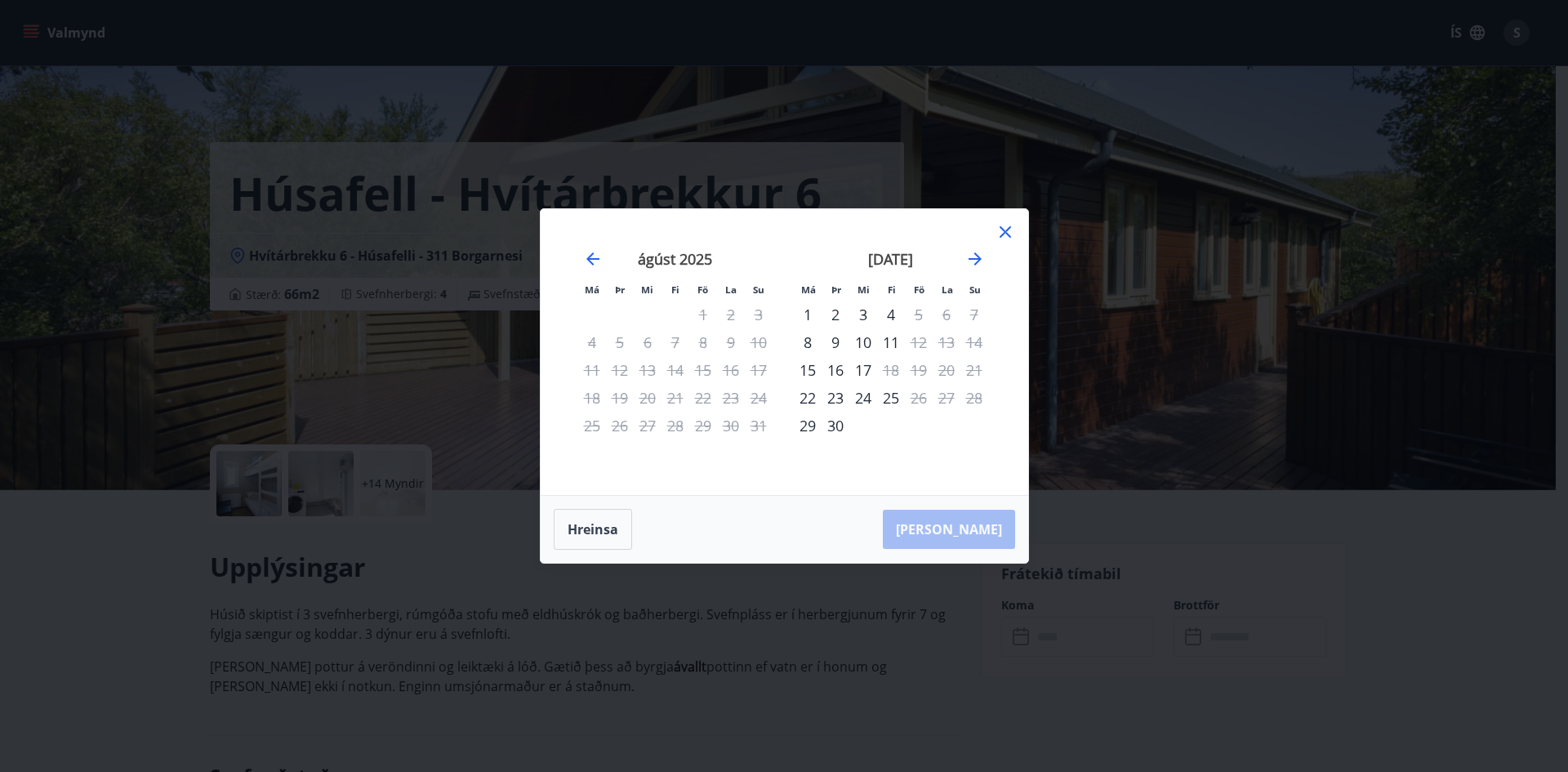
click at [1010, 226] on icon at bounding box center [1005, 231] width 19 height 19
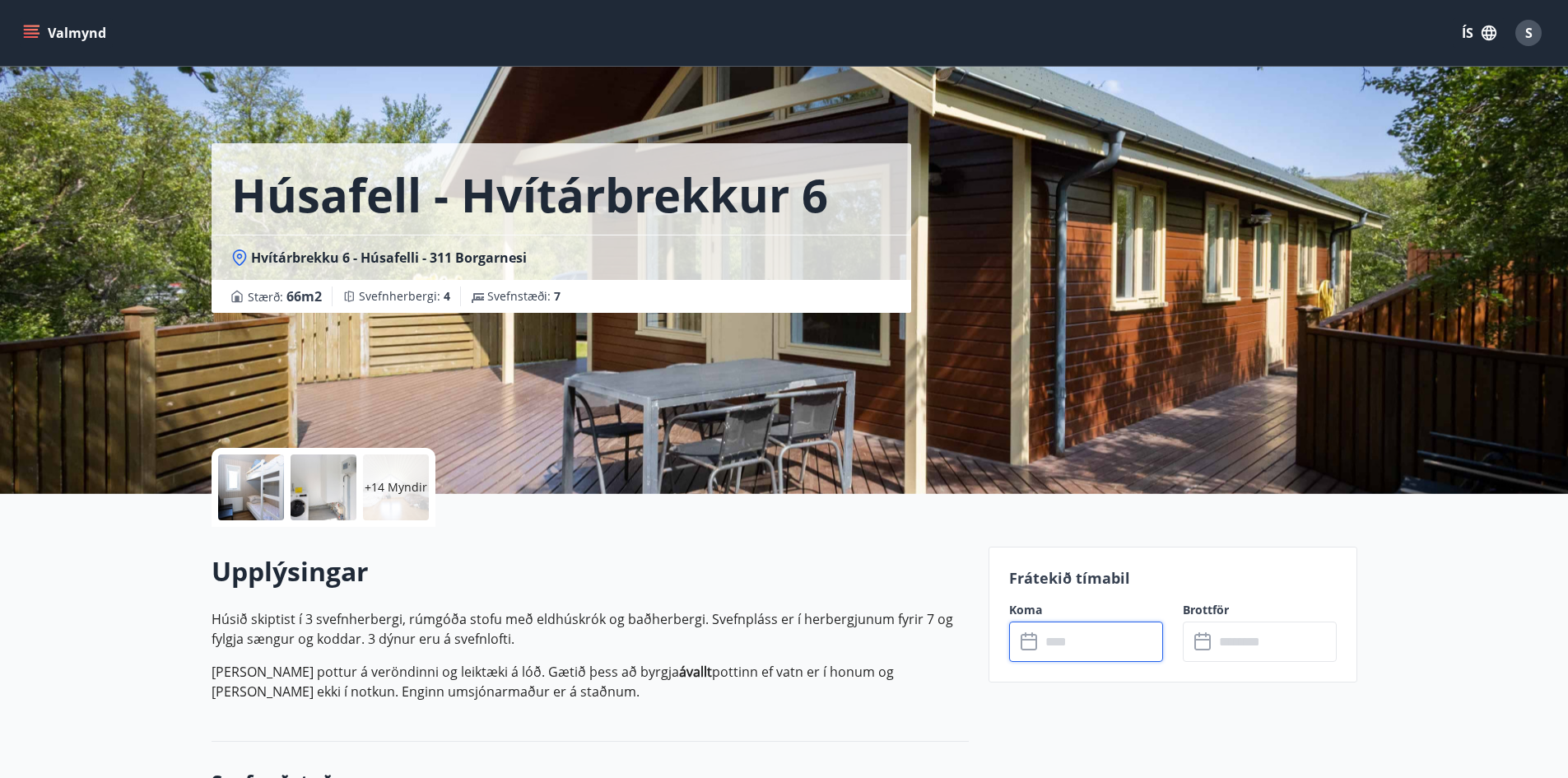
scroll to position [20, 0]
click at [1055, 644] on input "text" at bounding box center [1102, 641] width 123 height 40
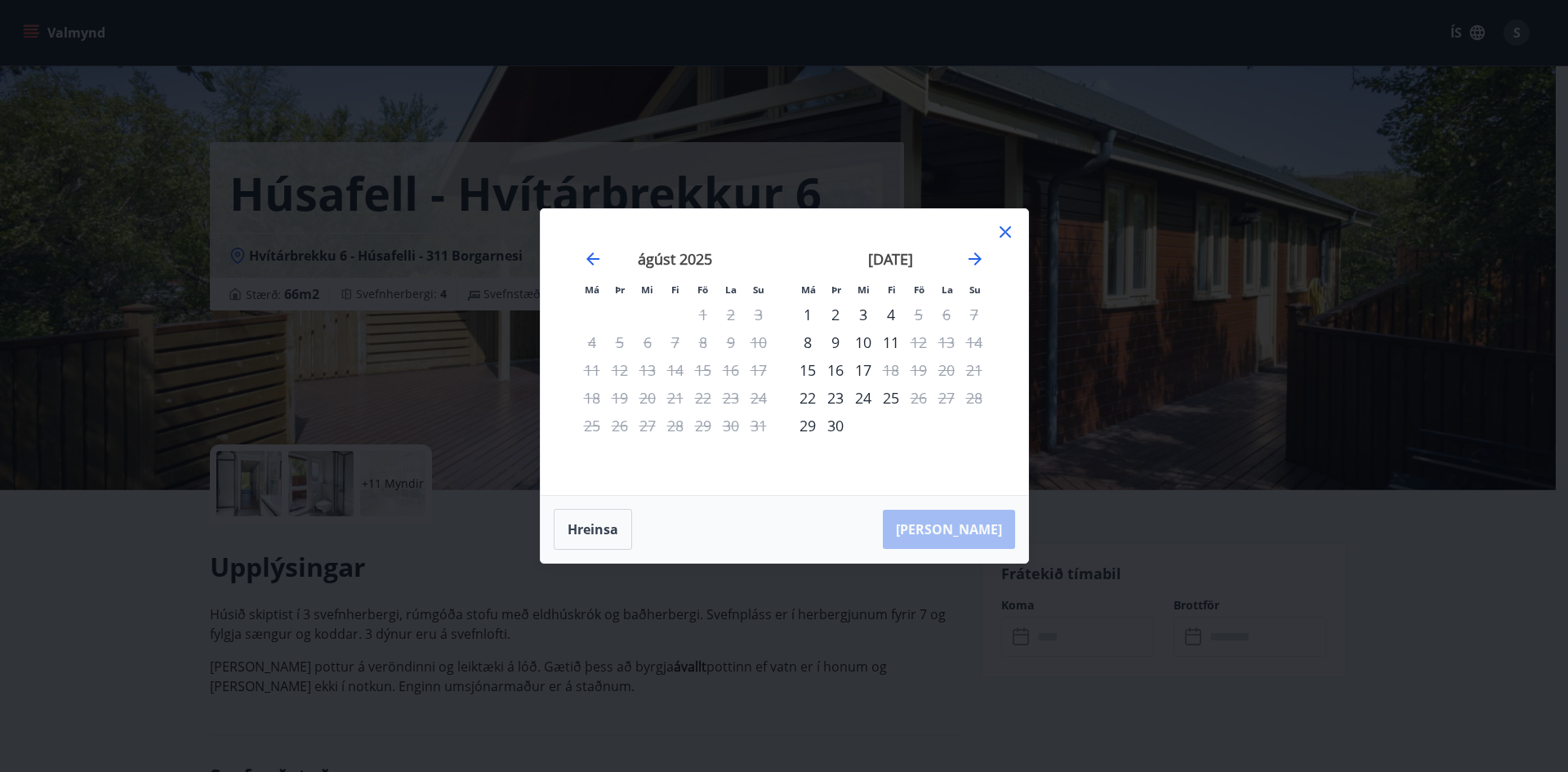
click at [1004, 232] on icon at bounding box center [1005, 231] width 11 height 11
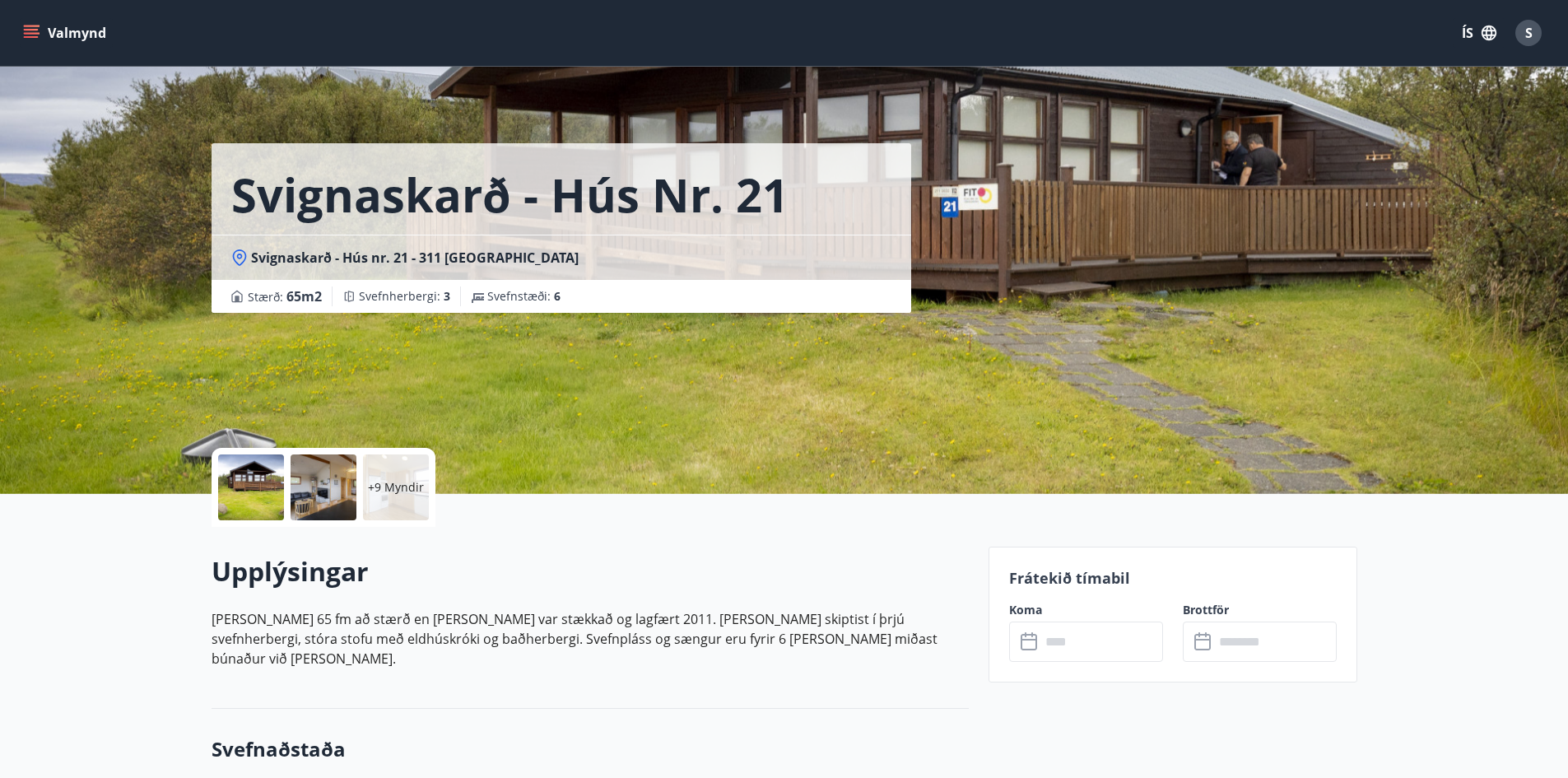
click at [1079, 649] on input "text" at bounding box center [1102, 641] width 123 height 40
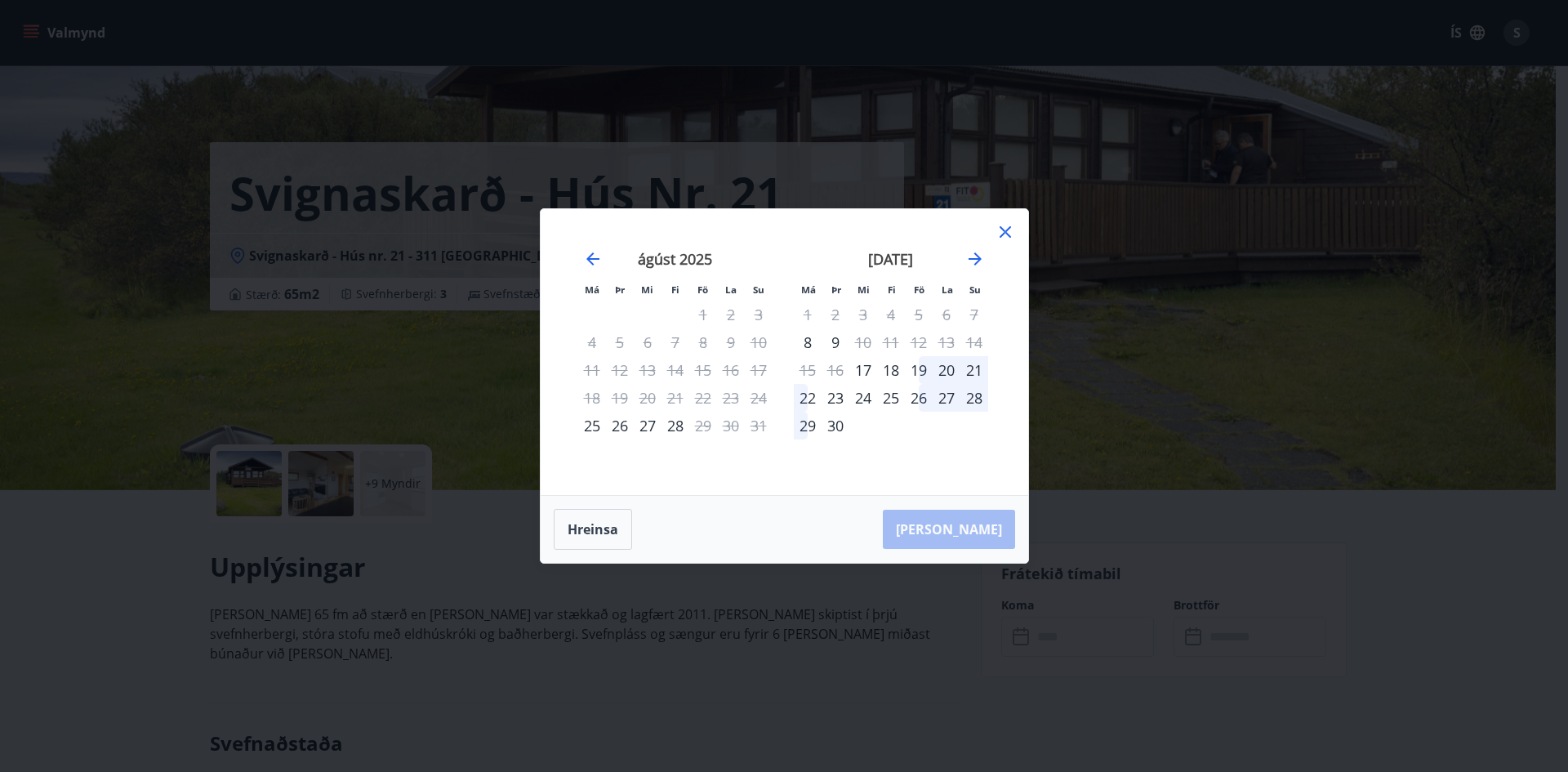
click at [976, 399] on div "28" at bounding box center [973, 397] width 27 height 27
click at [915, 395] on div "26" at bounding box center [918, 397] width 27 height 27
drag, startPoint x: 915, startPoint y: 402, endPoint x: 930, endPoint y: 402, distance: 15.0
click at [915, 403] on div "26" at bounding box center [918, 397] width 27 height 27
click at [920, 393] on div "26" at bounding box center [918, 397] width 27 height 27
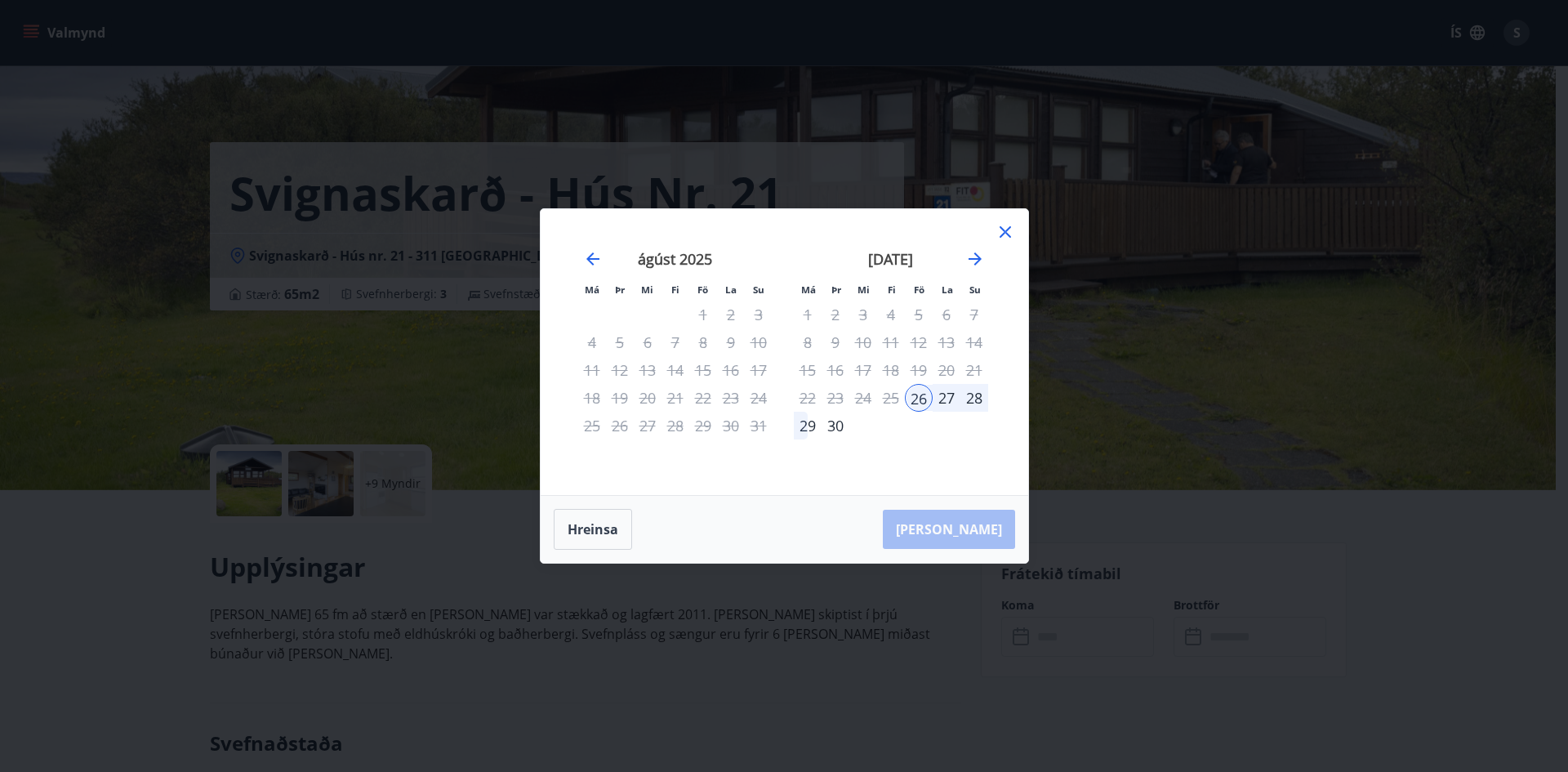
click at [919, 397] on div "26" at bounding box center [918, 397] width 27 height 27
click at [1005, 233] on icon at bounding box center [1005, 231] width 19 height 19
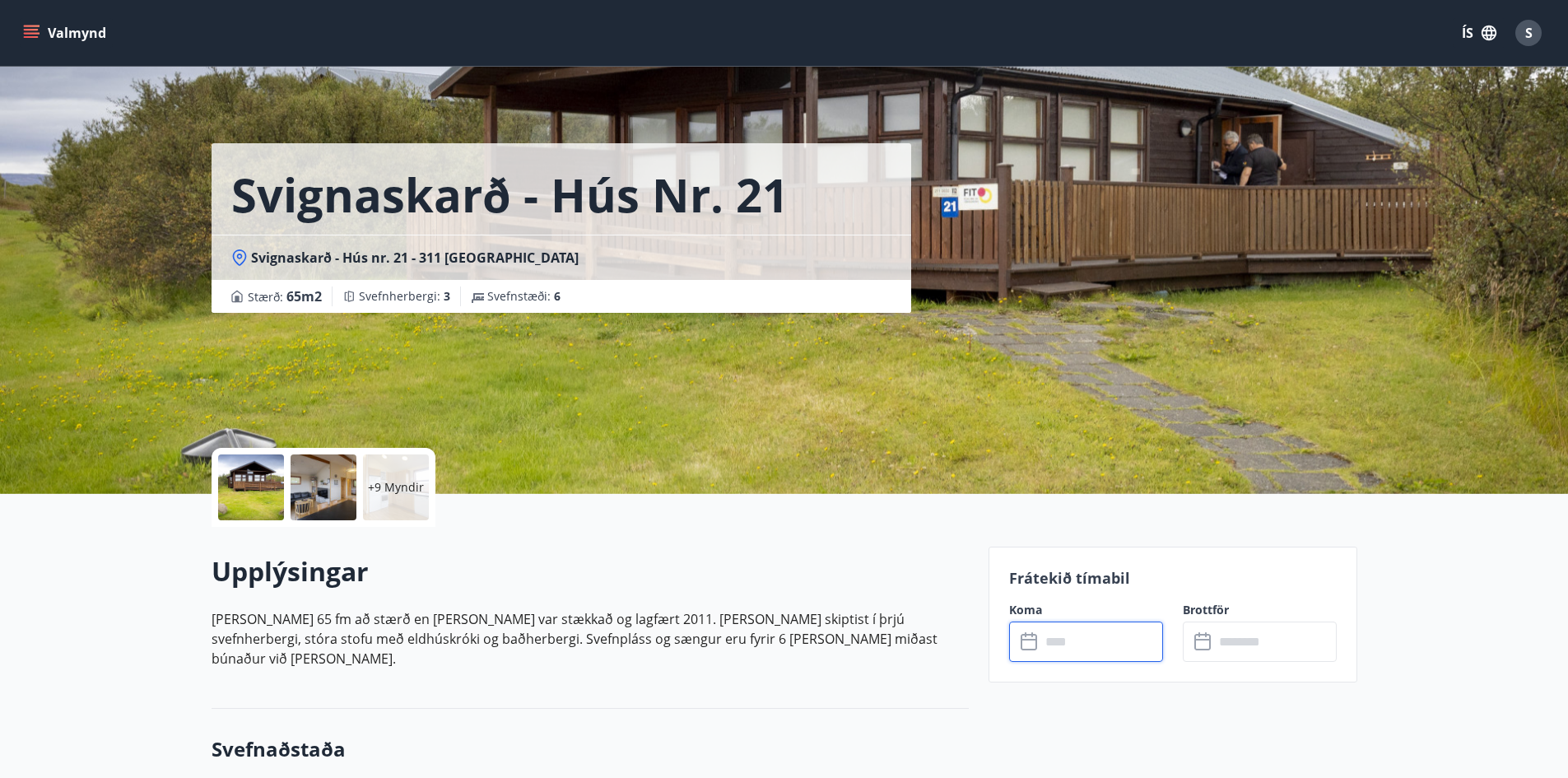
click at [1076, 650] on input "text" at bounding box center [1102, 641] width 123 height 40
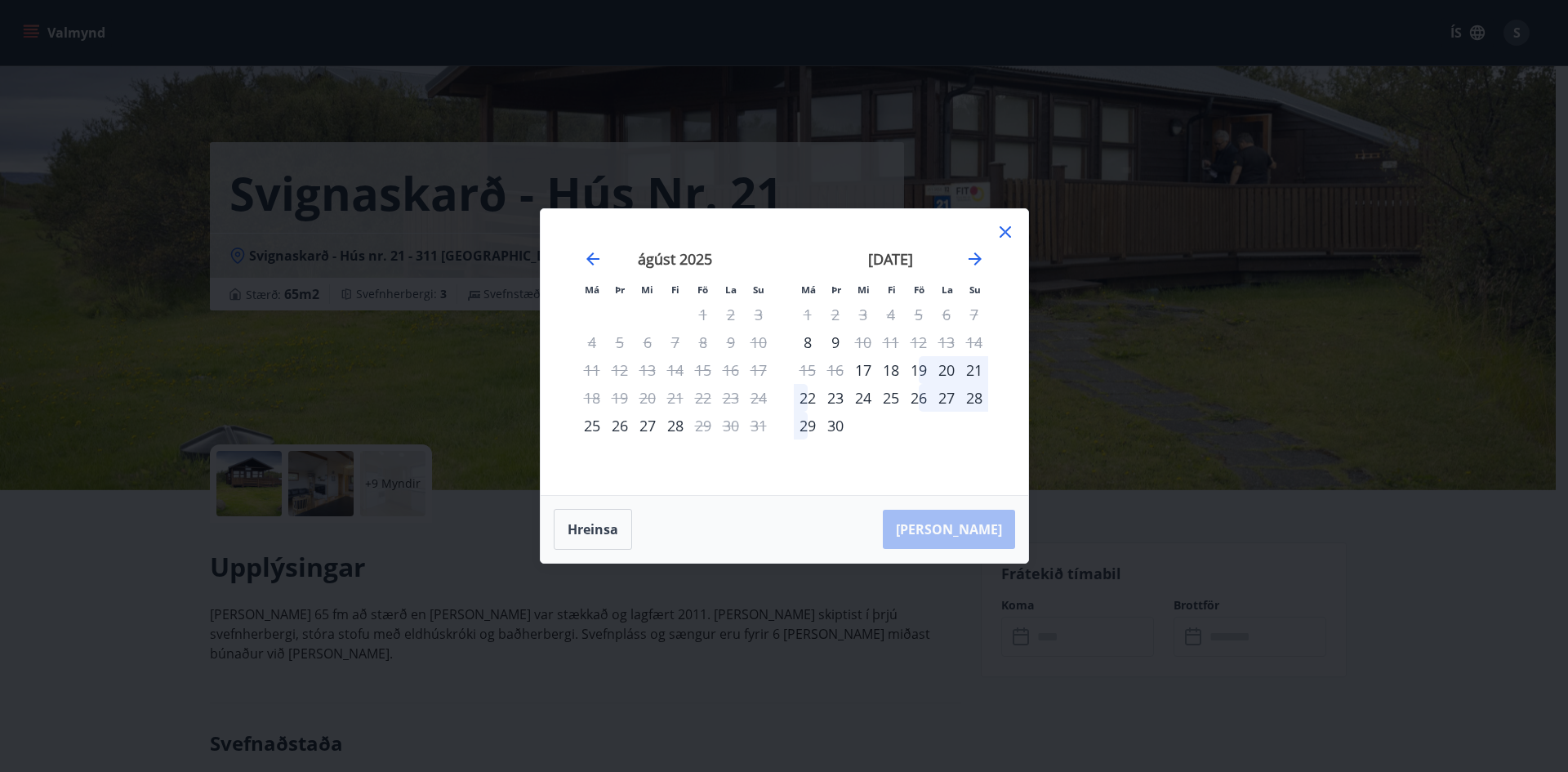
click at [1009, 231] on icon at bounding box center [1005, 231] width 19 height 19
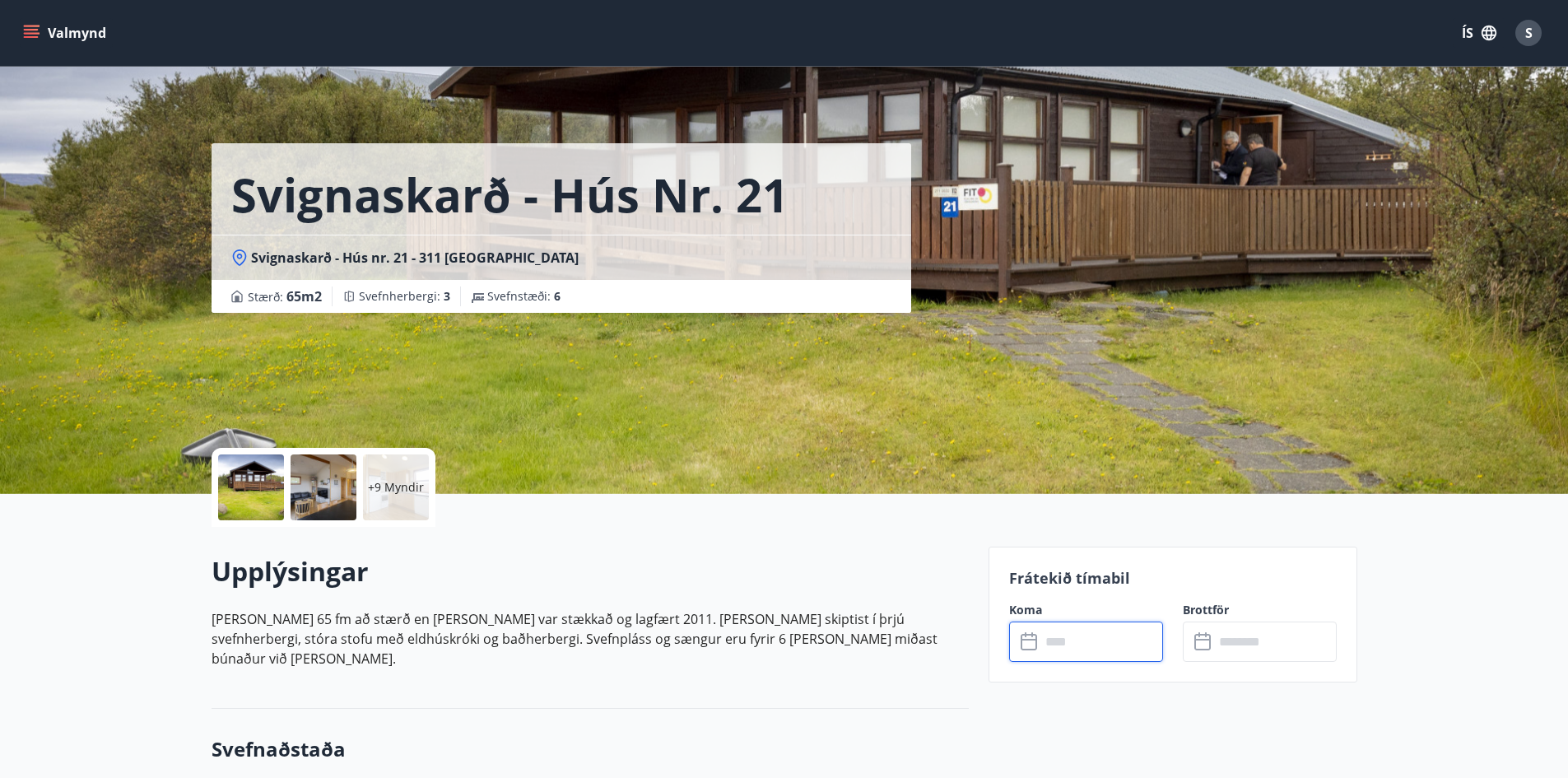
click at [1081, 644] on input "text" at bounding box center [1102, 641] width 123 height 40
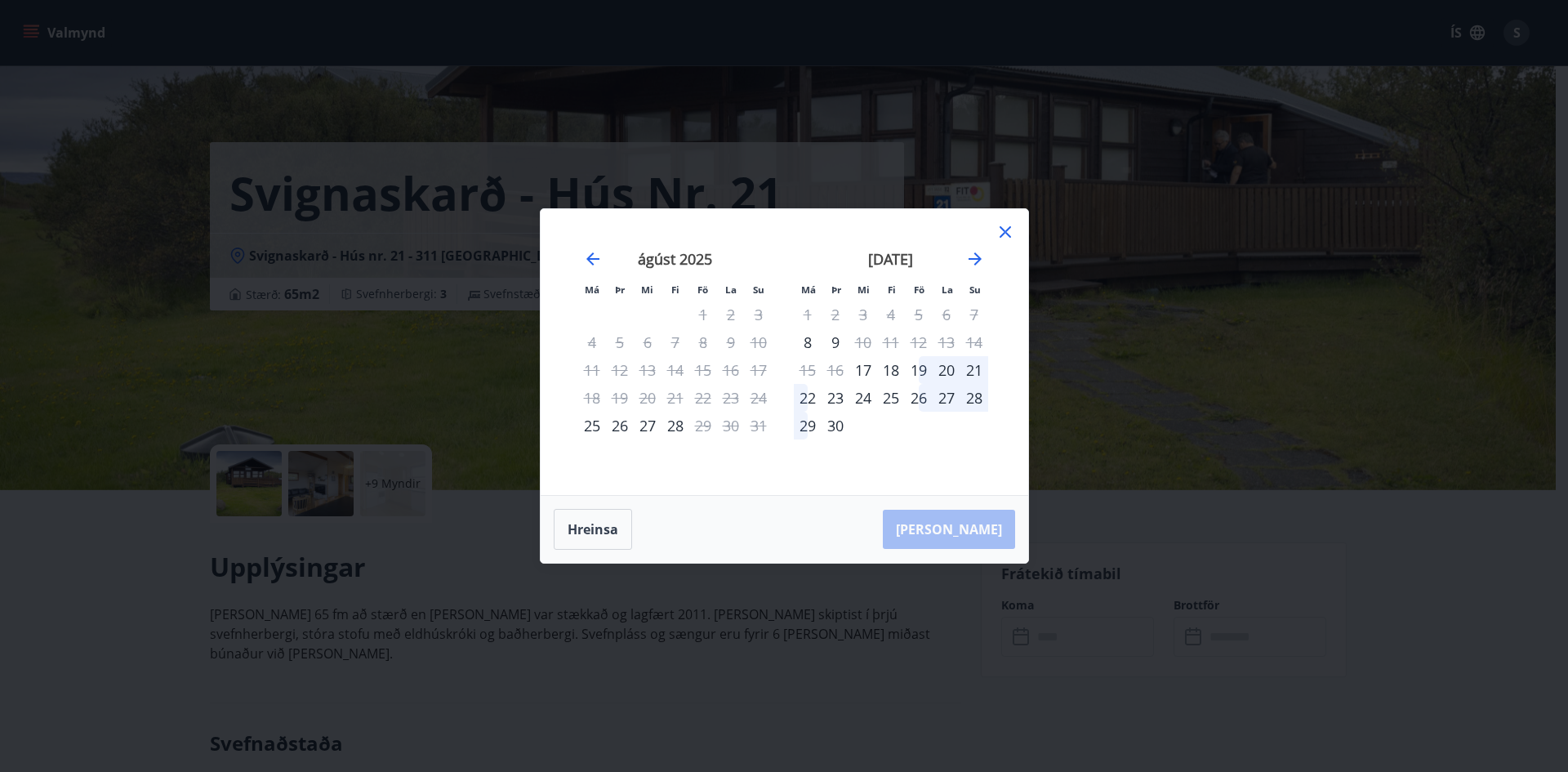
click at [915, 396] on div "26" at bounding box center [918, 397] width 27 height 27
click at [805, 428] on div "29" at bounding box center [807, 425] width 27 height 27
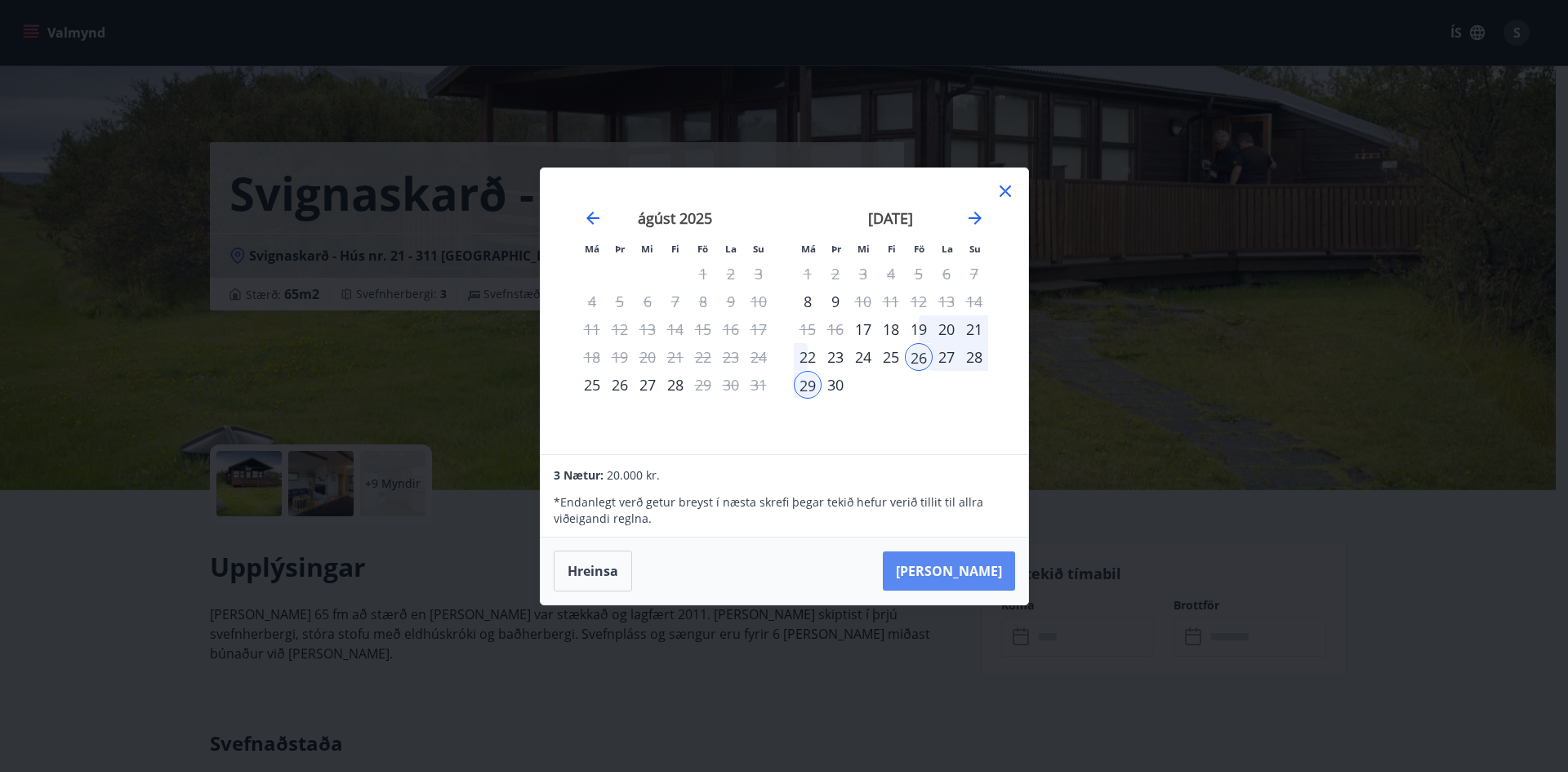
click at [954, 568] on button "[PERSON_NAME]" at bounding box center [949, 571] width 133 height 39
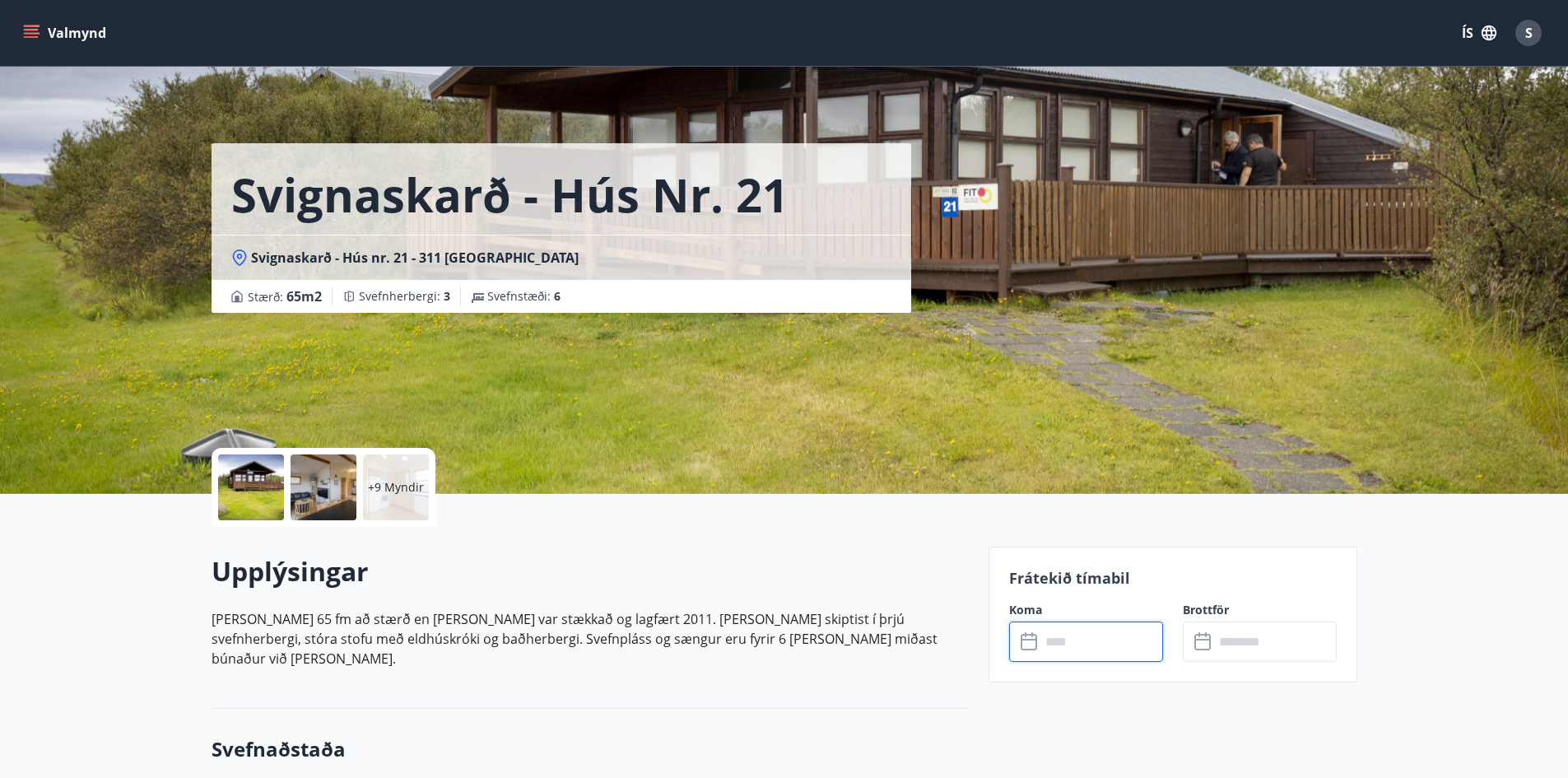
type input "******"
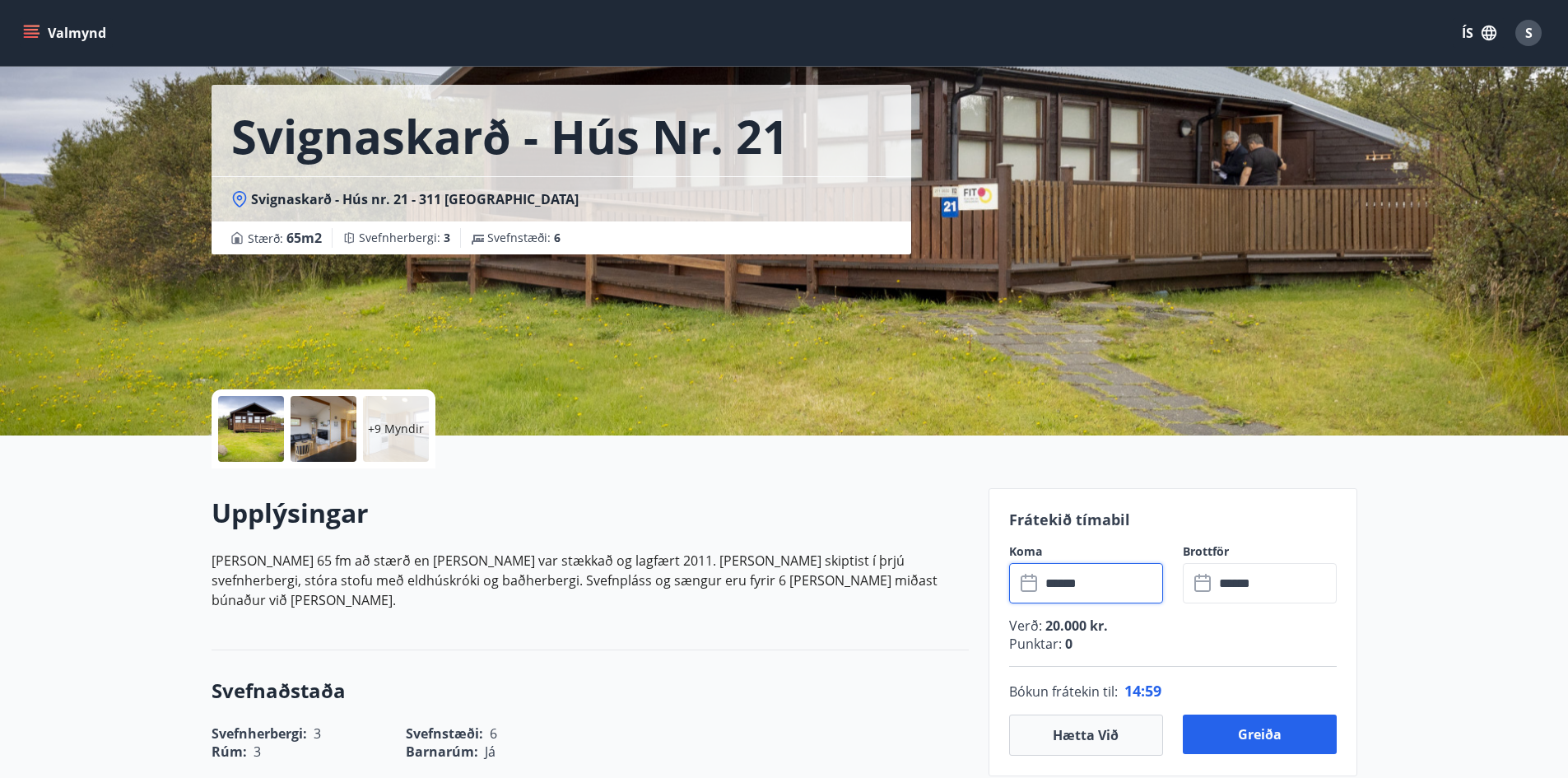
scroll to position [165, 0]
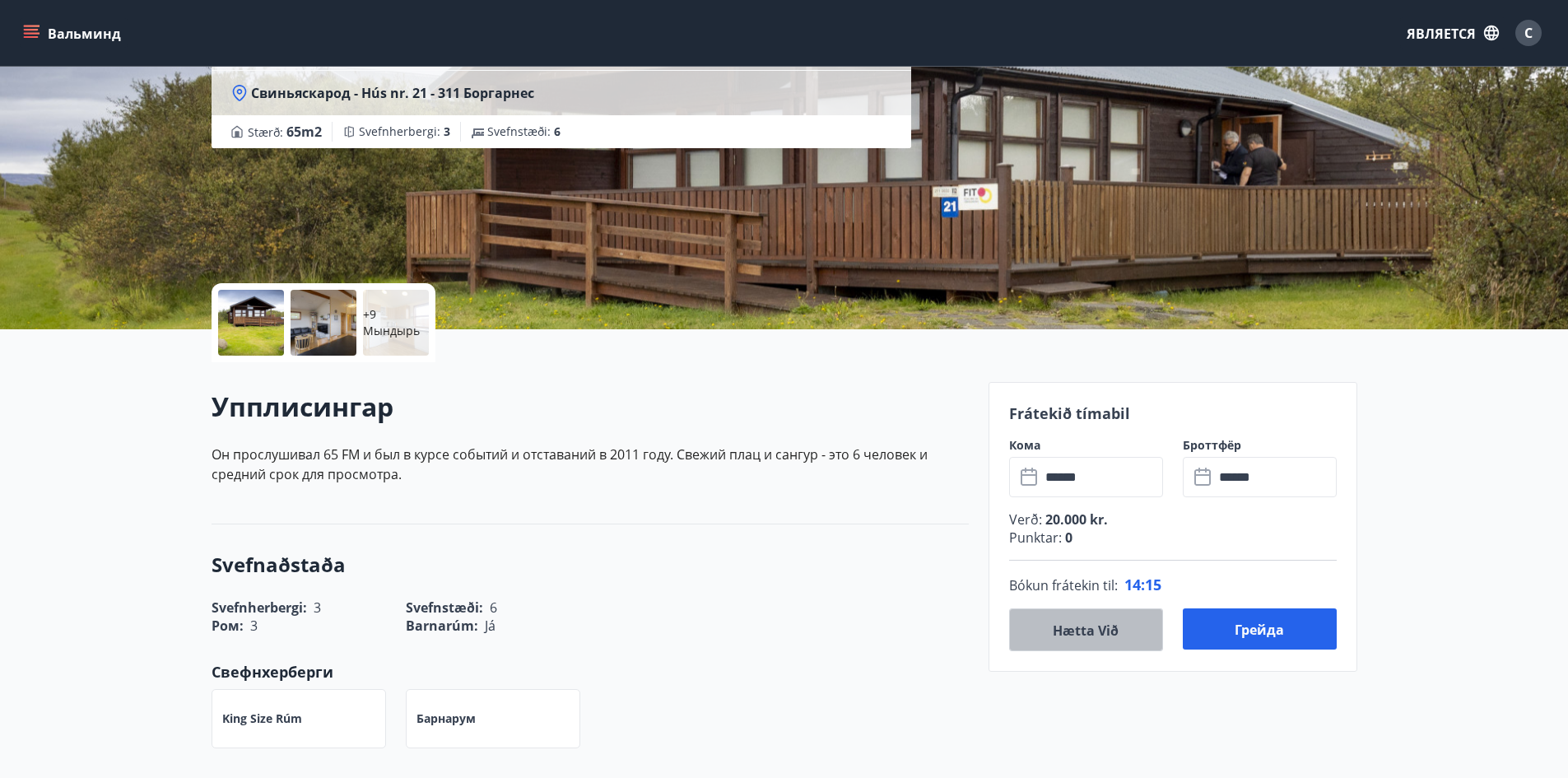
click at [1096, 636] on font "Hætta við" at bounding box center [1085, 630] width 66 height 18
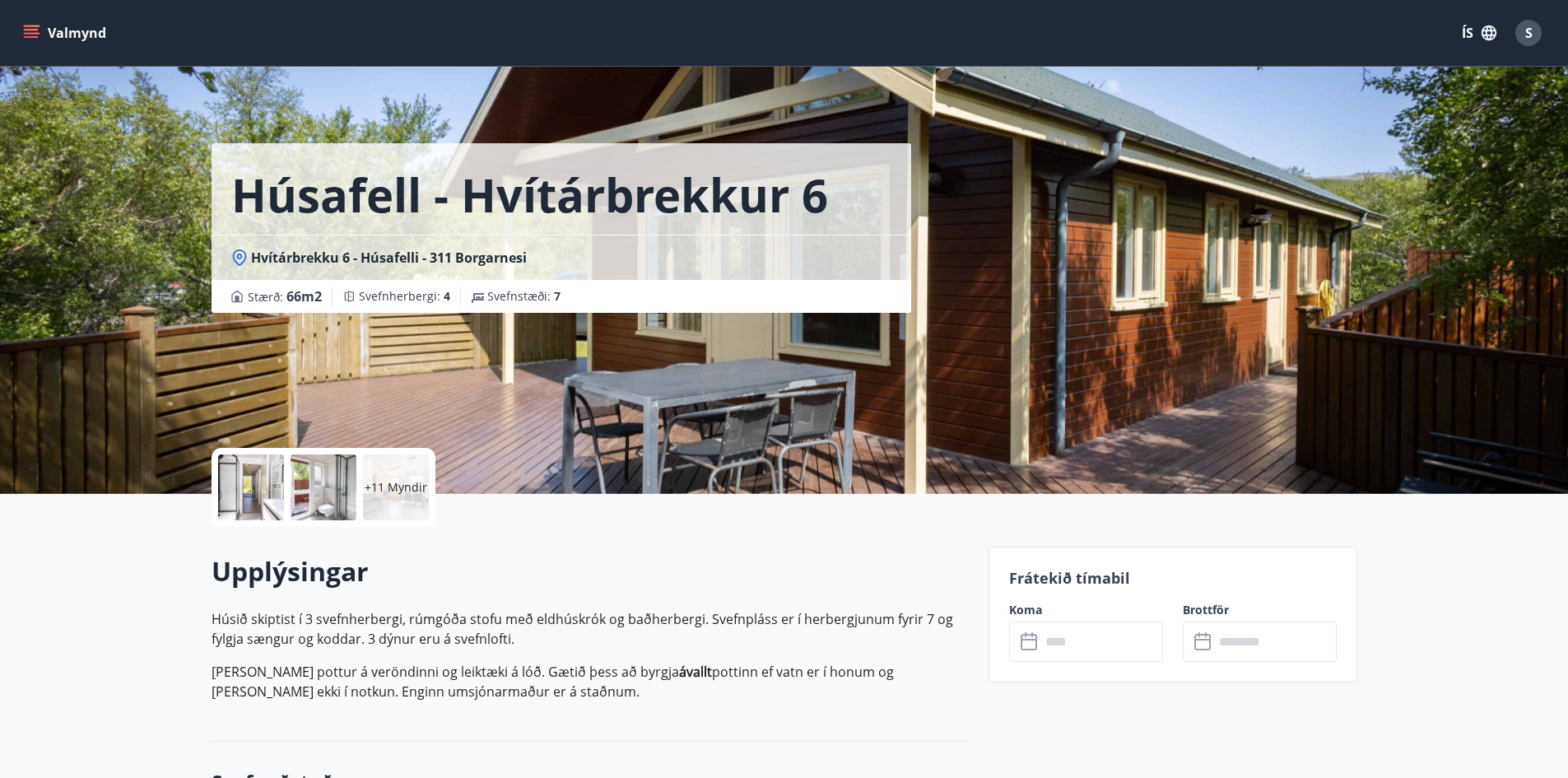
click at [1101, 643] on input "text" at bounding box center [1102, 641] width 123 height 40
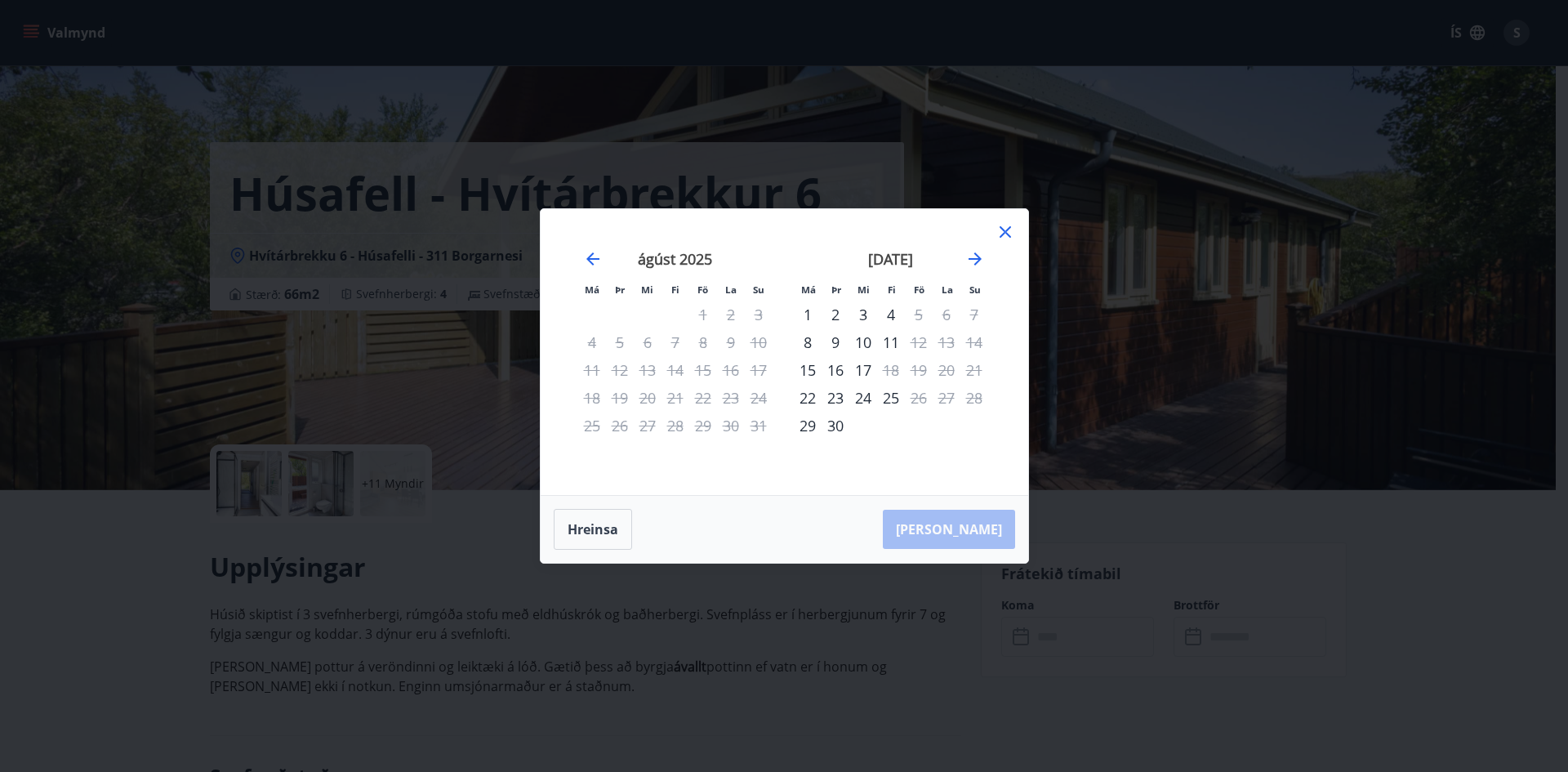
click at [1003, 228] on icon at bounding box center [1005, 231] width 19 height 19
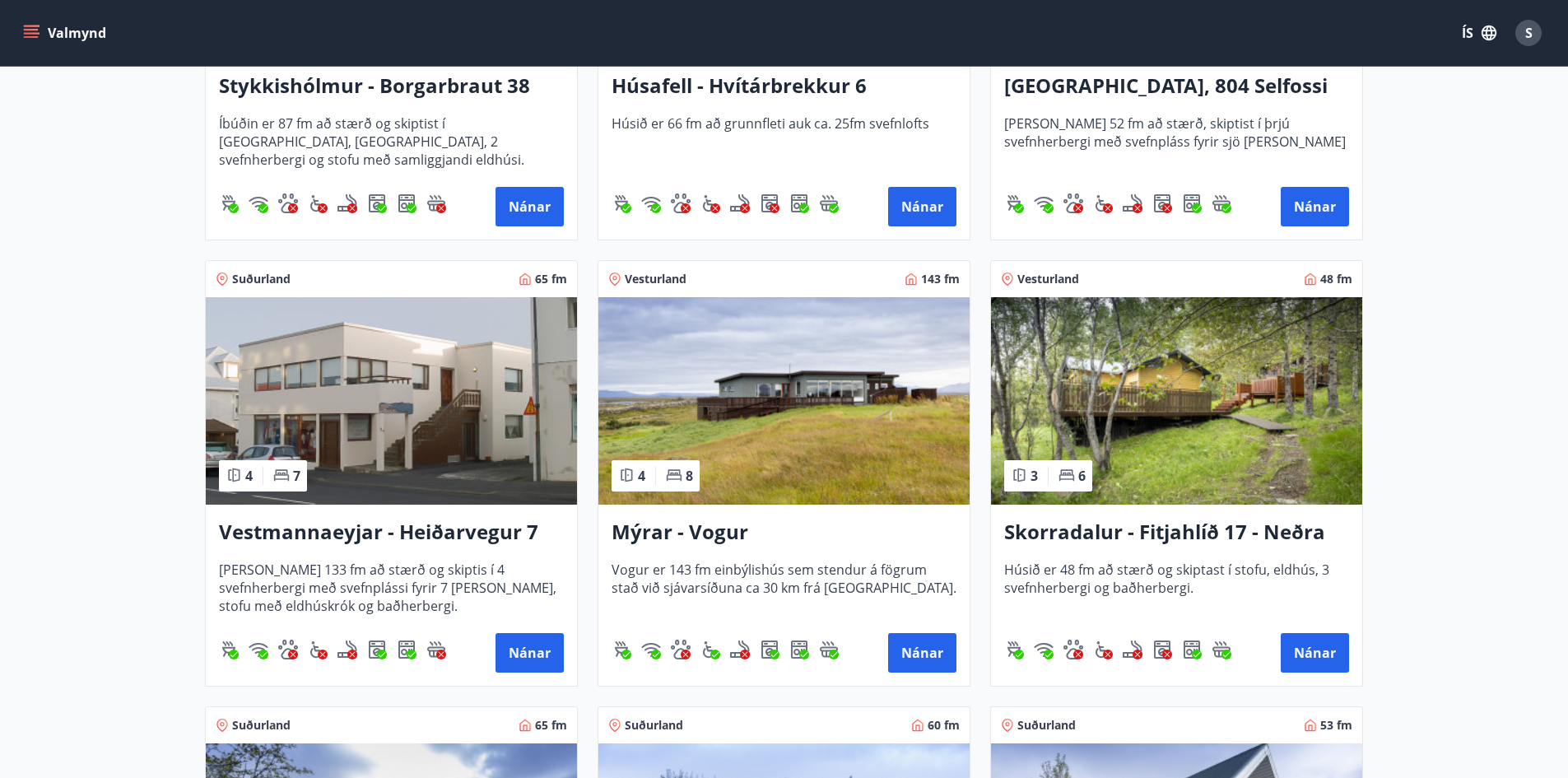
scroll to position [1152, 0]
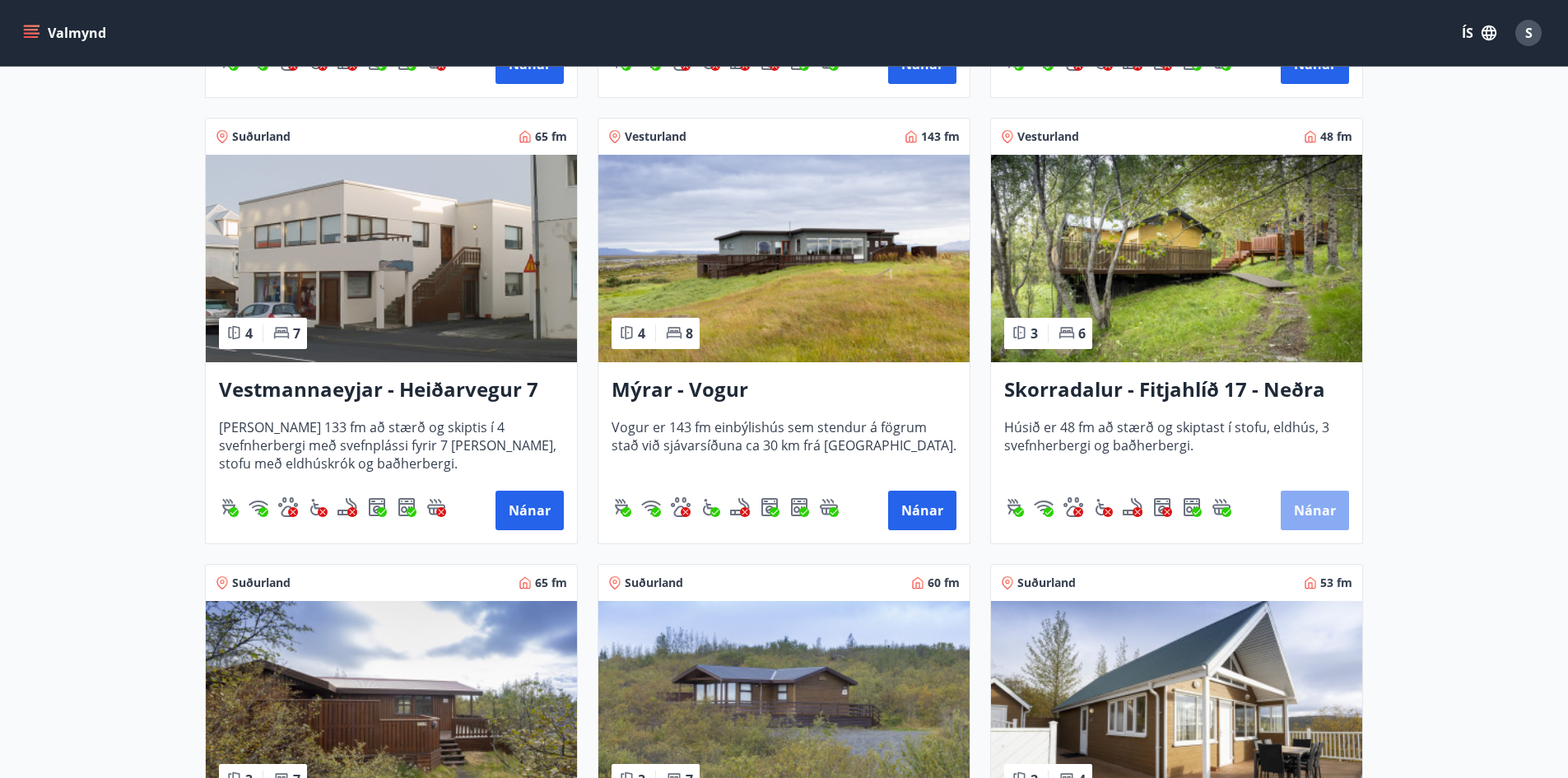
click at [1336, 513] on button "Nánar" at bounding box center [1315, 510] width 69 height 39
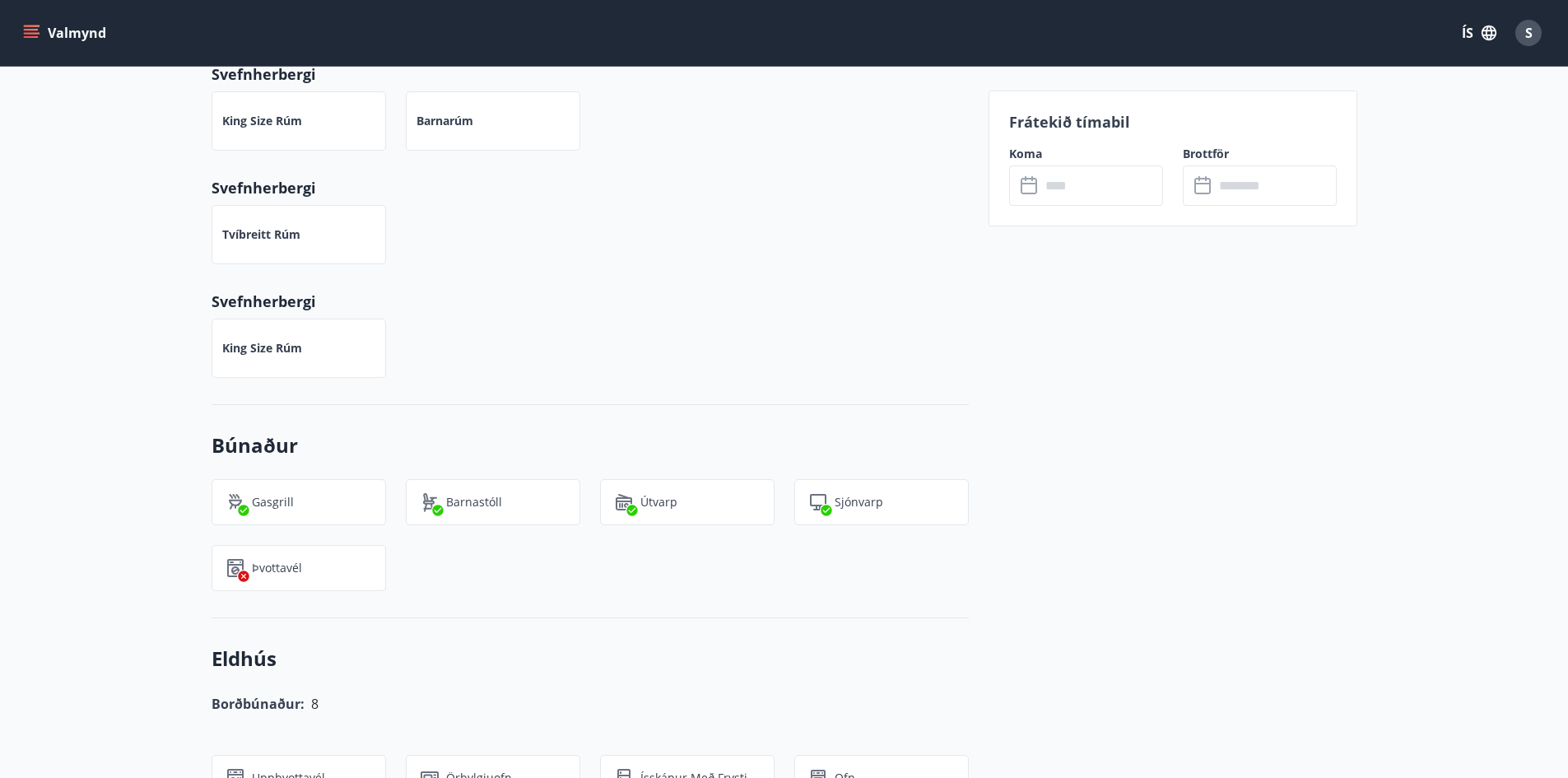
scroll to position [576, 0]
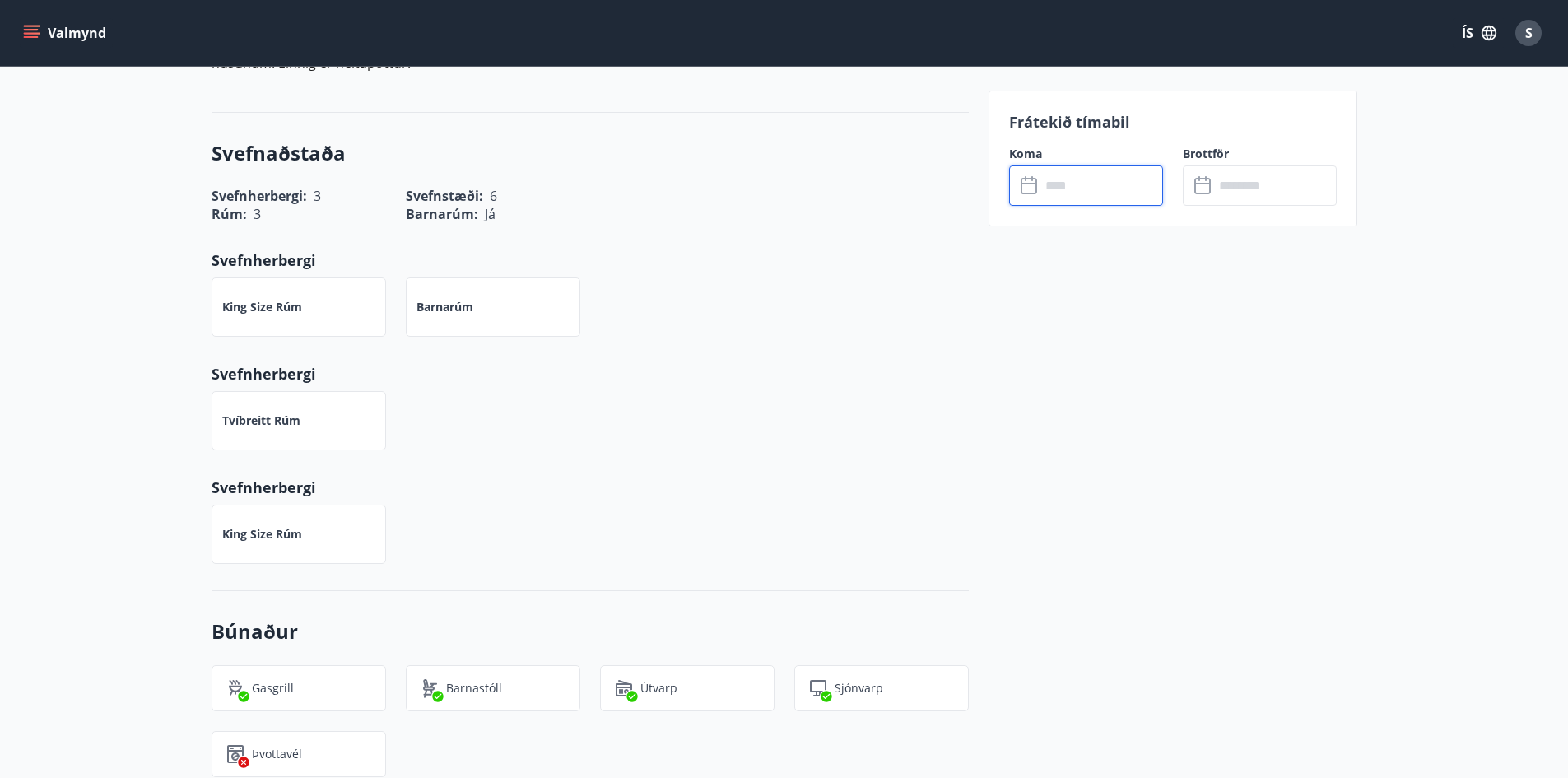
click at [1081, 185] on input "text" at bounding box center [1102, 185] width 123 height 40
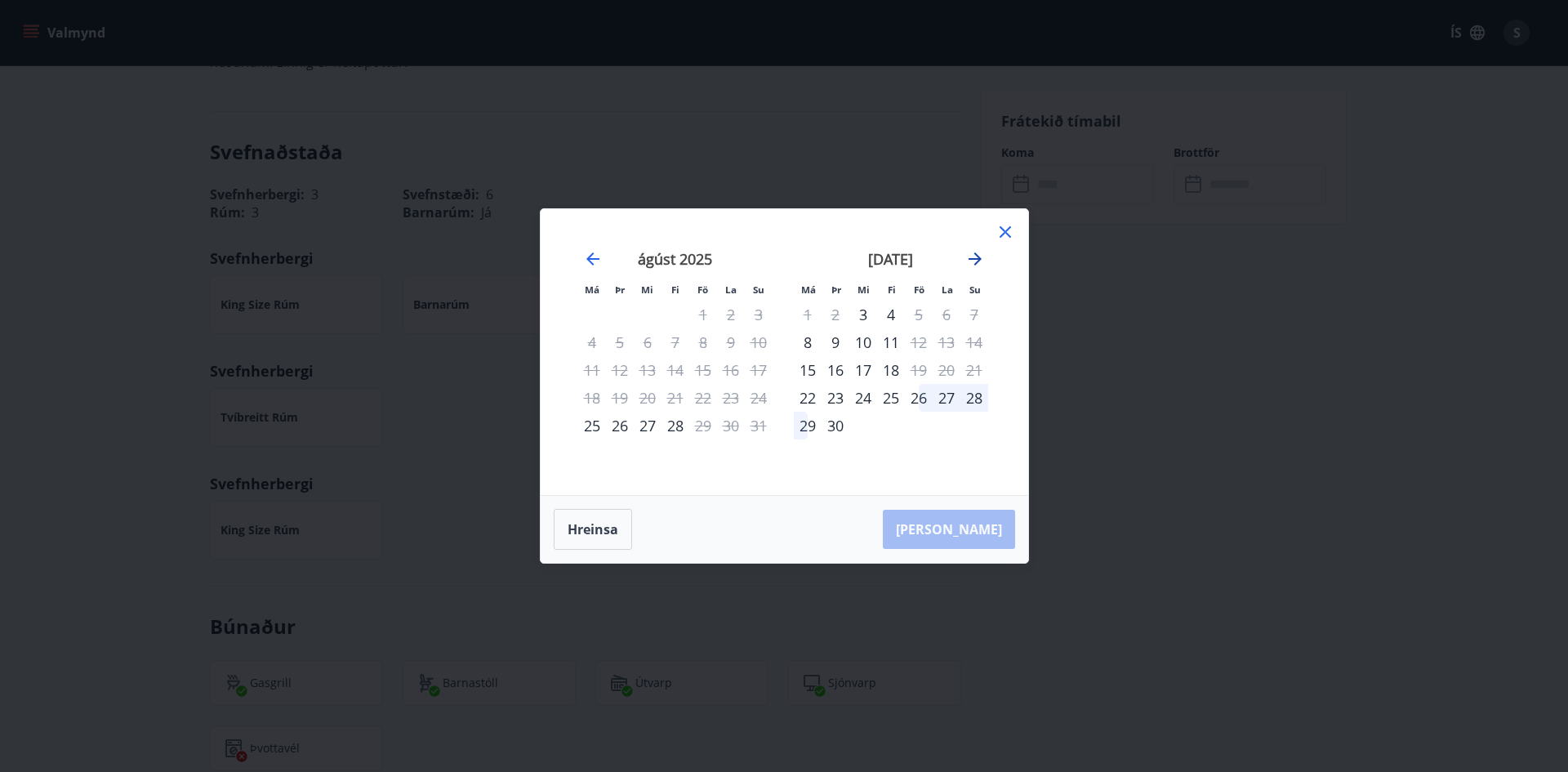
click at [975, 257] on icon "Move forward to switch to the next month." at bounding box center [975, 259] width 19 height 19
click at [979, 253] on icon "Move forward to switch to the next month." at bounding box center [975, 259] width 19 height 19
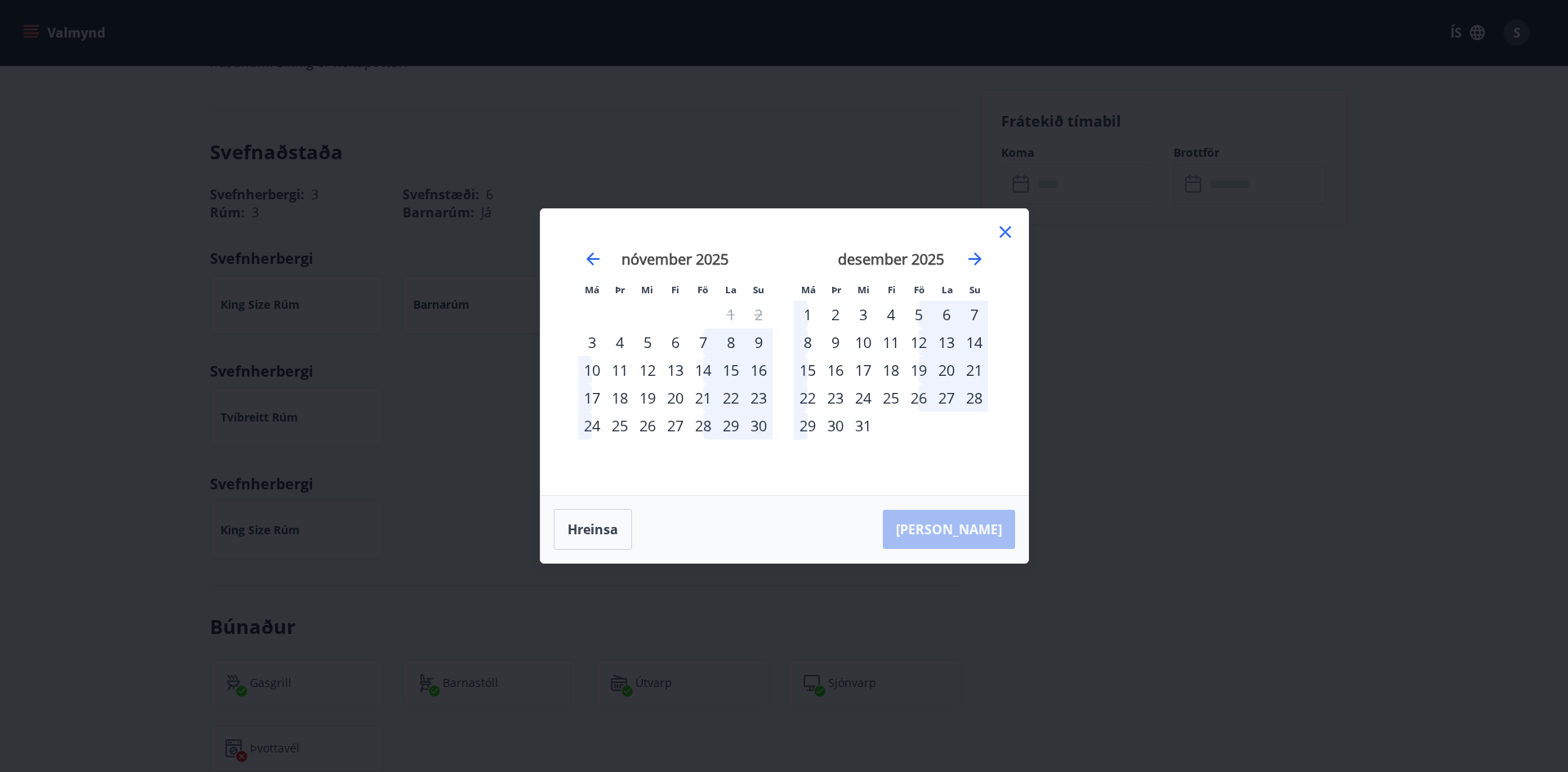
click at [918, 395] on div "26" at bounding box center [918, 397] width 27 height 27
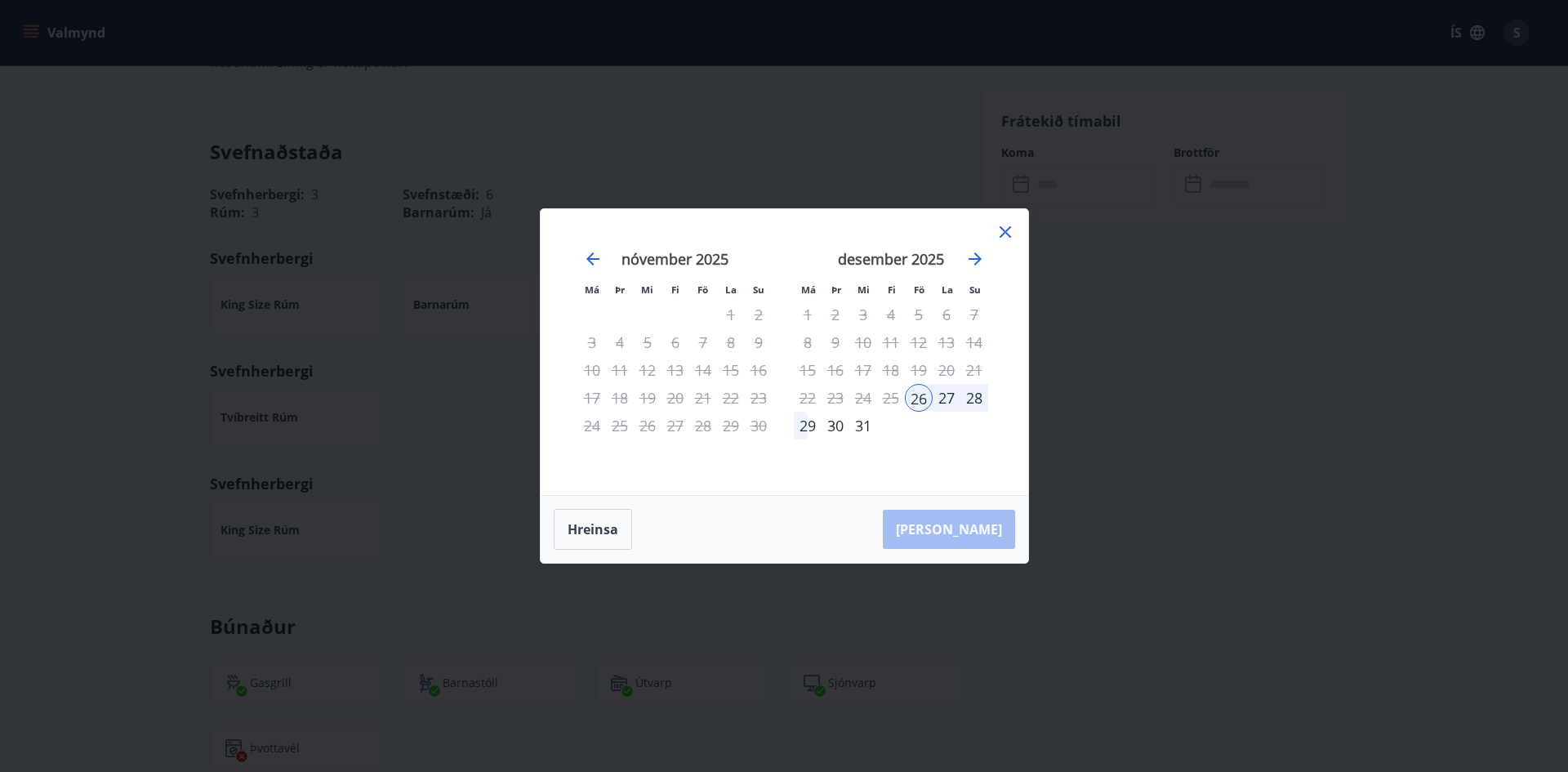
click at [923, 395] on div "26" at bounding box center [918, 397] width 27 height 27
click at [839, 428] on div "30" at bounding box center [835, 425] width 27 height 27
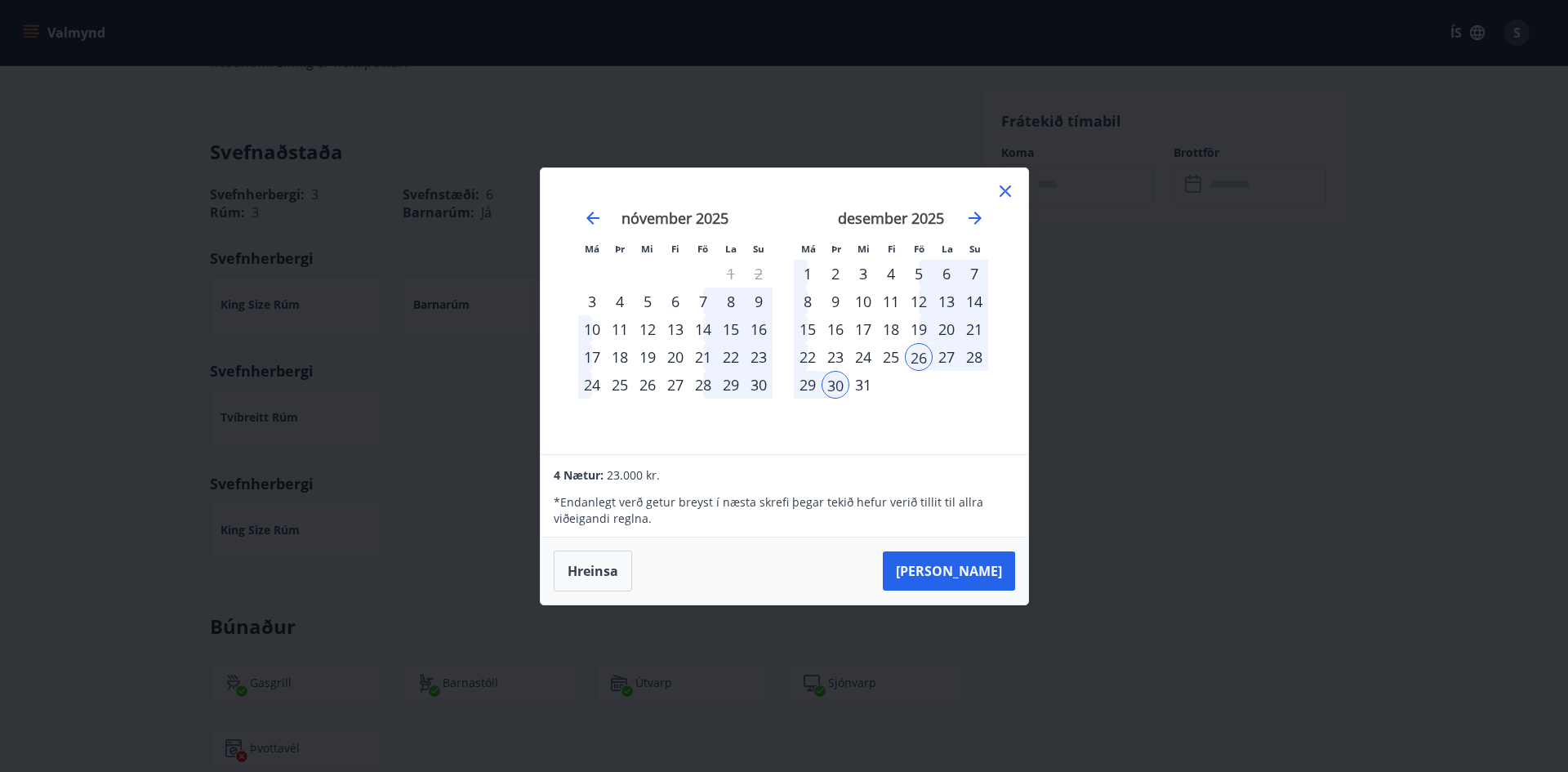
click at [839, 383] on div "30" at bounding box center [835, 384] width 27 height 27
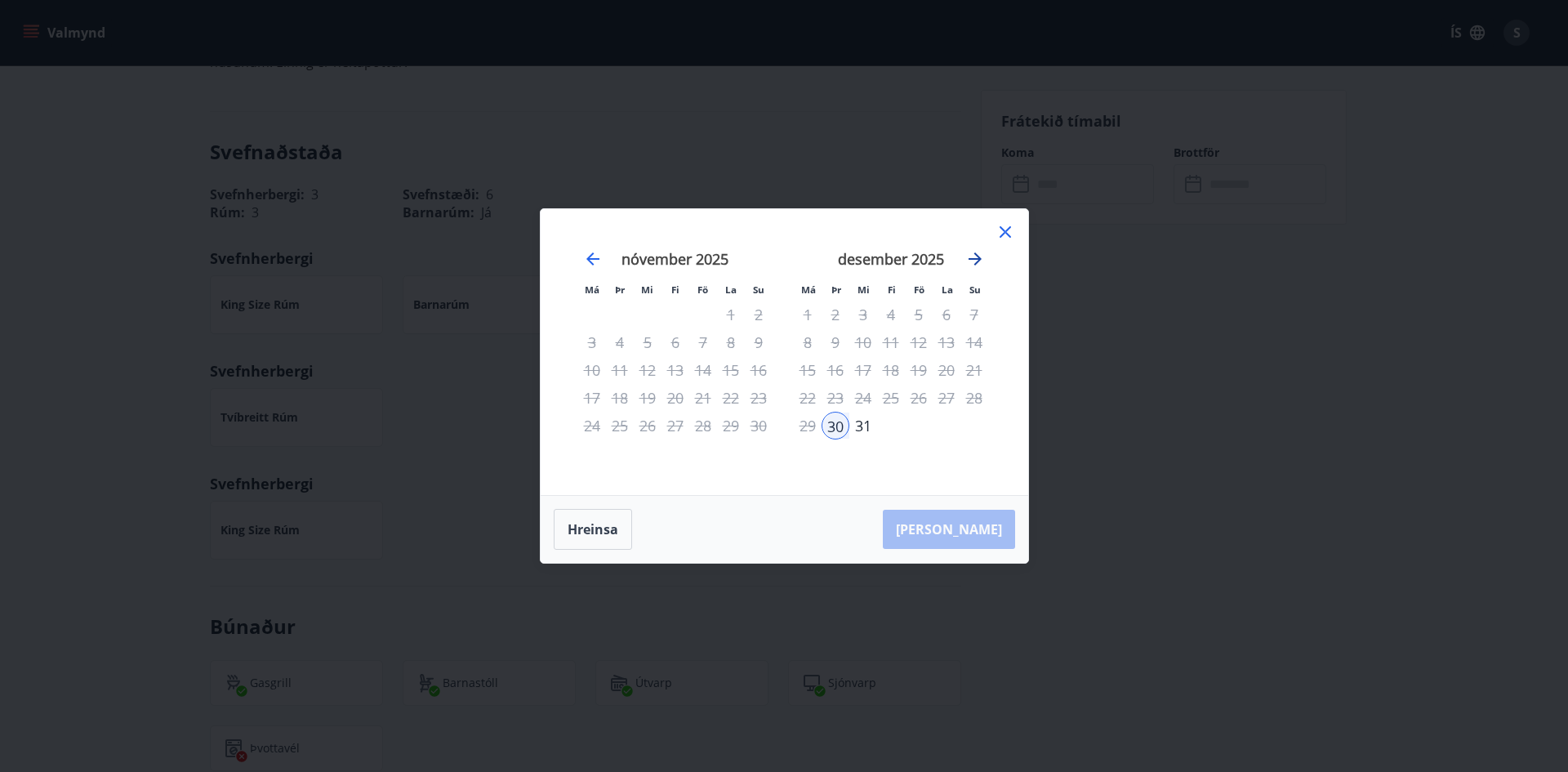
click at [974, 257] on icon "Move forward to switch to the next month." at bounding box center [975, 259] width 19 height 19
click at [951, 319] on div "3" at bounding box center [946, 314] width 27 height 27
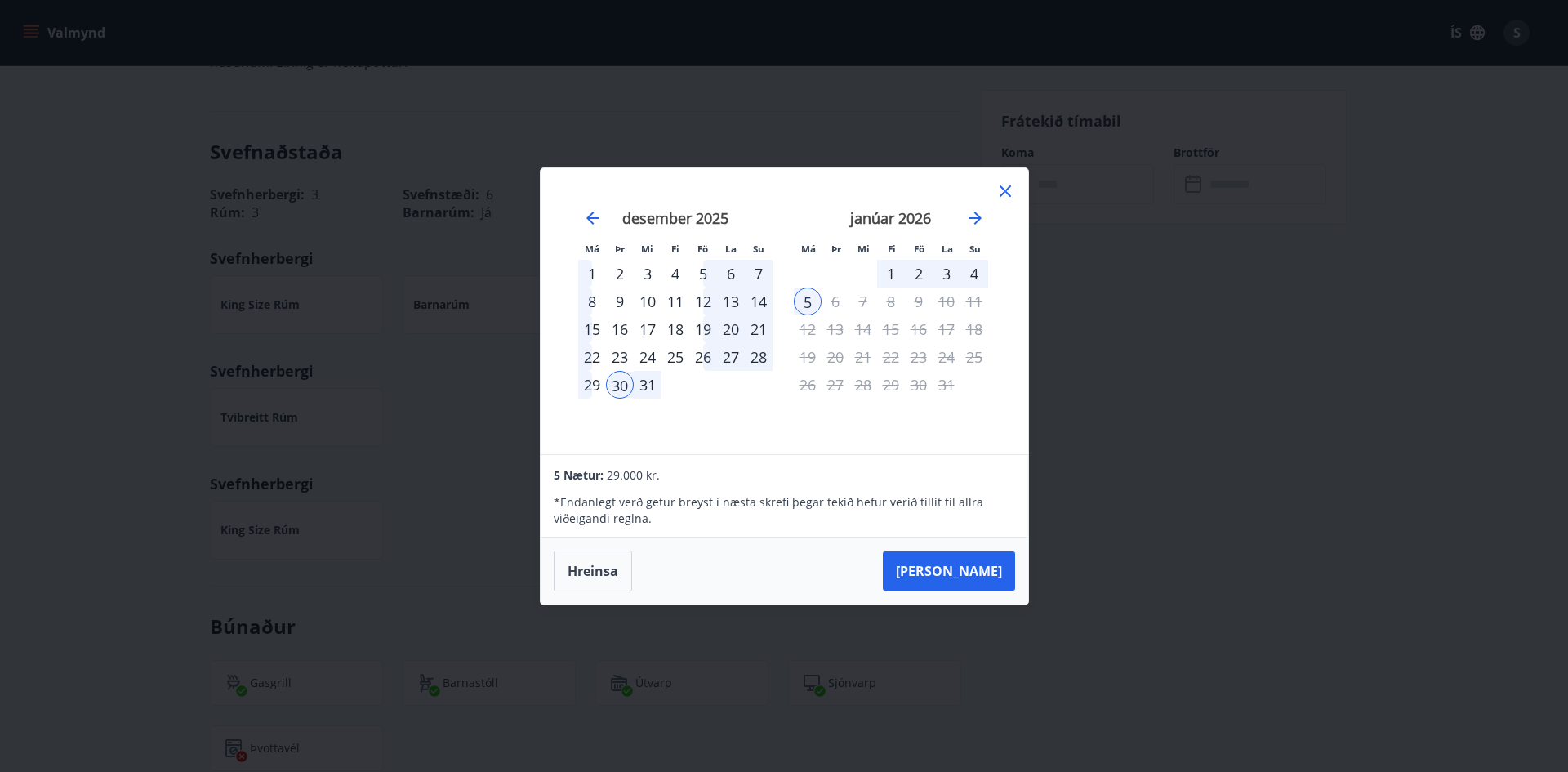
click at [947, 269] on div "3" at bounding box center [946, 273] width 27 height 27
click at [616, 387] on div "30" at bounding box center [619, 384] width 27 height 27
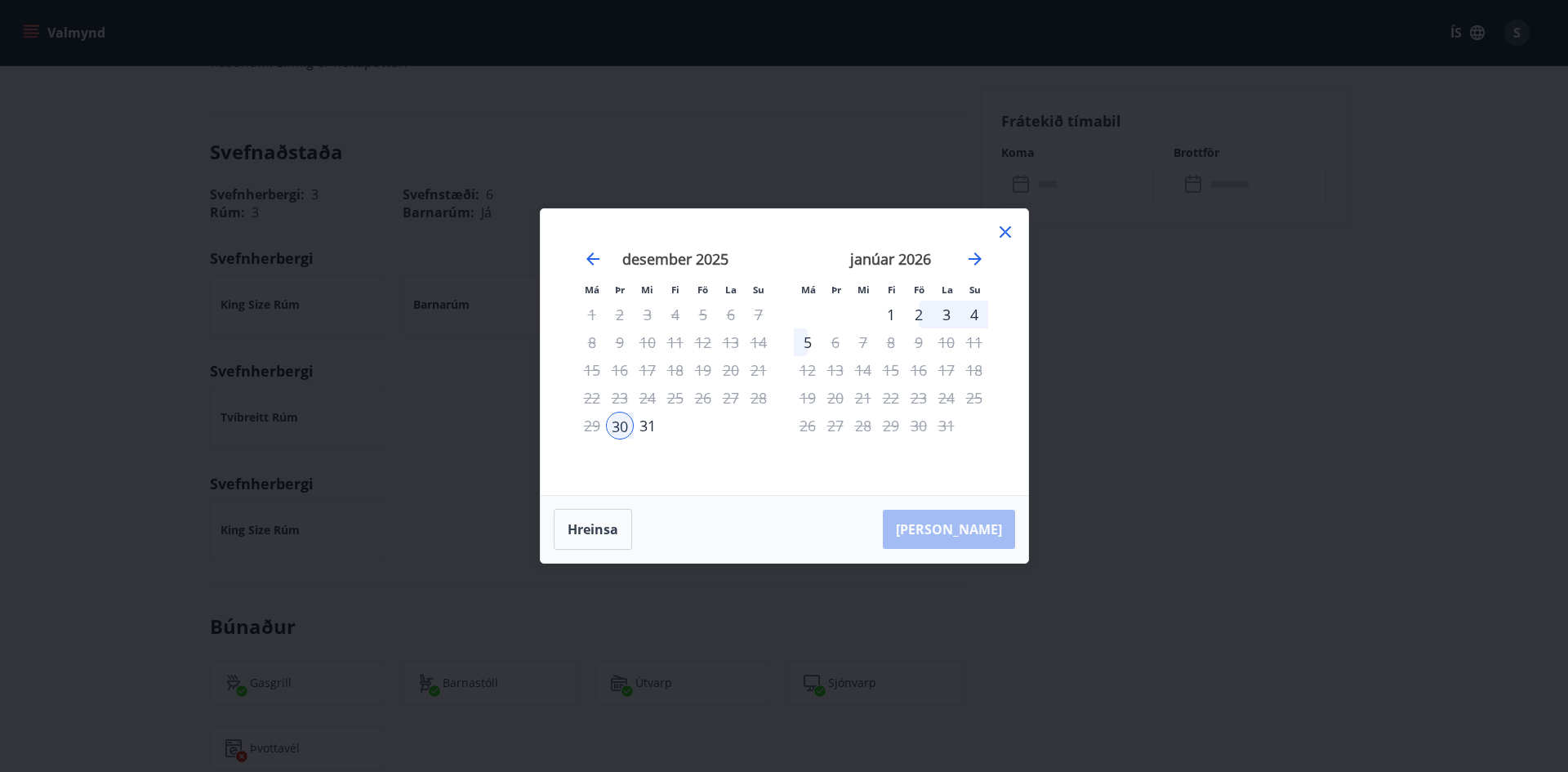
click at [936, 311] on div "3" at bounding box center [946, 314] width 27 height 27
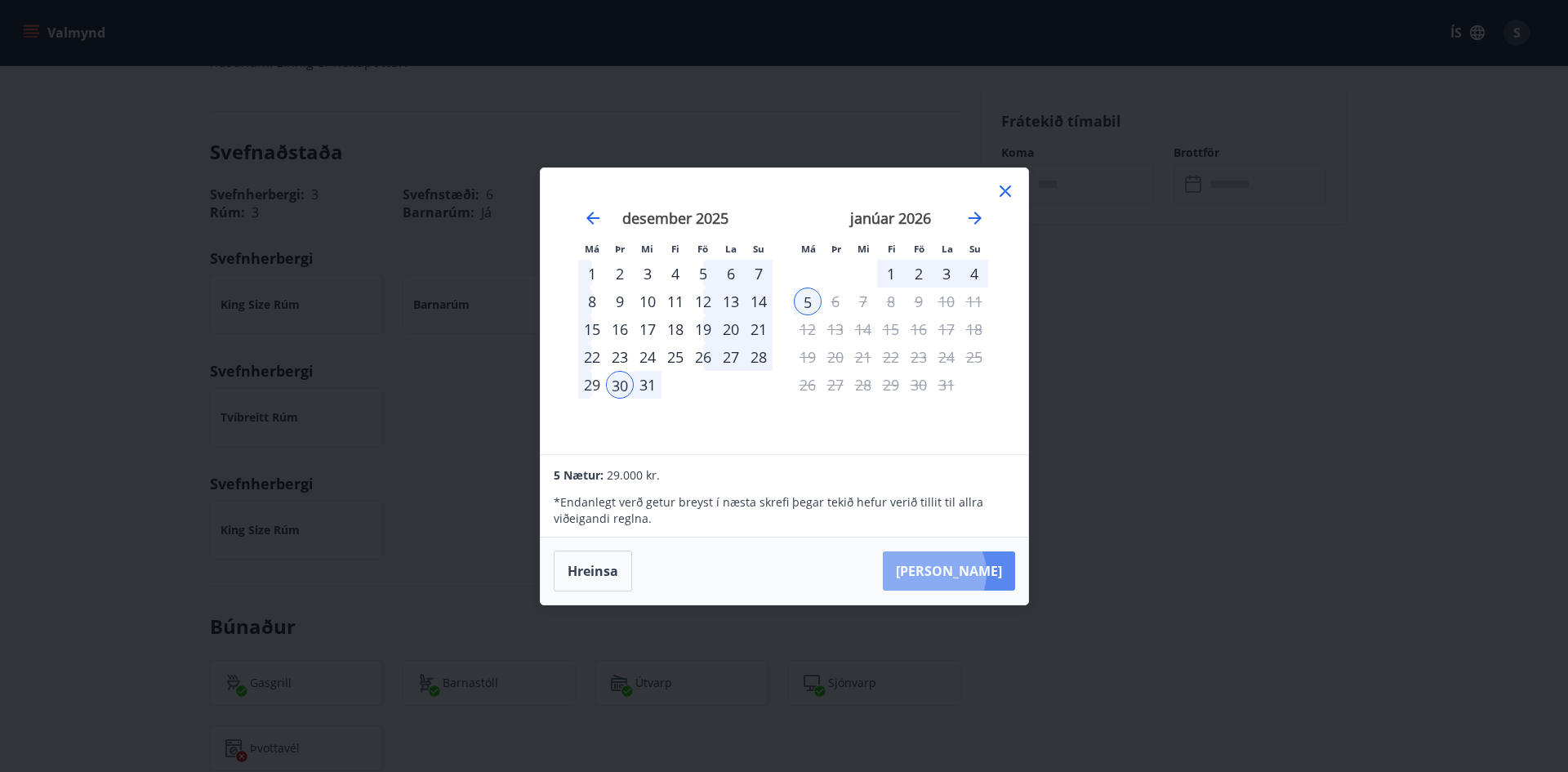
click at [983, 572] on button "[PERSON_NAME]" at bounding box center [949, 571] width 133 height 39
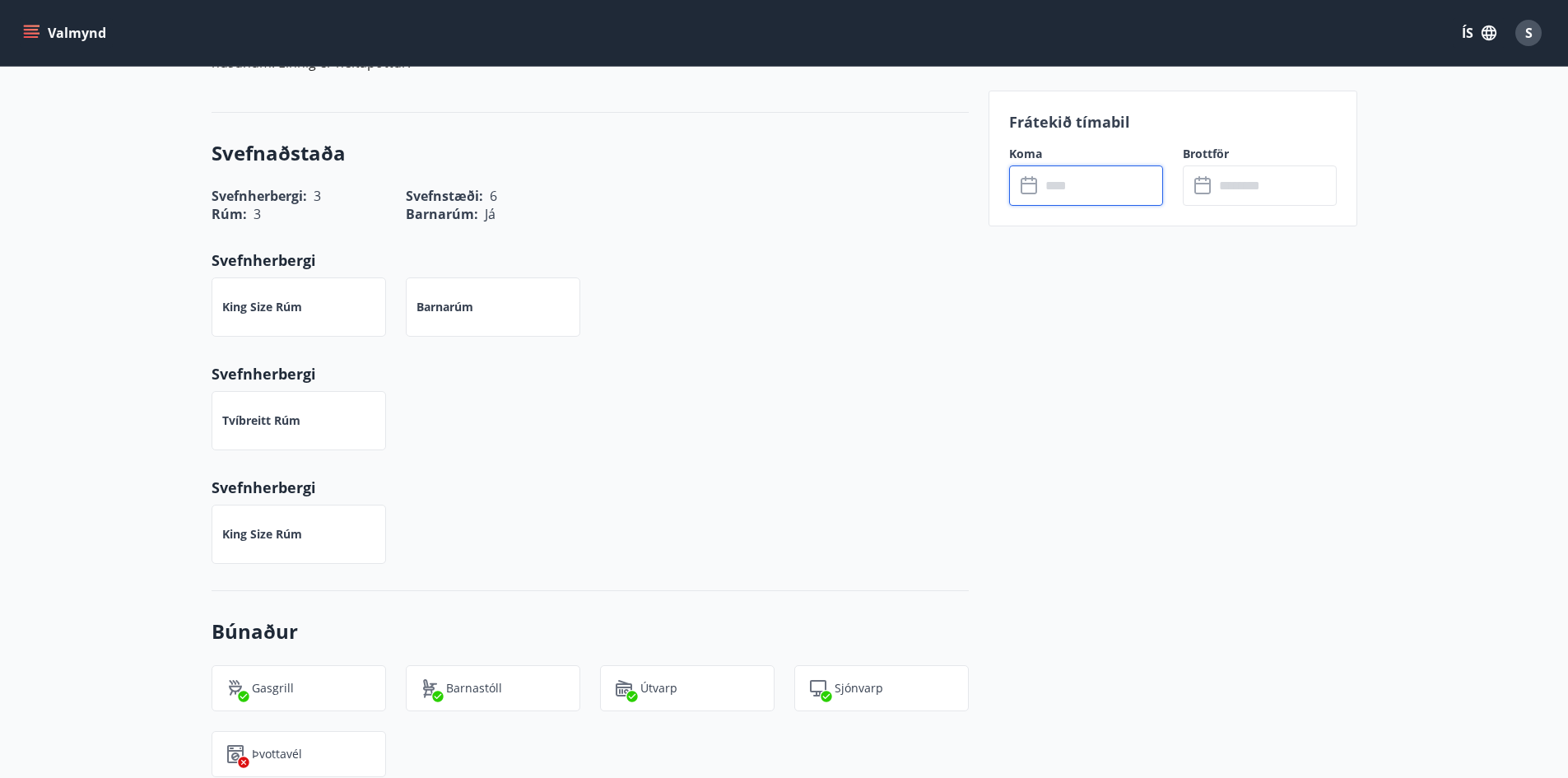
type input "******"
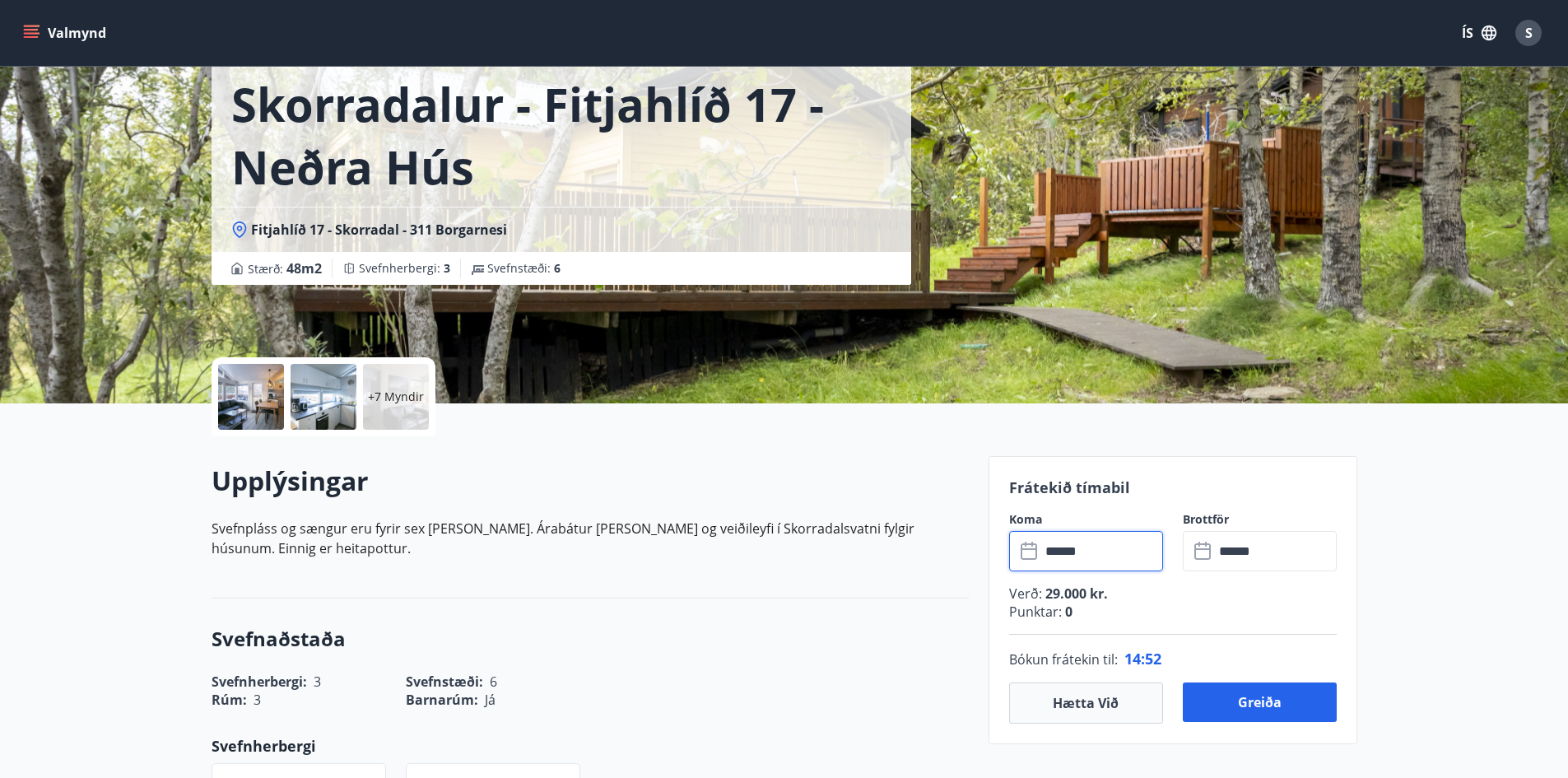
scroll to position [0, 0]
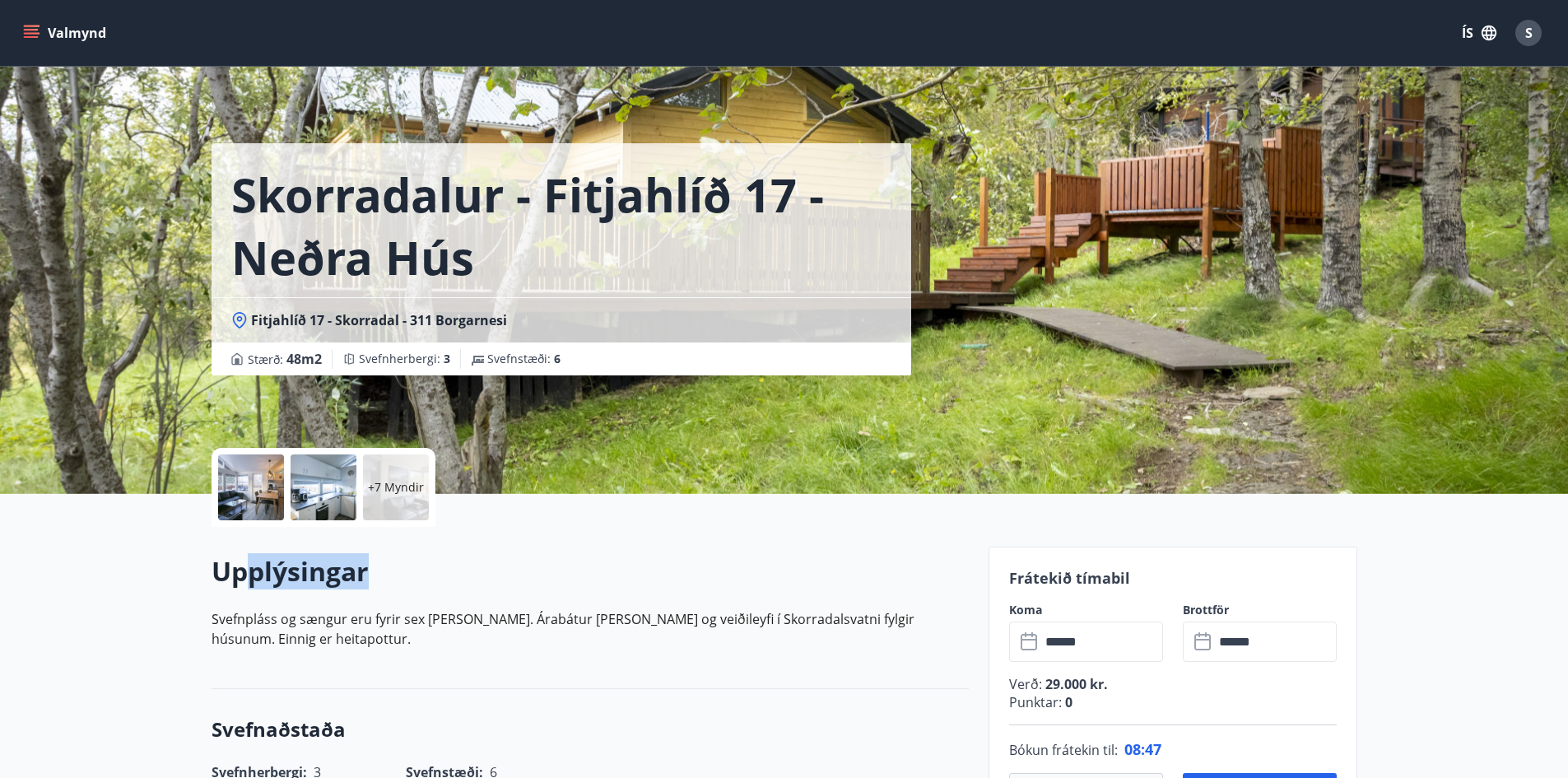
drag, startPoint x: 378, startPoint y: 573, endPoint x: 248, endPoint y: 579, distance: 130.1
click at [248, 579] on h2 "Upplýsingar" at bounding box center [590, 571] width 758 height 36
click at [300, 618] on p "Svefnpláss og sængur eru fyrir sex [PERSON_NAME]. Árabátur [PERSON_NAME] og vei…" at bounding box center [590, 628] width 758 height 39
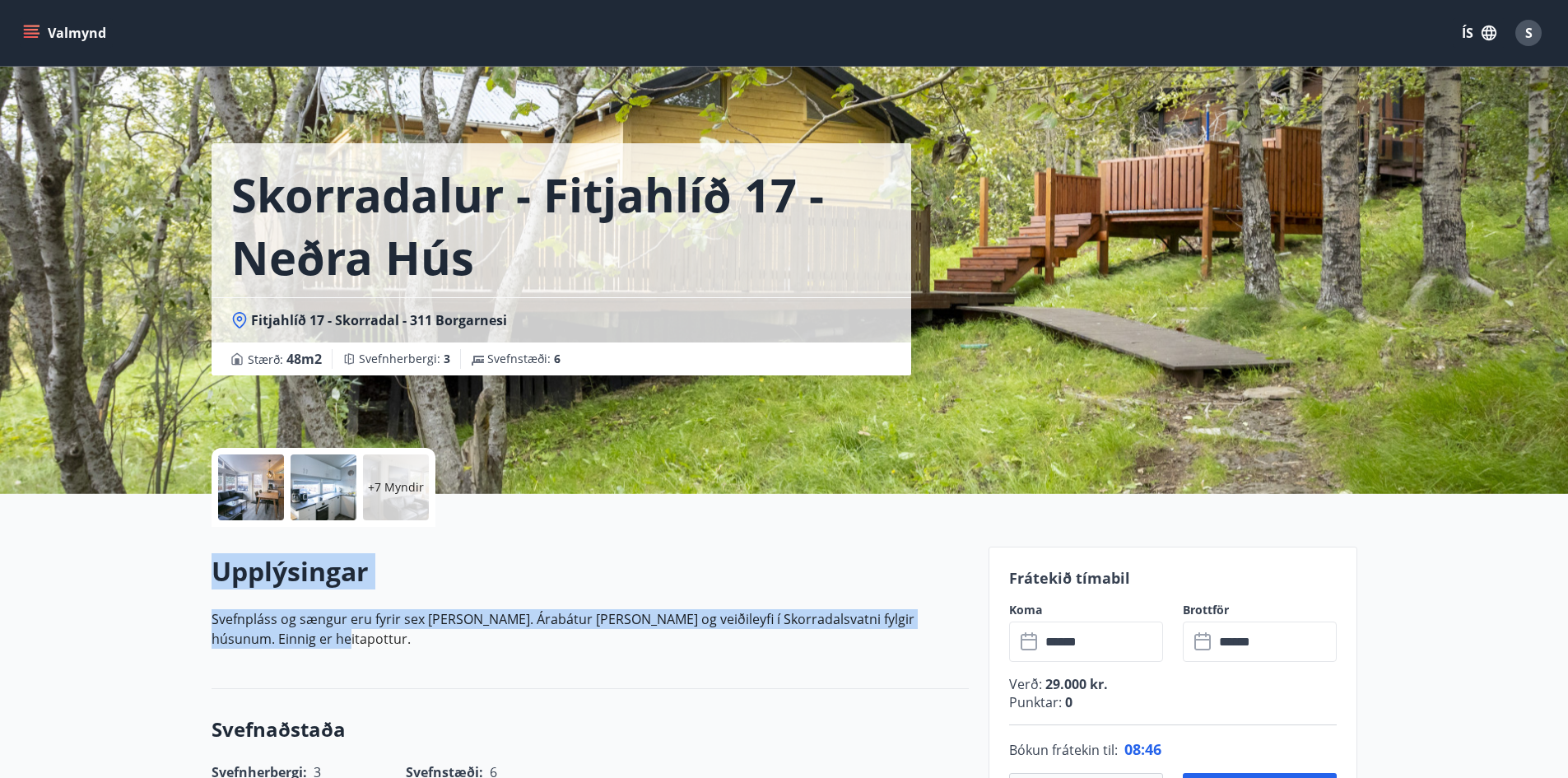
drag, startPoint x: 292, startPoint y: 636, endPoint x: 191, endPoint y: 569, distance: 121.2
click at [229, 569] on h2 "Upplýsingar" at bounding box center [590, 571] width 758 height 36
drag, startPoint x: 216, startPoint y: 569, endPoint x: 305, endPoint y: 638, distance: 112.6
click at [305, 638] on div "Upplýsingar Svefnpláss og sængur eru fyrir sex [PERSON_NAME]. Árabátur [PERSON_…" at bounding box center [590, 607] width 758 height 109
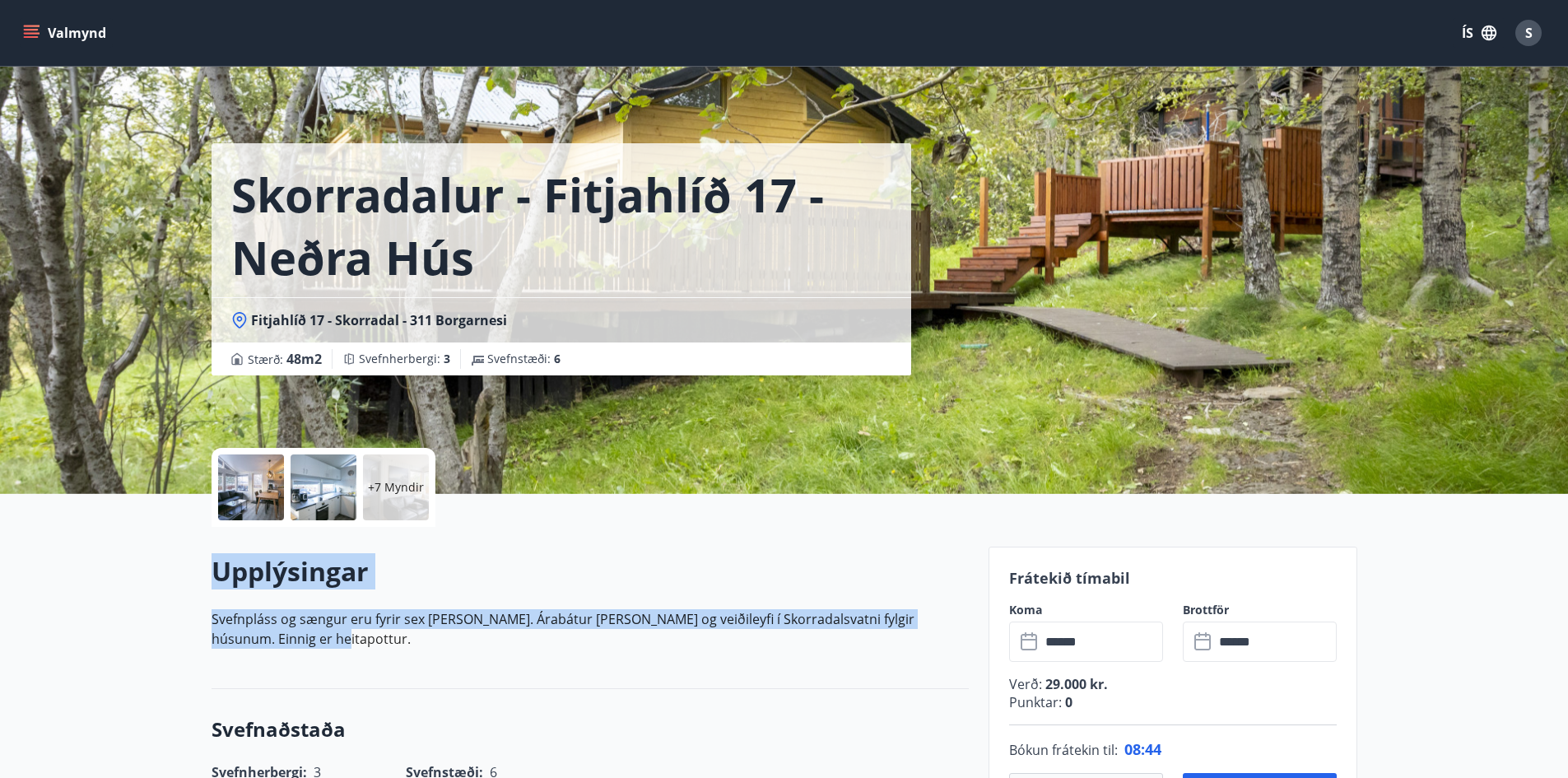
click at [297, 644] on p "Svefnpláss og sængur eru fyrir sex [PERSON_NAME]. Árabátur [PERSON_NAME] og vei…" at bounding box center [590, 628] width 758 height 39
drag, startPoint x: 297, startPoint y: 644, endPoint x: 220, endPoint y: 572, distance: 105.4
click at [220, 572] on div "Upplýsingar Svefnpláss og sængur eru fyrir sex [PERSON_NAME]. Árabátur [PERSON_…" at bounding box center [590, 607] width 758 height 109
click at [223, 572] on h2 "Upplýsingar" at bounding box center [590, 571] width 758 height 36
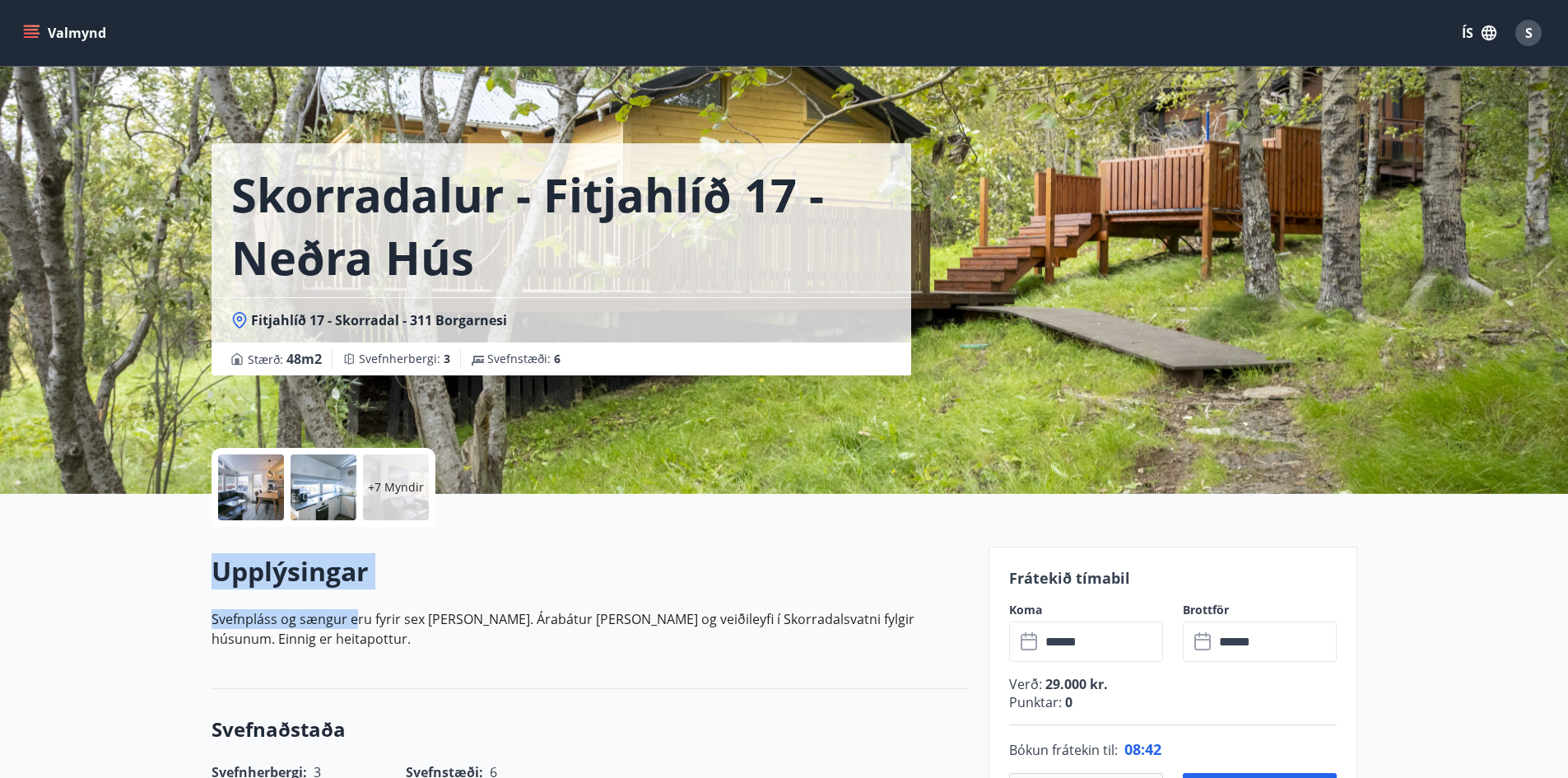
drag, startPoint x: 214, startPoint y: 564, endPoint x: 355, endPoint y: 614, distance: 149.6
click at [355, 614] on div "Upplýsingar Svefnpláss og sængur eru fyrir sex [PERSON_NAME]. Árabátur [PERSON_…" at bounding box center [590, 607] width 758 height 109
click at [337, 667] on div "Upplýsingar Svefnpláss og sængur eru fyrir sex [PERSON_NAME]. Árabátur [PERSON_…" at bounding box center [590, 608] width 758 height 162
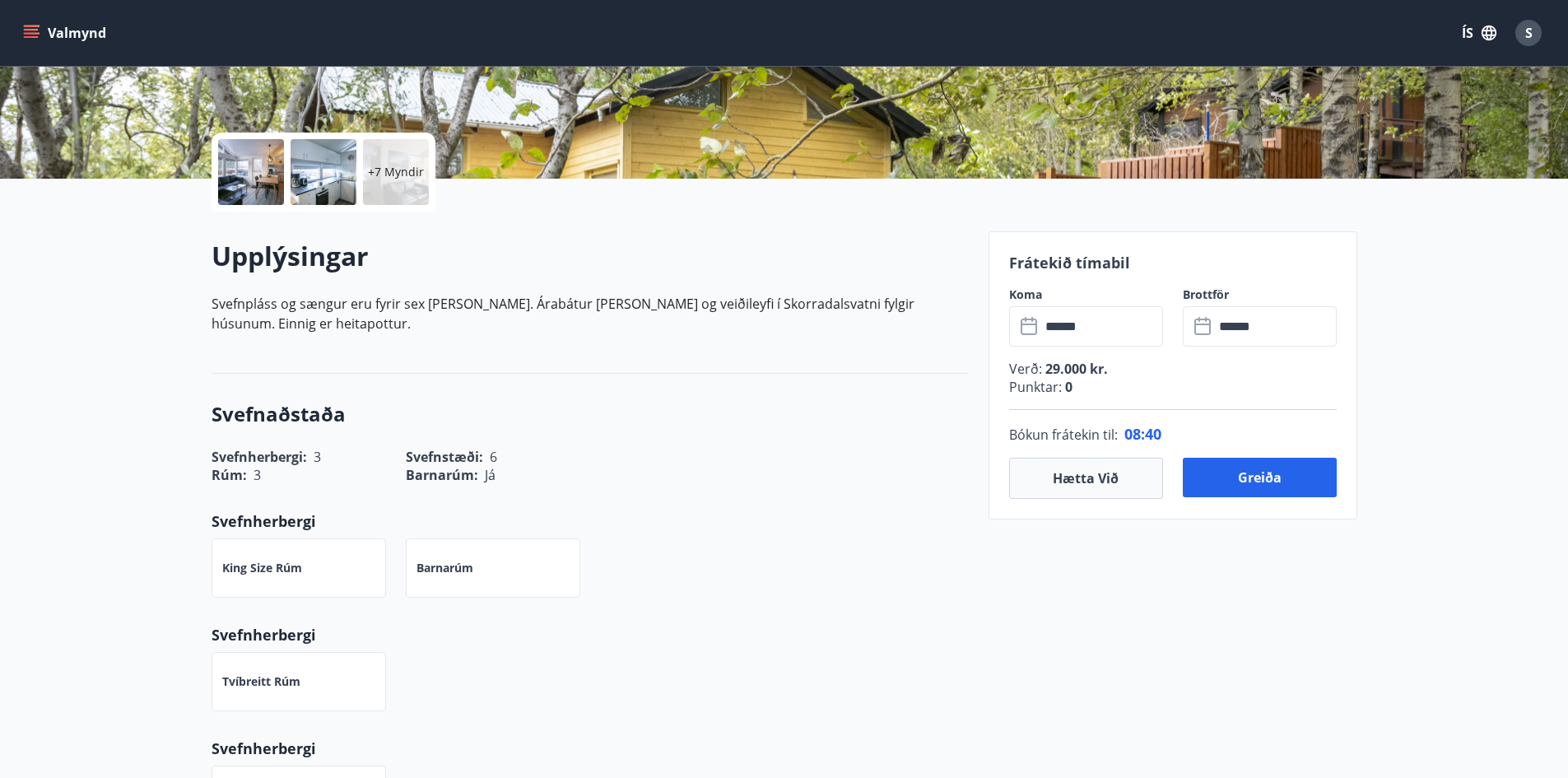
scroll to position [329, 0]
